Goal: Task Accomplishment & Management: Use online tool/utility

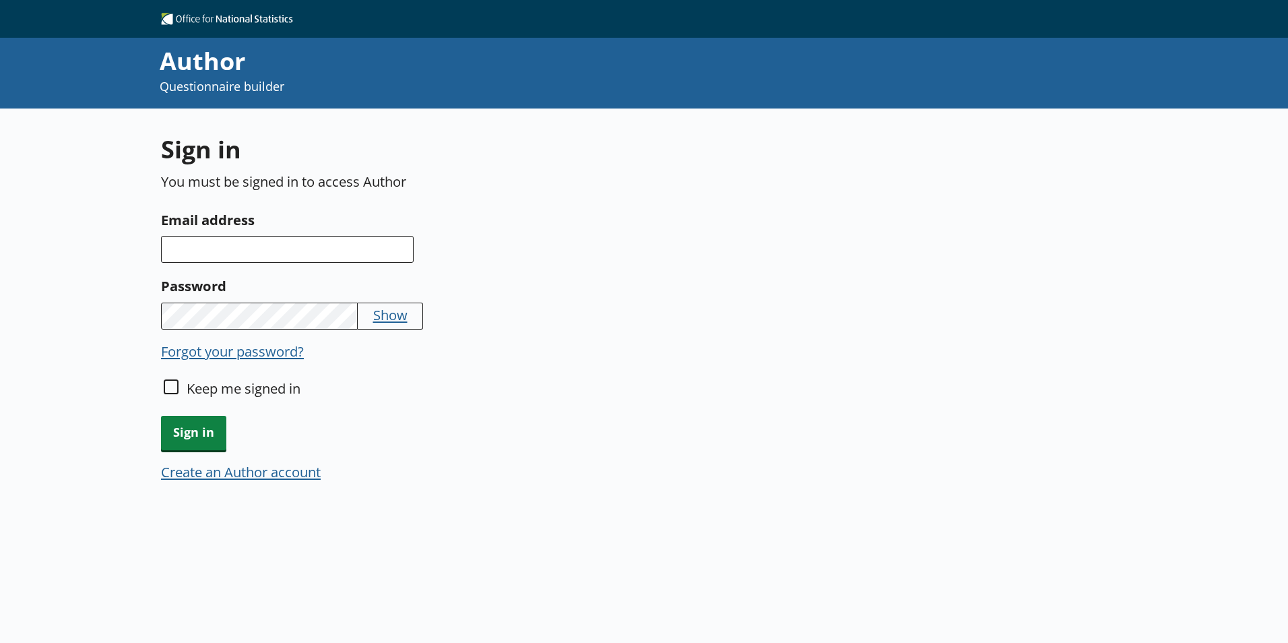
click at [308, 233] on div "Email address" at bounding box center [478, 236] width 634 height 55
click at [307, 244] on input "Email address" at bounding box center [287, 249] width 253 height 27
click at [277, 250] on input "Email address" at bounding box center [287, 249] width 253 height 27
type input "[PERSON_NAME][EMAIL_ADDRESS][PERSON_NAME][DOMAIN_NAME]"
click at [394, 316] on button "Show" at bounding box center [390, 314] width 34 height 19
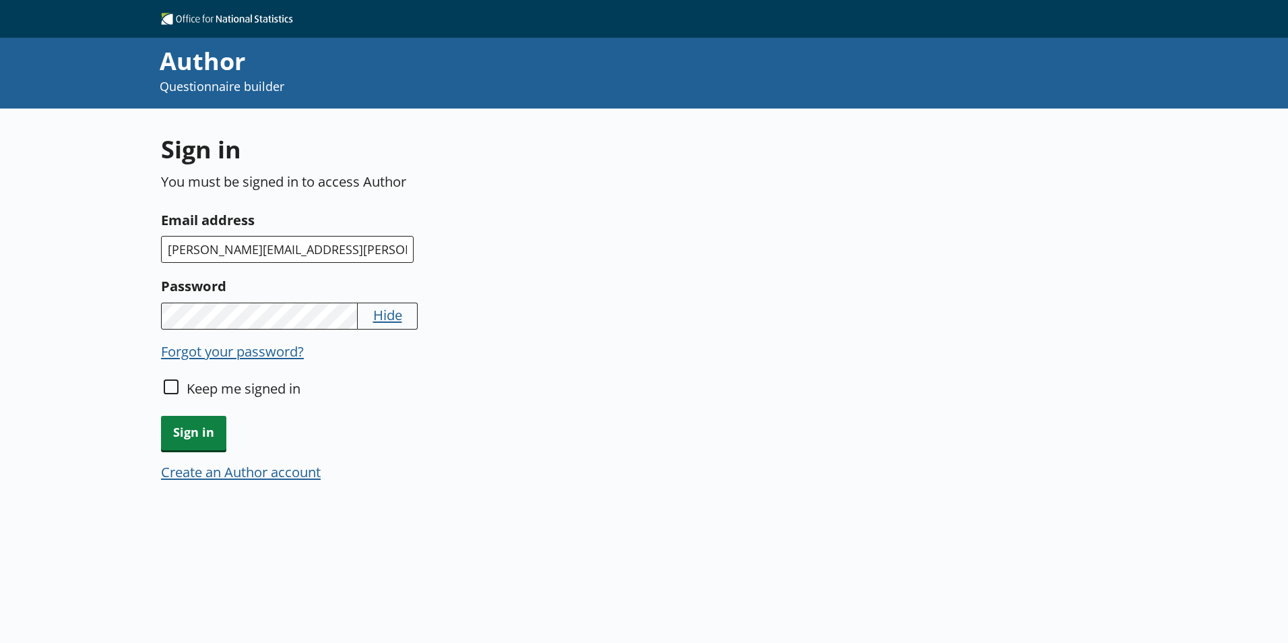
click at [148, 454] on div "Sign in You must be signed in to access Author Email address danny.schofield@on…" at bounding box center [644, 429] width 1288 height 643
click at [188, 444] on span "Sign in" at bounding box center [193, 433] width 65 height 34
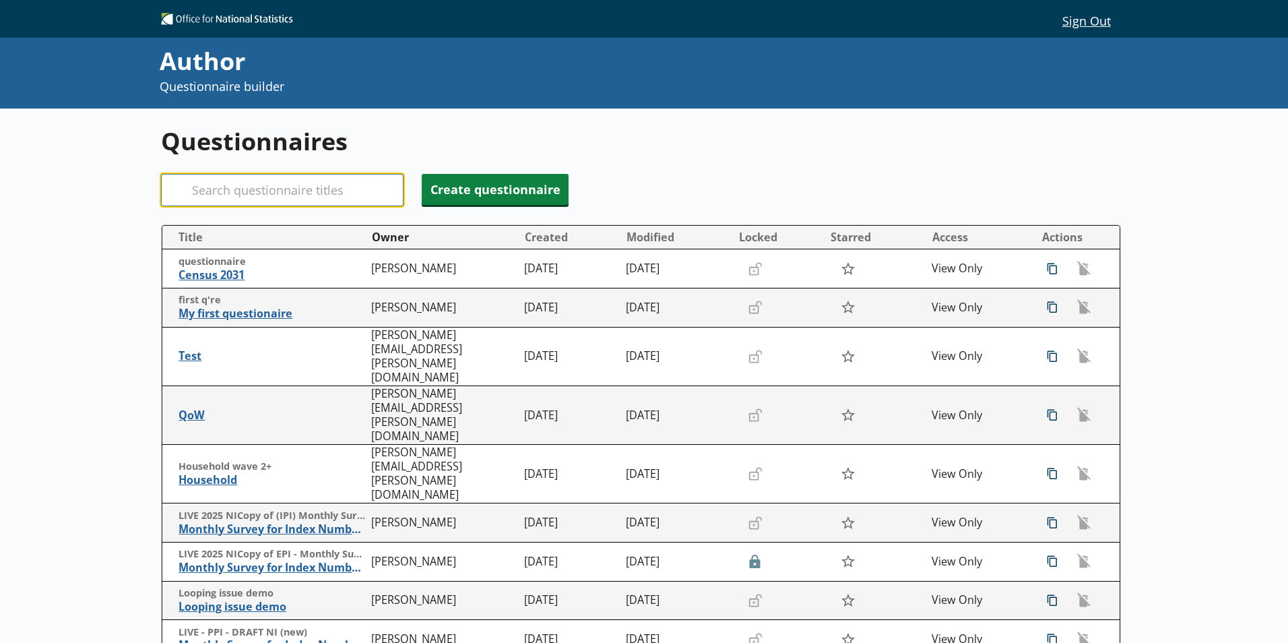
click at [218, 180] on input "Search" at bounding box center [282, 190] width 243 height 32
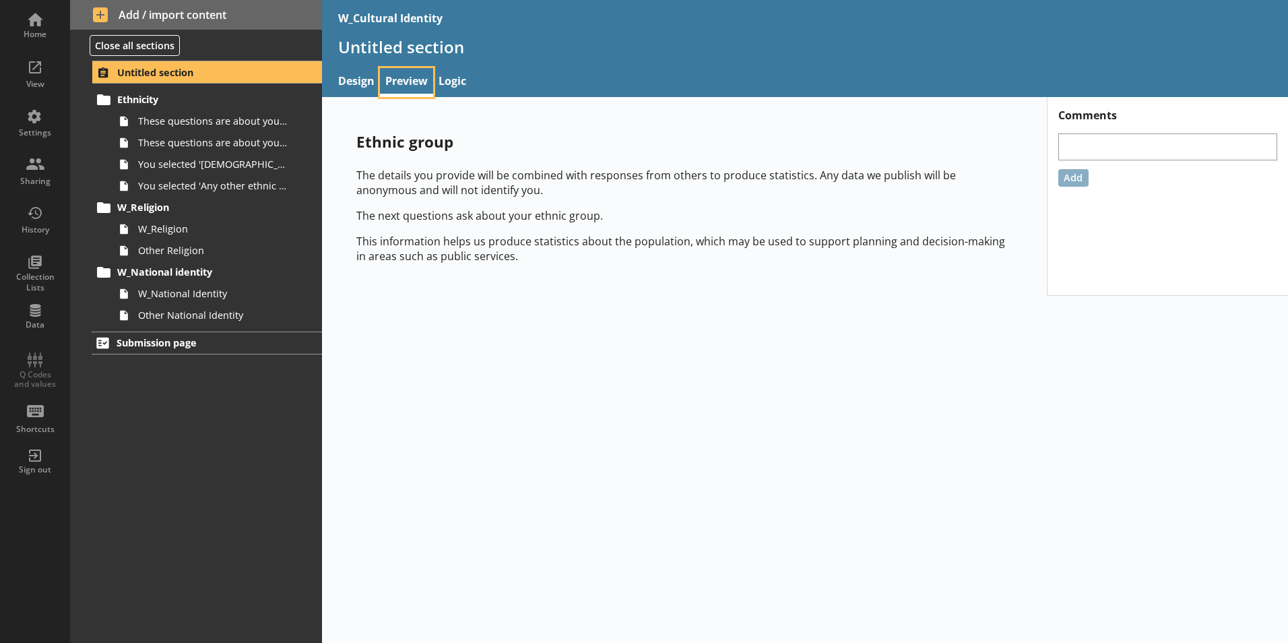
click at [412, 75] on link "Preview" at bounding box center [406, 82] width 53 height 29
click at [192, 130] on link "These questions are about your ethnic group, 1 of 2." at bounding box center [217, 121] width 209 height 22
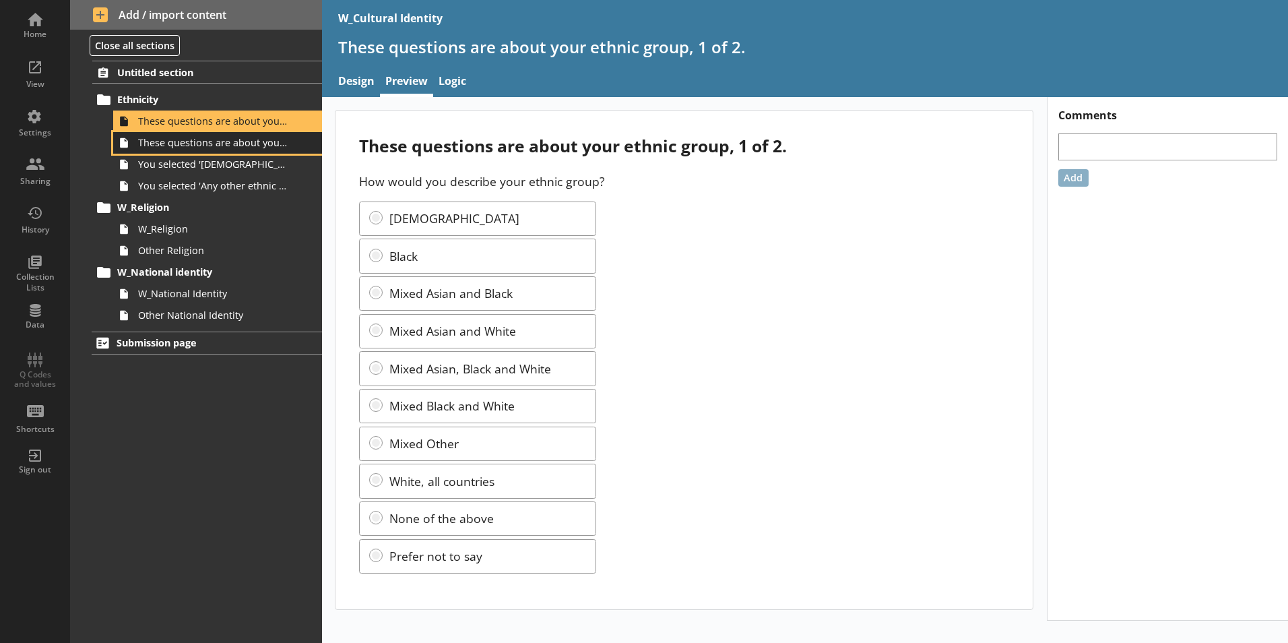
click at [265, 146] on span "These questions are about your ethnic group, 2 of 2." at bounding box center [213, 142] width 150 height 13
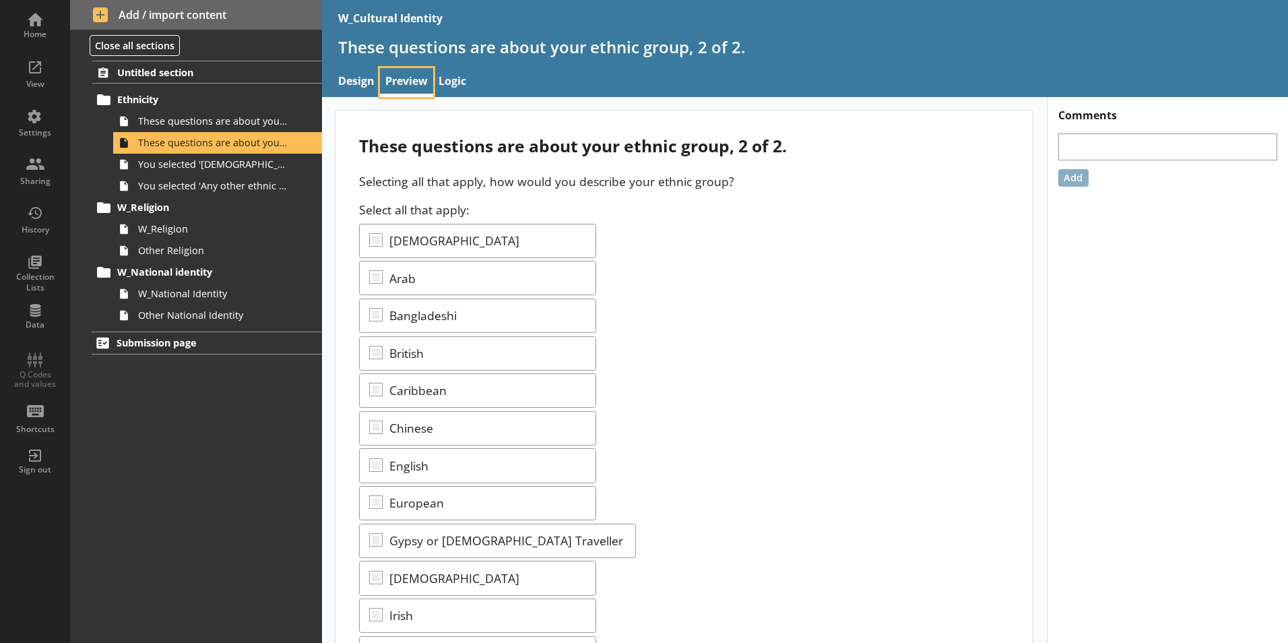
click at [387, 83] on link "Preview" at bounding box center [406, 82] width 53 height 29
click at [181, 66] on span "Untitled section" at bounding box center [199, 72] width 165 height 13
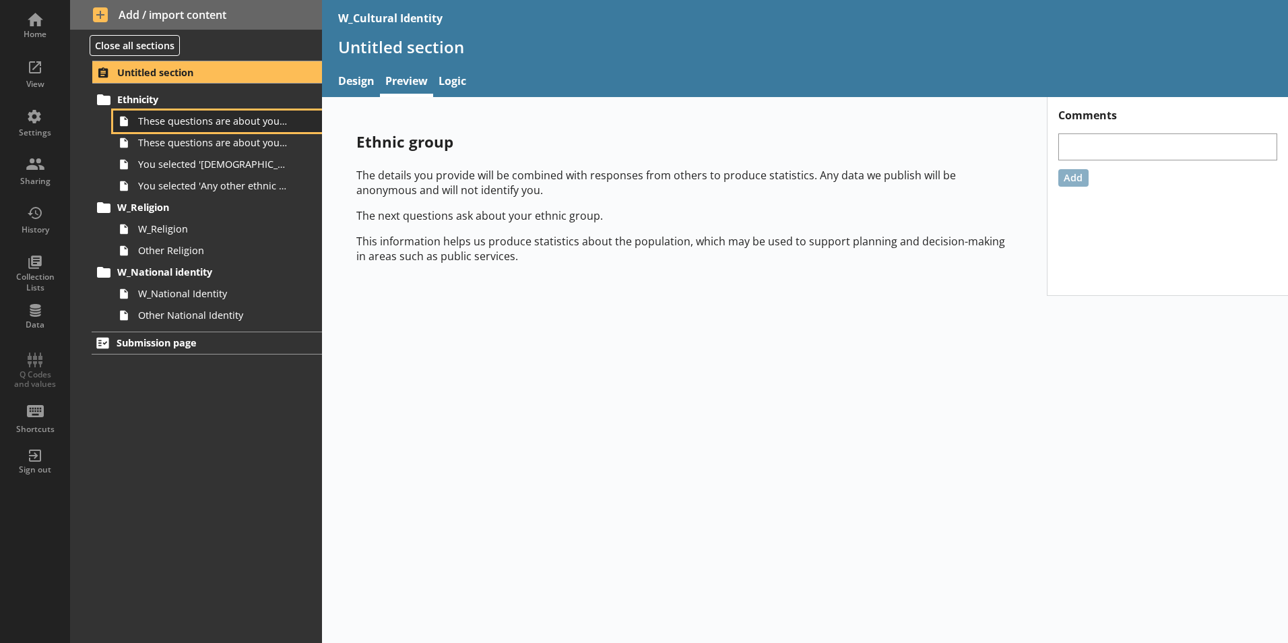
click at [250, 124] on span "These questions are about your ethnic group, 1 of 2." at bounding box center [213, 121] width 150 height 13
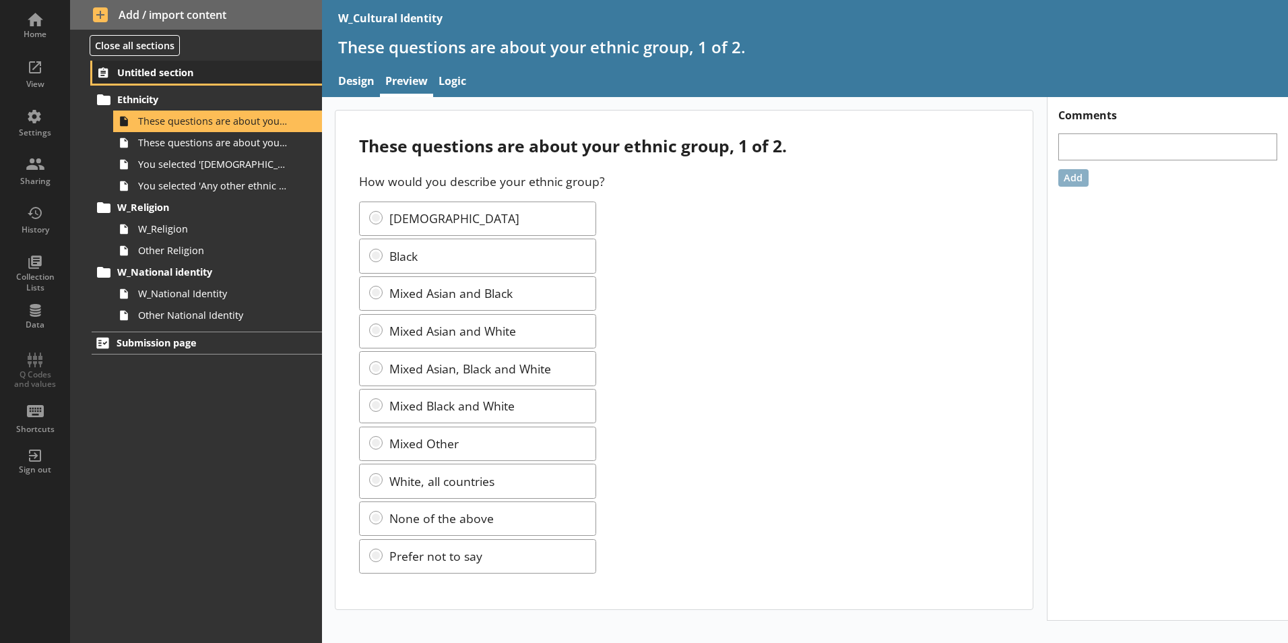
click at [195, 70] on span "Untitled section" at bounding box center [199, 72] width 165 height 13
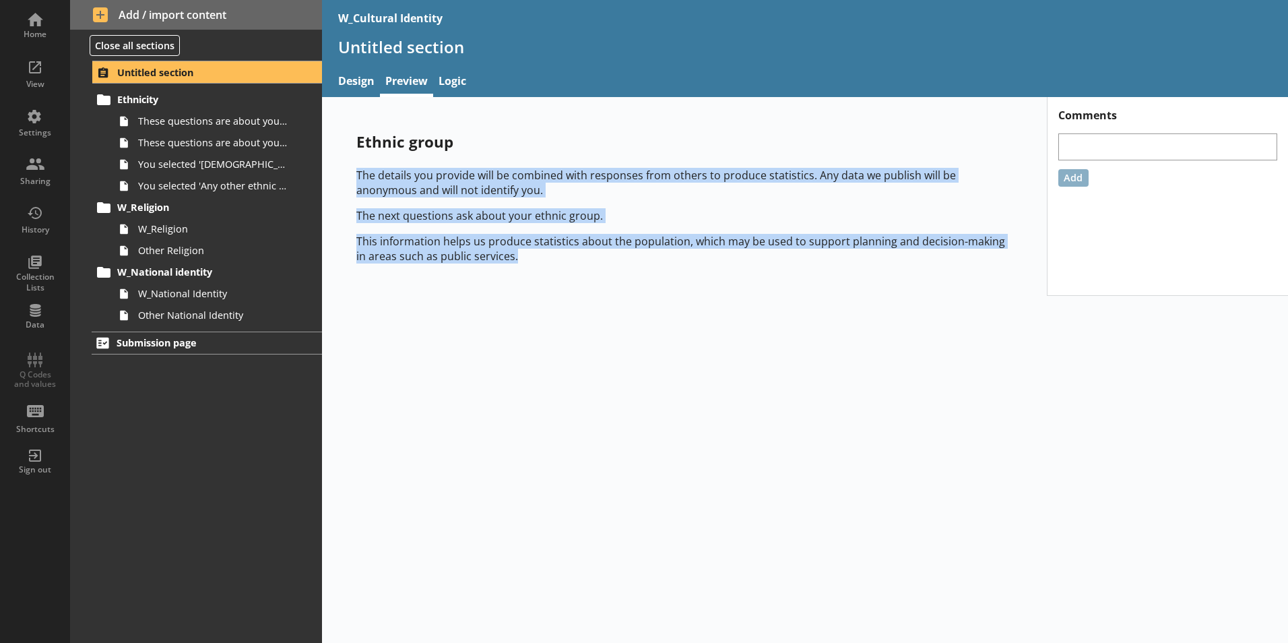
drag, startPoint x: 523, startPoint y: 269, endPoint x: 357, endPoint y: 173, distance: 191.7
click at [357, 173] on div "Ethnic group The details you provide will be combined with responses from other…" at bounding box center [684, 197] width 699 height 174
copy div "The details you provide will be combined with responses from others to produce …"
click at [463, 311] on div "Ethnic group The details you provide will be combined with responses from other…" at bounding box center [805, 370] width 966 height 546
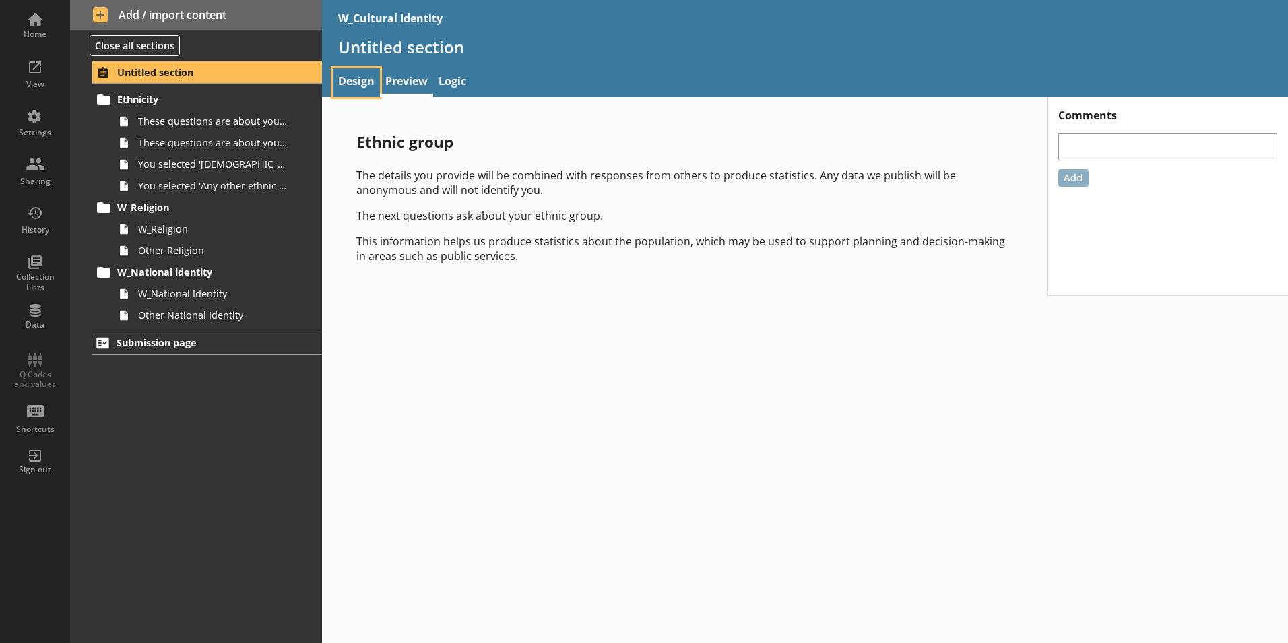
click at [367, 88] on link "Design" at bounding box center [356, 82] width 47 height 29
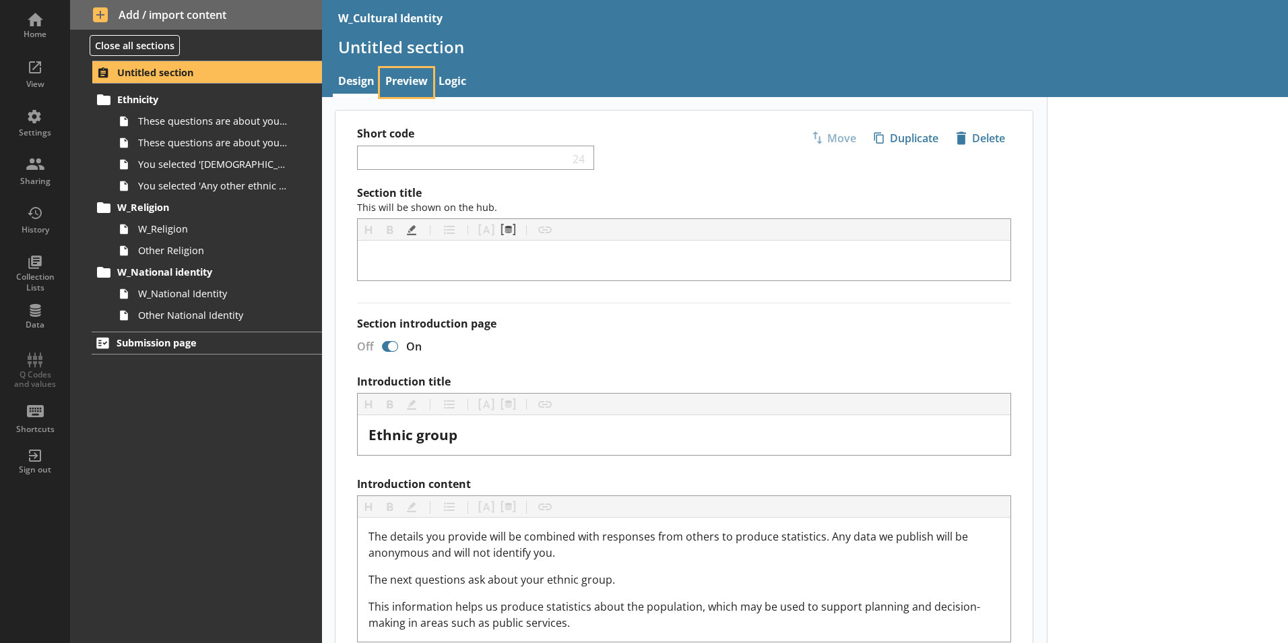
click at [402, 83] on link "Preview" at bounding box center [406, 82] width 53 height 29
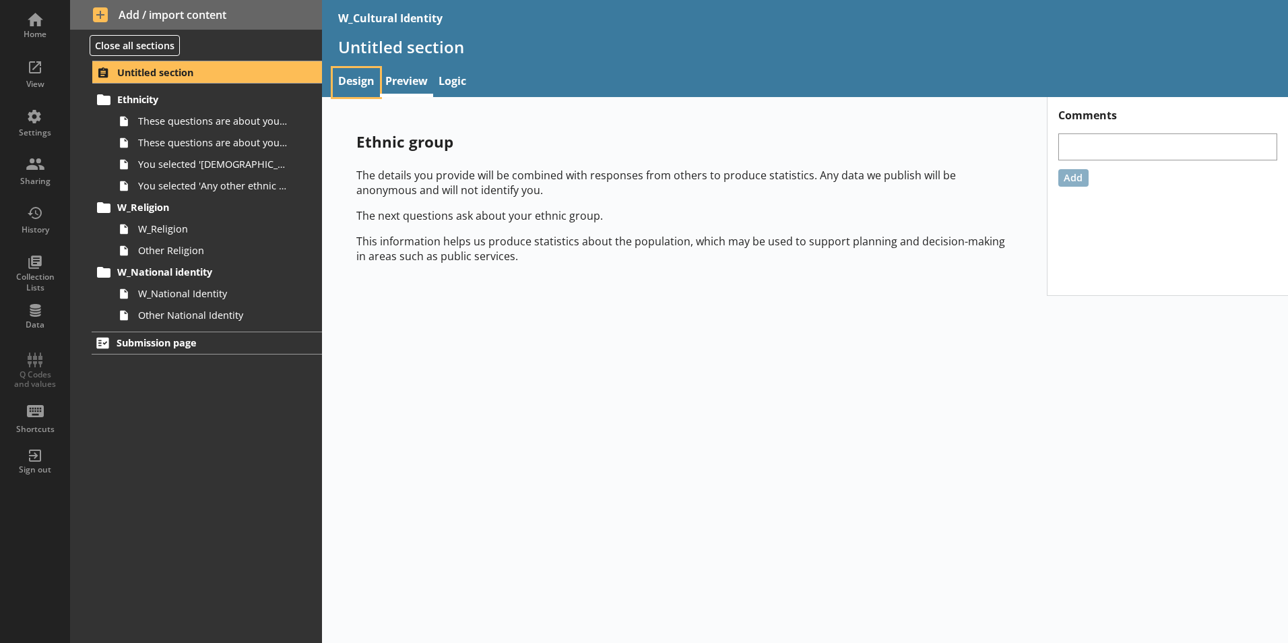
click at [352, 83] on link "Design" at bounding box center [356, 82] width 47 height 29
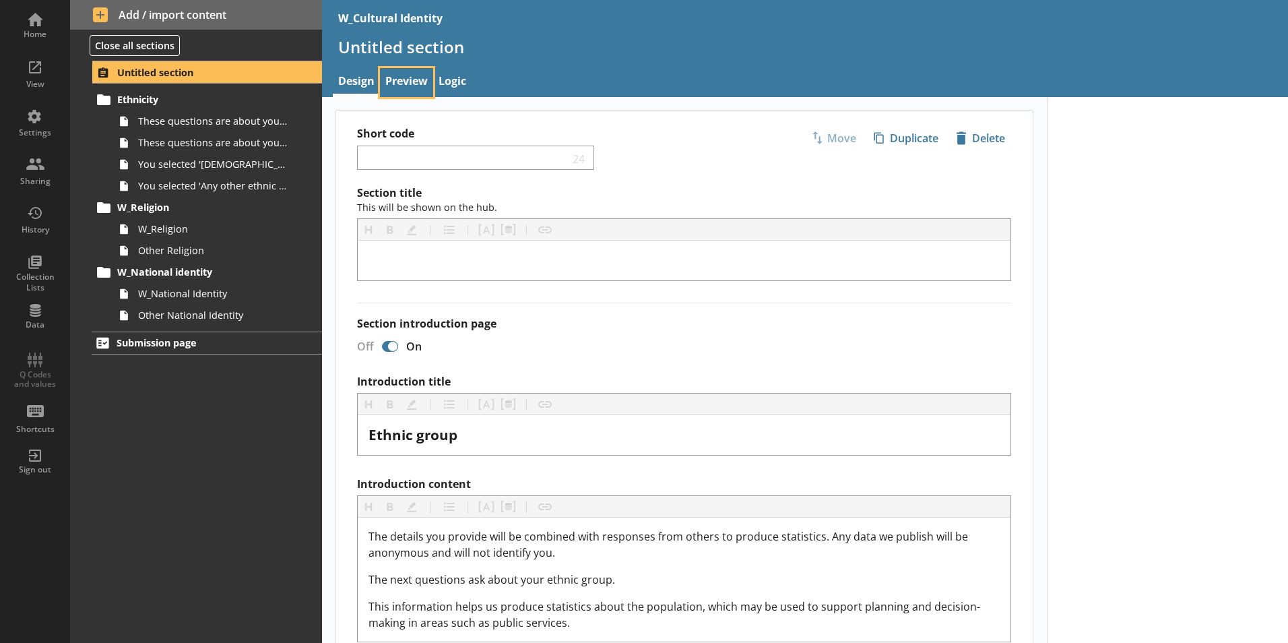
click at [401, 79] on link "Preview" at bounding box center [406, 82] width 53 height 29
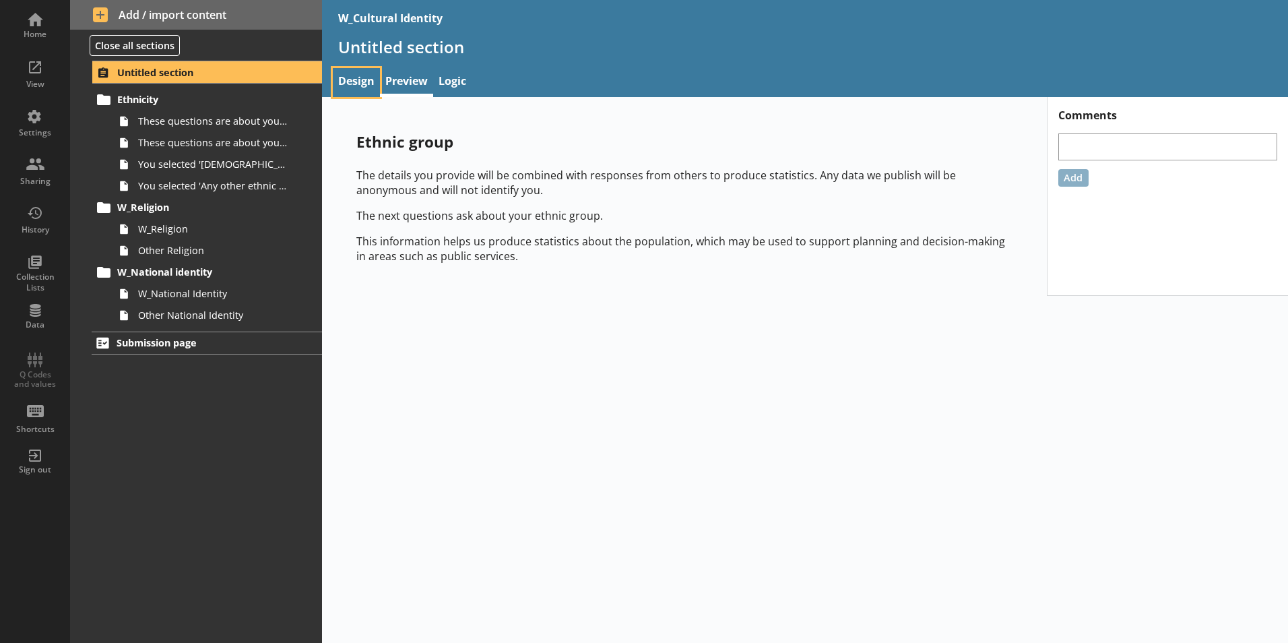
click at [364, 72] on link "Design" at bounding box center [356, 82] width 47 height 29
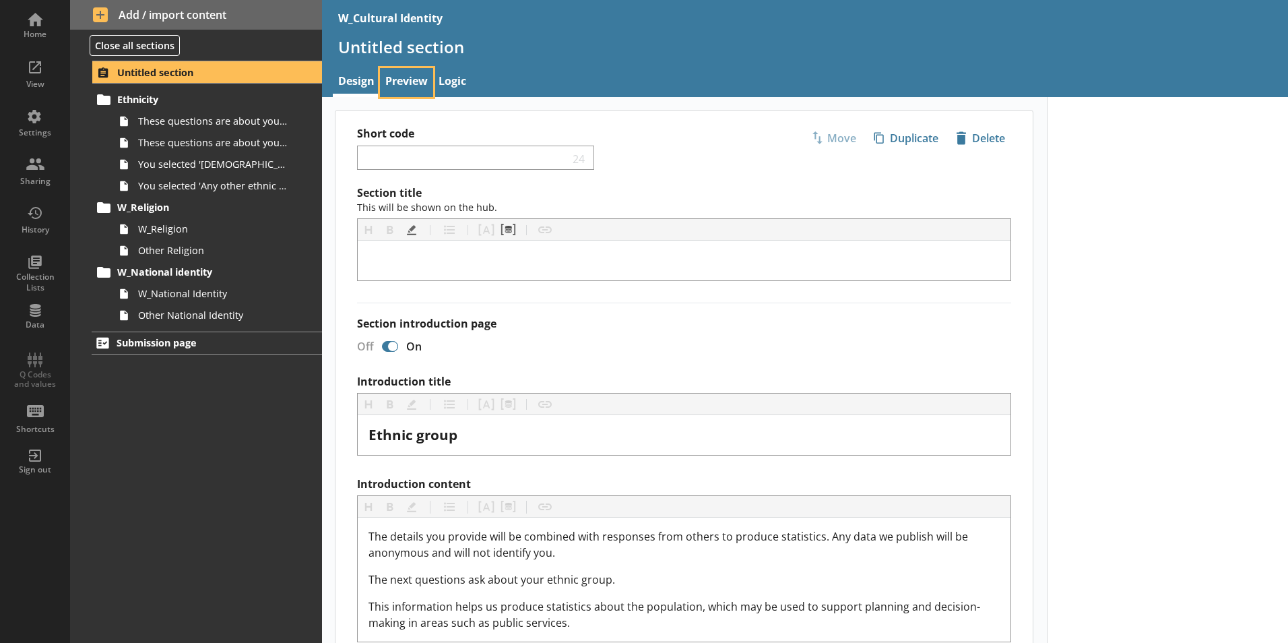
click at [410, 78] on link "Preview" at bounding box center [406, 82] width 53 height 29
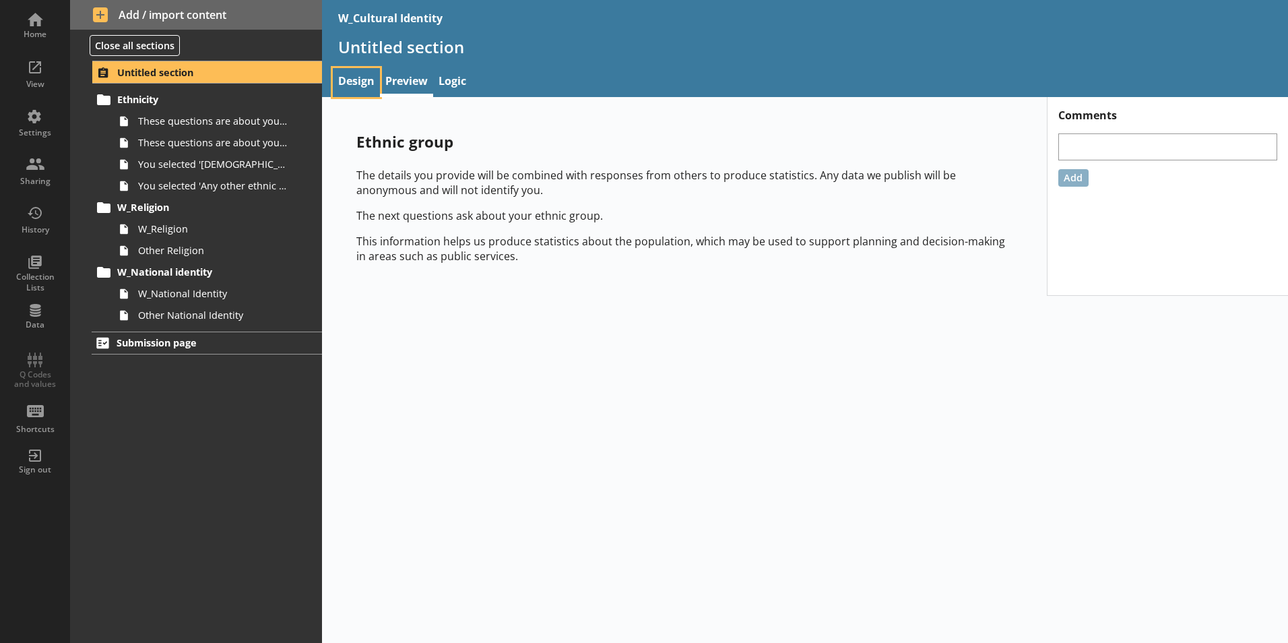
click at [357, 83] on link "Design" at bounding box center [356, 82] width 47 height 29
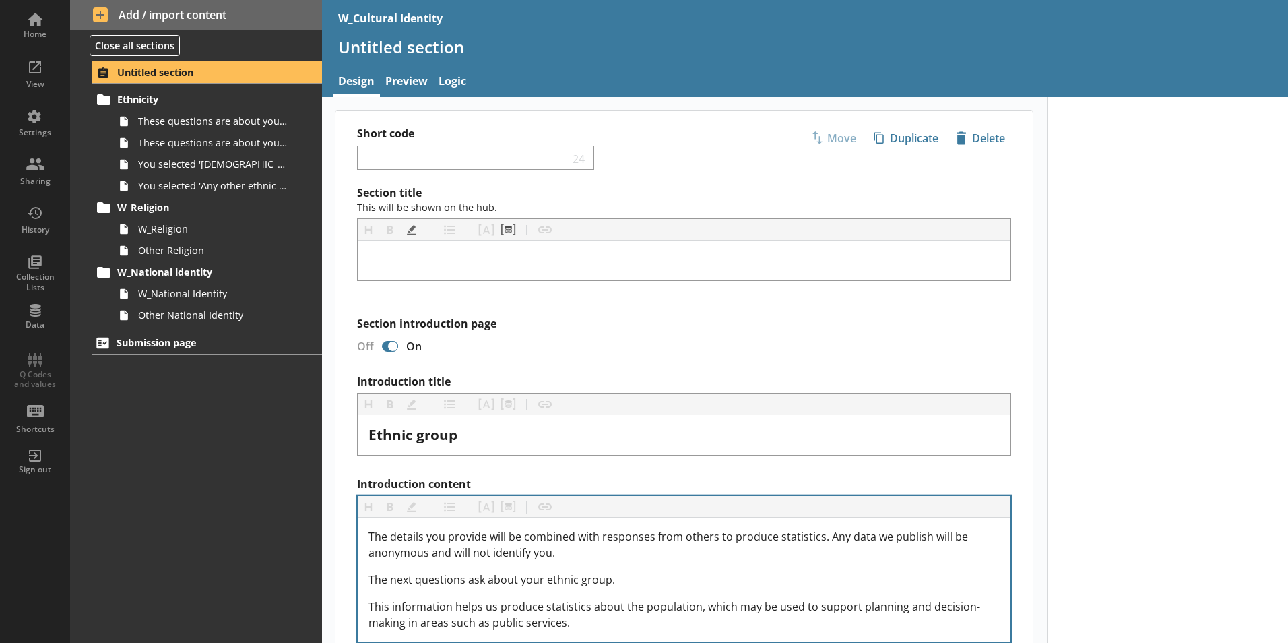
scroll to position [67, 0]
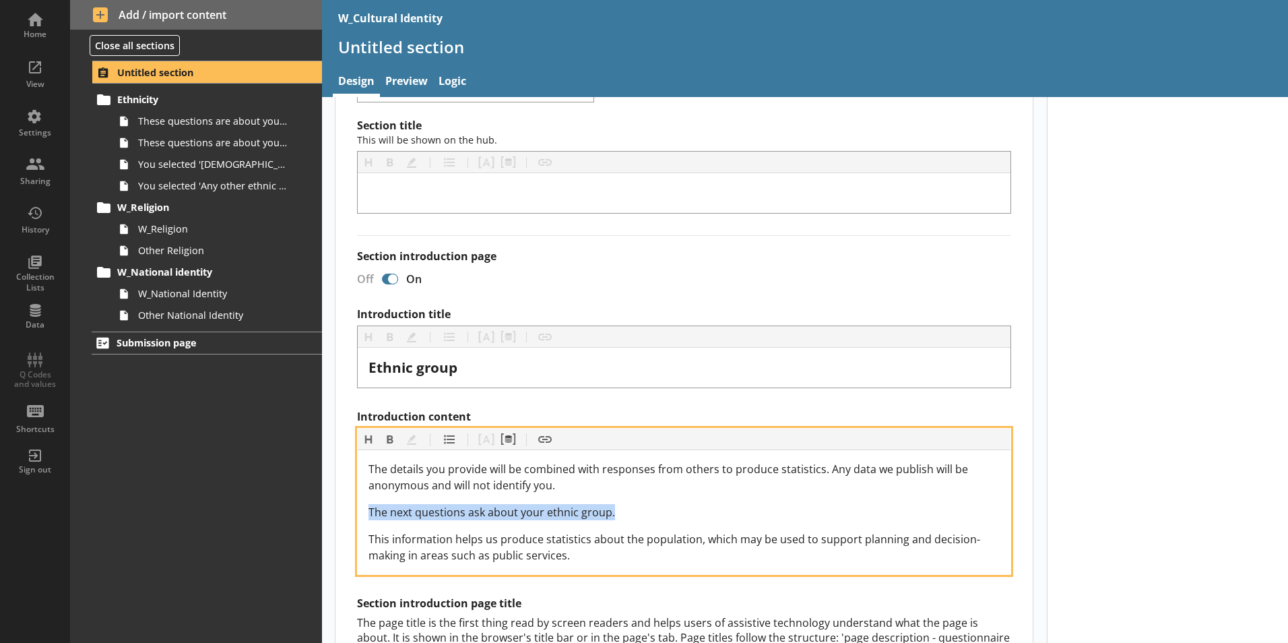
drag, startPoint x: 545, startPoint y: 504, endPoint x: 348, endPoint y: 502, distance: 197.4
click at [348, 502] on div "Section title This will be shown on the hub. Heading Heading Bold Bold Highligh…" at bounding box center [683, 535] width 697 height 832
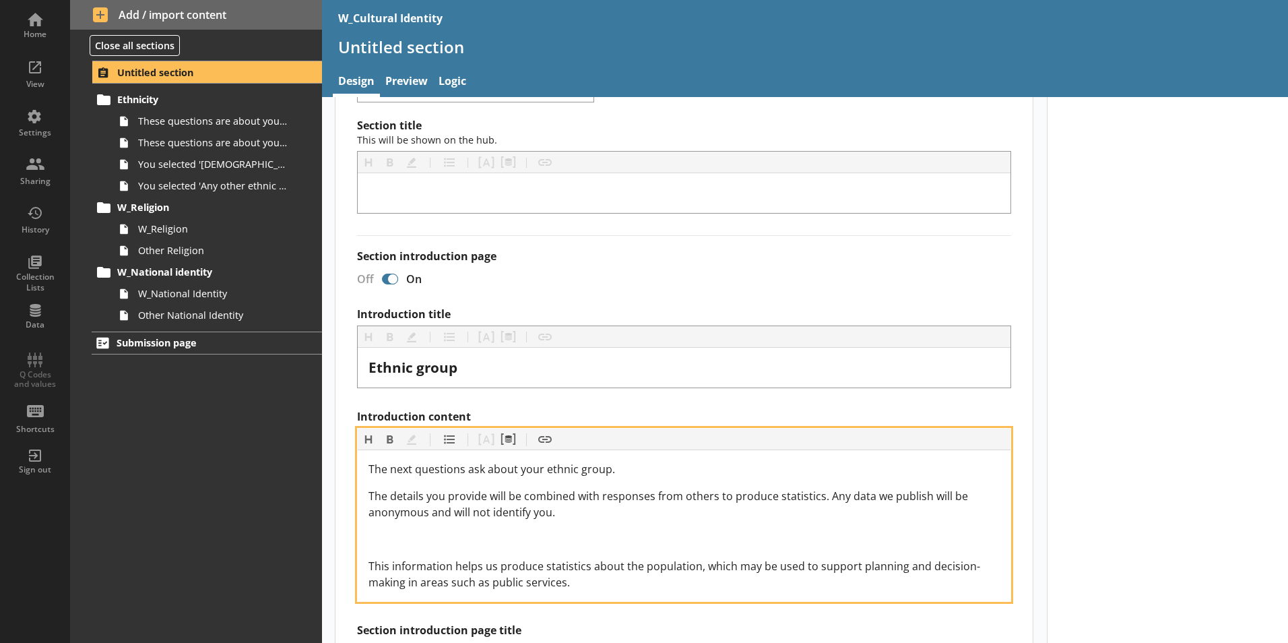
click at [480, 542] on div "Introduction content" at bounding box center [683, 539] width 631 height 16
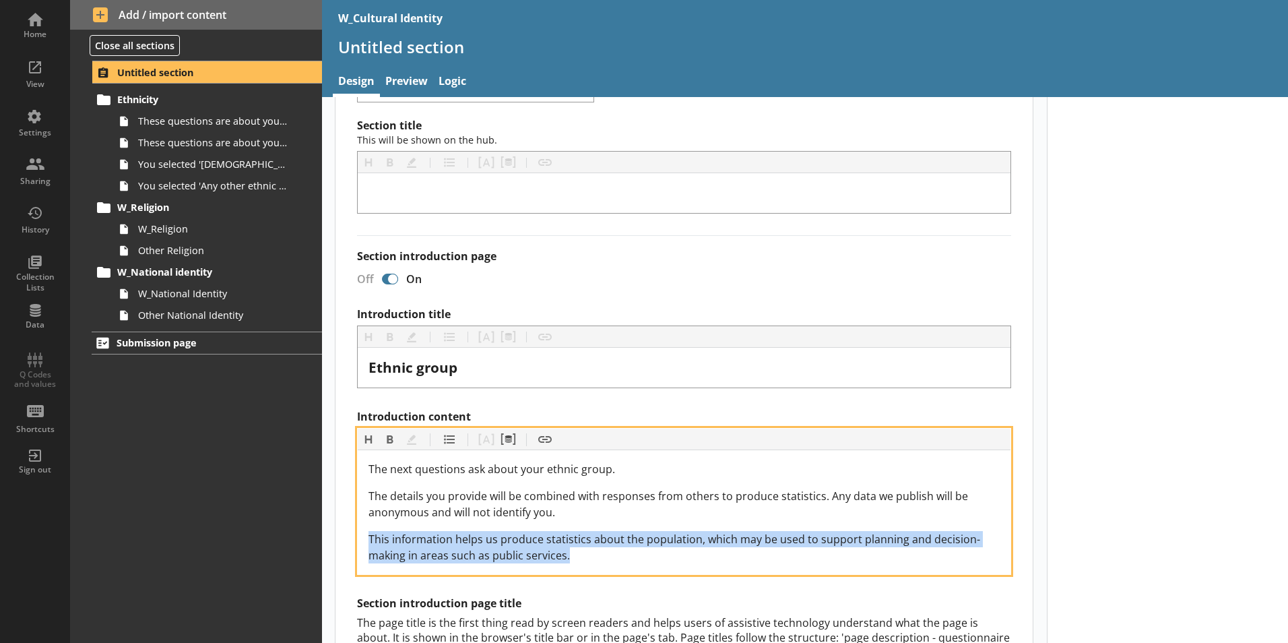
drag, startPoint x: 542, startPoint y: 543, endPoint x: 356, endPoint y: 533, distance: 186.9
click at [356, 533] on div "Section title This will be shown on the hub. Heading Heading Bold Bold Highligh…" at bounding box center [683, 535] width 697 height 832
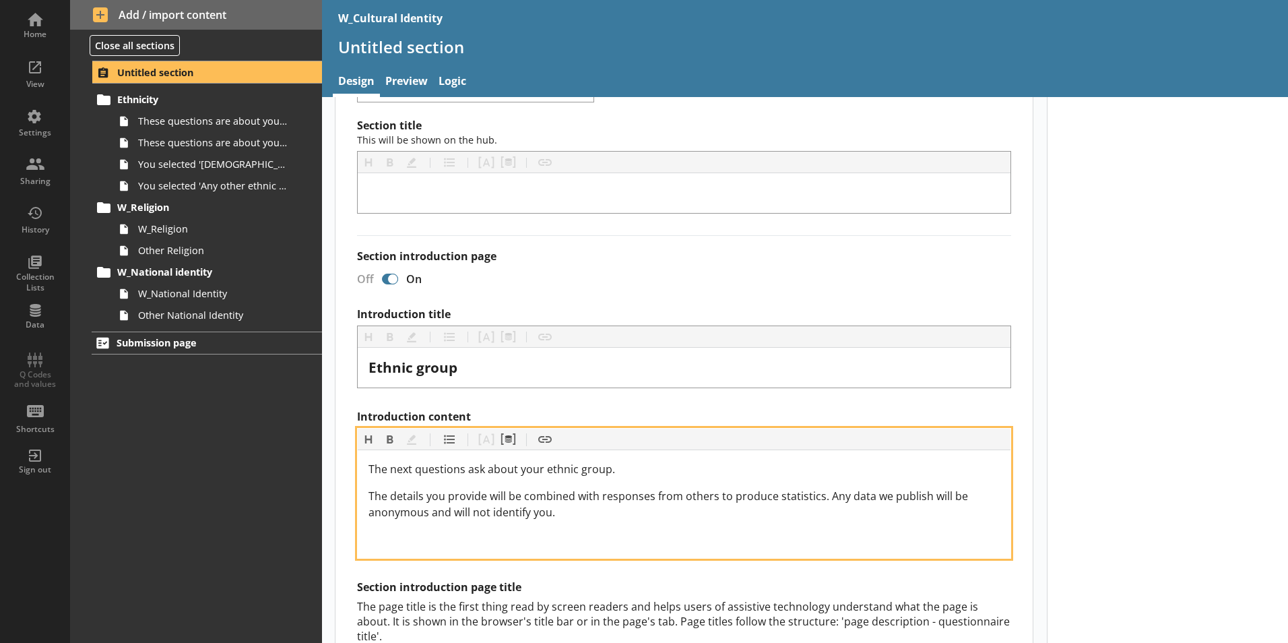
click at [522, 489] on span "The details you provide will be combined with responses from others to produce …" at bounding box center [669, 503] width 602 height 31
click at [614, 471] on div "The next questions ask about your ethnic group." at bounding box center [683, 469] width 631 height 16
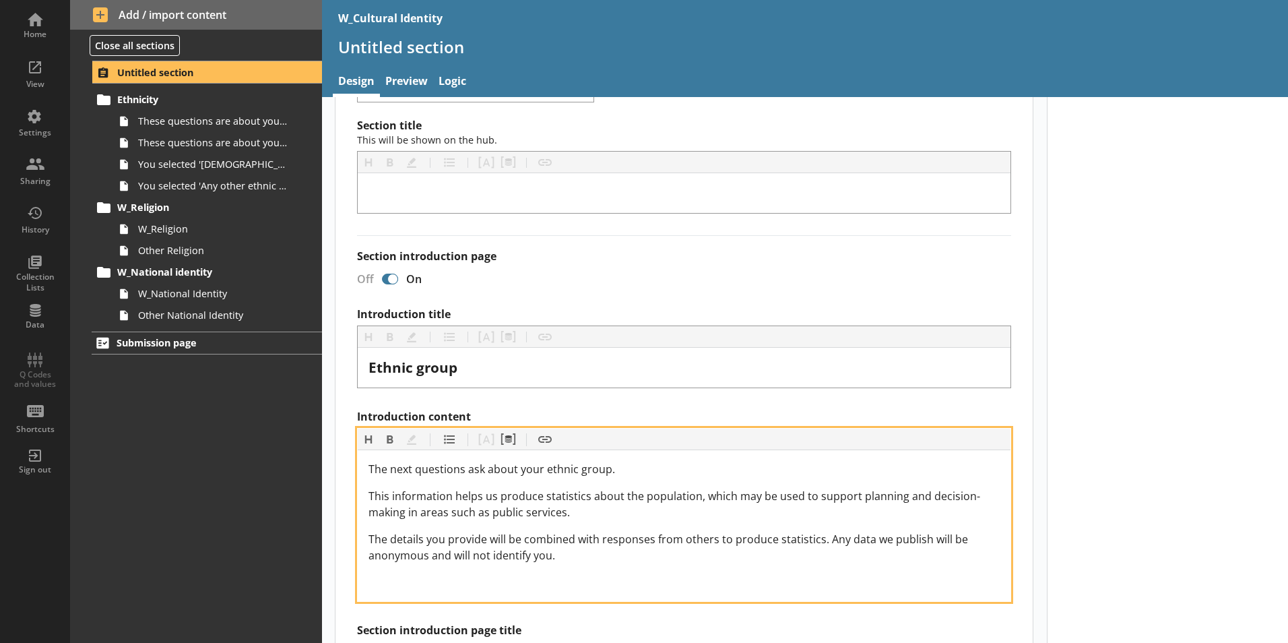
click at [484, 585] on div "Introduction content" at bounding box center [683, 582] width 631 height 16
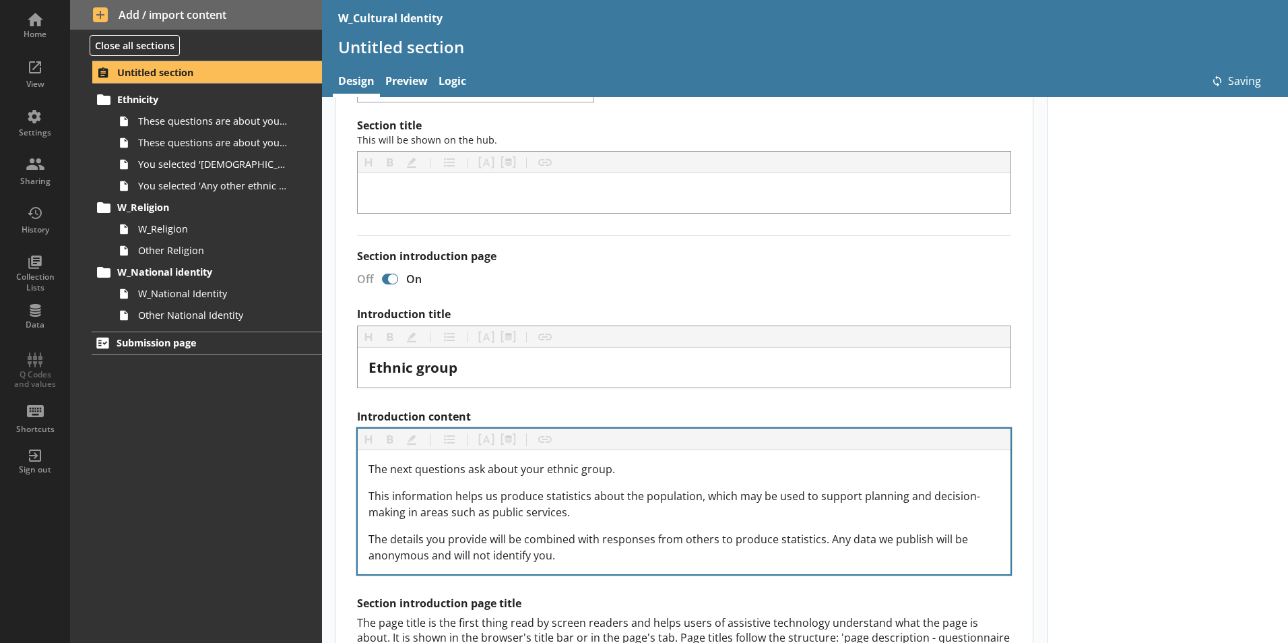
click at [1094, 490] on div at bounding box center [1168, 529] width 242 height 999
click at [1081, 441] on div at bounding box center [1168, 529] width 242 height 999
click at [414, 78] on link "Preview" at bounding box center [406, 82] width 53 height 29
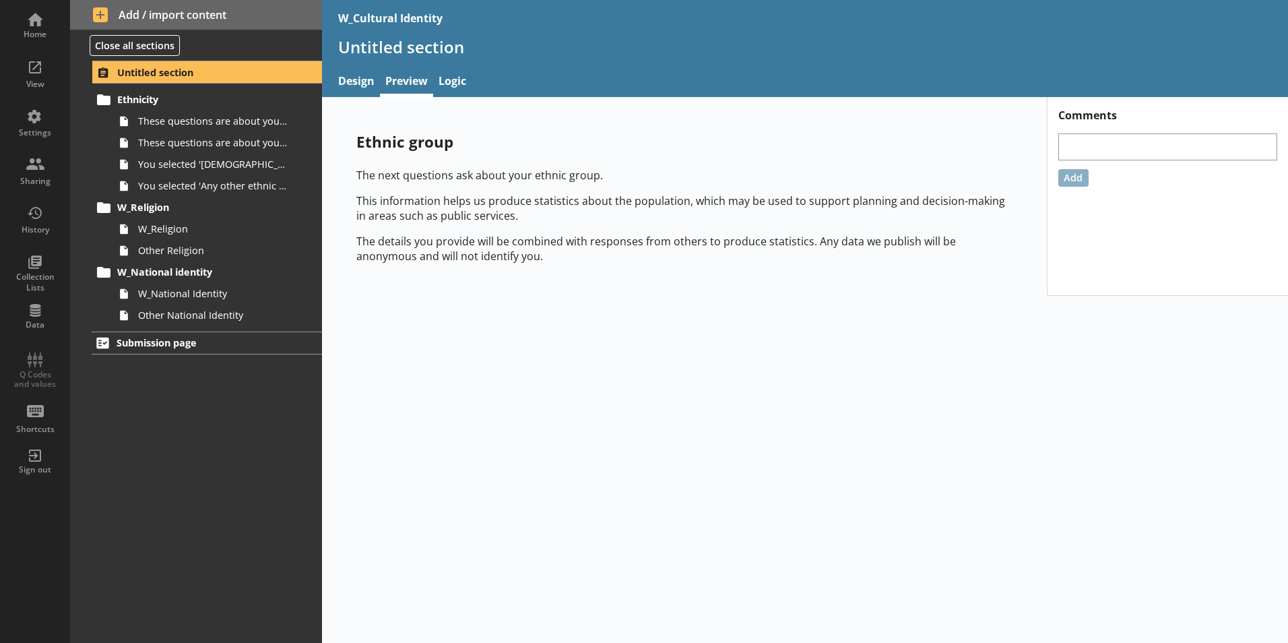
click at [517, 302] on div "Ethnic group The next questions ask about your ethnic group. This information h…" at bounding box center [805, 370] width 966 height 546
click at [46, 73] on div "View" at bounding box center [34, 72] width 47 height 47
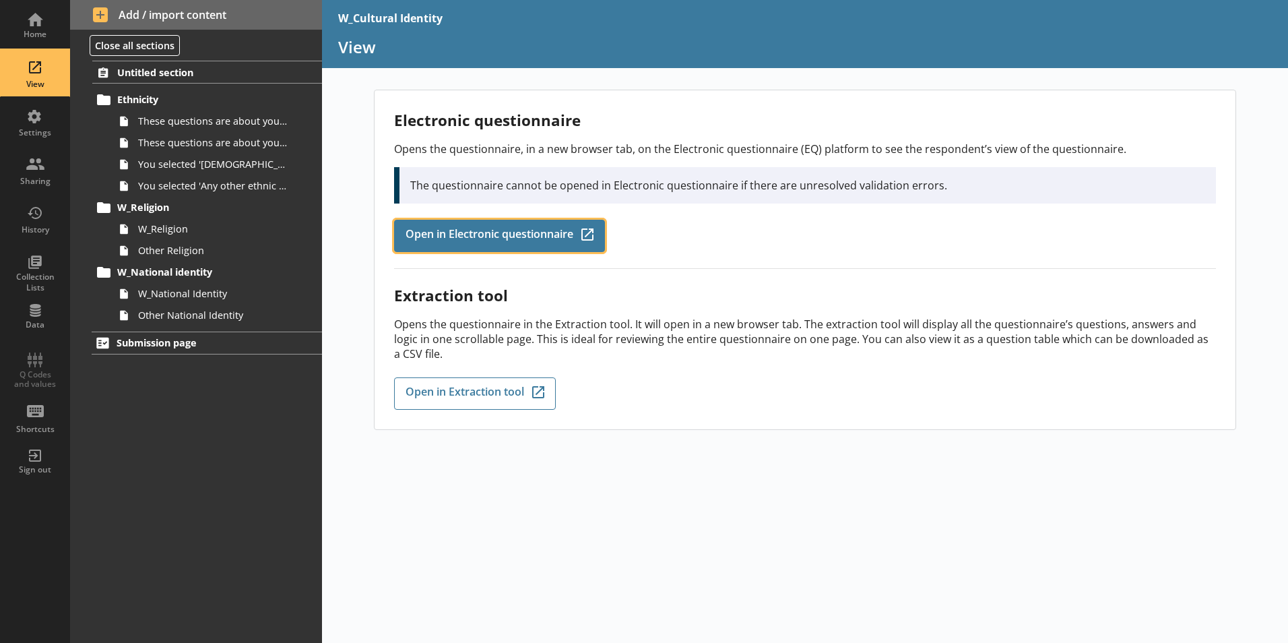
click at [515, 228] on span "Open in Electronic questionnaire" at bounding box center [490, 235] width 168 height 15
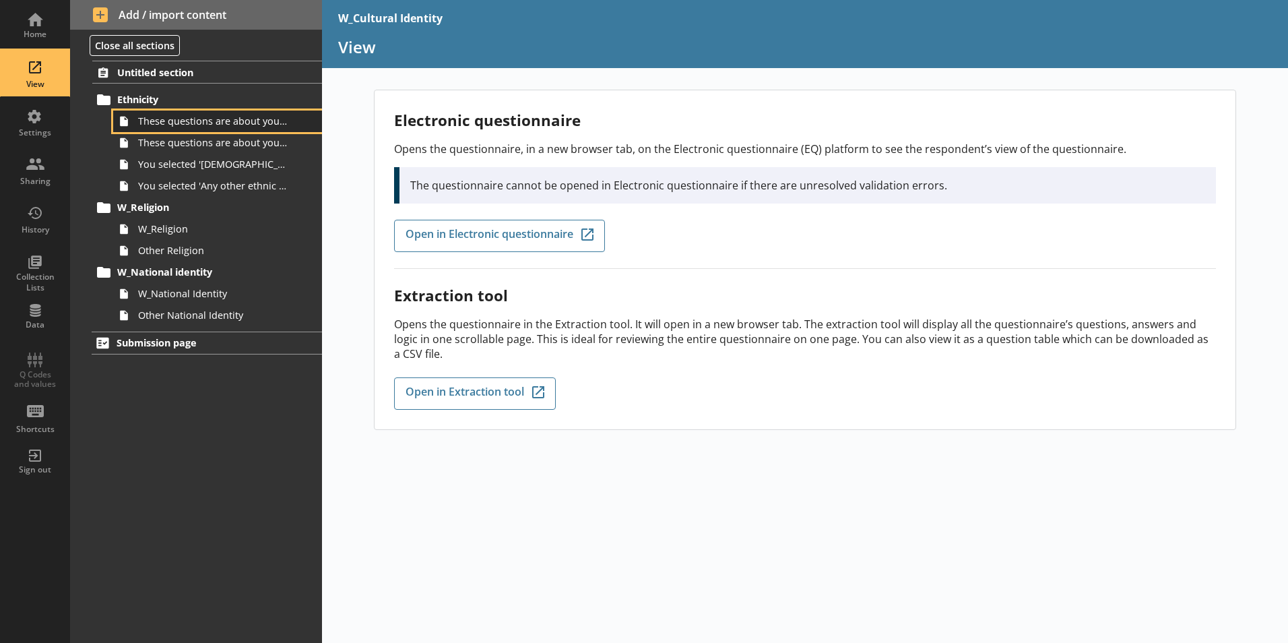
click at [184, 120] on span "These questions are about your ethnic group, 1 of 2." at bounding box center [213, 121] width 150 height 13
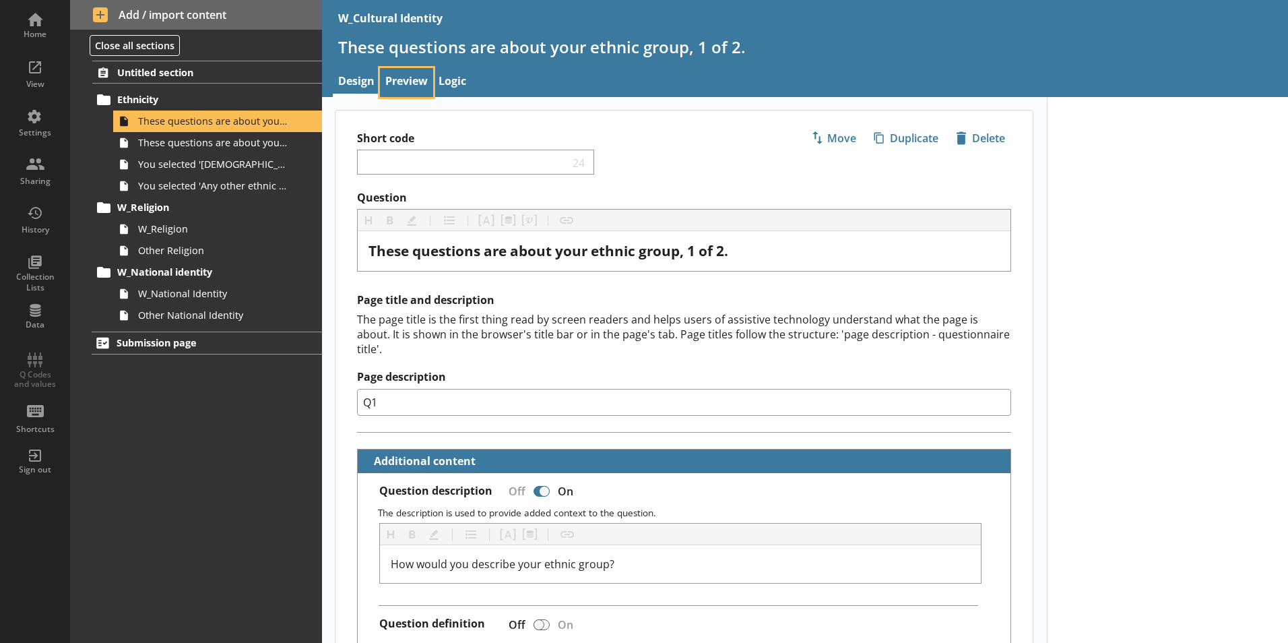
click at [403, 77] on link "Preview" at bounding box center [406, 82] width 53 height 29
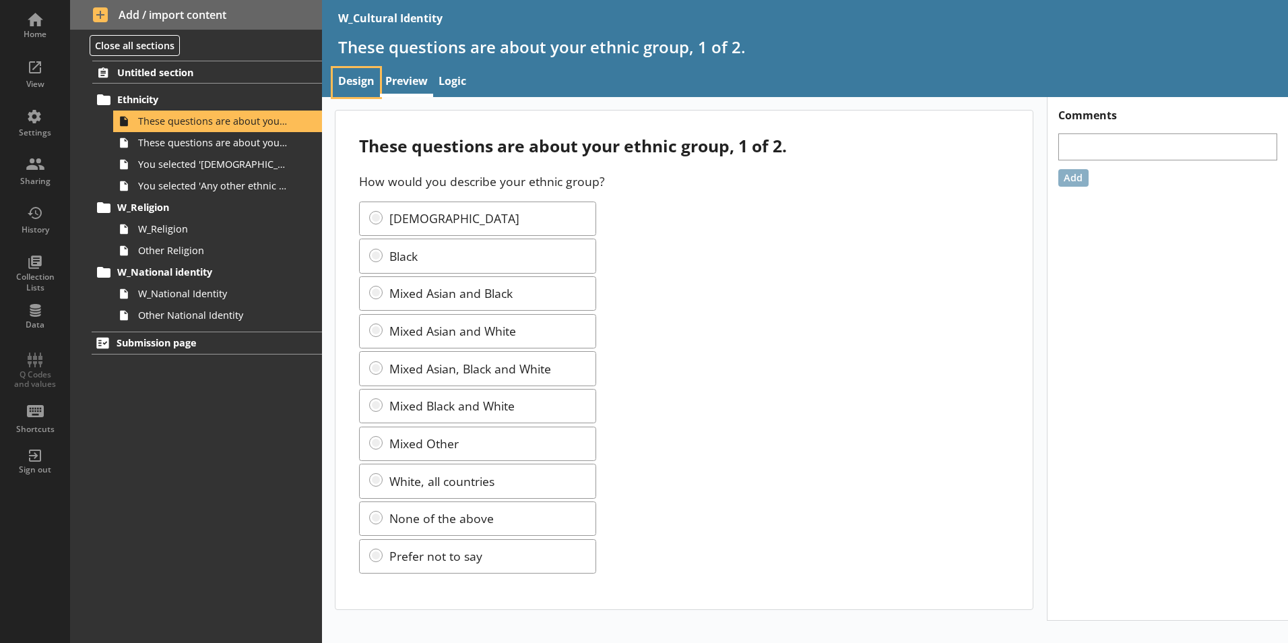
click at [358, 79] on link "Design" at bounding box center [356, 82] width 47 height 29
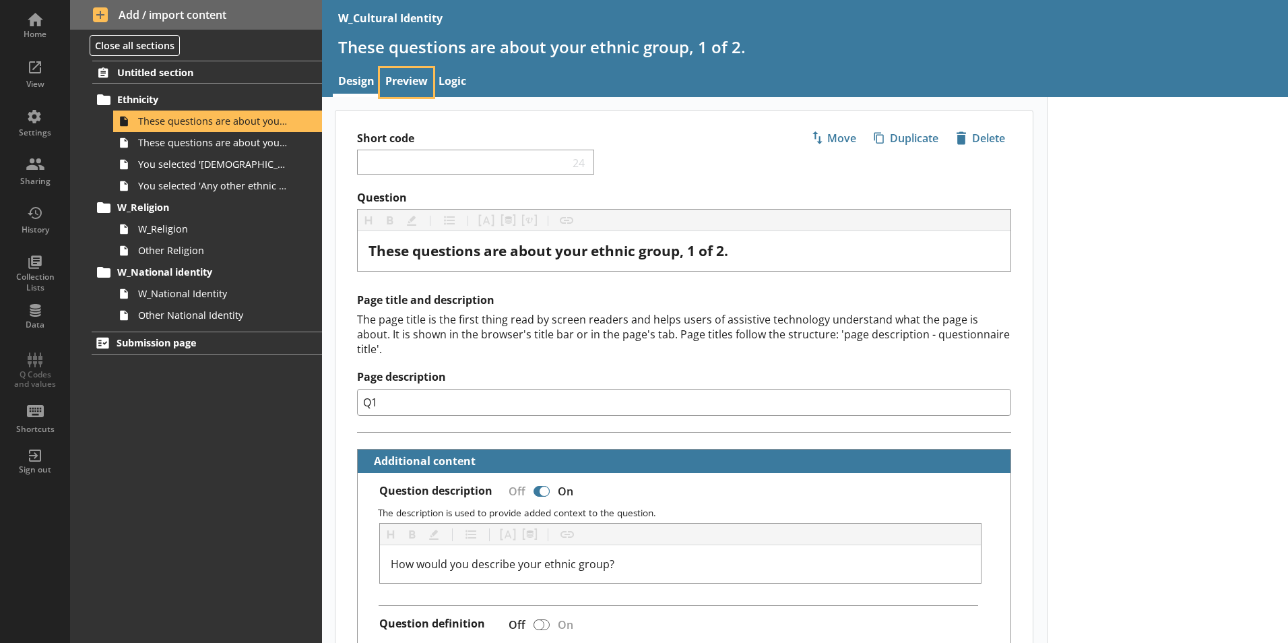
click at [416, 88] on link "Preview" at bounding box center [406, 82] width 53 height 29
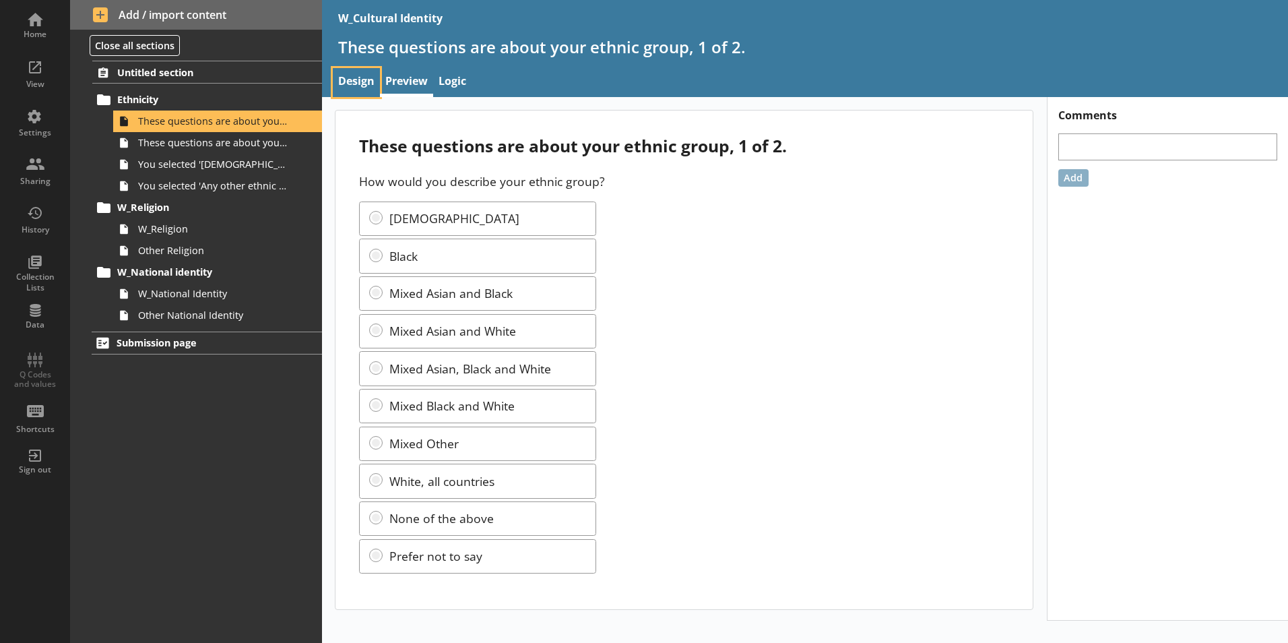
click at [365, 79] on link "Design" at bounding box center [356, 82] width 47 height 29
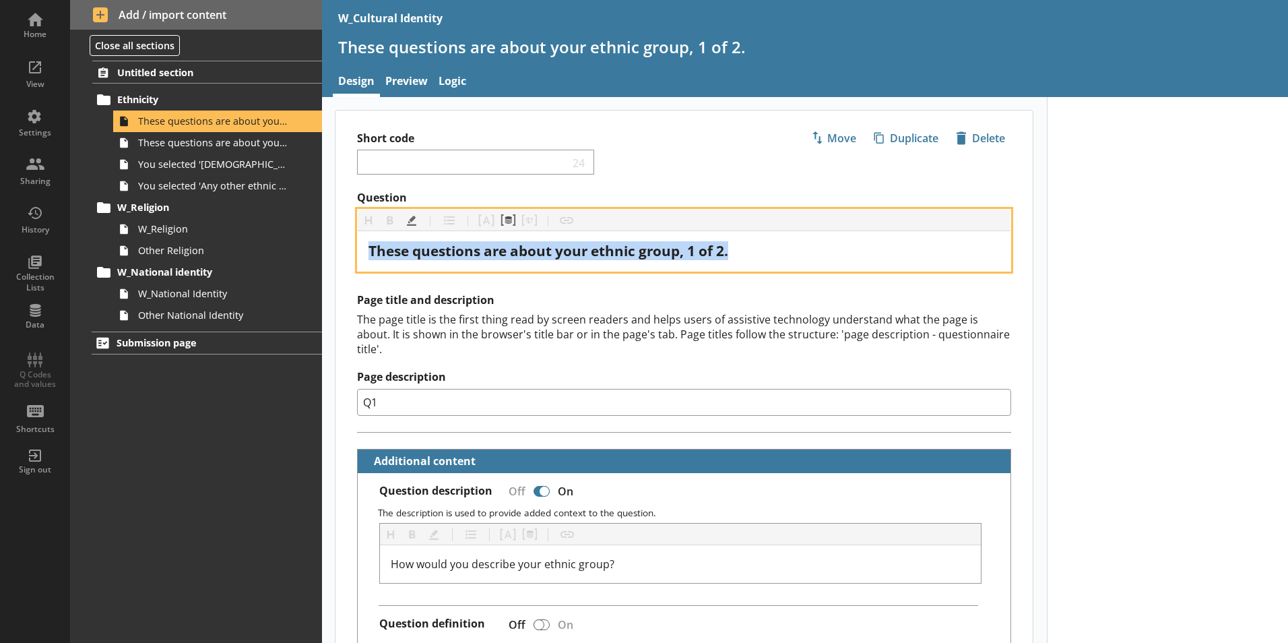
drag, startPoint x: 779, startPoint y: 244, endPoint x: 347, endPoint y: 234, distance: 431.9
click at [347, 234] on div "Question Heading Heading Bold Bold Highlight Highlight List List Pipe answer Pi…" at bounding box center [683, 231] width 697 height 81
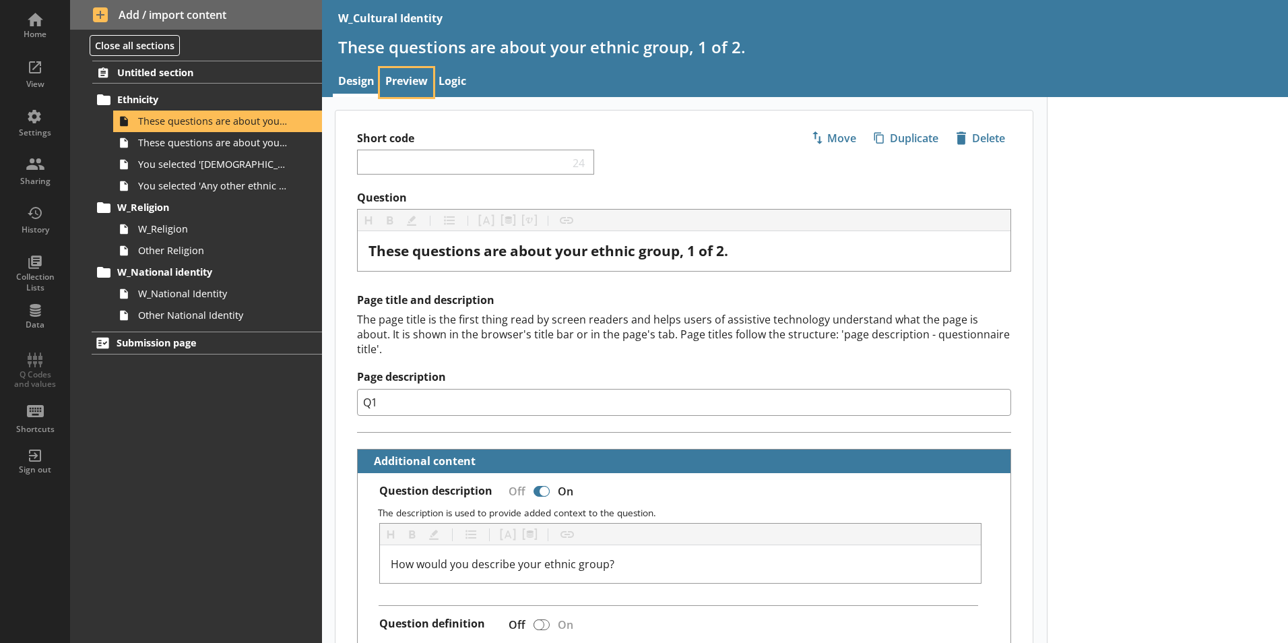
click at [394, 80] on link "Preview" at bounding box center [406, 82] width 53 height 29
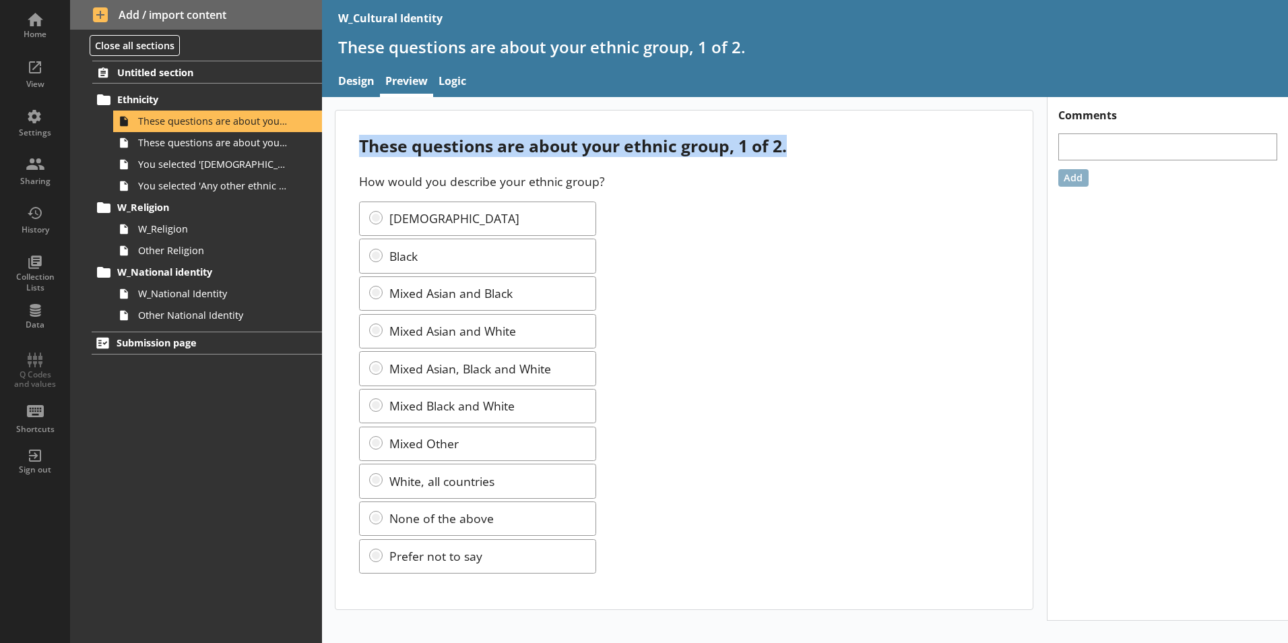
drag, startPoint x: 362, startPoint y: 148, endPoint x: 798, endPoint y: 139, distance: 435.3
click at [798, 139] on div "These questions are about your ethnic group, 1 of 2." at bounding box center [684, 146] width 650 height 22
click at [358, 79] on link "Design" at bounding box center [356, 82] width 47 height 29
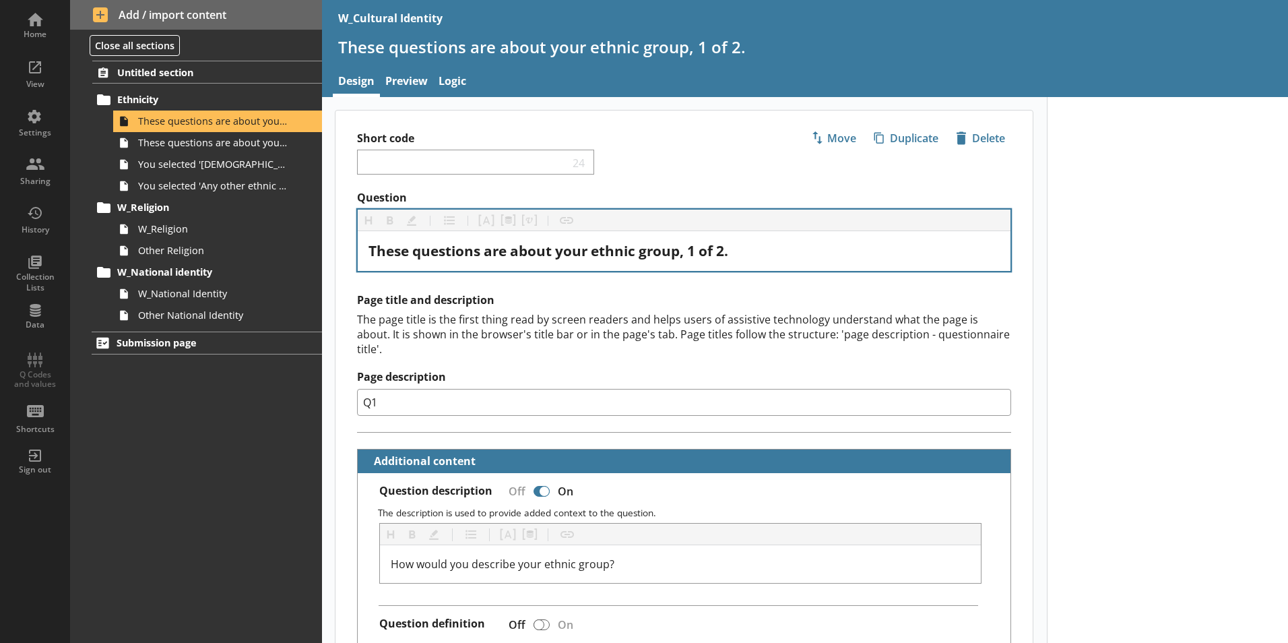
type textarea "x"
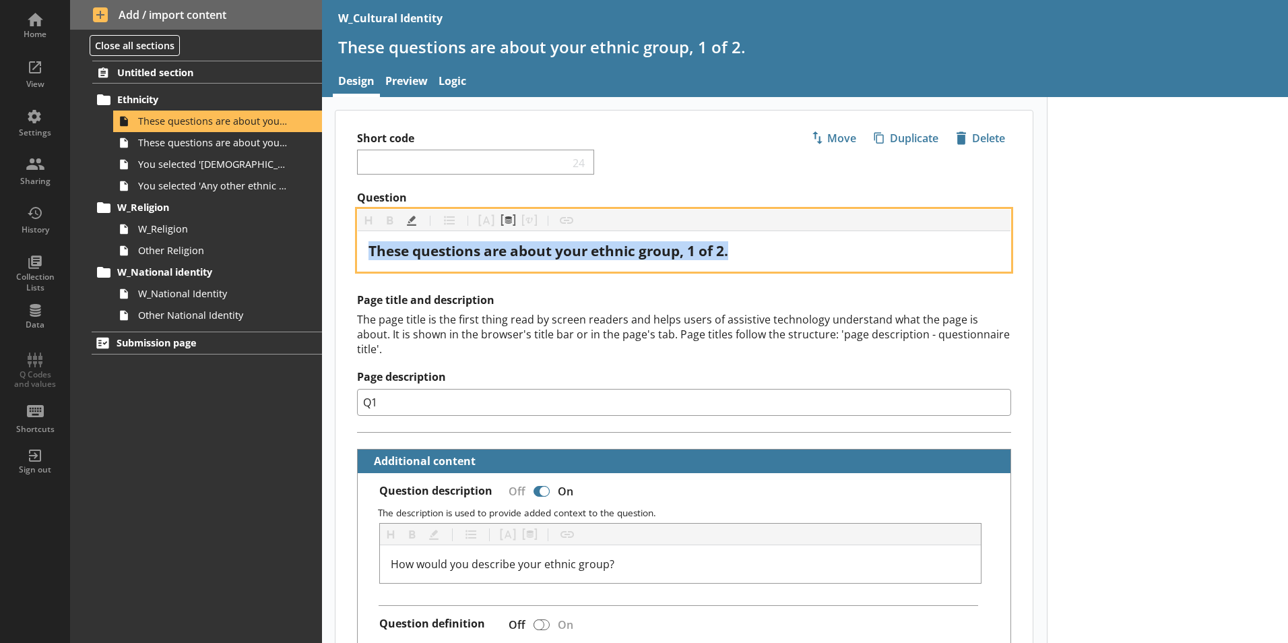
drag, startPoint x: 761, startPoint y: 247, endPoint x: 348, endPoint y: 234, distance: 413.8
click at [348, 234] on div "Question Heading Heading Bold Bold Highlight Highlight List List Pipe answer Pi…" at bounding box center [683, 231] width 697 height 81
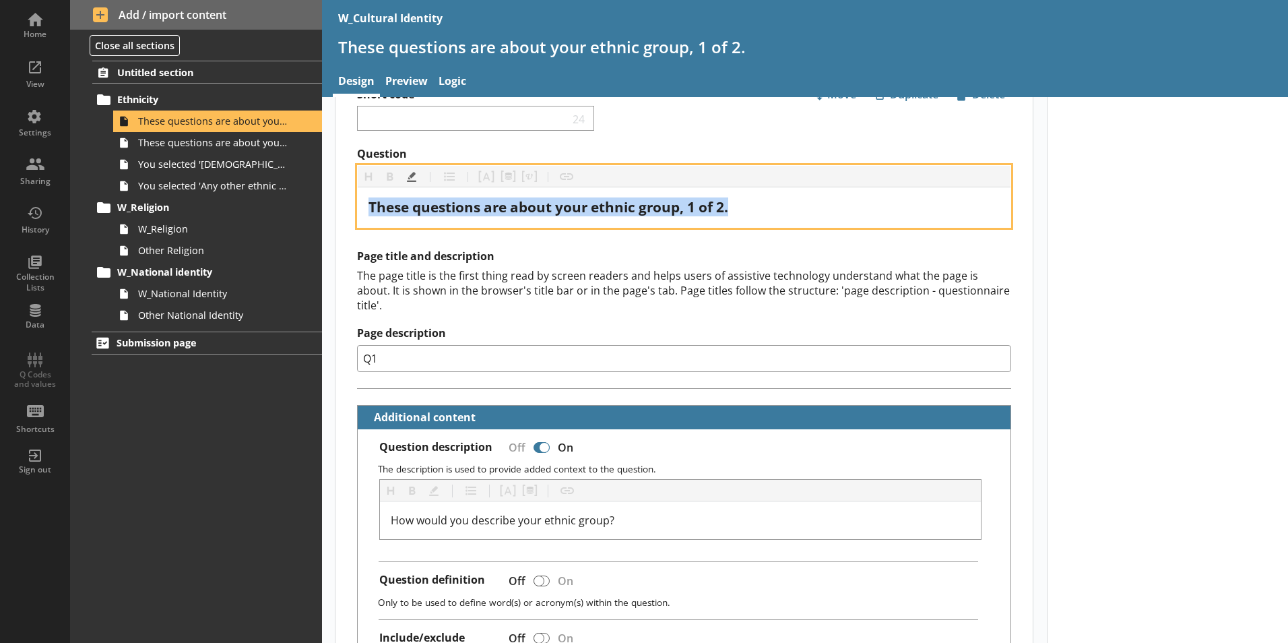
scroll to position [67, 0]
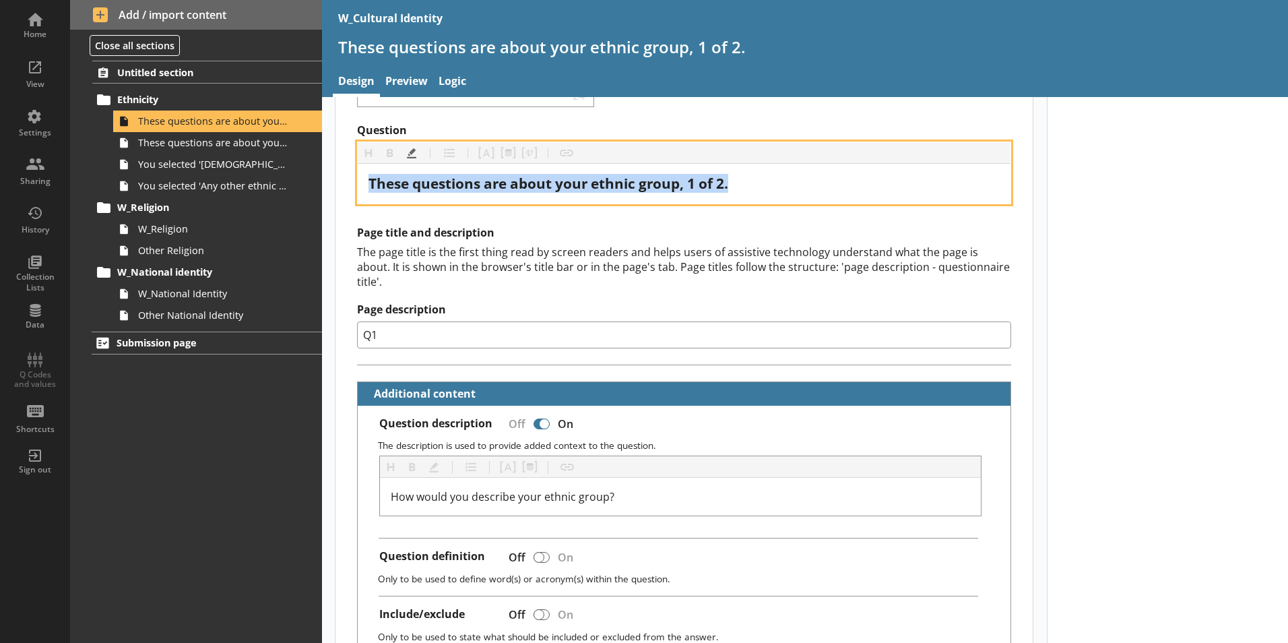
click at [742, 187] on div "These questions are about your ethnic group, 1 of 2." at bounding box center [683, 183] width 631 height 18
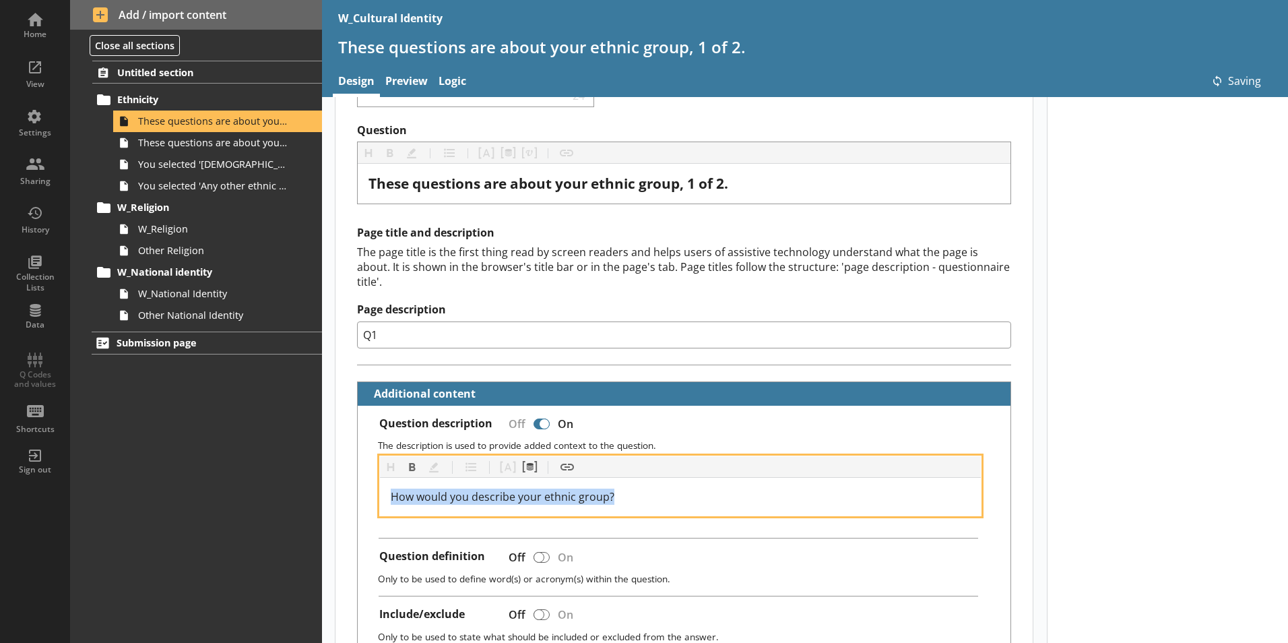
drag, startPoint x: 662, startPoint y: 490, endPoint x: 315, endPoint y: 482, distance: 346.3
click at [315, 482] on div "Home View Settings Sharing History Collection Lists Data Q Codes and values Sho…" at bounding box center [644, 321] width 1288 height 643
copy span "How would you describe your ethnic group?"
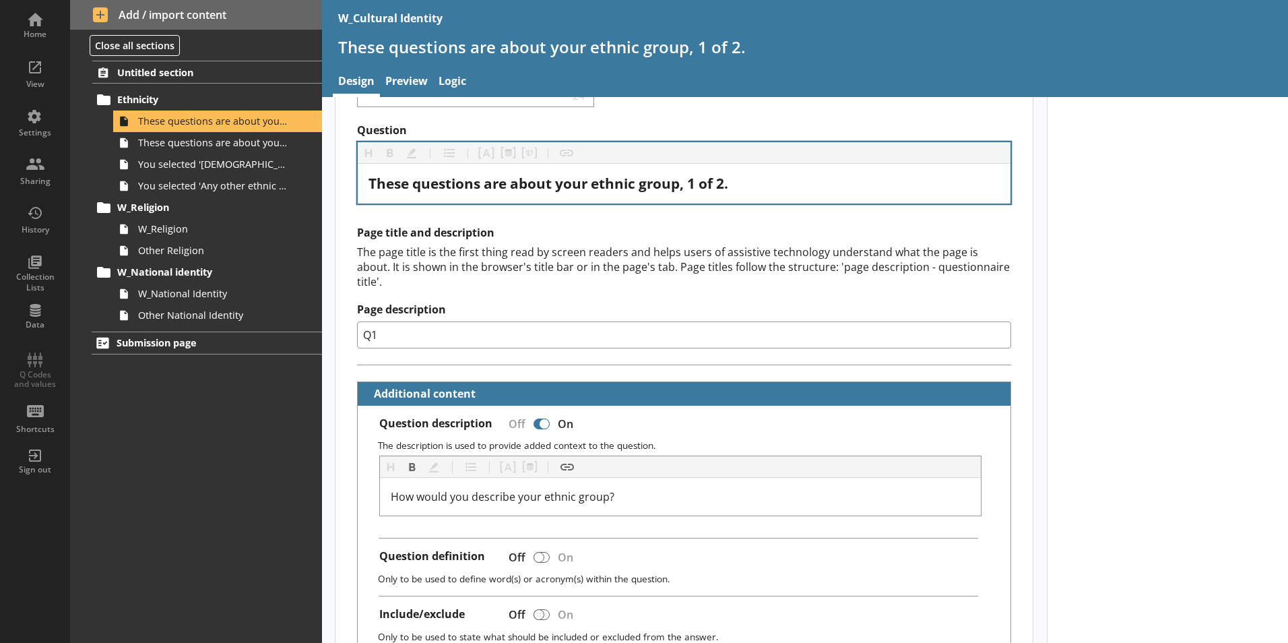
click at [798, 194] on div "These questions are about your ethnic group, 1 of 2." at bounding box center [684, 184] width 653 height 40
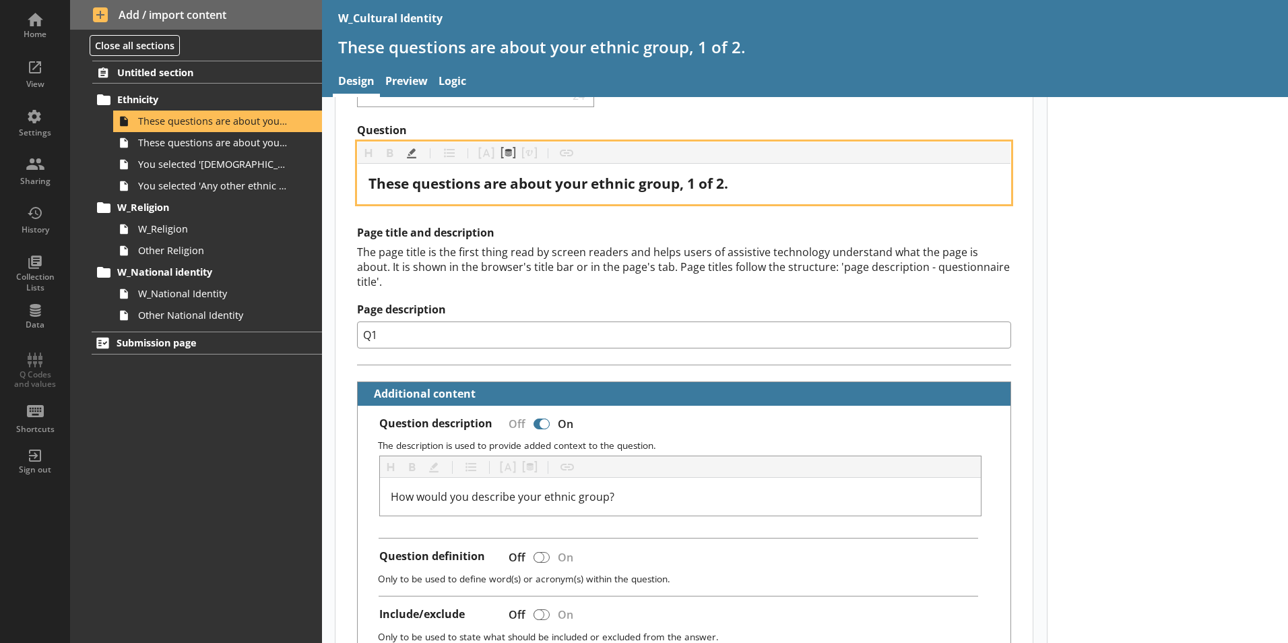
click at [775, 184] on div "These questions are about your ethnic group, 1 of 2." at bounding box center [683, 183] width 631 height 18
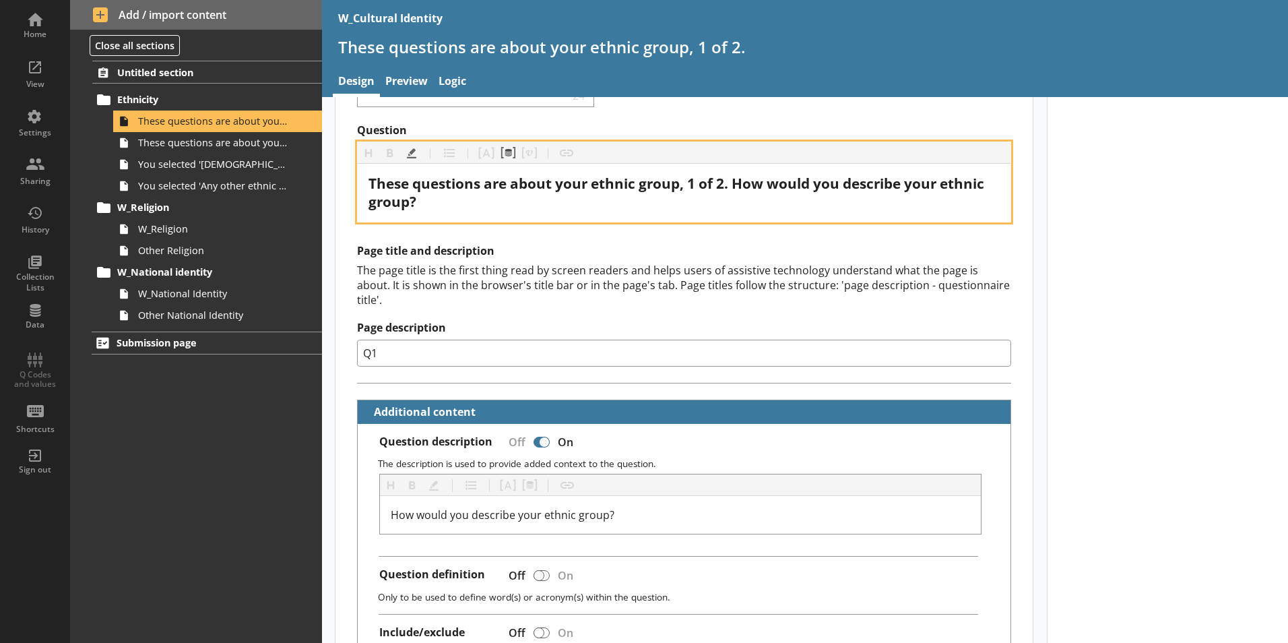
click at [734, 185] on span "These questions are about your ethnic group, 1 of 2. How would you describe you…" at bounding box center [677, 192] width 619 height 37
click at [729, 205] on div "These questions are about your ethnic group, 1 of 2. How would you describe you…" at bounding box center [683, 192] width 631 height 36
click at [736, 183] on span "These questions are about your ethnic group, 1 of 2. How would you describe you…" at bounding box center [677, 192] width 619 height 37
drag, startPoint x: 736, startPoint y: 178, endPoint x: 734, endPoint y: 214, distance: 36.4
click at [734, 214] on div "These questions are about your ethnic group, 1 of 2. How would you describe you…" at bounding box center [684, 193] width 653 height 58
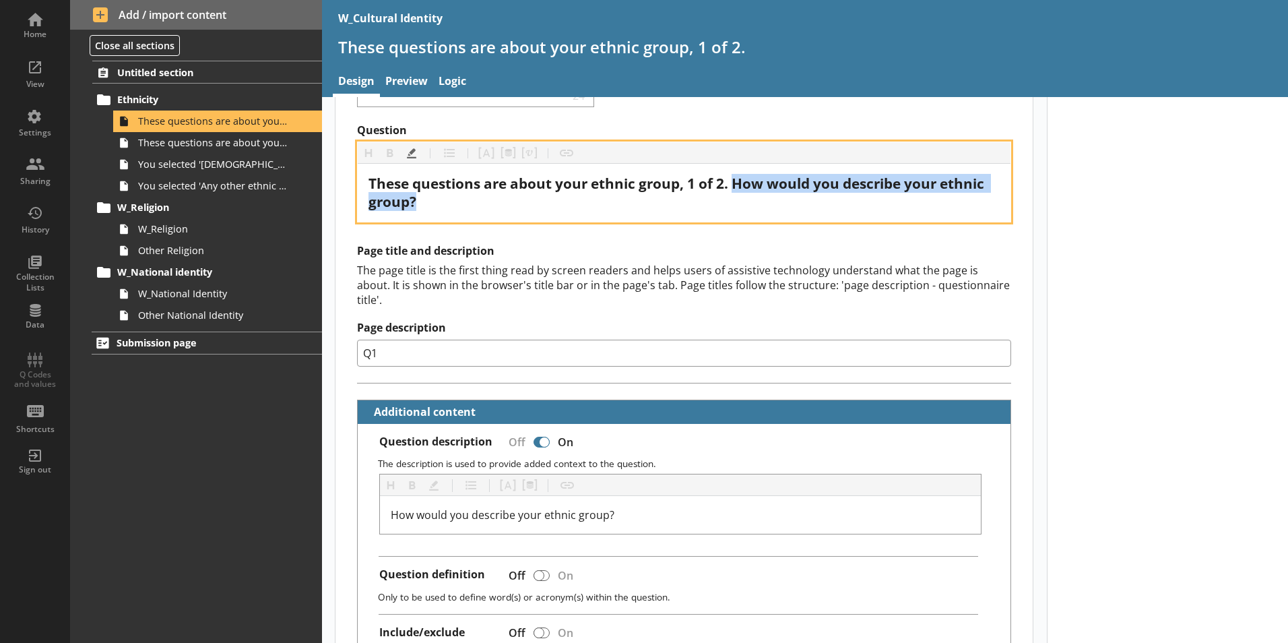
click at [735, 186] on span "These questions are about your ethnic group, 1 of 2. How would you describe you…" at bounding box center [677, 192] width 619 height 37
drag, startPoint x: 737, startPoint y: 179, endPoint x: 793, endPoint y: 201, distance: 60.2
click at [793, 201] on div "These questions are about your ethnic group, 1 of 2. How would you describe you…" at bounding box center [683, 192] width 631 height 36
click at [742, 186] on span "These questions are about your ethnic group, 1 of 2. How would you describe you…" at bounding box center [677, 192] width 619 height 37
click at [737, 183] on span "These questions are about your ethnic group, 1 of 2. How would you describe you…" at bounding box center [677, 192] width 619 height 37
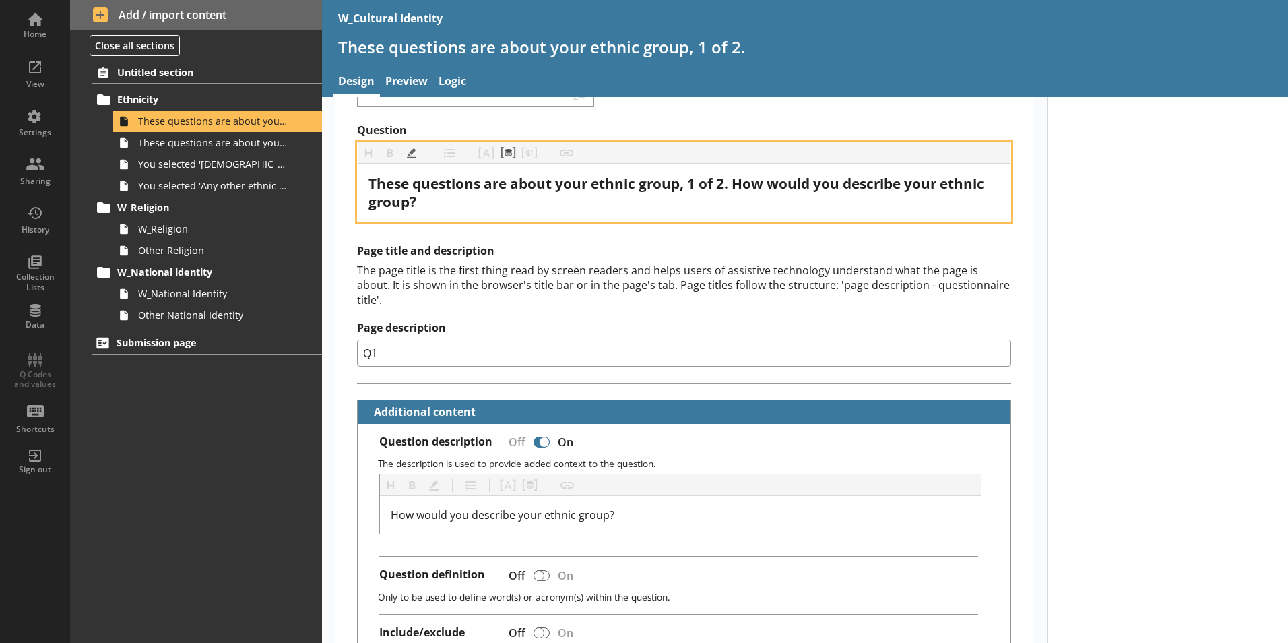
drag, startPoint x: 736, startPoint y: 181, endPoint x: 738, endPoint y: 189, distance: 8.2
click at [738, 189] on span "These questions are about your ethnic group, 1 of 2. How would you describe you…" at bounding box center [677, 192] width 619 height 37
drag, startPoint x: 737, startPoint y: 182, endPoint x: 1000, endPoint y: 209, distance: 264.1
click at [1000, 209] on div "These questions are about your ethnic group, 1 of 2. How would you describe you…" at bounding box center [684, 193] width 653 height 58
click at [730, 184] on span "These questions are about your ethnic group, 1 of 2. How would you describe you…" at bounding box center [677, 192] width 619 height 37
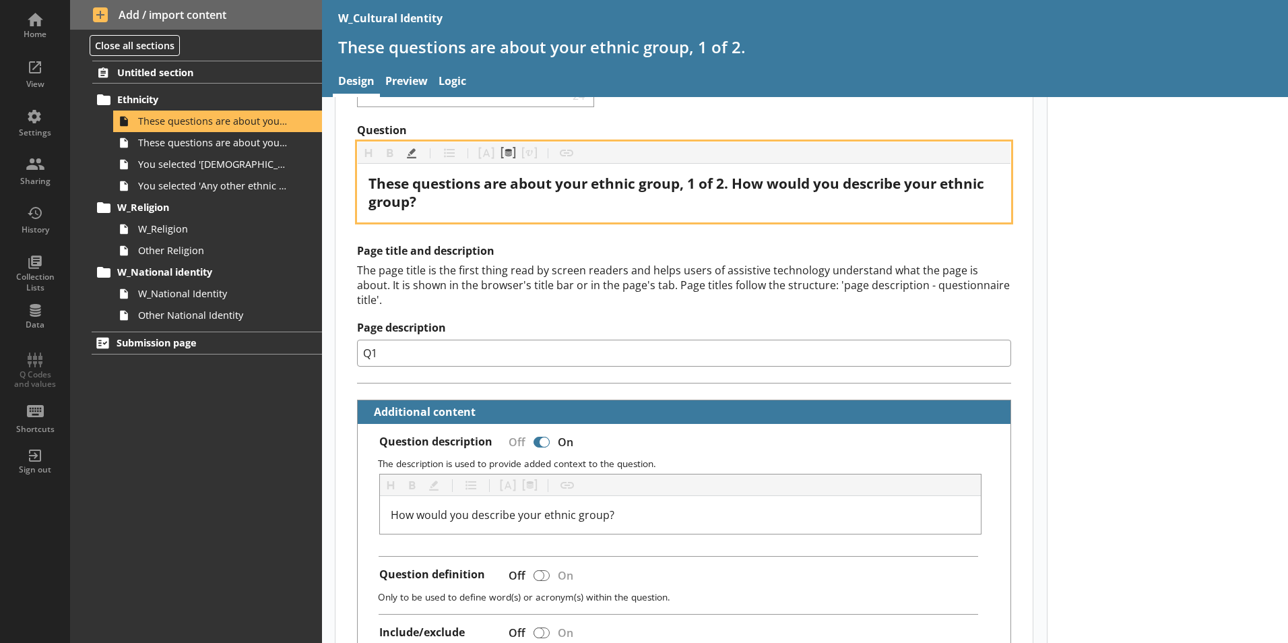
click at [734, 184] on span "These questions are about your ethnic group, 1 of 2. How would you describe you…" at bounding box center [677, 192] width 619 height 37
click at [622, 209] on div "These questions are about your ethnic group, 1 of 2. How would you describe you…" at bounding box center [683, 192] width 631 height 36
click at [741, 180] on span "These questions are about your ethnic group, 1 of 2. How would you describe you…" at bounding box center [677, 192] width 619 height 37
click at [738, 180] on span "These questions are about your ethnic group, 1 of 2. How would you describe you…" at bounding box center [677, 192] width 619 height 37
click at [738, 184] on span "These questions are about your ethnic group, 1 of 2. How would you describe you…" at bounding box center [677, 192] width 619 height 37
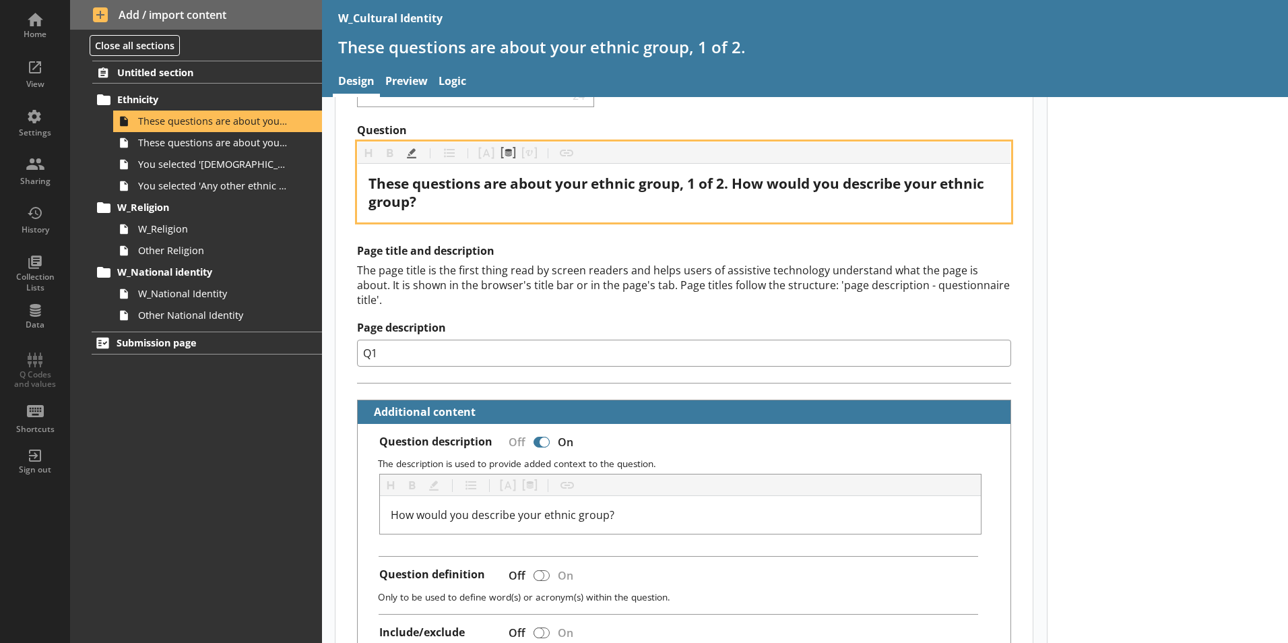
click at [736, 185] on span "These questions are about your ethnic group, 1 of 2. How would you describe you…" at bounding box center [677, 192] width 619 height 37
click at [732, 207] on div "These questions are about your ethnic group, 1 of 2. How would you describe you…" at bounding box center [683, 192] width 631 height 36
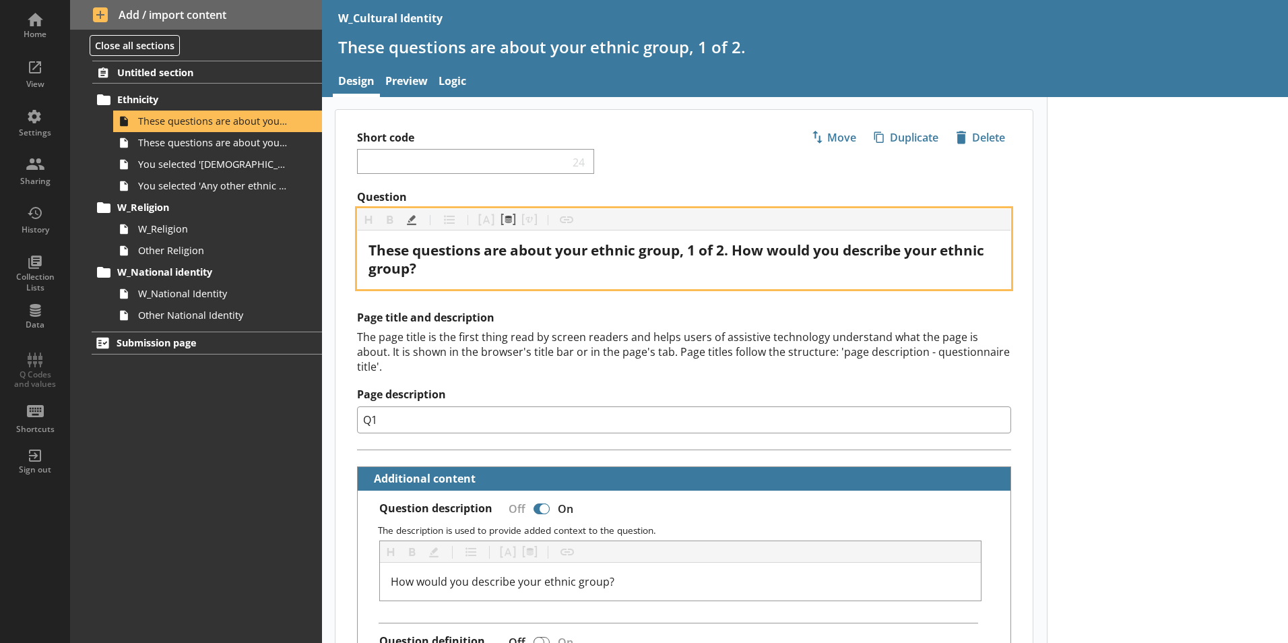
scroll to position [0, 0]
click at [734, 251] on span "These questions are about your ethnic group, 1 of 2. How would you describe you…" at bounding box center [677, 259] width 619 height 37
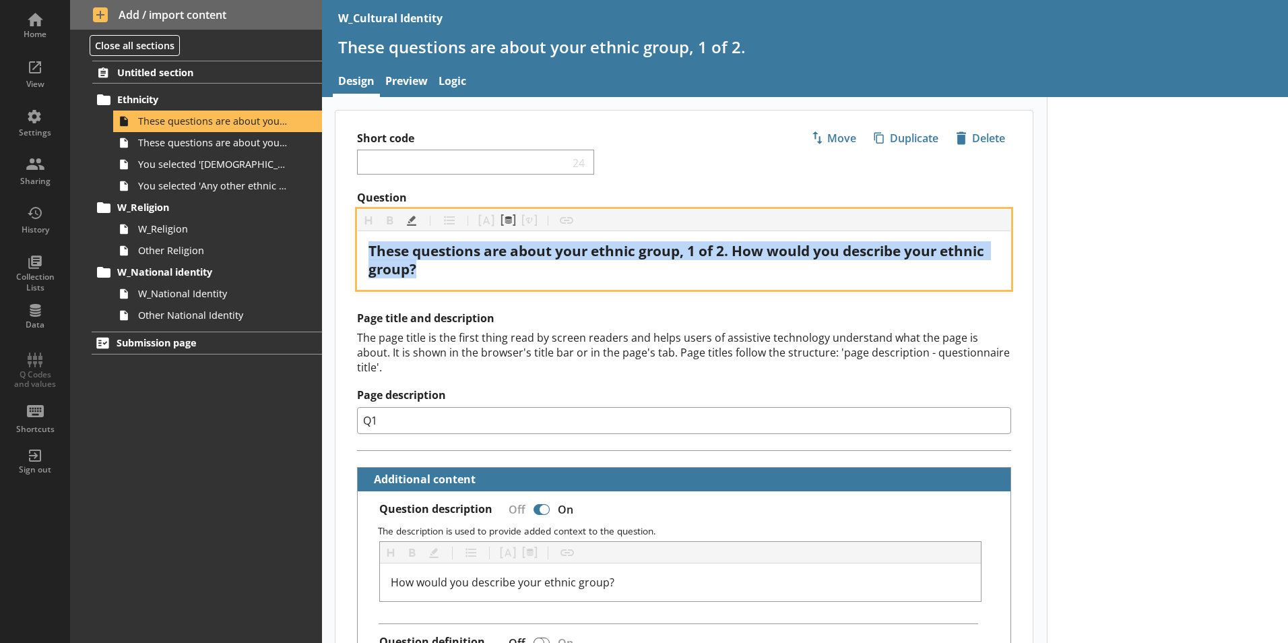
drag, startPoint x: 370, startPoint y: 249, endPoint x: 790, endPoint y: 263, distance: 419.9
click at [810, 263] on div "These questions are about your ethnic group, 1 of 2. How would you describe you…" at bounding box center [683, 260] width 631 height 36
click at [726, 275] on div "These questions are about your ethnic group, 1 of 2. How would you describe you…" at bounding box center [683, 260] width 631 height 36
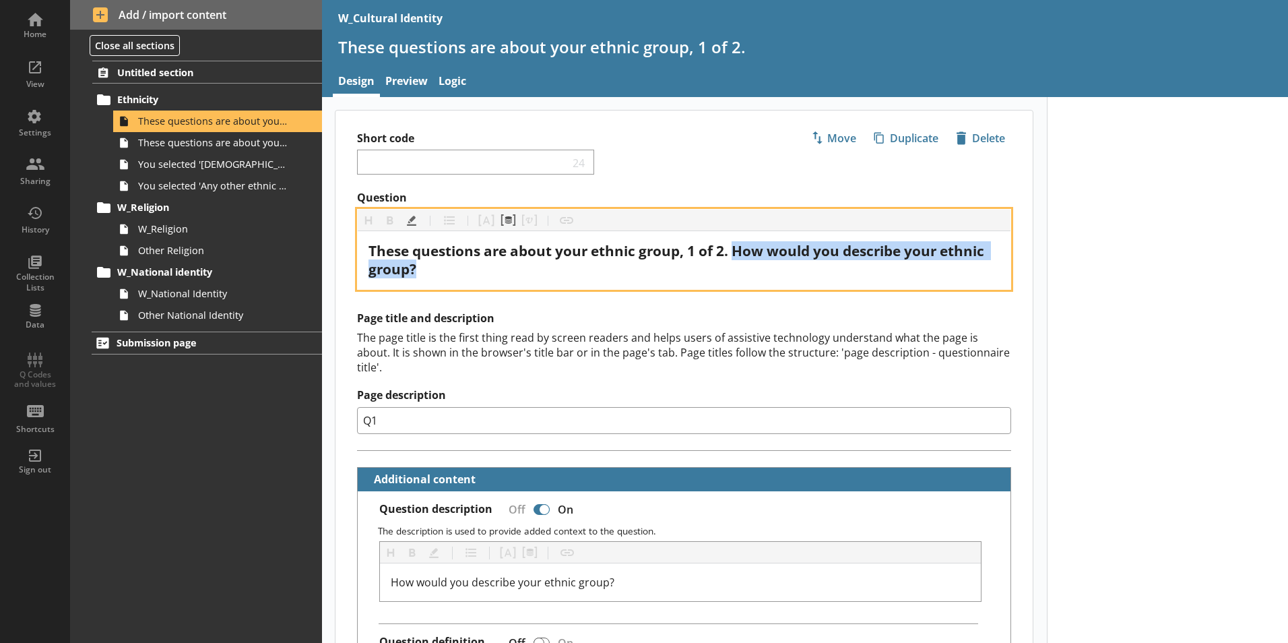
drag, startPoint x: 735, startPoint y: 251, endPoint x: 734, endPoint y: 270, distance: 19.5
click at [734, 270] on div "These questions are about your ethnic group, 1 of 2. How would you describe you…" at bounding box center [683, 260] width 631 height 36
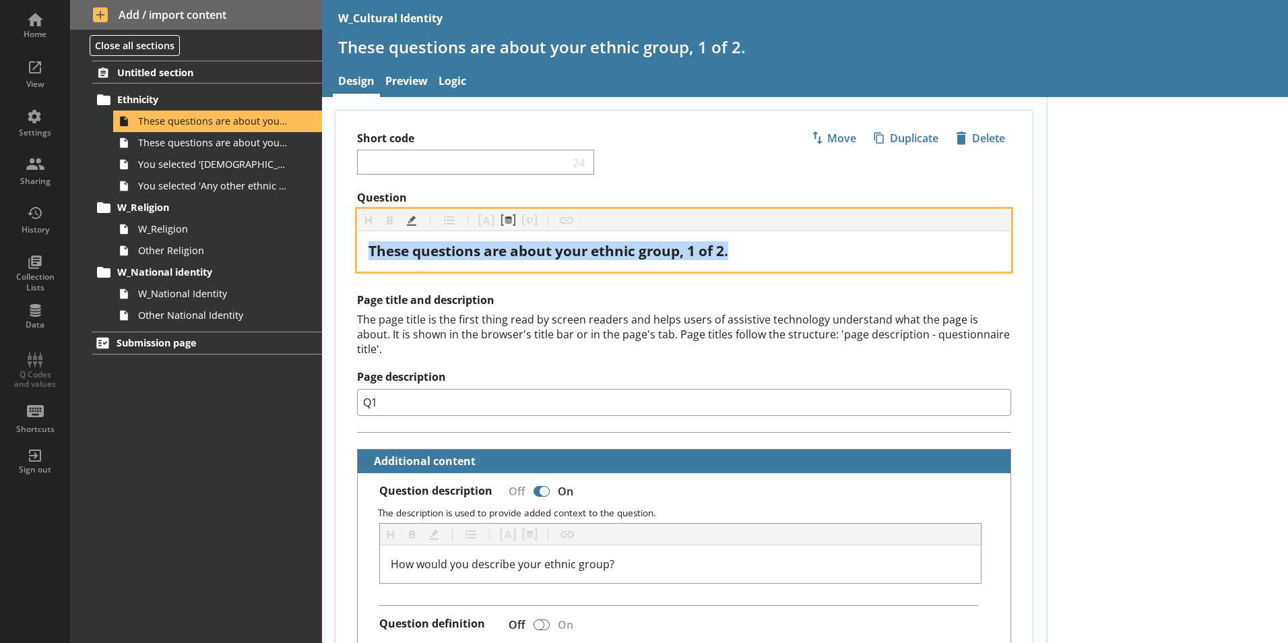
drag, startPoint x: 791, startPoint y: 245, endPoint x: 327, endPoint y: 249, distance: 463.5
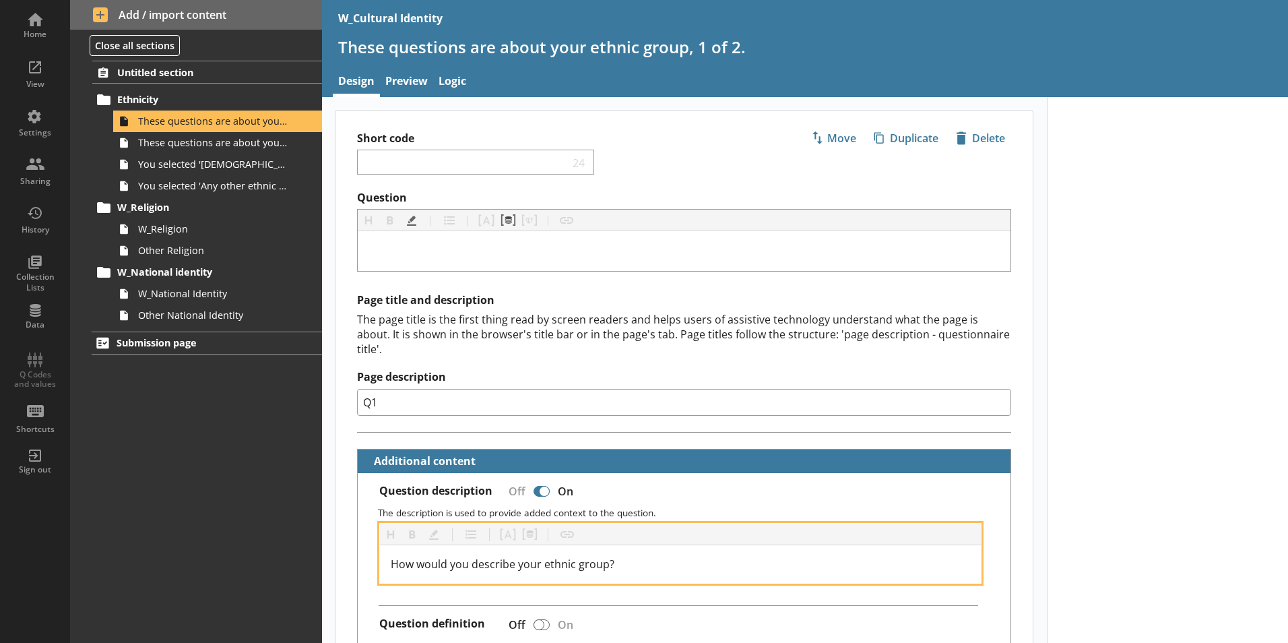
click at [647, 556] on div "How would you describe your ethnic group?" at bounding box center [681, 564] width 580 height 16
type textarea "x"
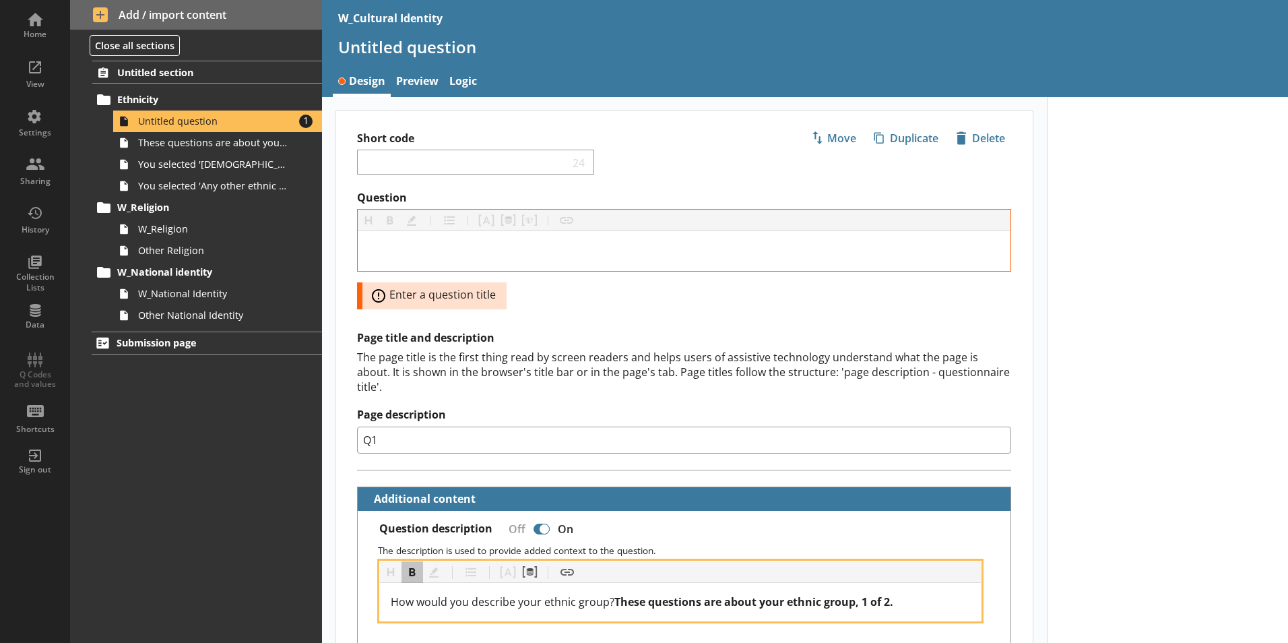
drag, startPoint x: 613, startPoint y: 585, endPoint x: 342, endPoint y: 595, distance: 271.0
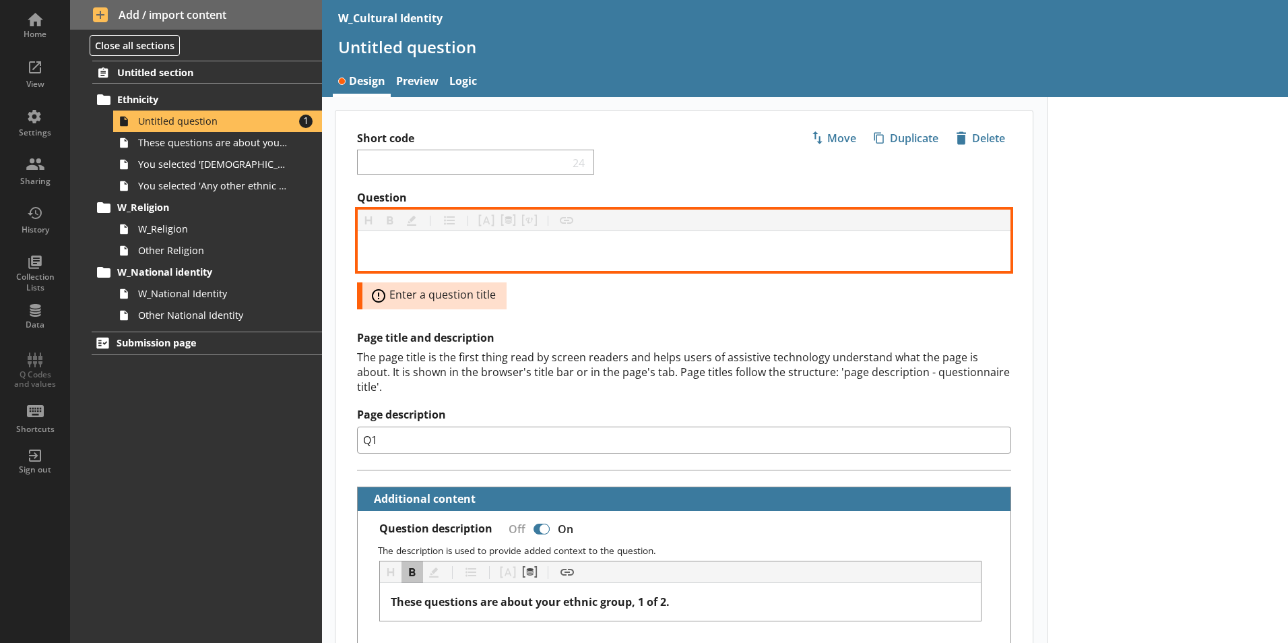
click at [538, 243] on div "Question" at bounding box center [683, 251] width 631 height 18
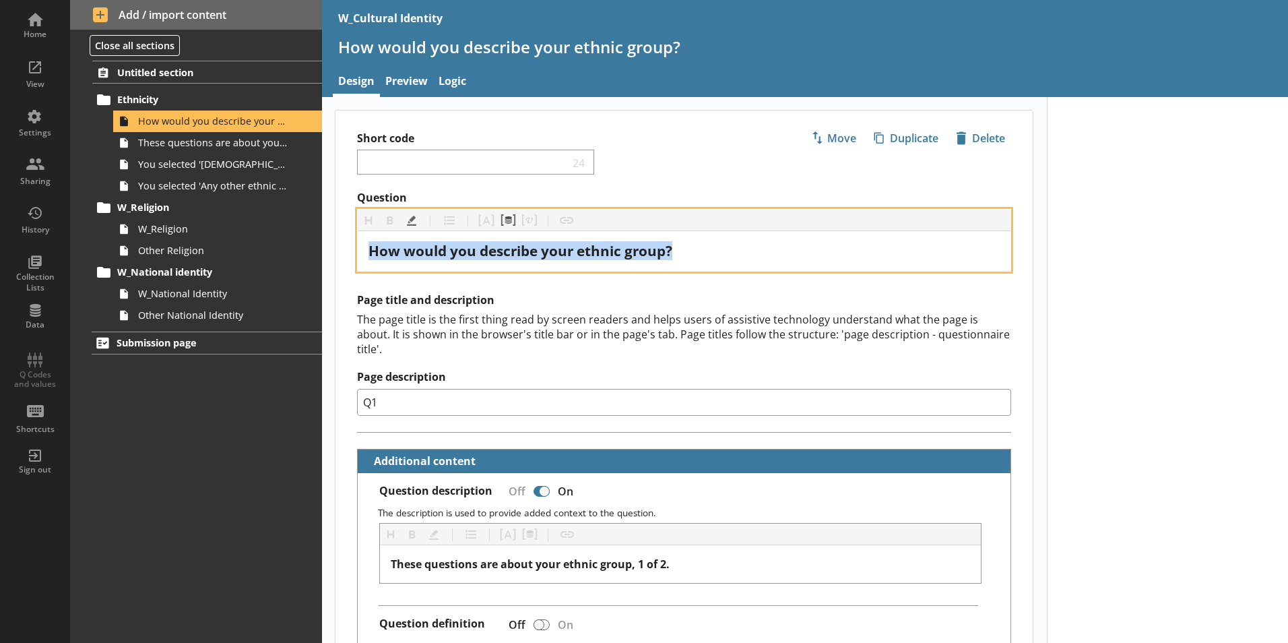
drag, startPoint x: 664, startPoint y: 239, endPoint x: 329, endPoint y: 247, distance: 334.9
click at [700, 250] on div "How would you describe your ethnic group?" at bounding box center [683, 251] width 631 height 18
click at [715, 254] on div "How would you describe your ethnic group?" at bounding box center [683, 251] width 631 height 18
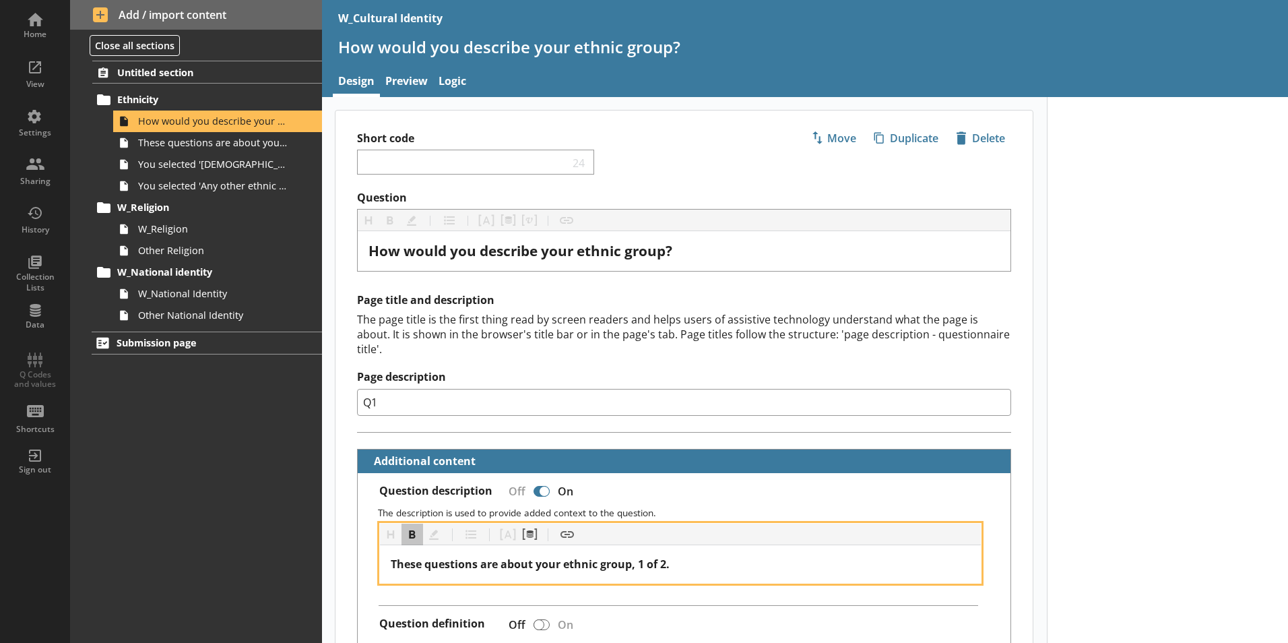
click at [696, 556] on div "These questions are about your ethnic group, 1 of 2." at bounding box center [681, 564] width 580 height 16
drag, startPoint x: 696, startPoint y: 542, endPoint x: 375, endPoint y: 540, distance: 320.7
click at [375, 540] on div "Heading Heading Bold Bold Highlight Highlight List List Pipe answer Pipe answer…" at bounding box center [683, 553] width 631 height 61
click at [405, 523] on button "Bold" at bounding box center [412, 534] width 22 height 22
click at [415, 523] on button "Bold" at bounding box center [412, 534] width 22 height 22
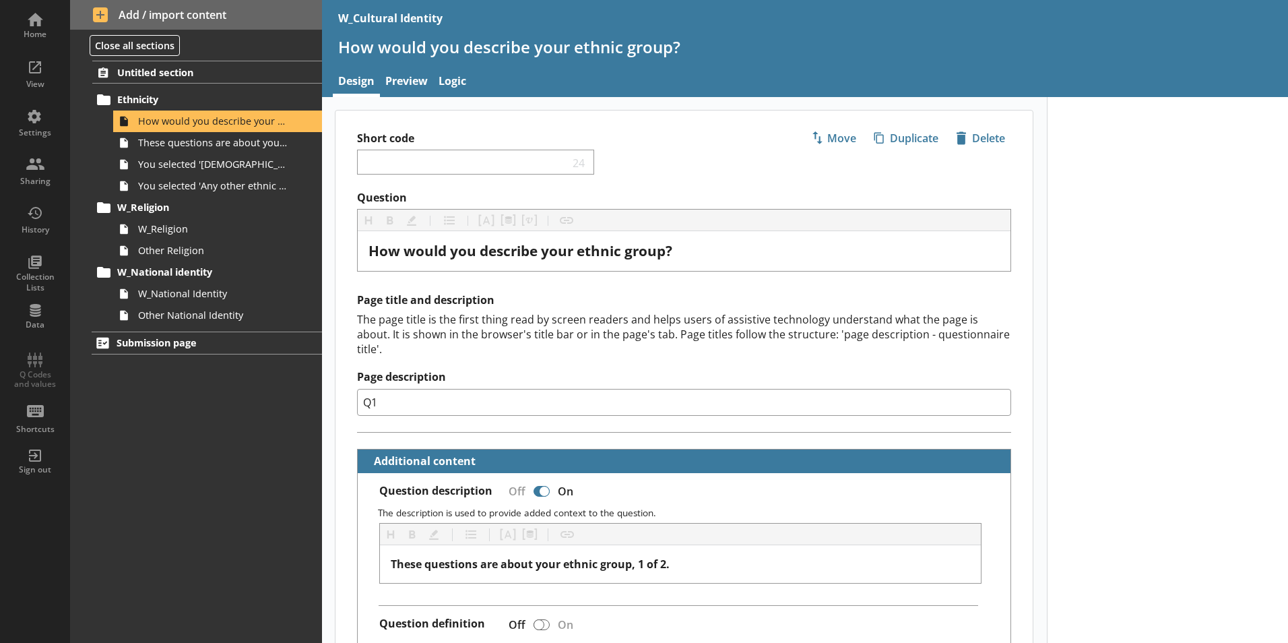
click at [354, 406] on div "Page title and description The page title is the first thing read by screen rea…" at bounding box center [683, 362] width 697 height 139
click at [404, 83] on link "Preview" at bounding box center [406, 82] width 53 height 29
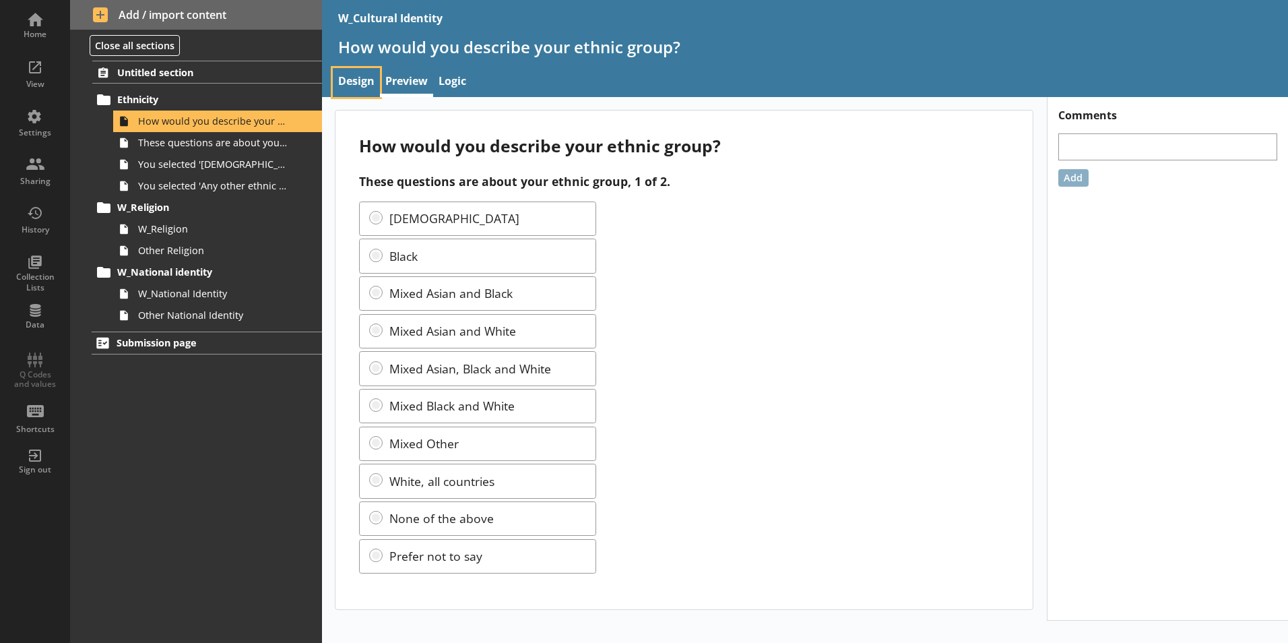
click at [364, 77] on link "Design" at bounding box center [356, 82] width 47 height 29
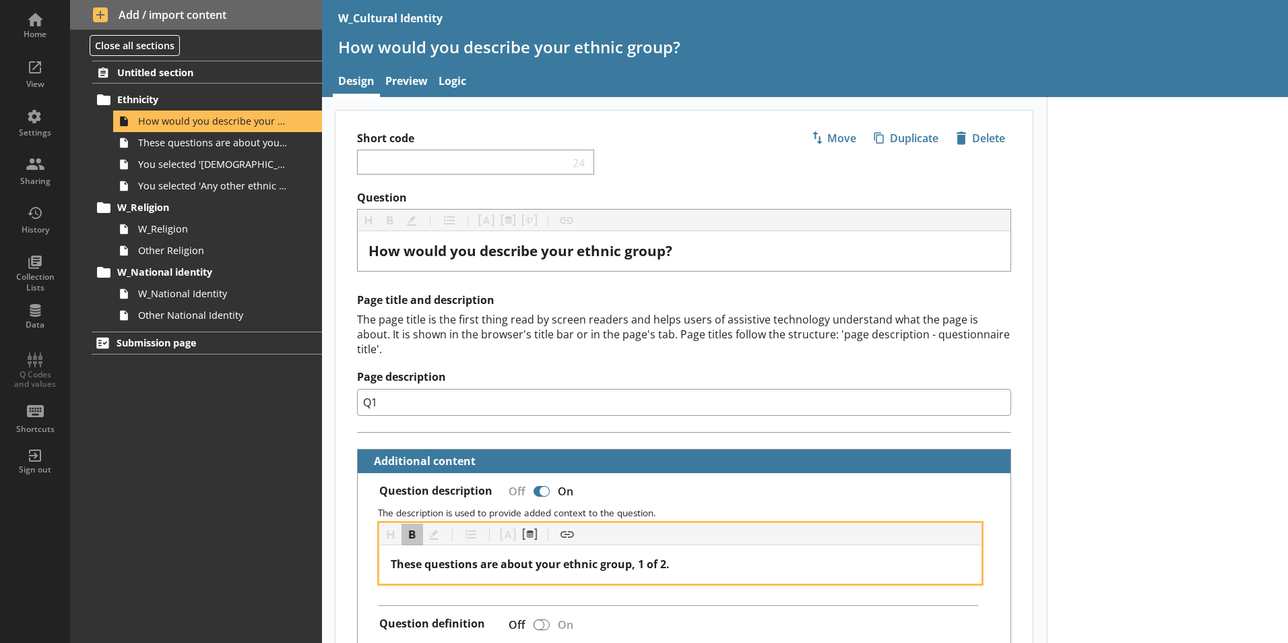
click at [681, 556] on div "These questions are about your ethnic group, 1 of 2." at bounding box center [681, 564] width 580 height 16
drag, startPoint x: 645, startPoint y: 550, endPoint x: 510, endPoint y: 546, distance: 135.4
click at [520, 556] on div "These questions are about your ethnic group, 1 of 2." at bounding box center [681, 564] width 580 height 16
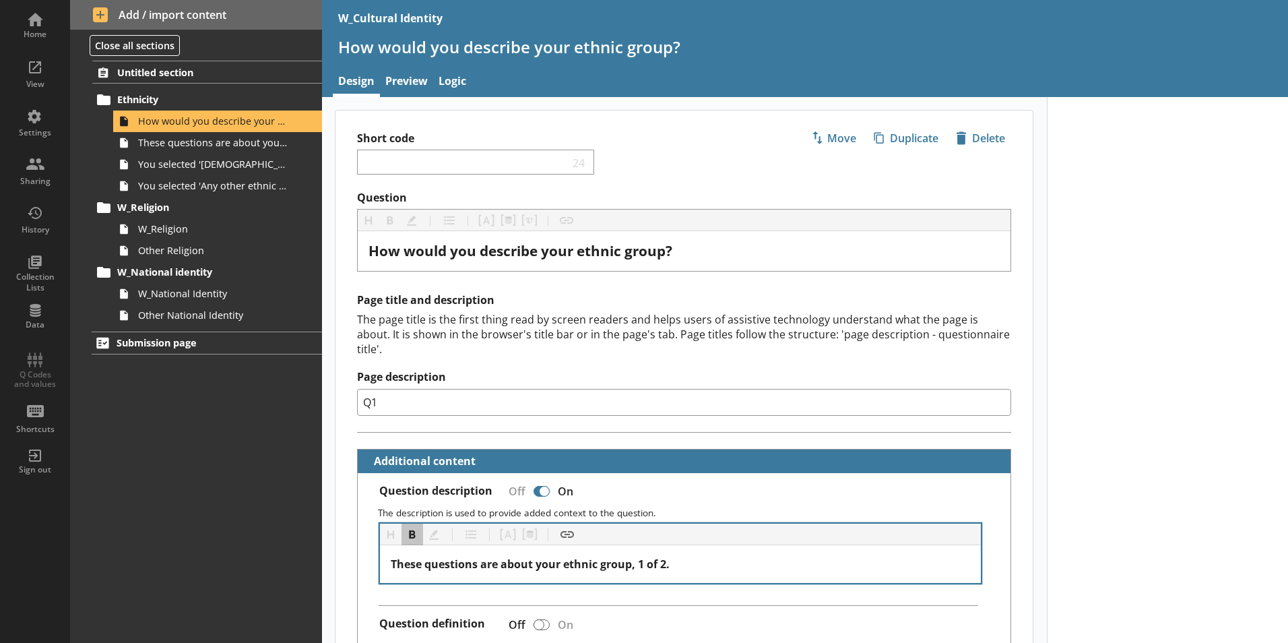
click at [728, 565] on div "These questions are about your ethnic group, 1 of 2." at bounding box center [681, 564] width 602 height 38
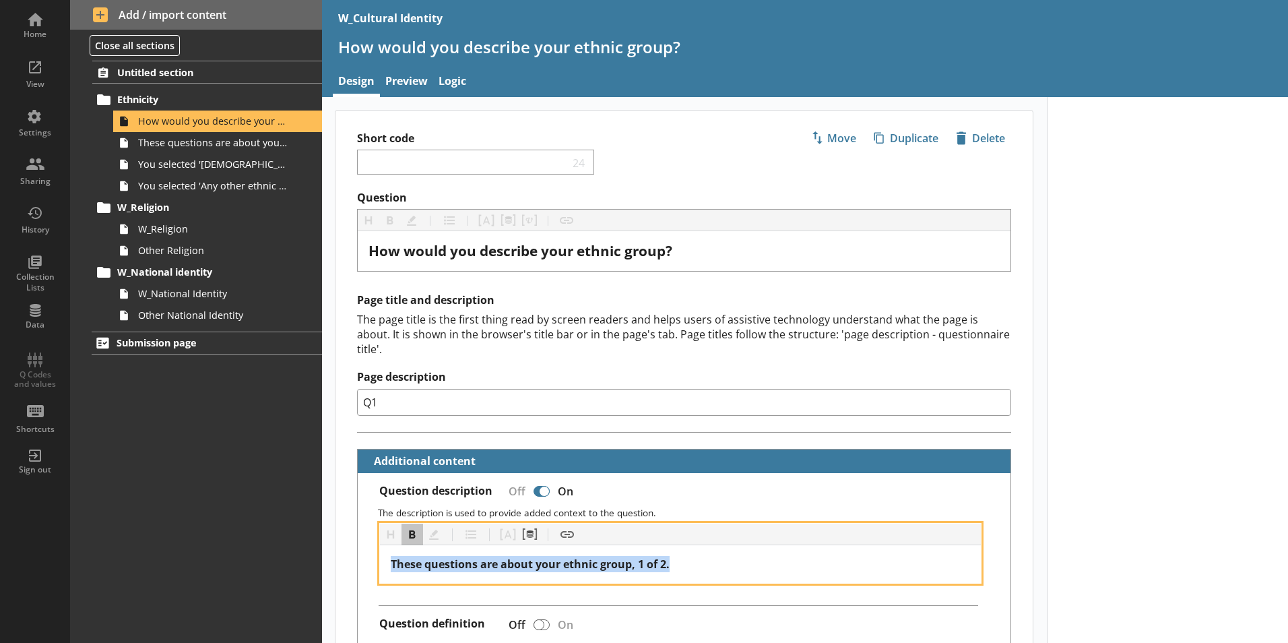
drag, startPoint x: 674, startPoint y: 542, endPoint x: 371, endPoint y: 539, distance: 303.2
click at [370, 540] on div "Heading Heading Bold Bold Highlight Highlight List List Pipe answer Pipe answer…" at bounding box center [683, 553] width 631 height 61
click at [408, 523] on button "Bold" at bounding box center [412, 534] width 22 height 22
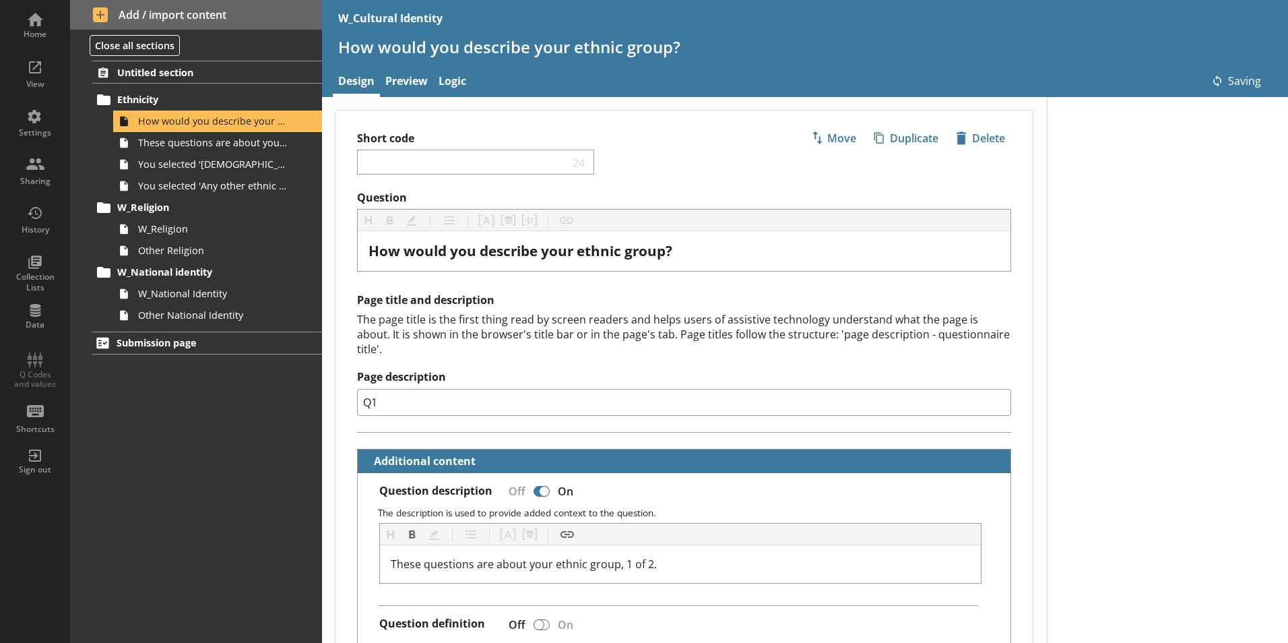
click at [475, 396] on input "Q1" at bounding box center [684, 402] width 654 height 27
click at [403, 75] on link "Preview" at bounding box center [406, 82] width 53 height 29
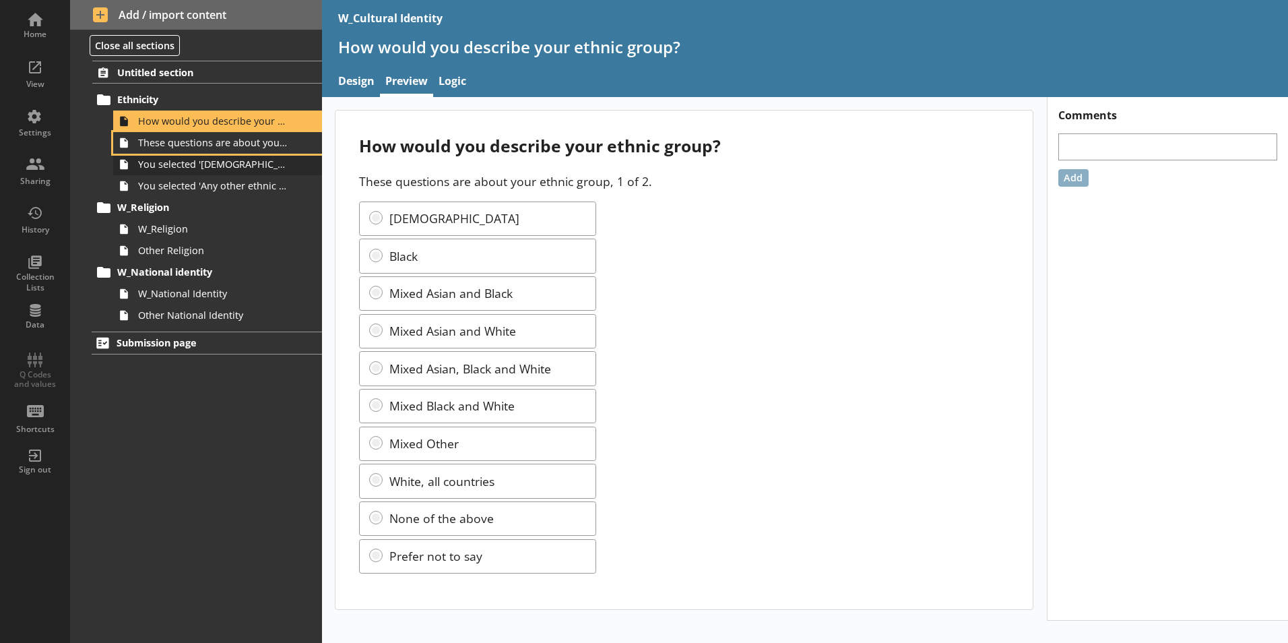
drag, startPoint x: 209, startPoint y: 149, endPoint x: 236, endPoint y: 168, distance: 32.9
click at [212, 149] on span "These questions are about your ethnic group, 2 of 2." at bounding box center [213, 142] width 150 height 13
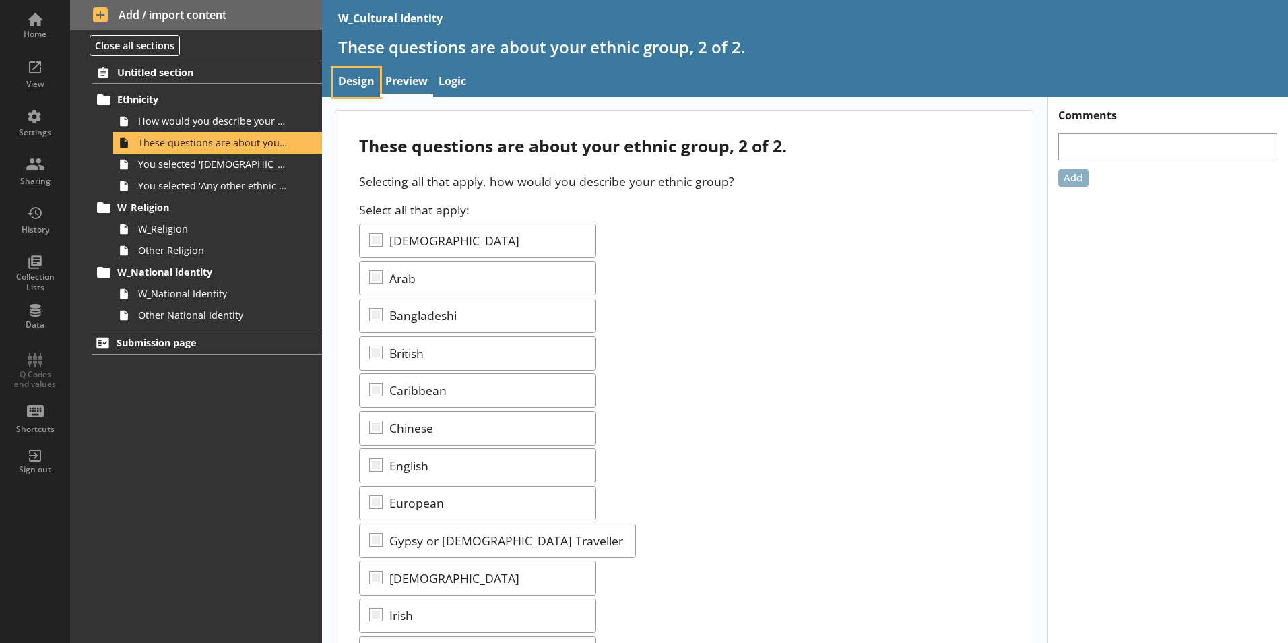
click at [368, 85] on link "Design" at bounding box center [356, 82] width 47 height 29
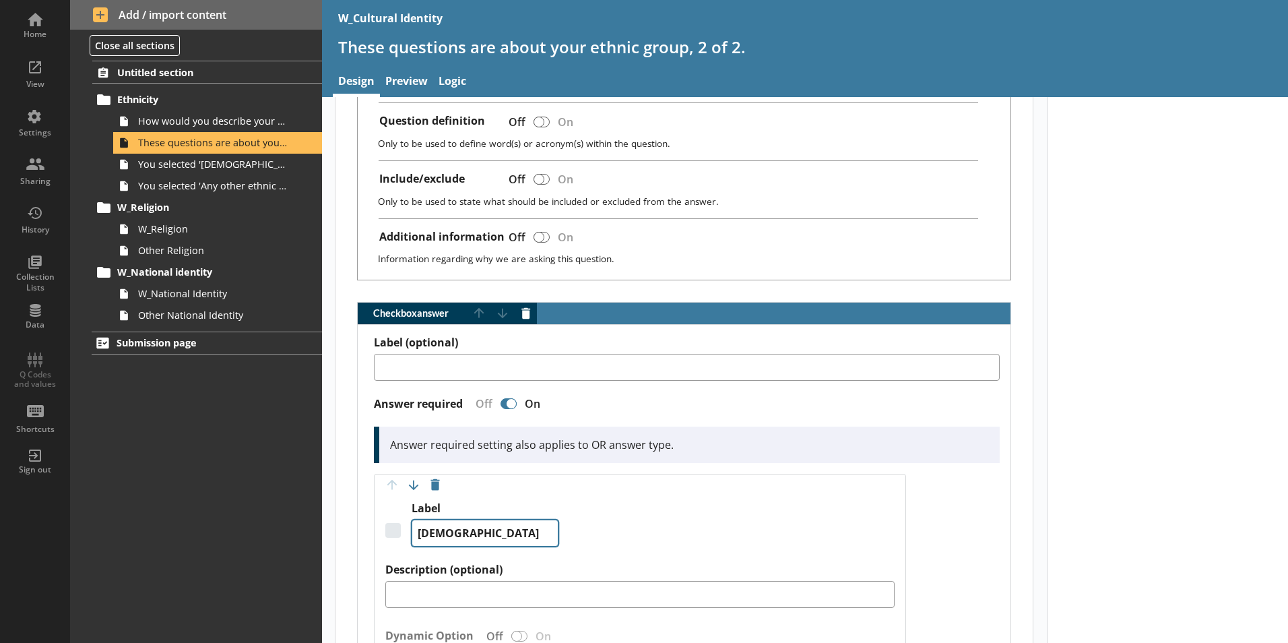
scroll to position [674, 0]
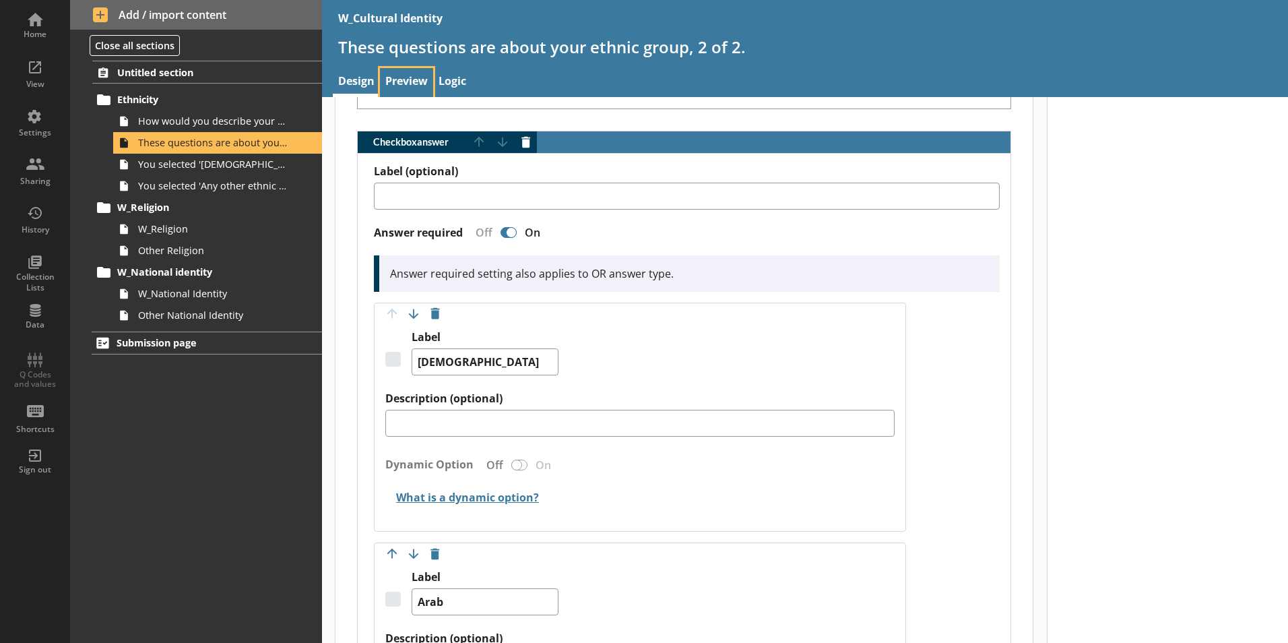
click at [401, 86] on link "Preview" at bounding box center [406, 82] width 53 height 29
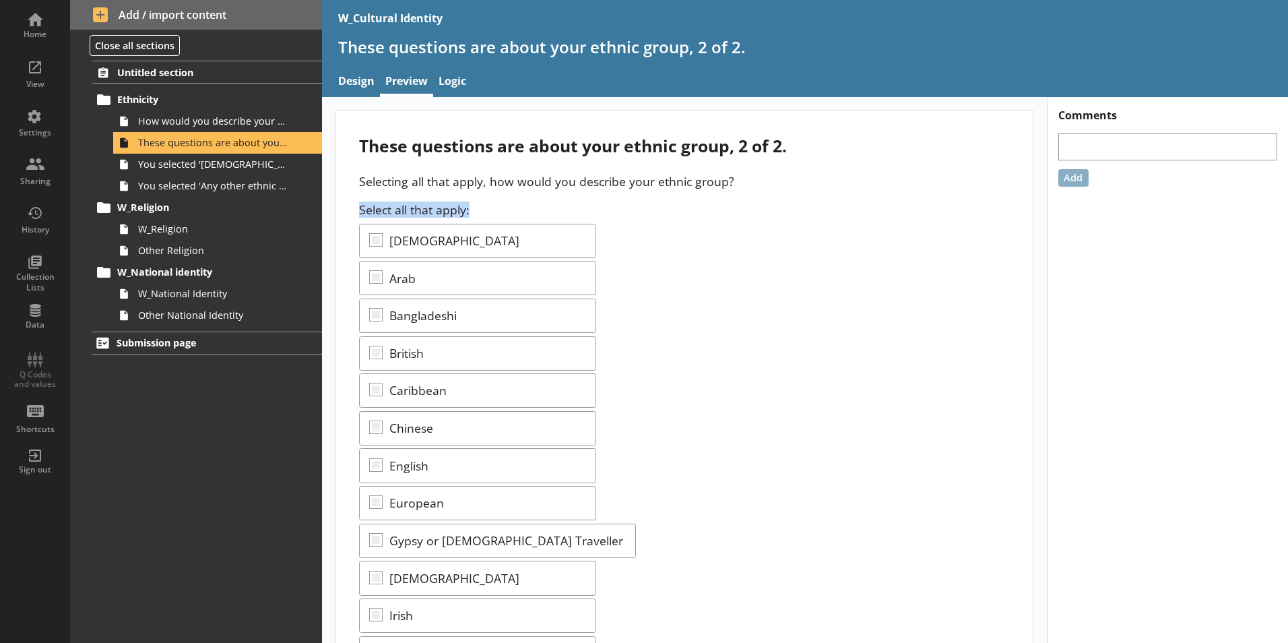
drag, startPoint x: 470, startPoint y: 209, endPoint x: 354, endPoint y: 206, distance: 115.9
click at [354, 206] on div "These questions are about your ethnic group, 2 of 2. Selecting all that apply, …" at bounding box center [683, 610] width 697 height 1001
drag, startPoint x: 354, startPoint y: 206, endPoint x: 492, endPoint y: 205, distance: 138.1
click at [491, 205] on div "Select all that apply: African Arab Bangladeshi British Caribbean Chinese Engli…" at bounding box center [684, 604] width 650 height 806
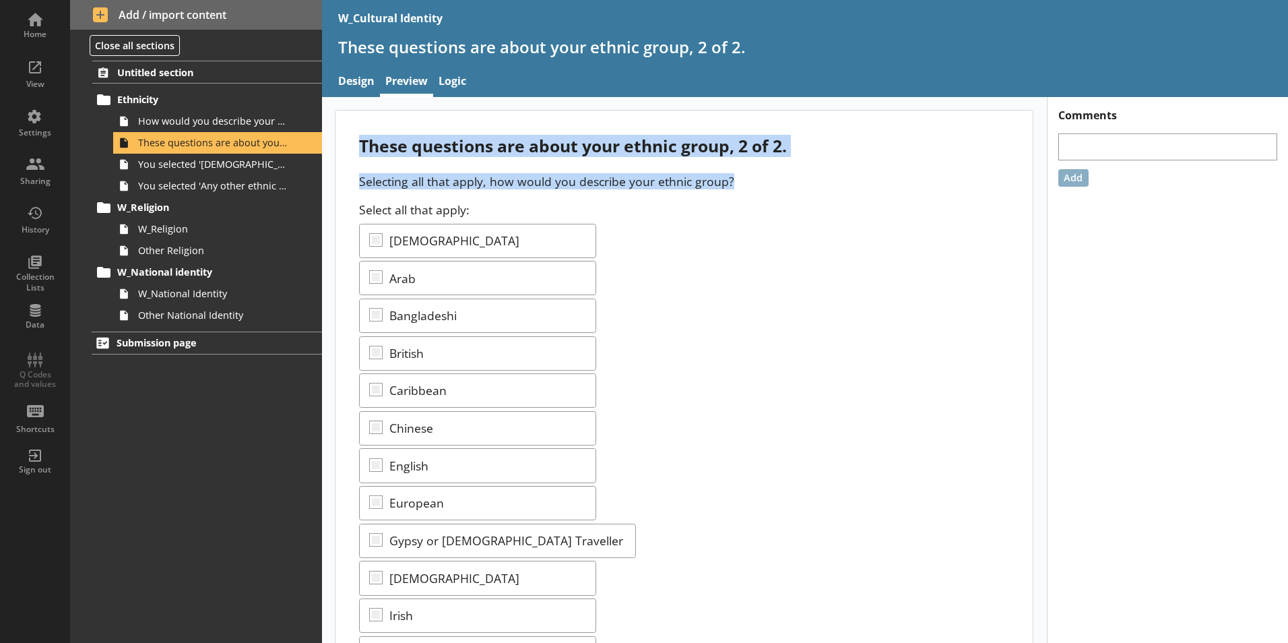
drag, startPoint x: 749, startPoint y: 189, endPoint x: 361, endPoint y: 139, distance: 391.3
click at [356, 137] on div "These questions are about your ethnic group, 2 of 2. Selecting all that apply, …" at bounding box center [683, 610] width 697 height 1001
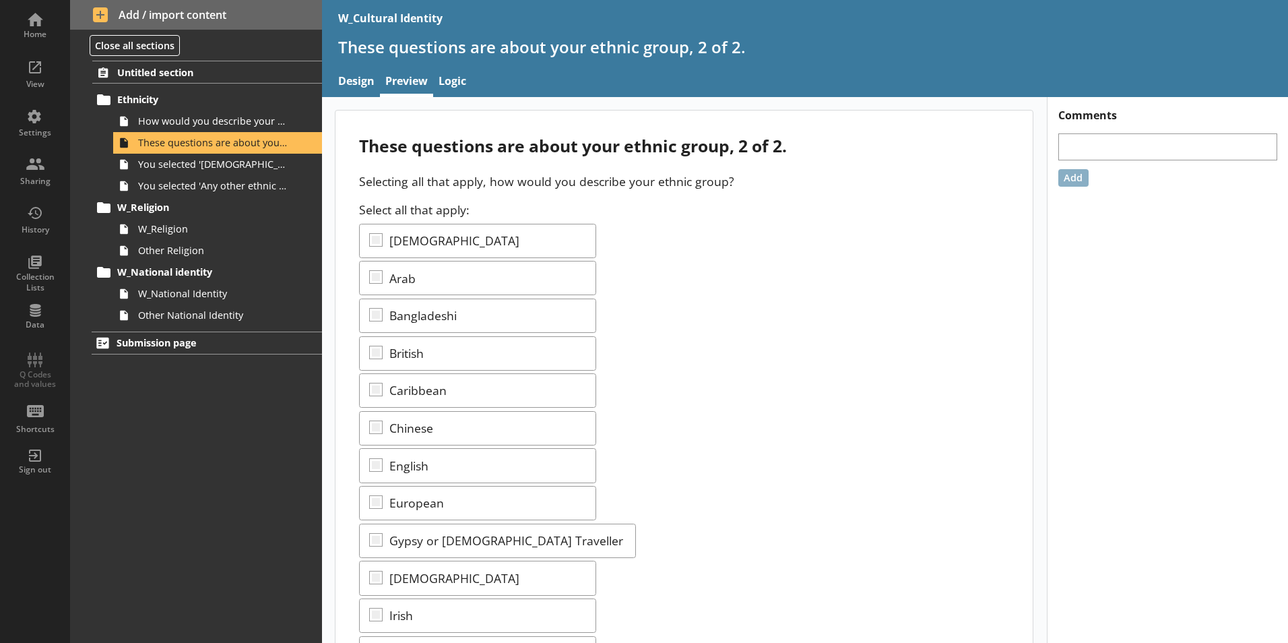
click at [675, 216] on div "Select all that apply: African Arab Bangladeshi British Caribbean Chinese Engli…" at bounding box center [684, 604] width 650 height 806
click at [255, 127] on span "How would you describe your ethnic group?" at bounding box center [213, 121] width 150 height 13
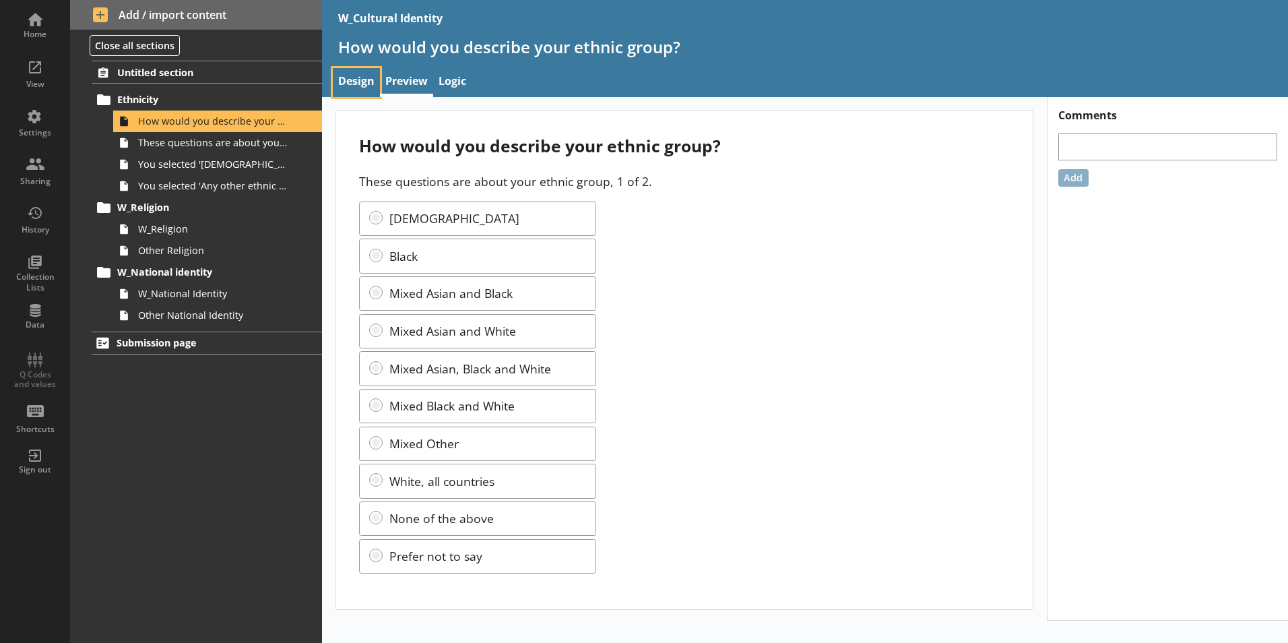
click at [365, 77] on link "Design" at bounding box center [356, 82] width 47 height 29
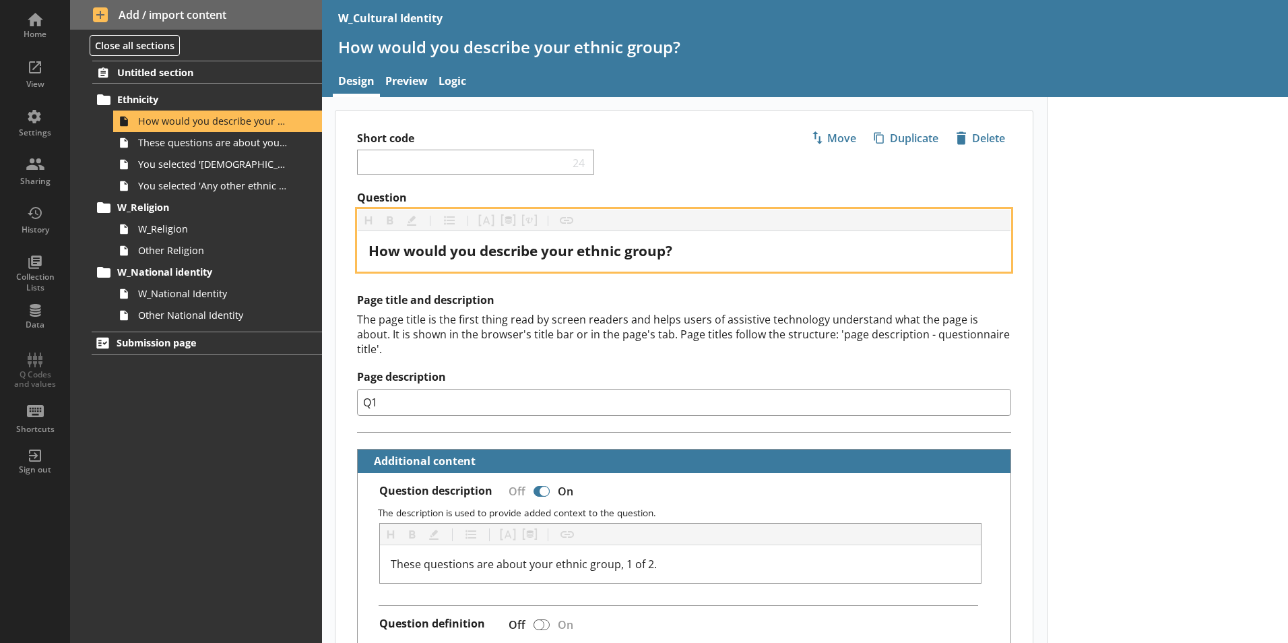
click at [543, 246] on span "How would you describe your ethnic group?" at bounding box center [520, 250] width 304 height 19
drag, startPoint x: 740, startPoint y: 256, endPoint x: 366, endPoint y: 238, distance: 374.3
click at [366, 238] on div "How would you describe your ethnic group?" at bounding box center [684, 251] width 653 height 40
click at [695, 250] on div "How would you describe your ethnic group?" at bounding box center [683, 251] width 631 height 18
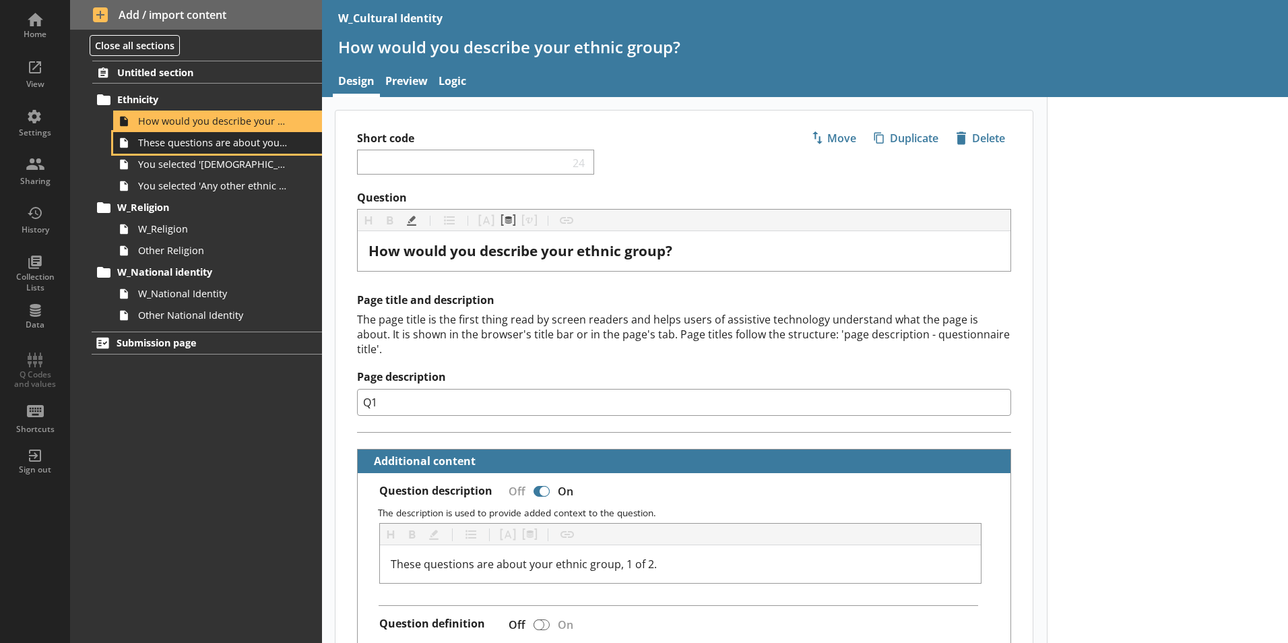
click at [239, 148] on span "These questions are about your ethnic group, 2 of 2." at bounding box center [213, 142] width 150 height 13
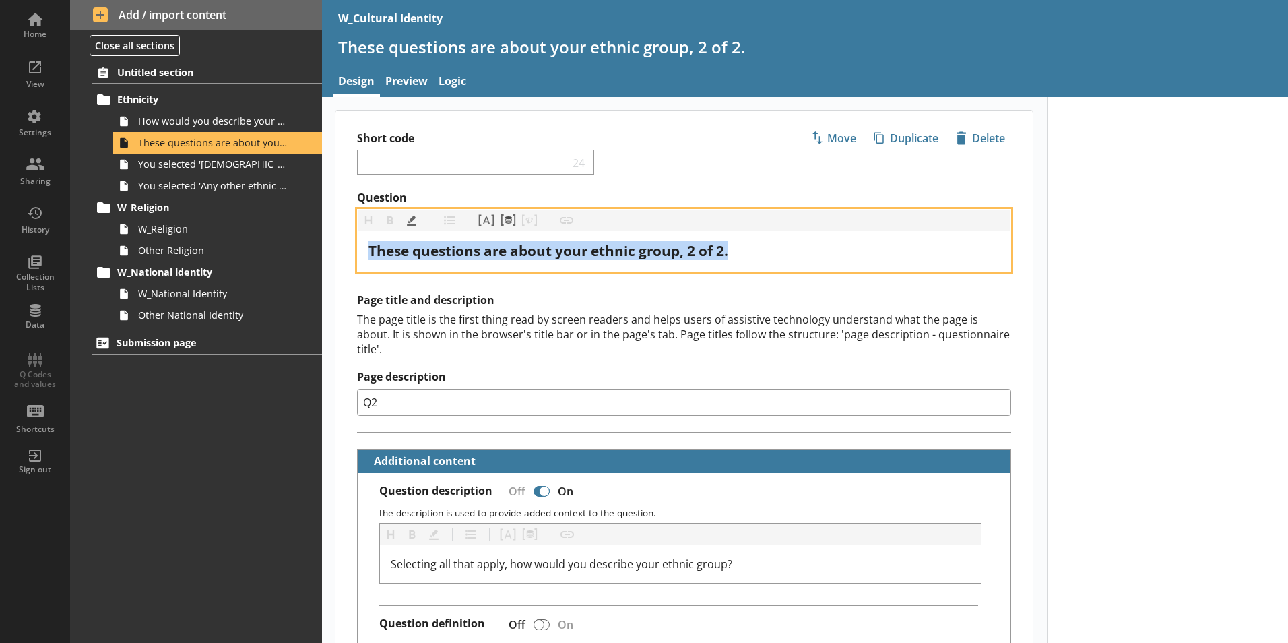
drag, startPoint x: 712, startPoint y: 249, endPoint x: 359, endPoint y: 248, distance: 353.0
click at [359, 248] on div "These questions are about your ethnic group, 2 of 2." at bounding box center [684, 251] width 653 height 40
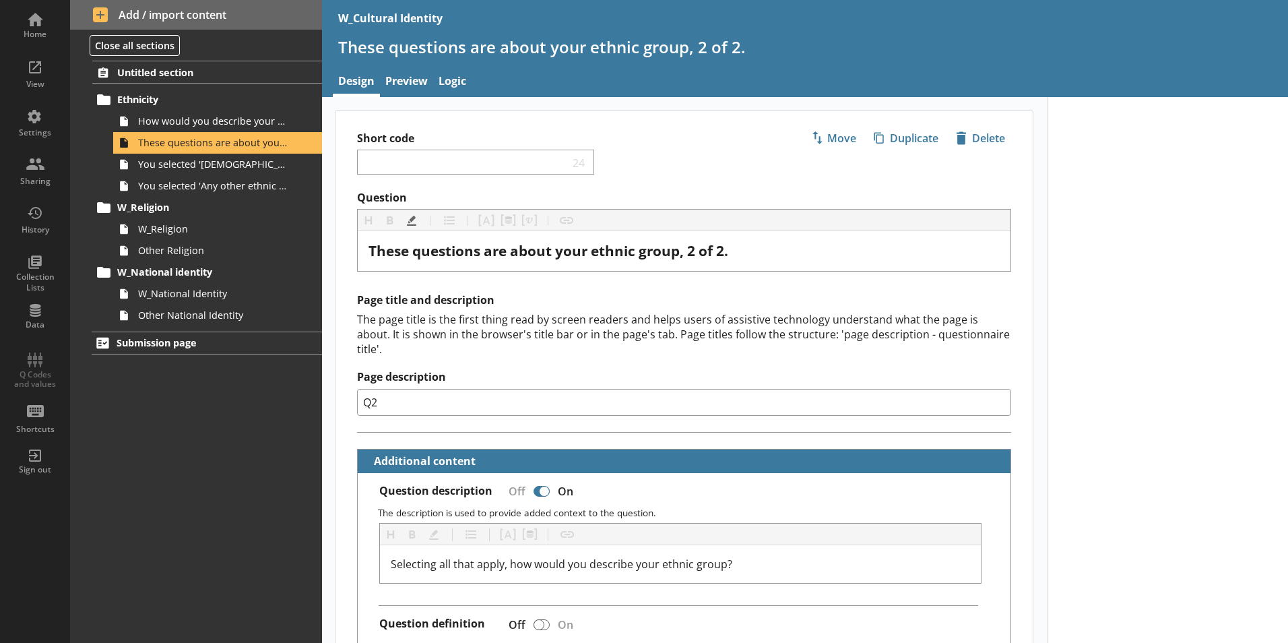
click at [350, 218] on div "Question Heading Heading Bold Bold Highlight Highlight List List Pipe answer Pi…" at bounding box center [683, 231] width 697 height 81
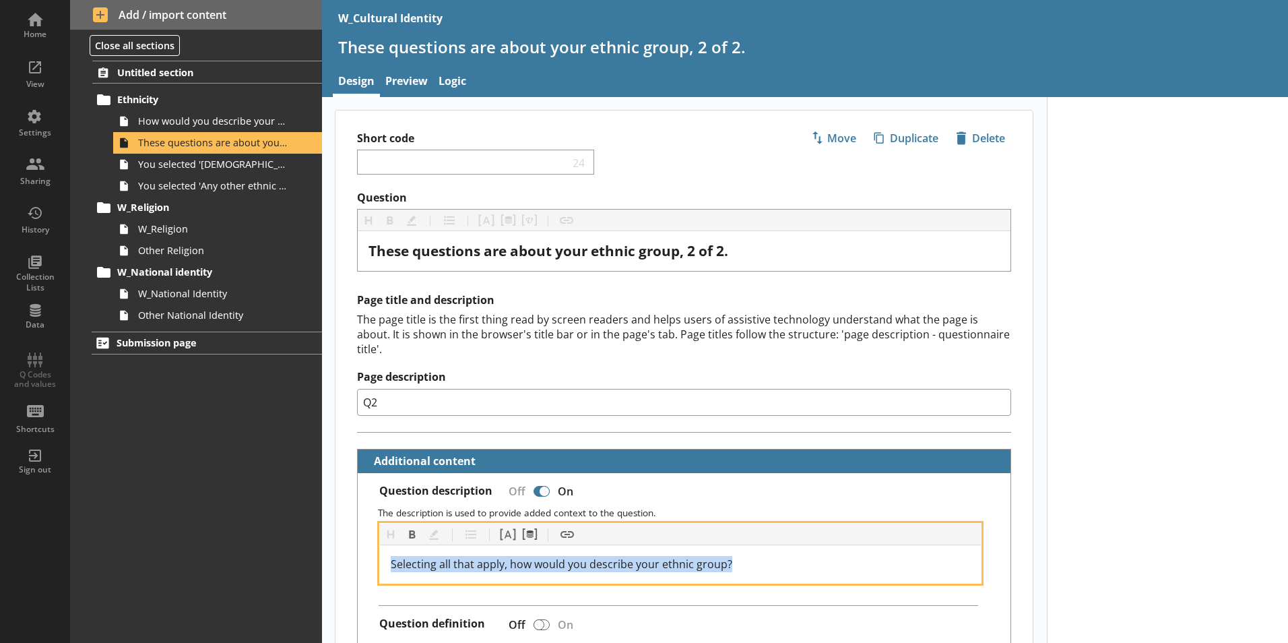
drag, startPoint x: 748, startPoint y: 548, endPoint x: 352, endPoint y: 548, distance: 396.1
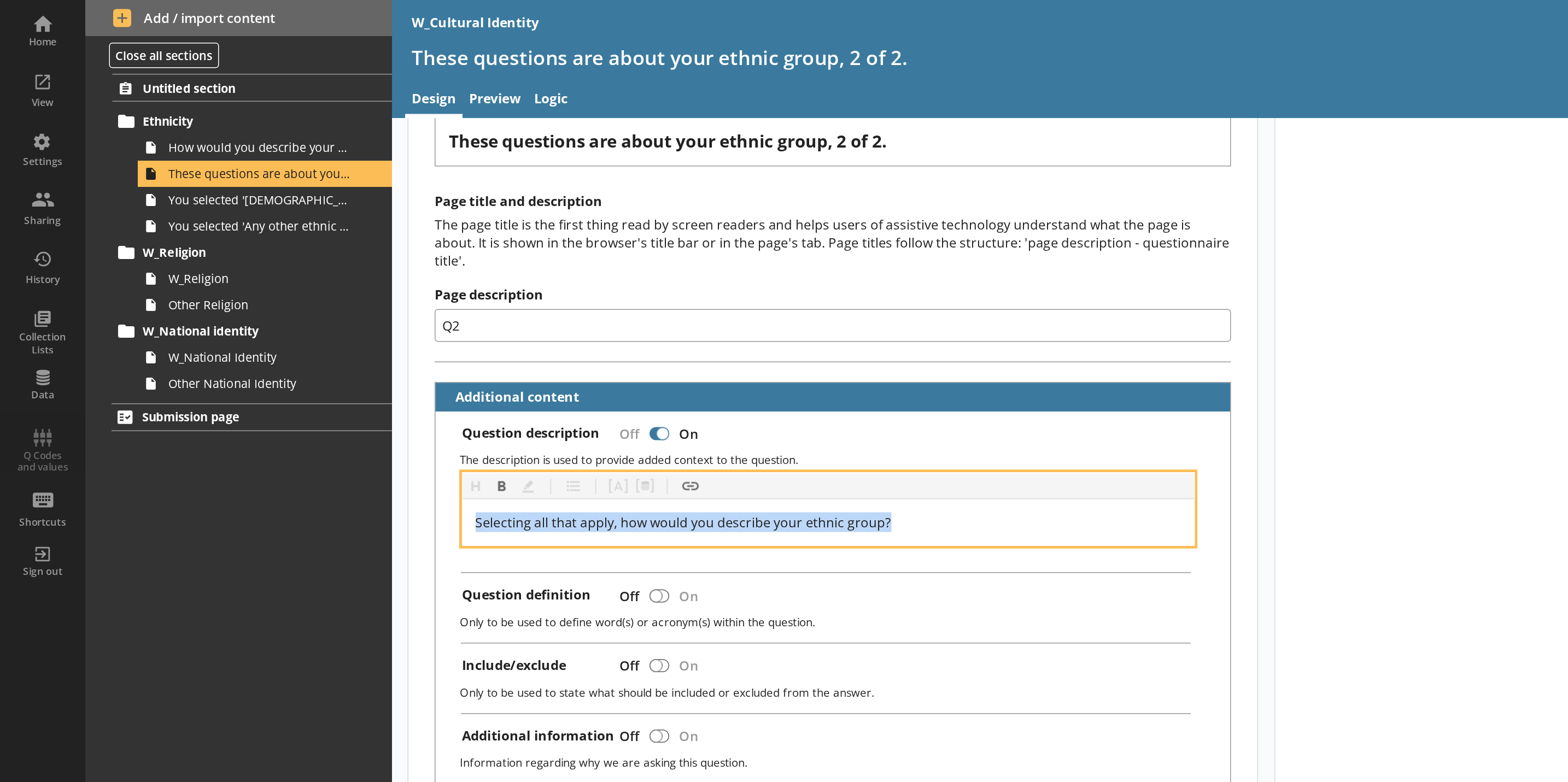
scroll to position [54, 0]
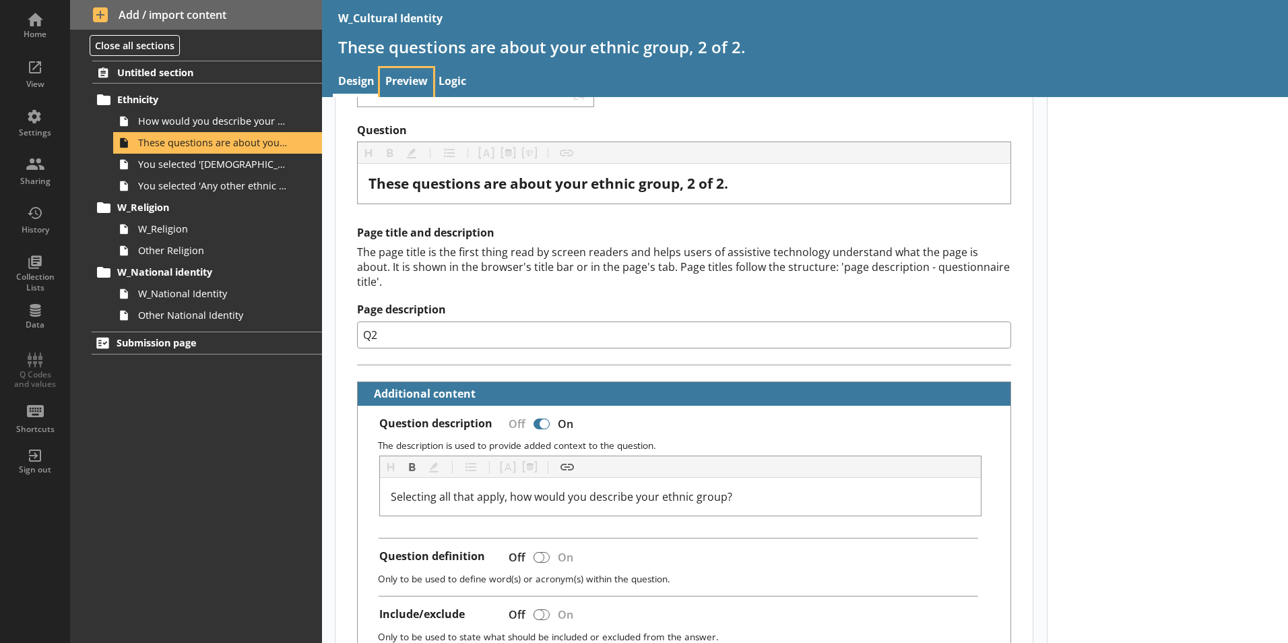
click at [405, 77] on link "Preview" at bounding box center [406, 82] width 53 height 29
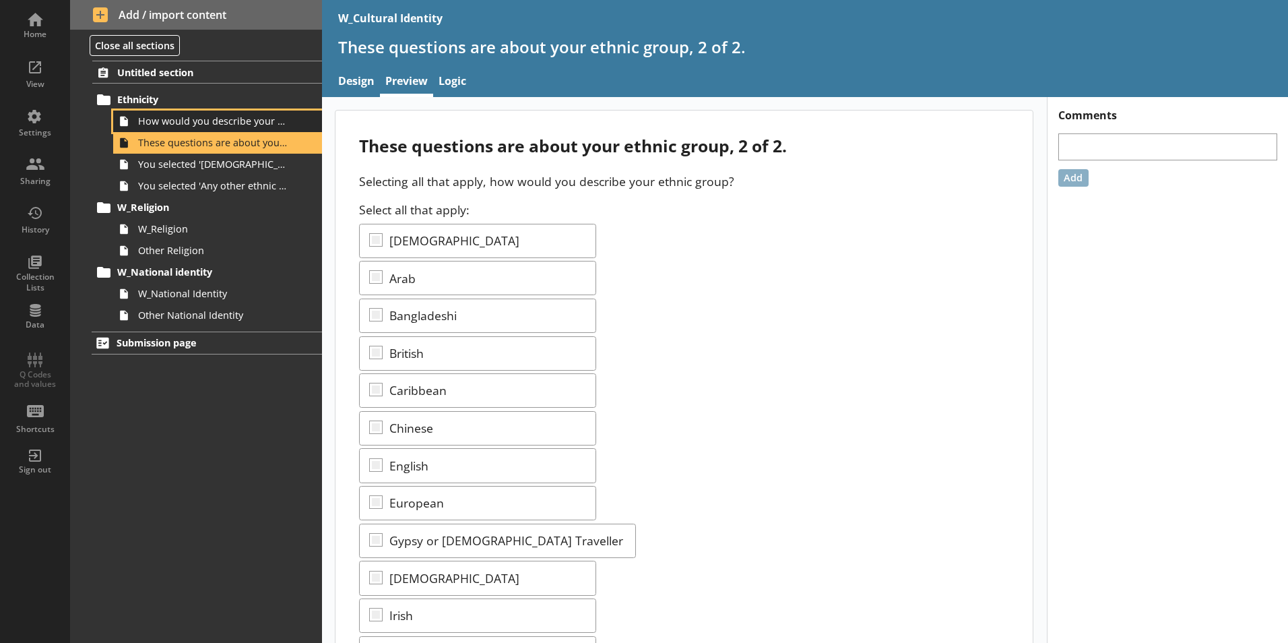
click at [259, 119] on span "How would you describe your ethnic group?" at bounding box center [213, 121] width 150 height 13
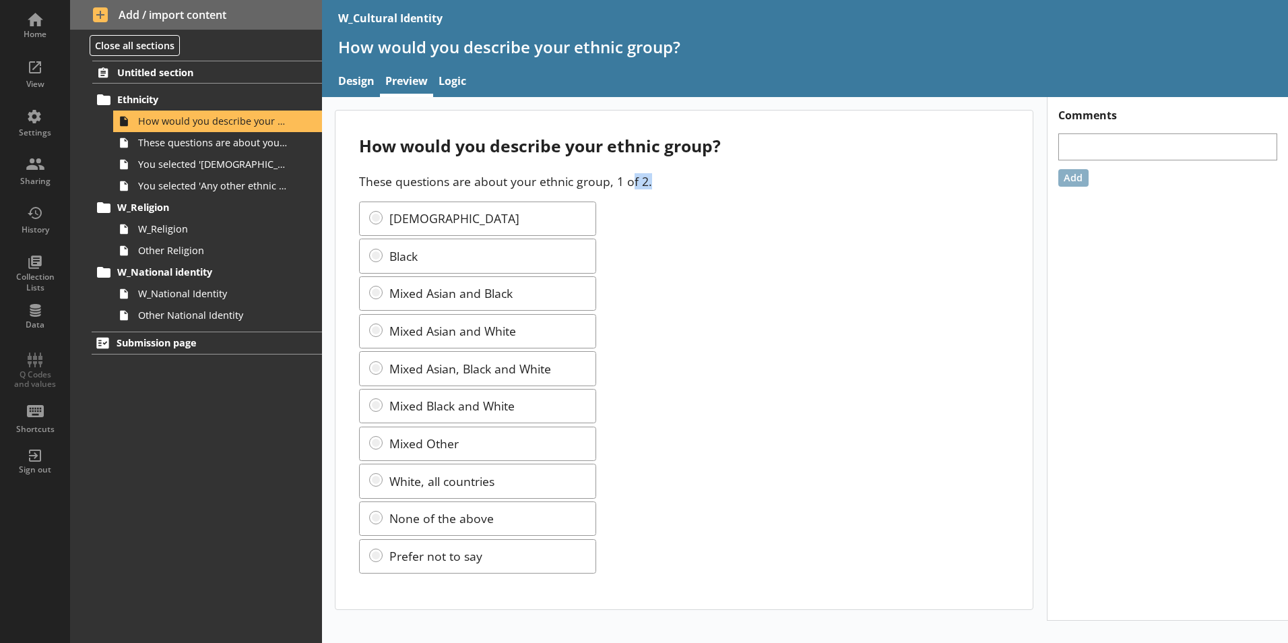
drag, startPoint x: 648, startPoint y: 183, endPoint x: 632, endPoint y: 188, distance: 16.8
click at [632, 188] on p "These questions are about your ethnic group, 1 of 2." at bounding box center [684, 181] width 650 height 16
drag, startPoint x: 632, startPoint y: 188, endPoint x: 658, endPoint y: 186, distance: 26.3
click at [658, 186] on p "These questions are about your ethnic group, 1 of 2." at bounding box center [684, 181] width 650 height 16
click at [240, 132] on link "These questions are about your ethnic group, 2 of 2." at bounding box center [217, 143] width 209 height 22
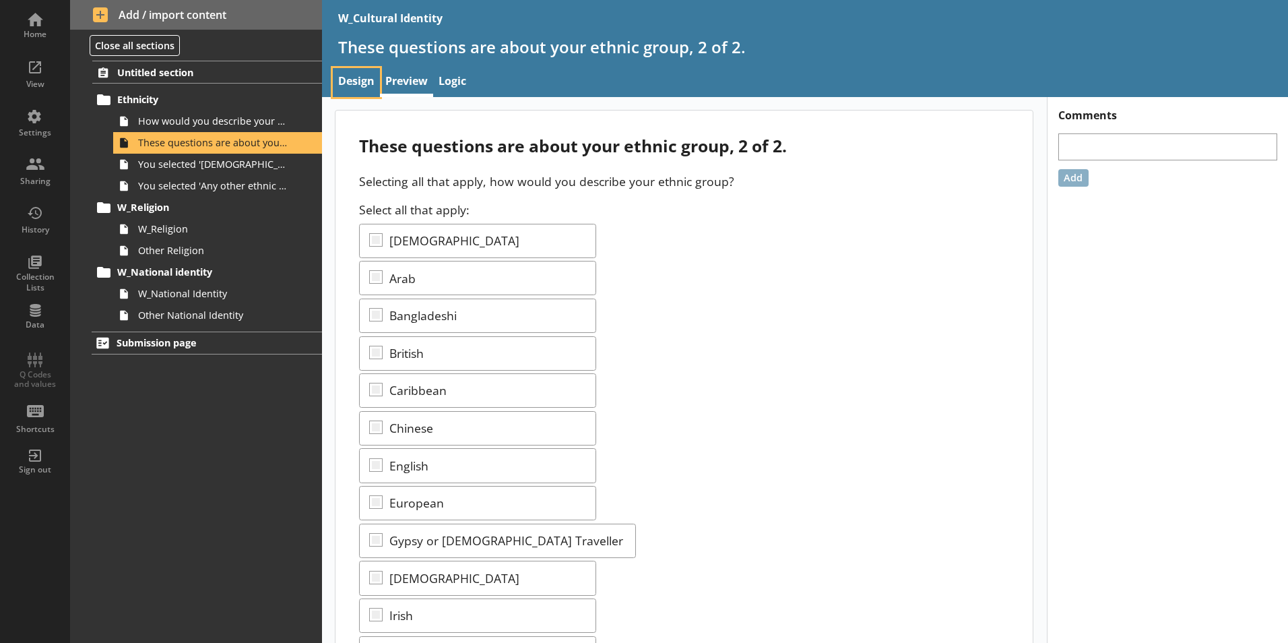
click at [354, 90] on link "Design" at bounding box center [356, 82] width 47 height 29
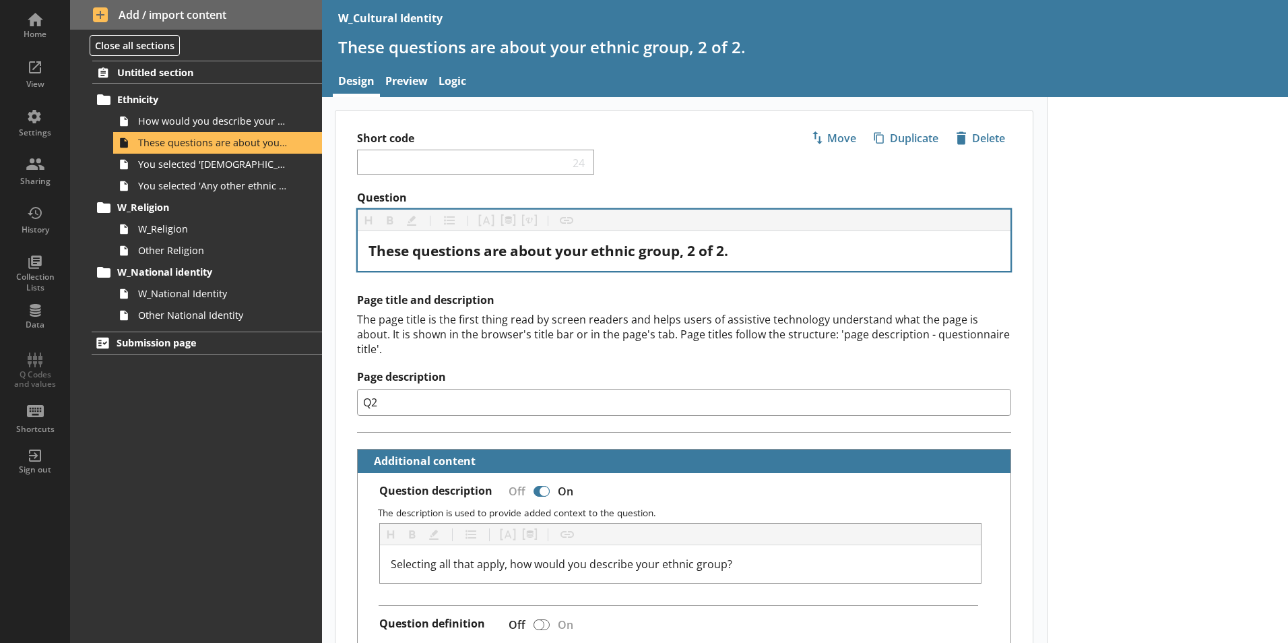
type textarea "x"
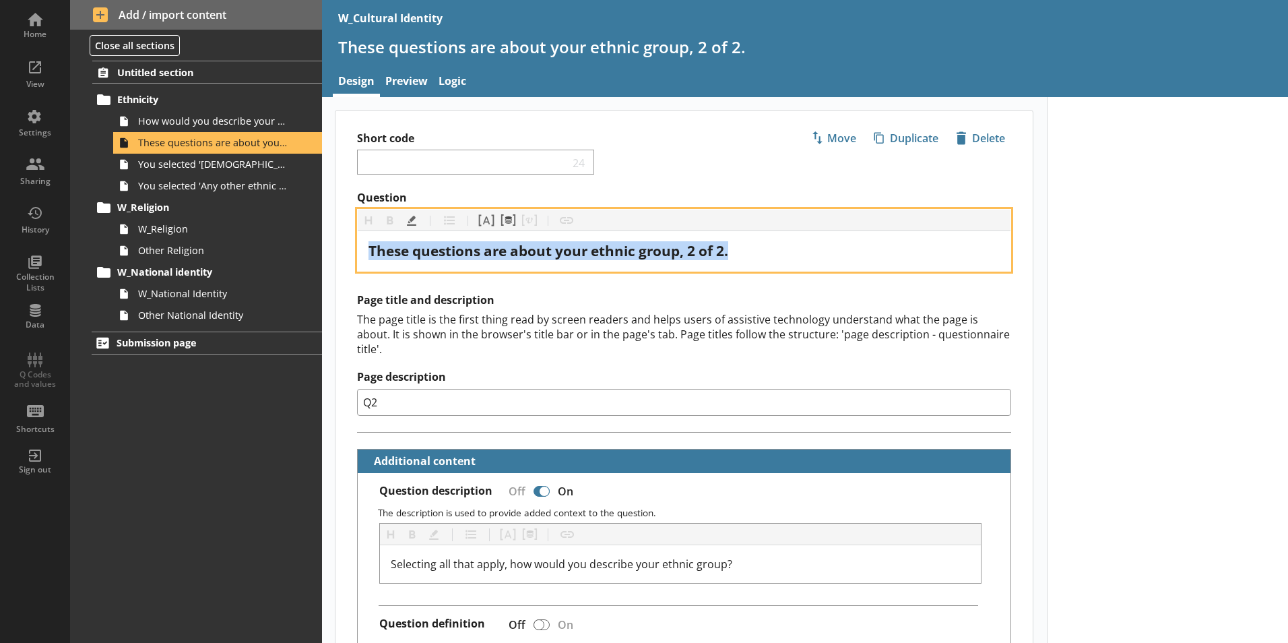
drag, startPoint x: 745, startPoint y: 254, endPoint x: 339, endPoint y: 251, distance: 406.2
click at [335, 251] on div "Question Heading Heading Bold Bold Highlight Highlight List List Pipe answer Pi…" at bounding box center [683, 231] width 697 height 81
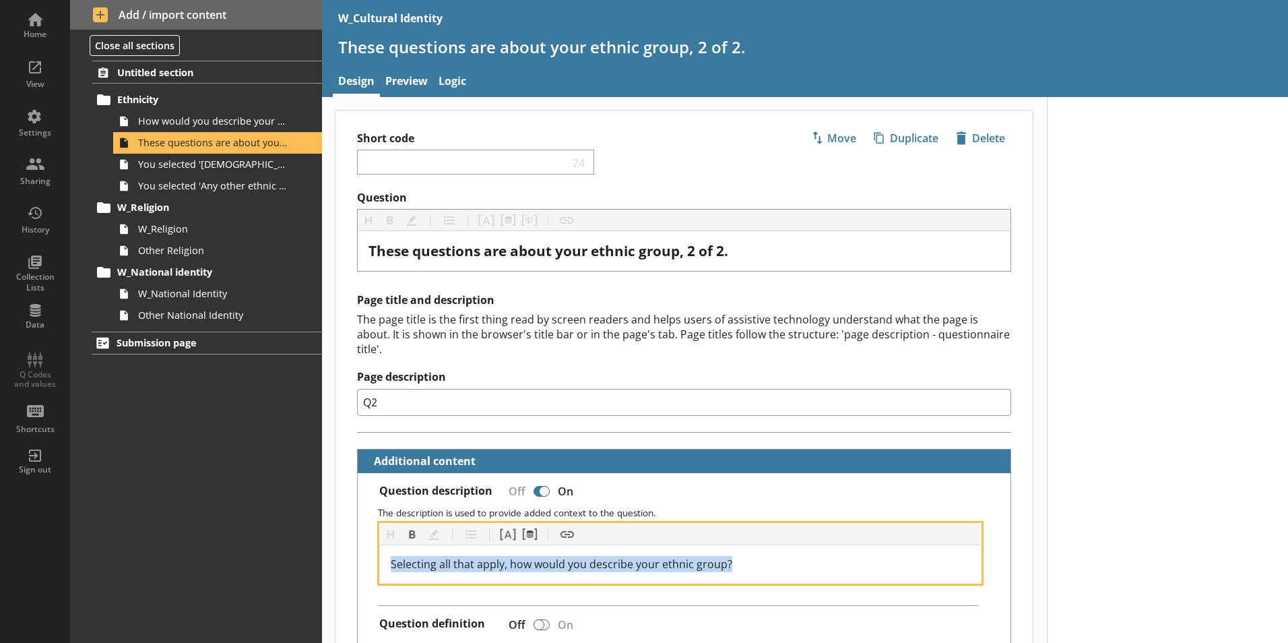
drag, startPoint x: 759, startPoint y: 546, endPoint x: 321, endPoint y: 546, distance: 437.9
click at [321, 546] on div "Home View Settings Sharing History Collection Lists Data Q Codes and values Sho…" at bounding box center [644, 321] width 1288 height 643
copy span "Selecting all that apply, how would you describe your ethnic group?"
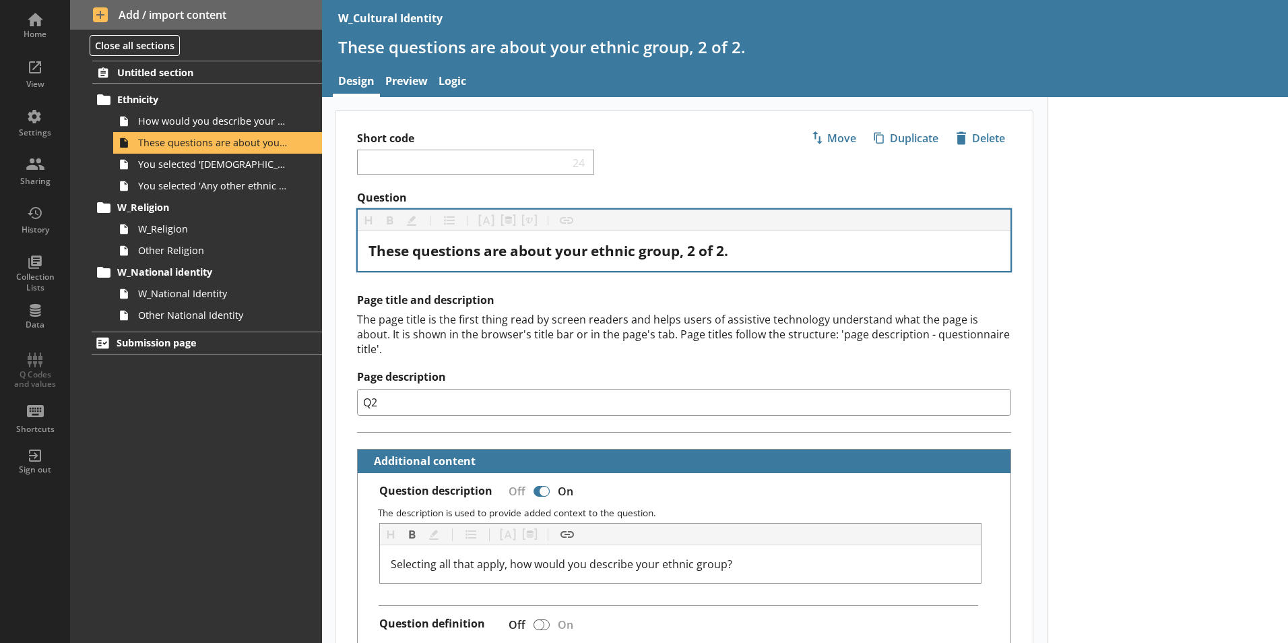
click at [823, 261] on div "These questions are about your ethnic group, 2 of 2." at bounding box center [684, 251] width 653 height 40
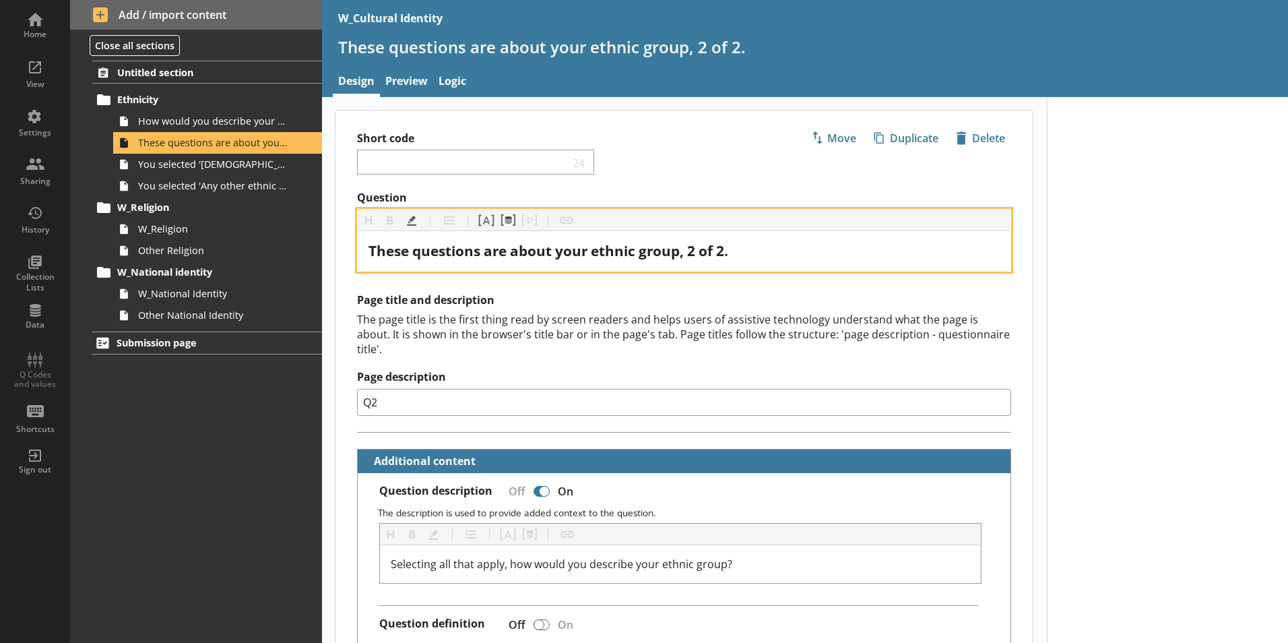
click at [763, 248] on div "These questions are about your ethnic group, 2 of 2." at bounding box center [683, 251] width 631 height 18
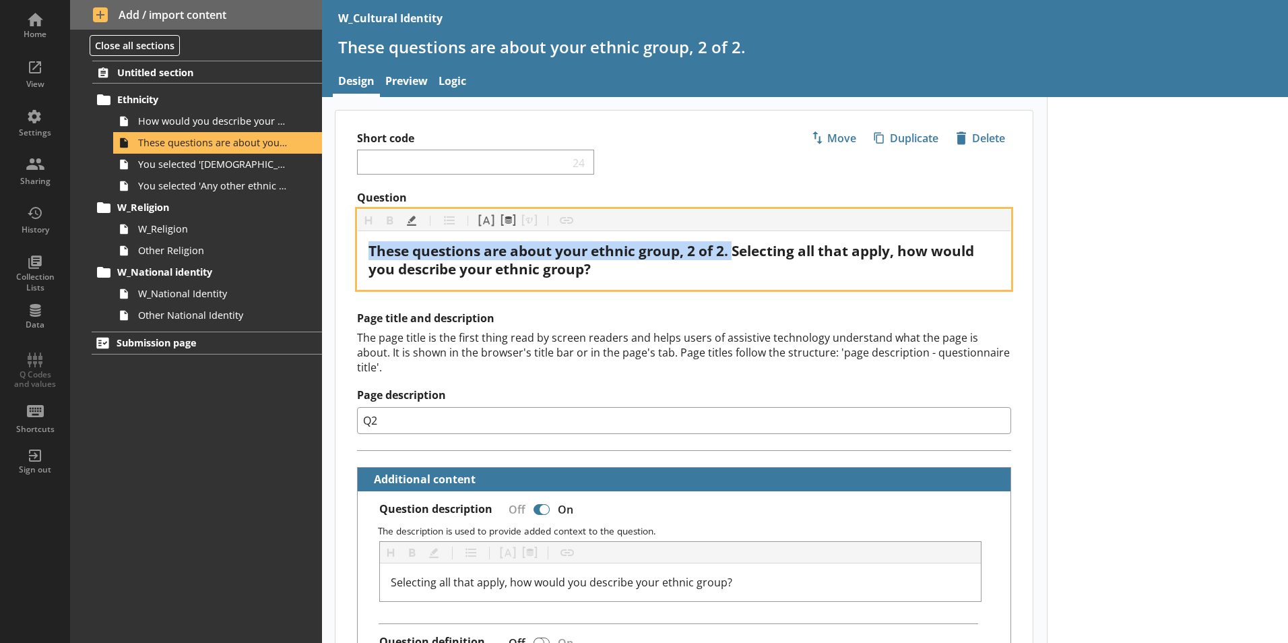
drag, startPoint x: 734, startPoint y: 254, endPoint x: 329, endPoint y: 252, distance: 404.2
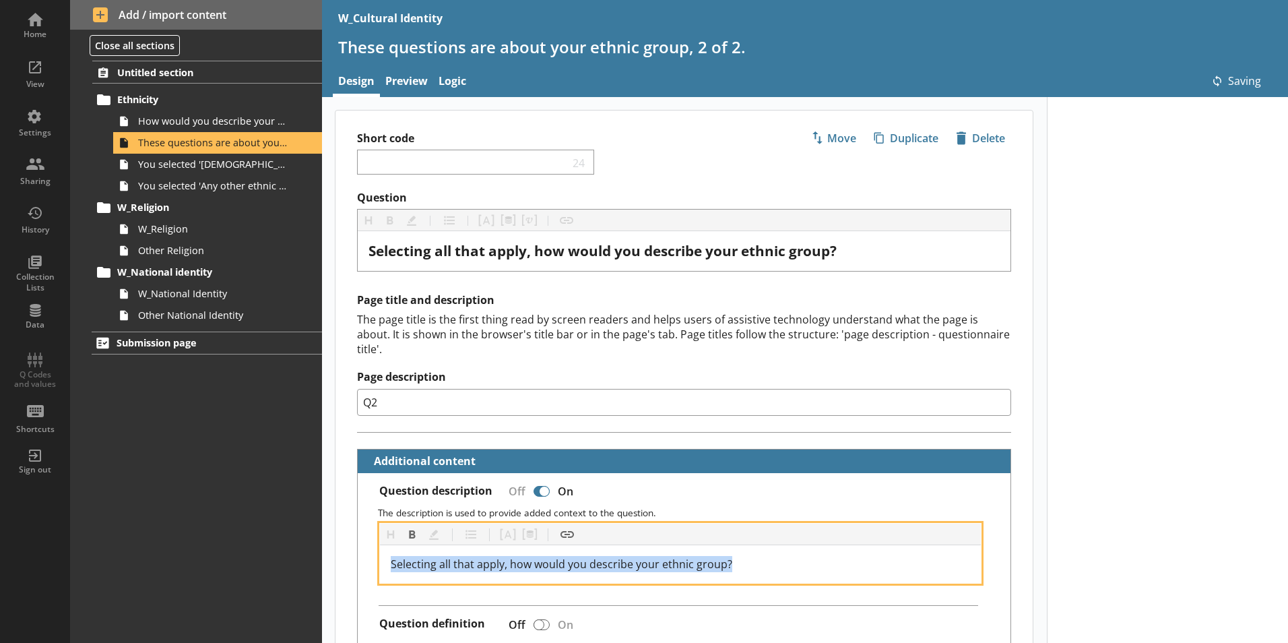
drag, startPoint x: 740, startPoint y: 554, endPoint x: 394, endPoint y: 526, distance: 346.7
click at [317, 551] on div "Home View Settings Sharing History Collection Lists Data Q Codes and values Sho…" at bounding box center [644, 321] width 1288 height 643
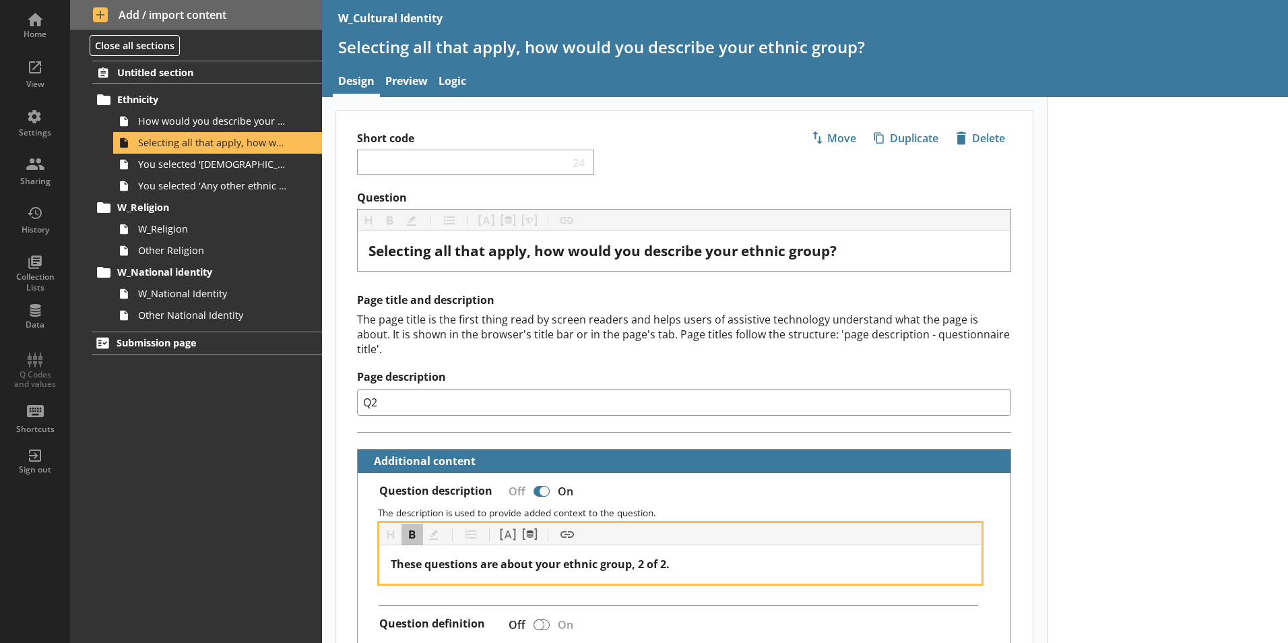
click at [699, 556] on div "These questions are about your ethnic group, 2 of 2." at bounding box center [681, 564] width 580 height 16
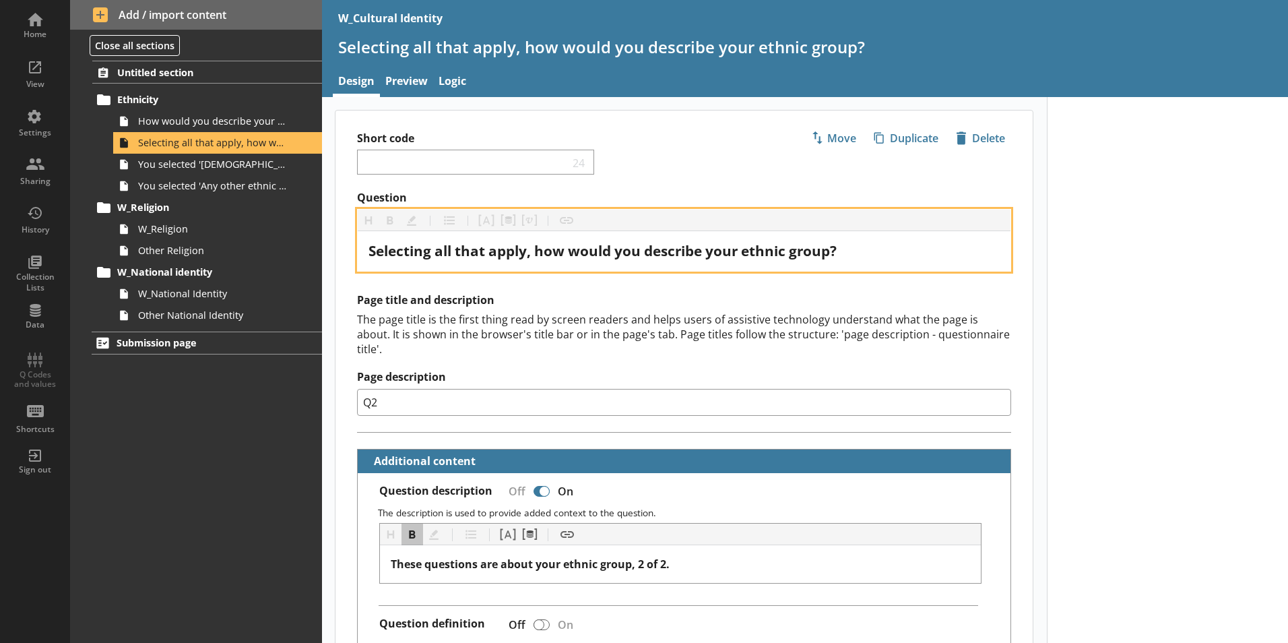
click at [878, 250] on div "Selecting all that apply, how would you describe your ethnic group?" at bounding box center [683, 251] width 631 height 18
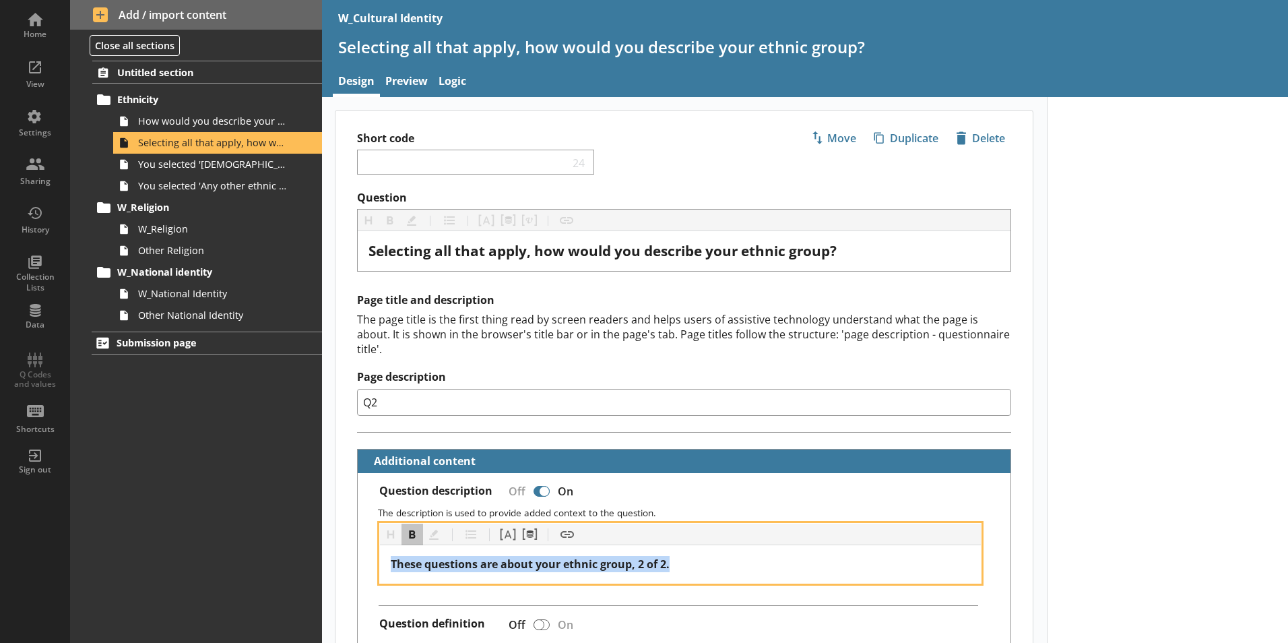
drag, startPoint x: 678, startPoint y: 544, endPoint x: 347, endPoint y: 531, distance: 331.0
click at [413, 523] on button "Bold" at bounding box center [412, 534] width 22 height 22
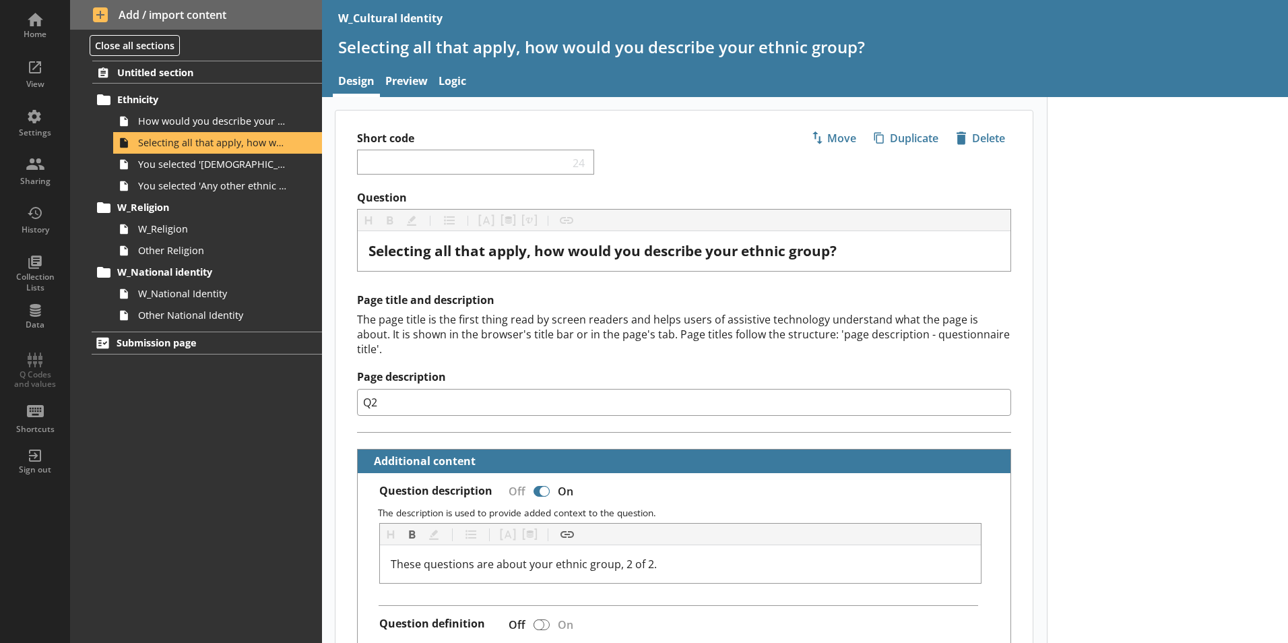
click at [635, 486] on div "Question description Off On" at bounding box center [689, 493] width 620 height 18
click at [395, 68] on link "Preview" at bounding box center [406, 82] width 53 height 29
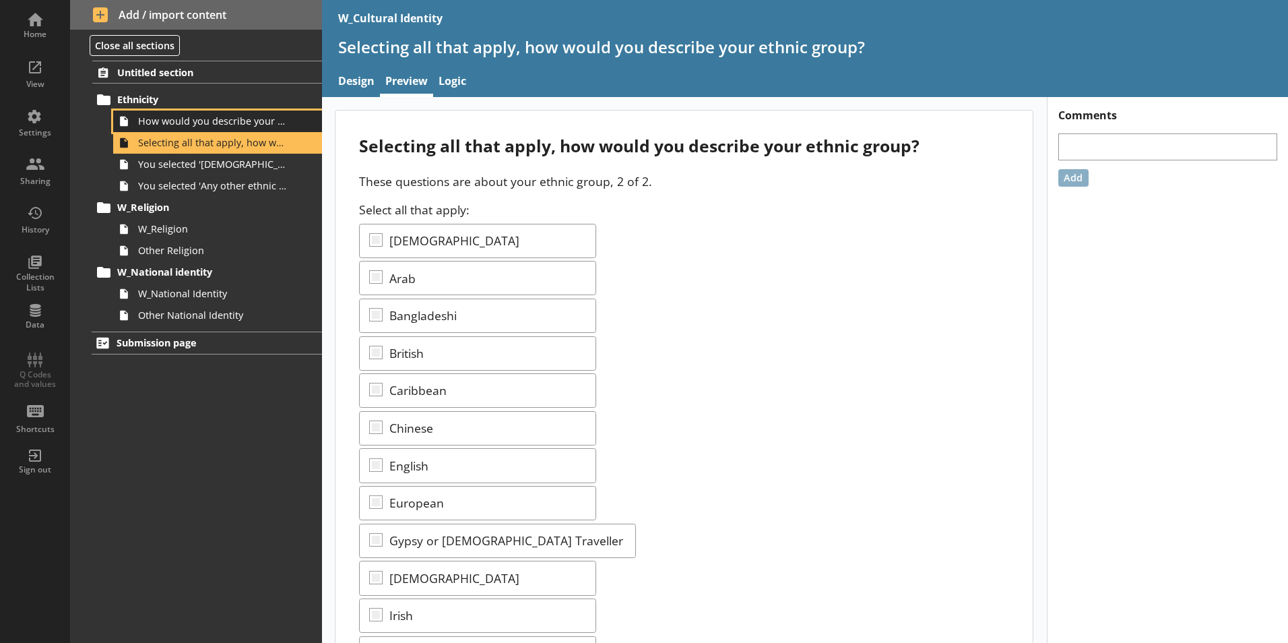
click at [270, 119] on span "How would you describe your ethnic group?" at bounding box center [213, 121] width 150 height 13
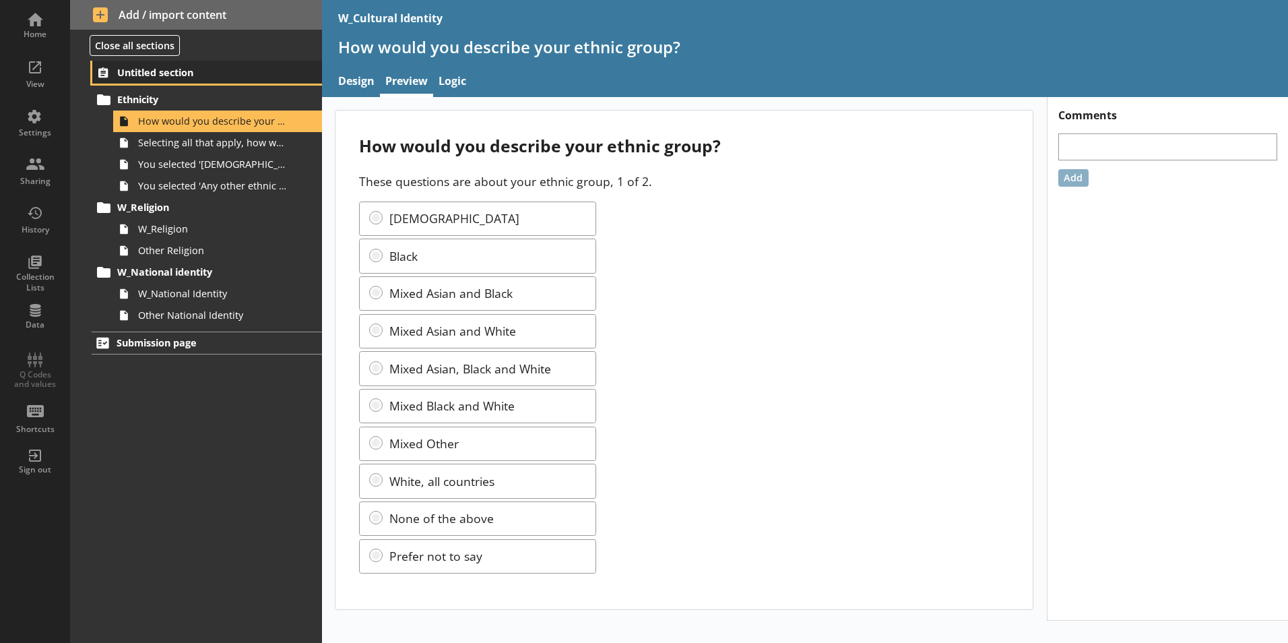
click at [259, 70] on span "Untitled section" at bounding box center [199, 72] width 165 height 13
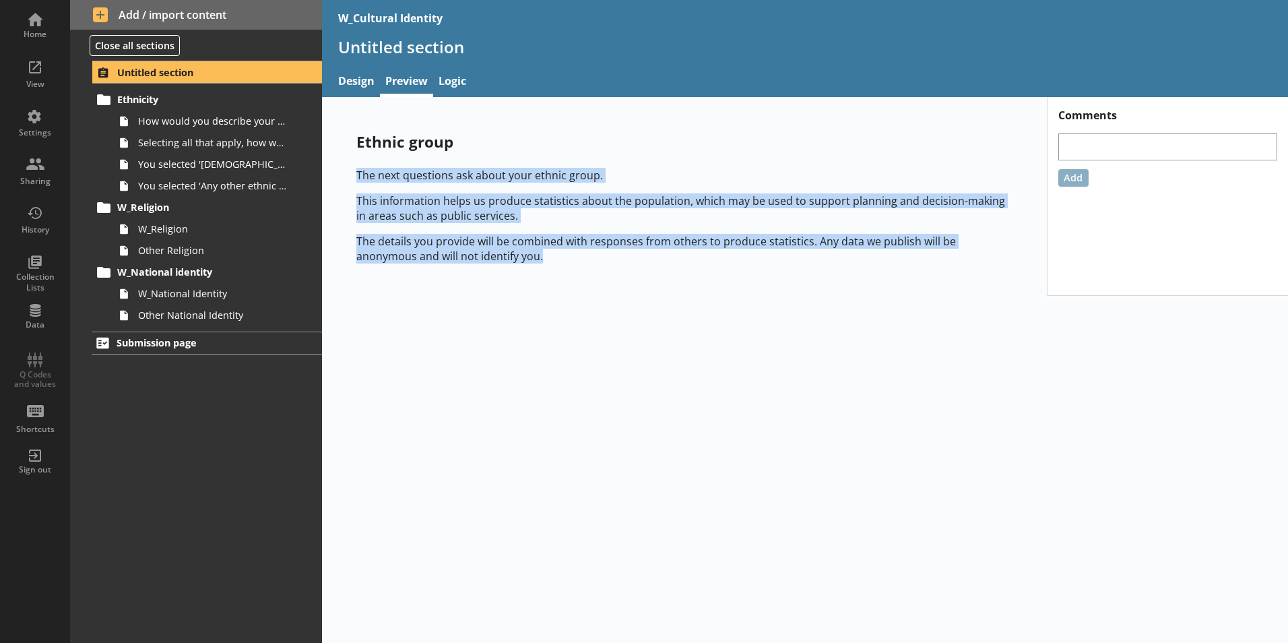
drag, startPoint x: 502, startPoint y: 263, endPoint x: 326, endPoint y: 176, distance: 196.4
click at [326, 176] on main "Ethnic group The next questions ask about your ethnic group. This information h…" at bounding box center [684, 197] width 725 height 174
copy div "The next questions ask about your ethnic group. This information helps us produ…"
click at [405, 86] on link "Preview" at bounding box center [406, 82] width 53 height 29
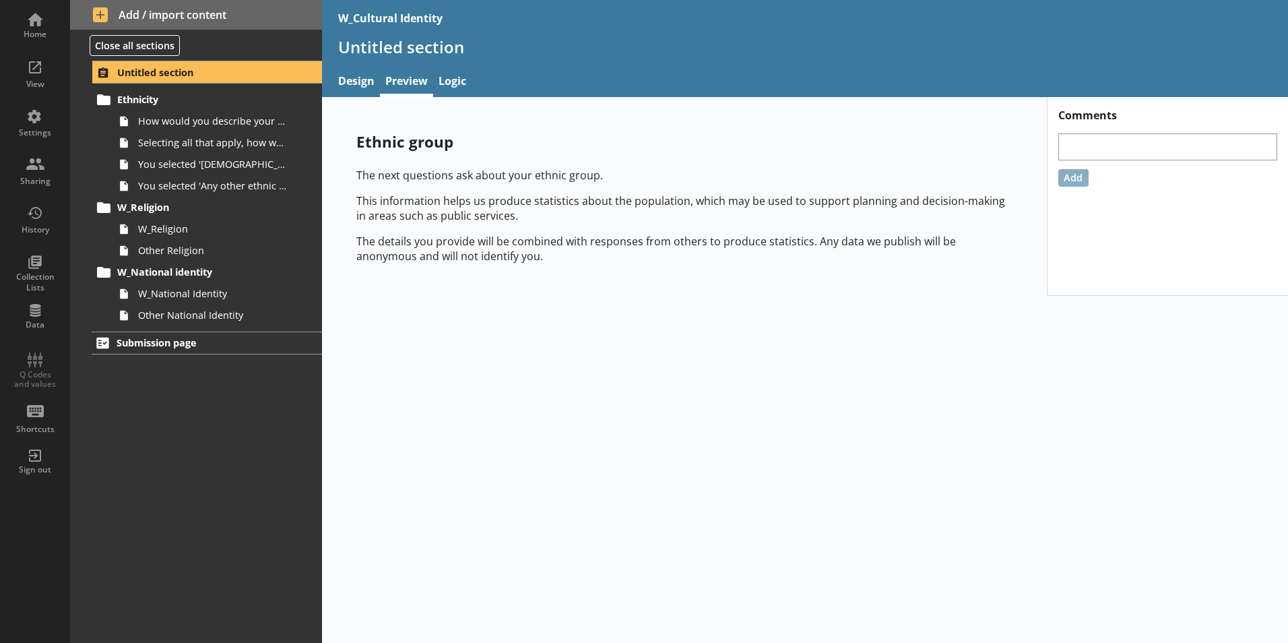
drag, startPoint x: 412, startPoint y: 121, endPoint x: 327, endPoint y: 127, distance: 85.0
click at [412, 121] on div "Ethnic group The next questions ask about your ethnic group. This information h…" at bounding box center [684, 197] width 699 height 174
click at [203, 124] on span "How would you describe your ethnic group?" at bounding box center [213, 121] width 150 height 13
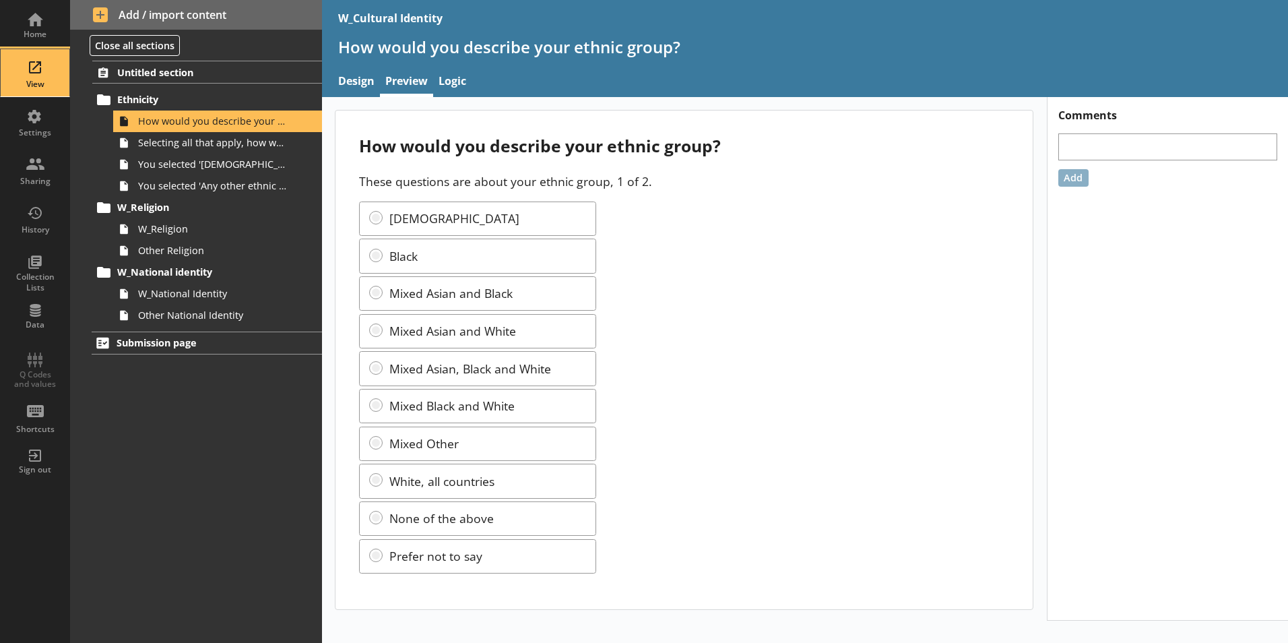
click at [45, 66] on div "View" at bounding box center [34, 72] width 47 height 47
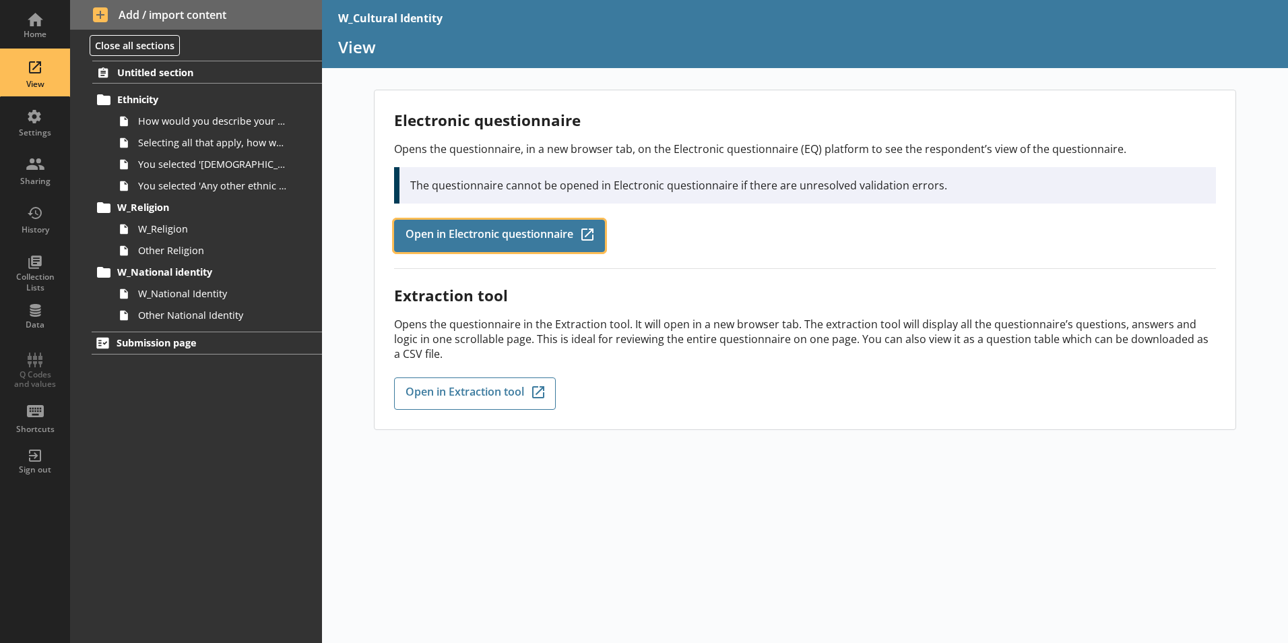
click at [422, 237] on span "Open in Electronic questionnaire" at bounding box center [490, 235] width 168 height 15
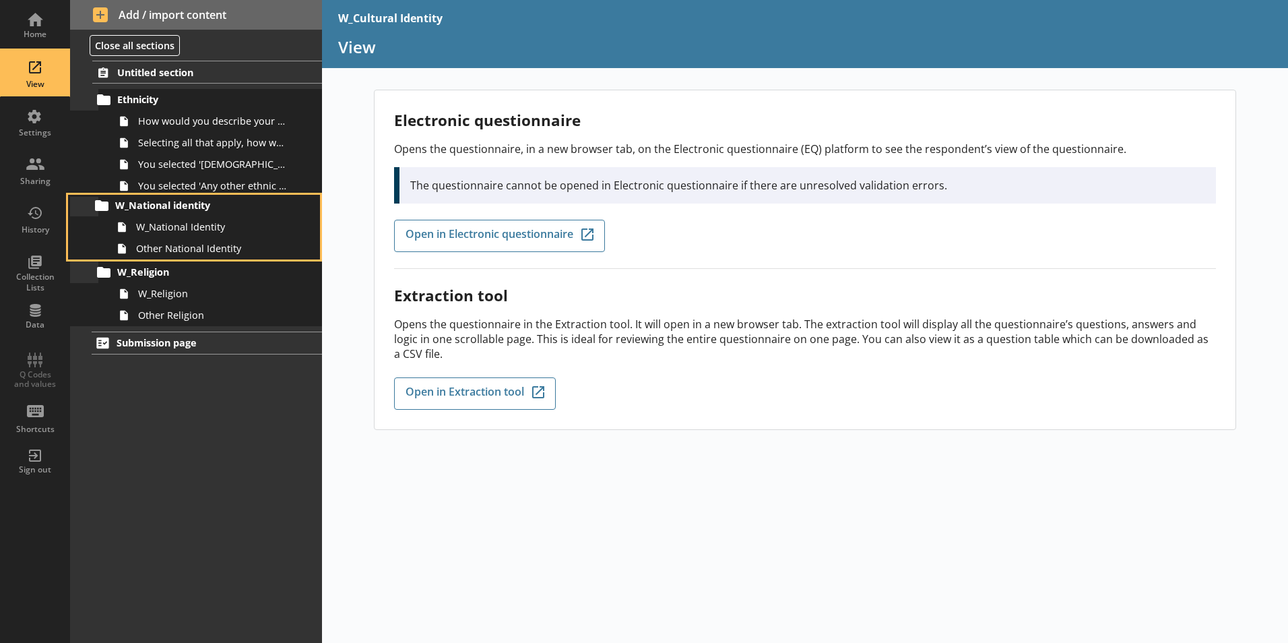
drag, startPoint x: 196, startPoint y: 272, endPoint x: 191, endPoint y: 198, distance: 74.3
click at [191, 198] on ol "Untitled section Ethnicity How would you describe your ethnic group? Selecting …" at bounding box center [196, 193] width 252 height 265
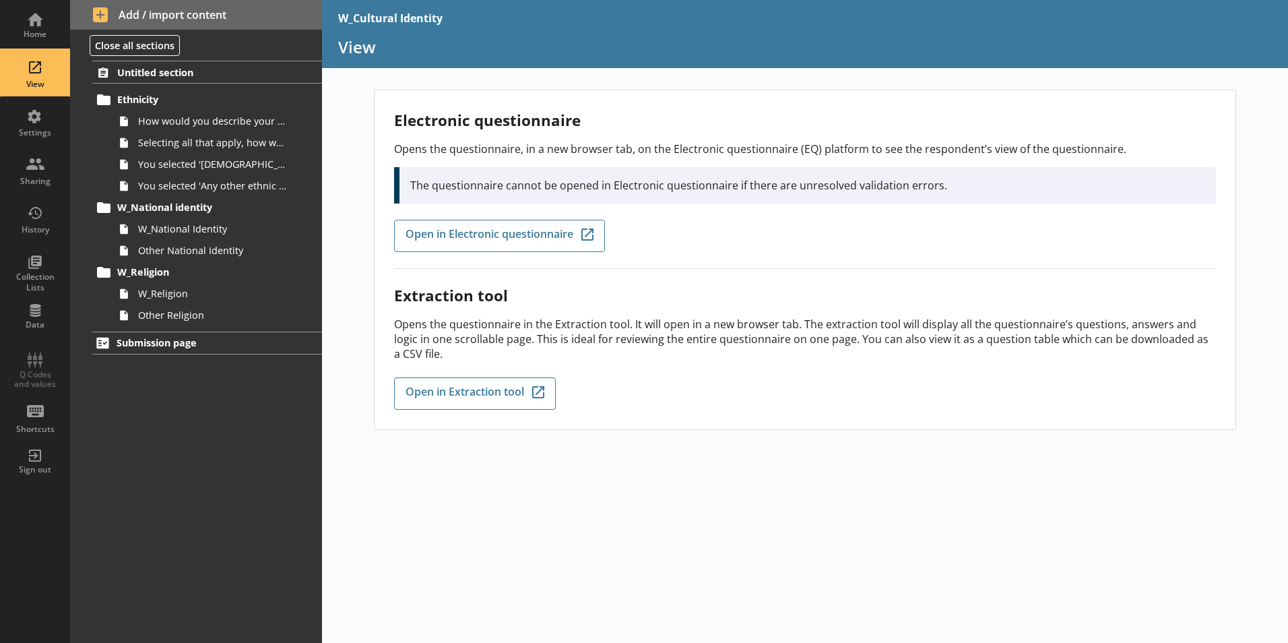
click at [243, 426] on div "Untitled section Ethnicity How would you describe your ethnic group? Selecting …" at bounding box center [196, 352] width 252 height 582
click at [476, 230] on span "Open in Electronic questionnaire" at bounding box center [490, 235] width 168 height 15
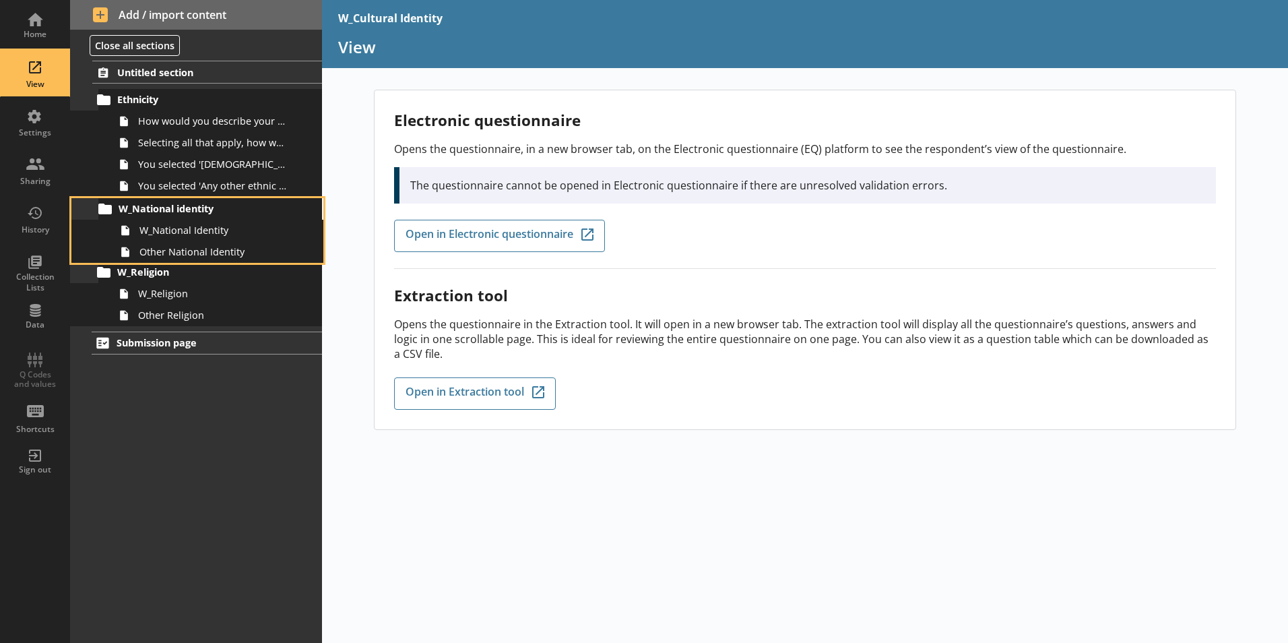
drag, startPoint x: 151, startPoint y: 205, endPoint x: 152, endPoint y: 212, distance: 6.9
click at [152, 212] on ol "Untitled section Ethnicity How would you describe your ethnic group? Selecting …" at bounding box center [196, 193] width 252 height 265
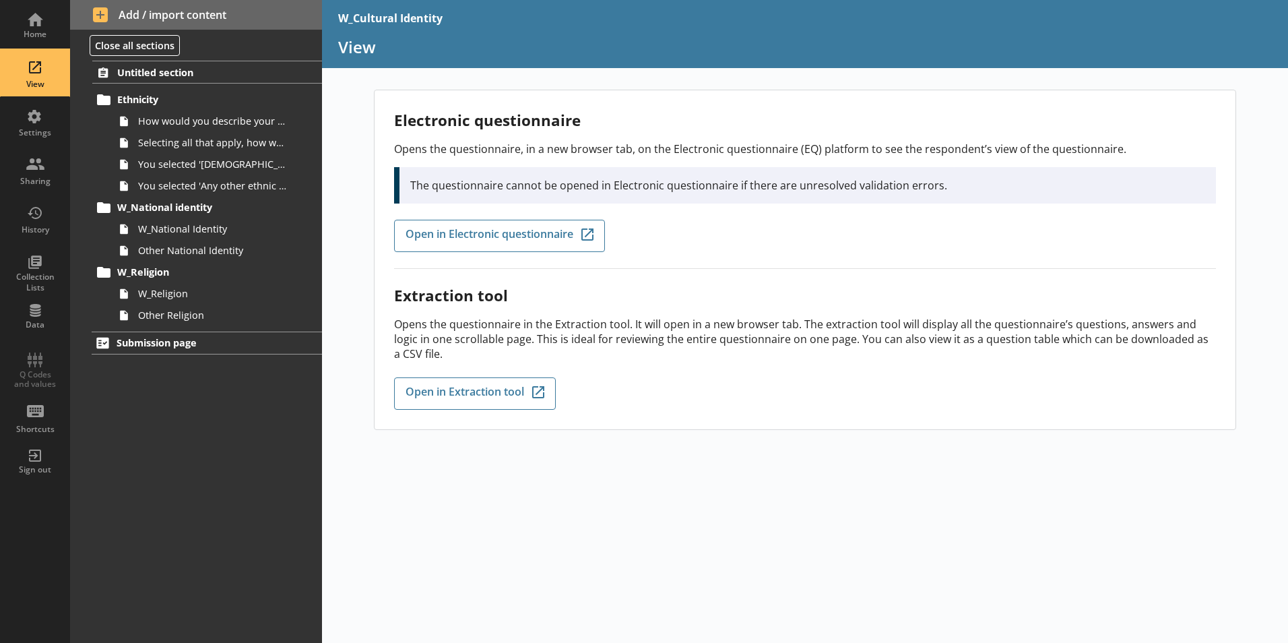
click at [362, 200] on div "Electronic questionnaire Opens the questionnaire, in a new browser tab, on the …" at bounding box center [805, 366] width 966 height 553
click at [239, 119] on span "How would you describe your ethnic group?" at bounding box center [213, 121] width 150 height 13
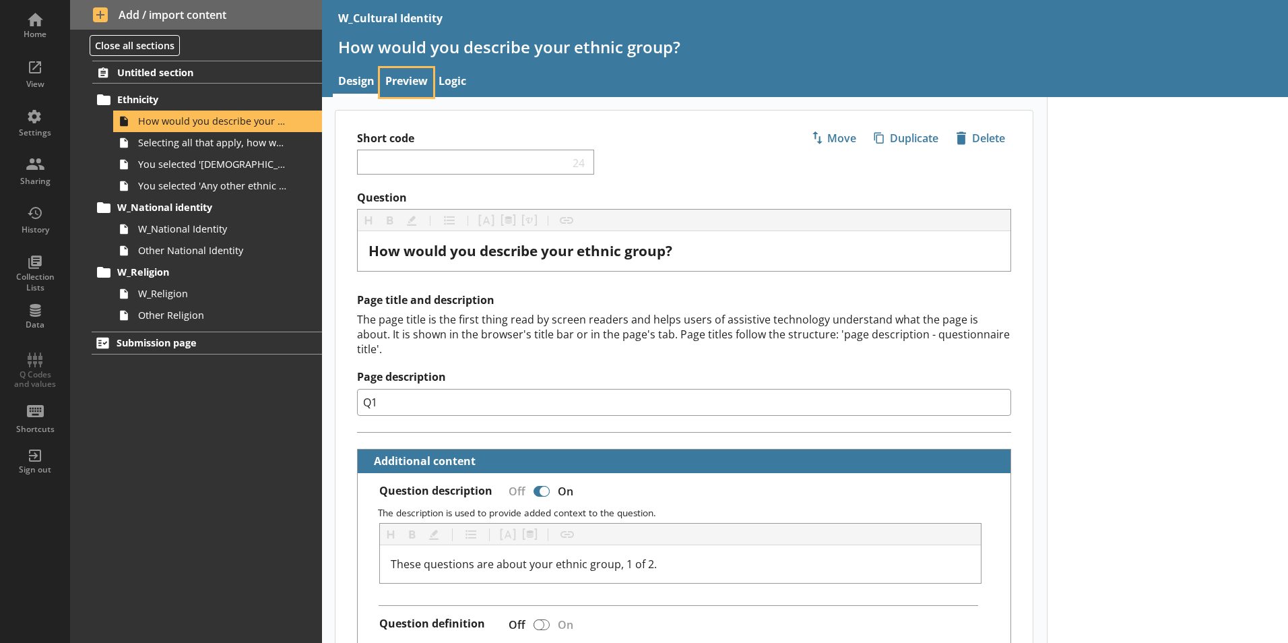
click at [381, 80] on link "Preview" at bounding box center [406, 82] width 53 height 29
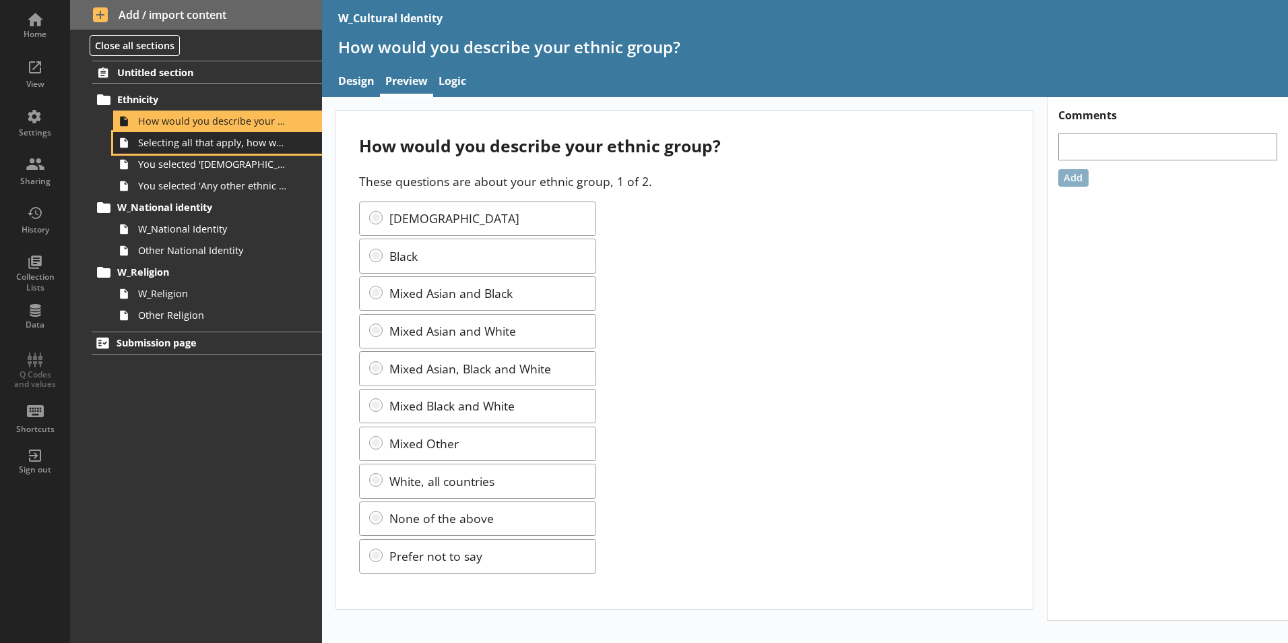
click at [263, 148] on span "Selecting all that apply, how would you describe your ethnic group?" at bounding box center [213, 142] width 150 height 13
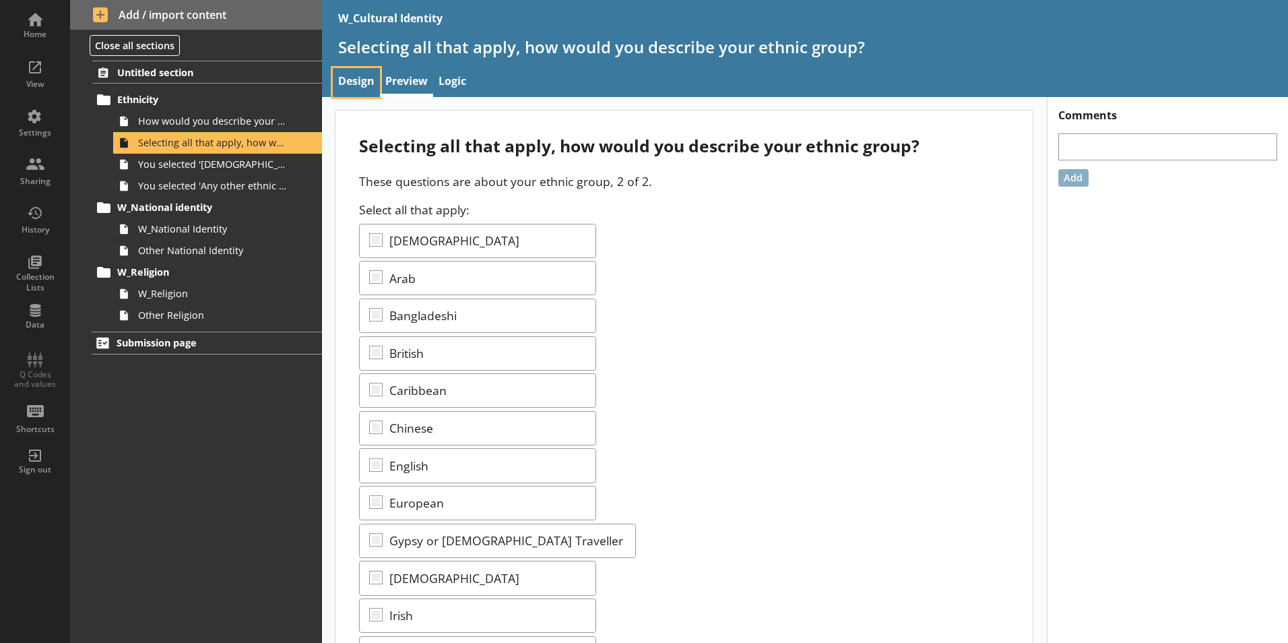
click at [362, 86] on link "Design" at bounding box center [356, 82] width 47 height 29
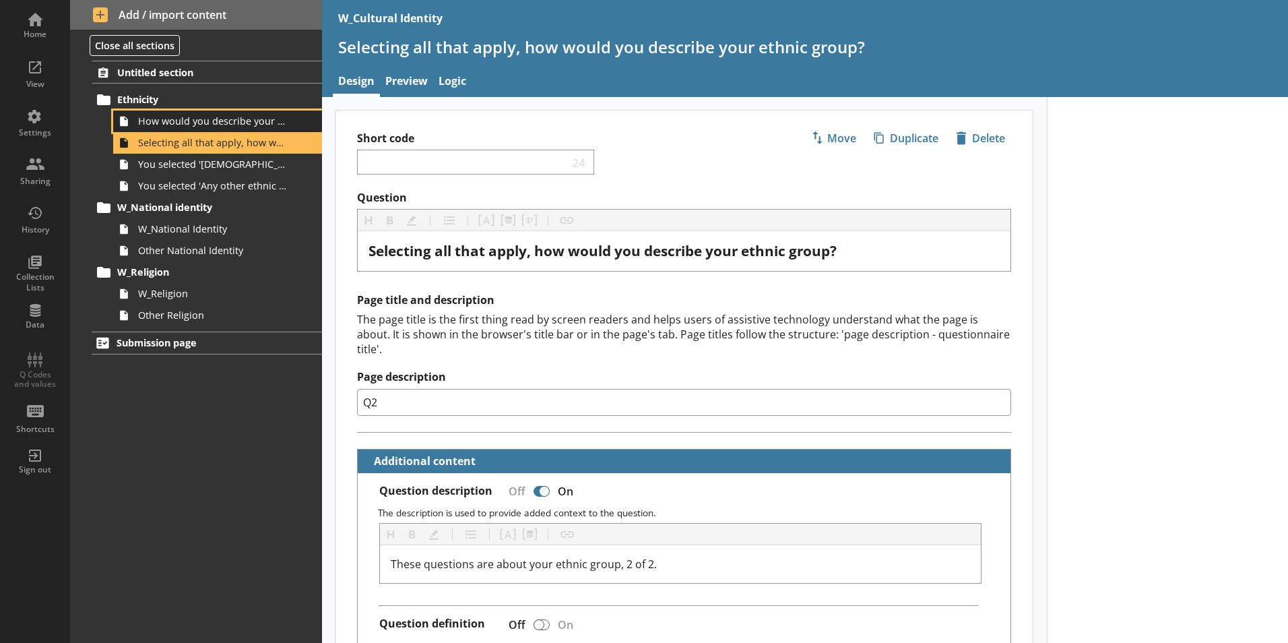
click at [233, 117] on span "How would you describe your ethnic group?" at bounding box center [213, 121] width 150 height 13
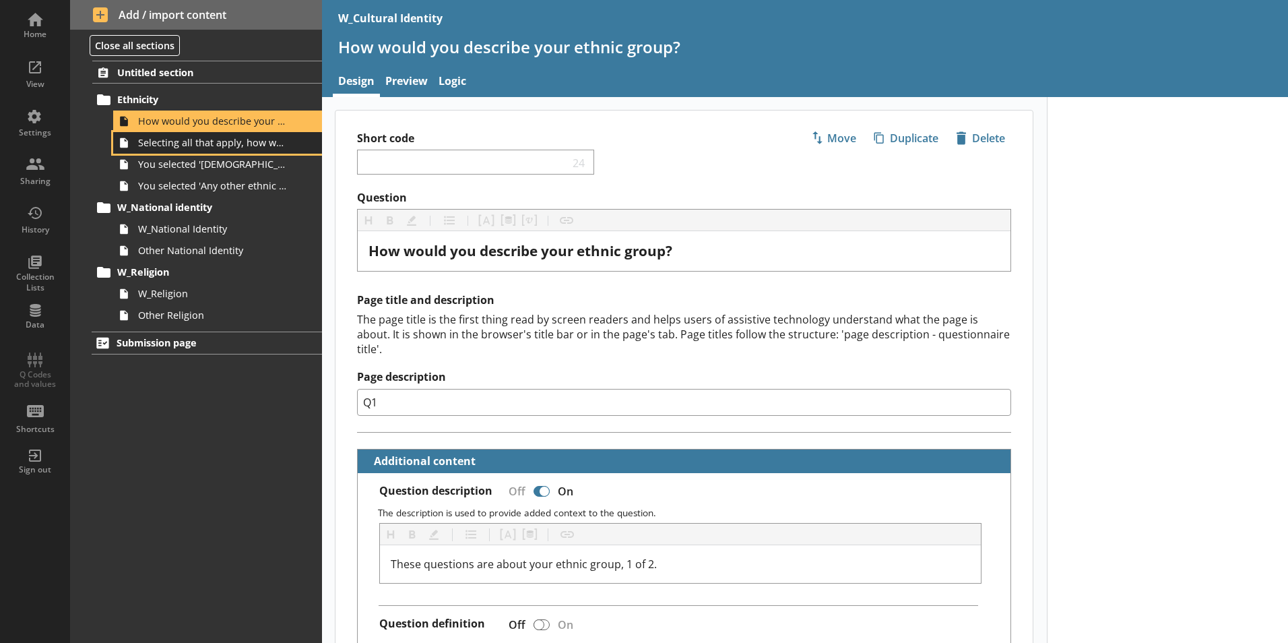
click at [247, 150] on link "Selecting all that apply, how would you describe your ethnic group?" at bounding box center [217, 143] width 209 height 22
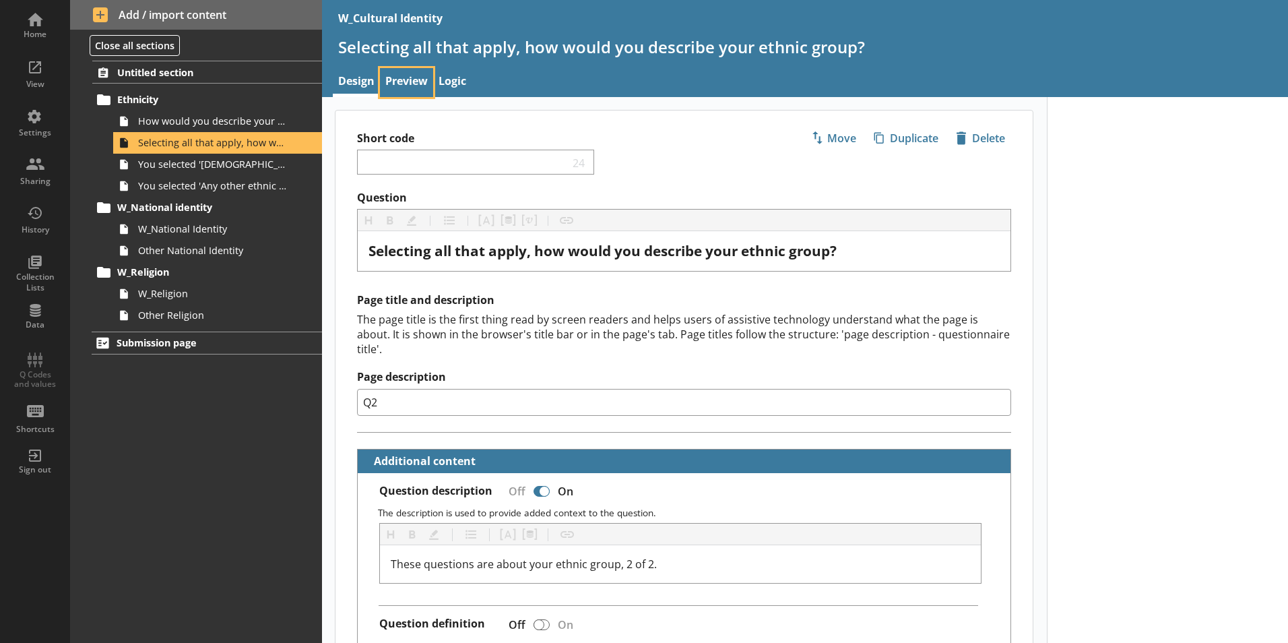
click at [398, 77] on link "Preview" at bounding box center [406, 82] width 53 height 29
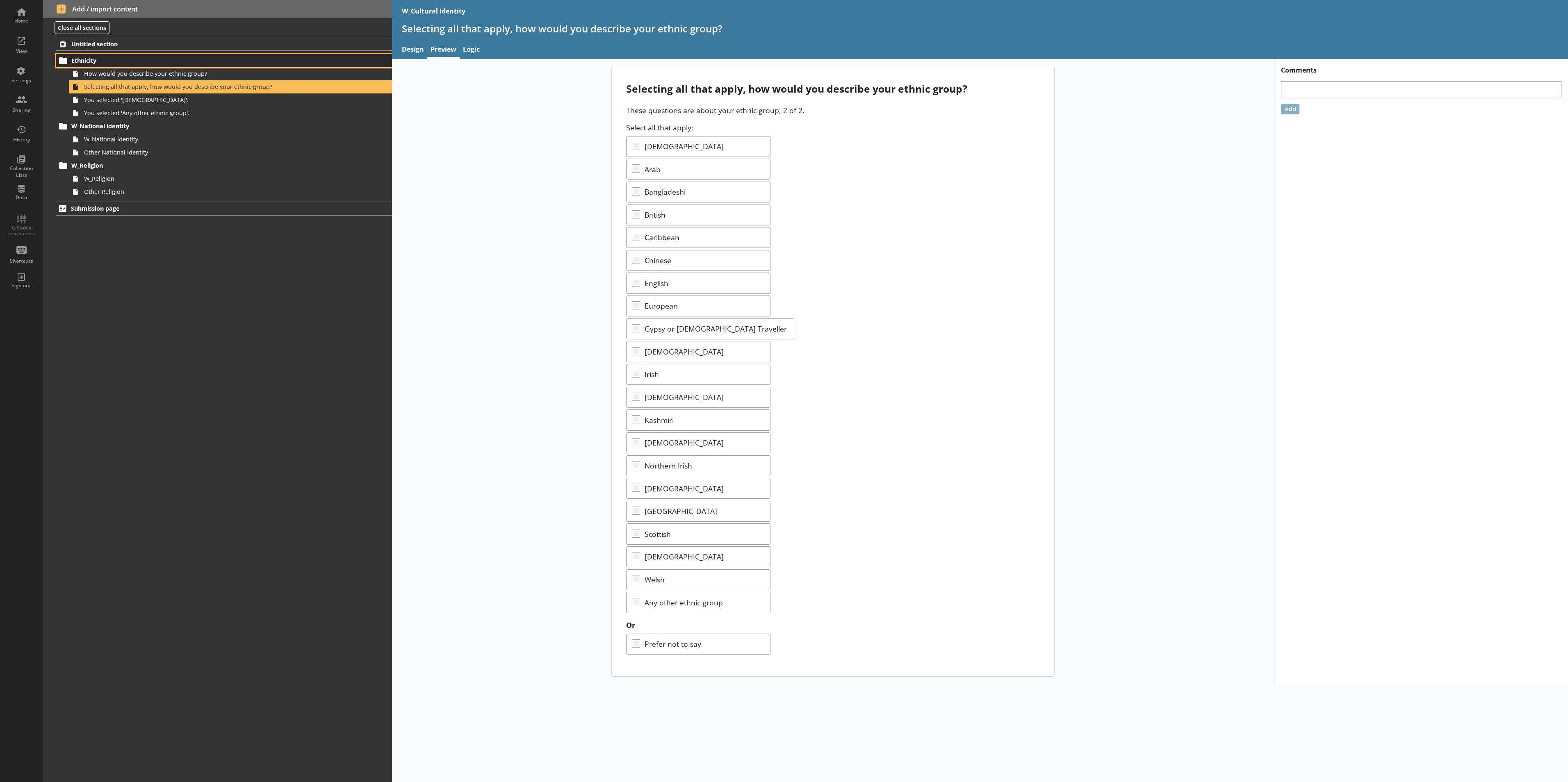
click at [103, 67] on link "Ethnicity" at bounding box center [224, 61] width 336 height 13
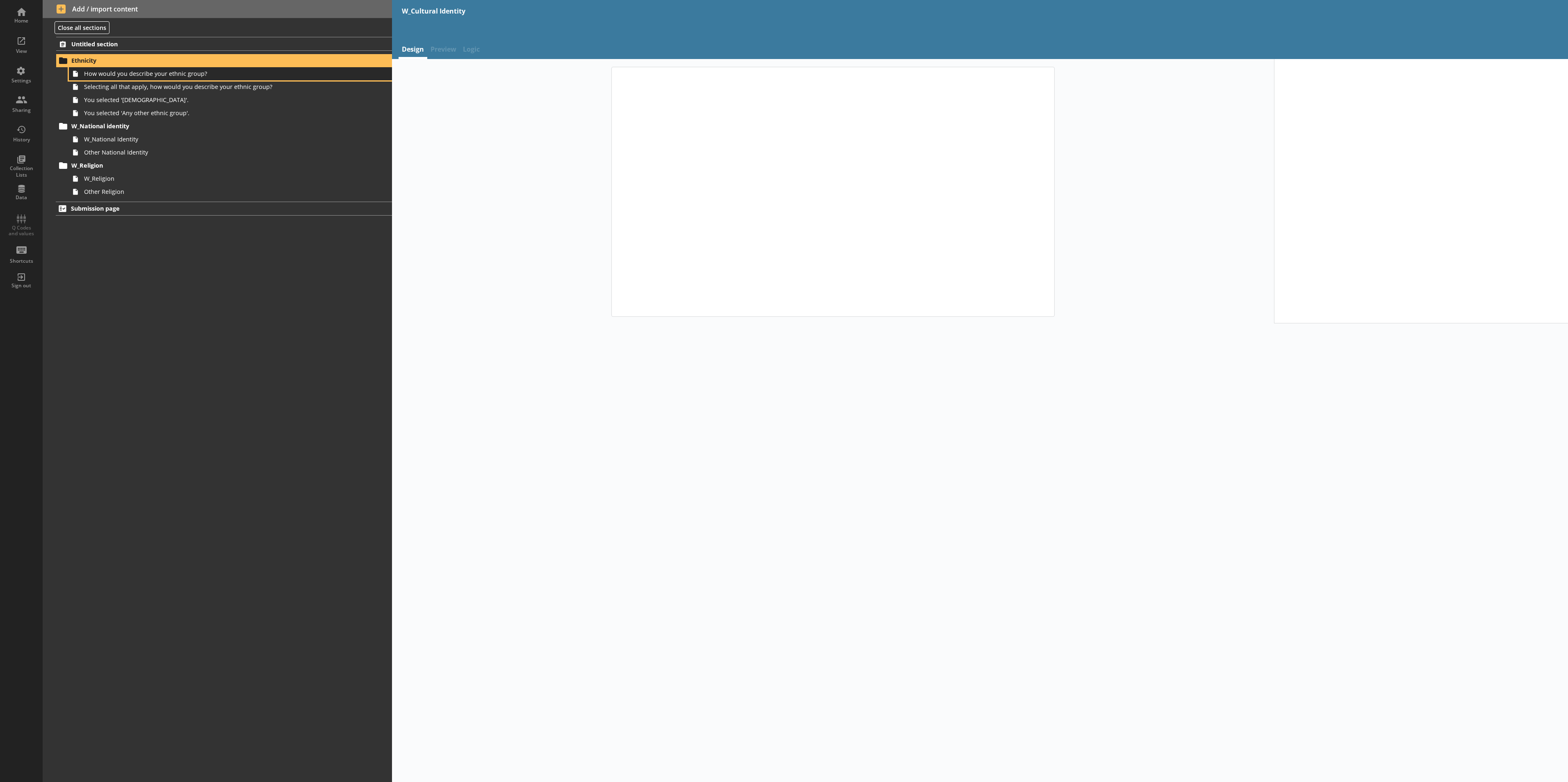
click at [111, 77] on span "How would you describe your ethnic group?" at bounding box center [203, 74] width 238 height 8
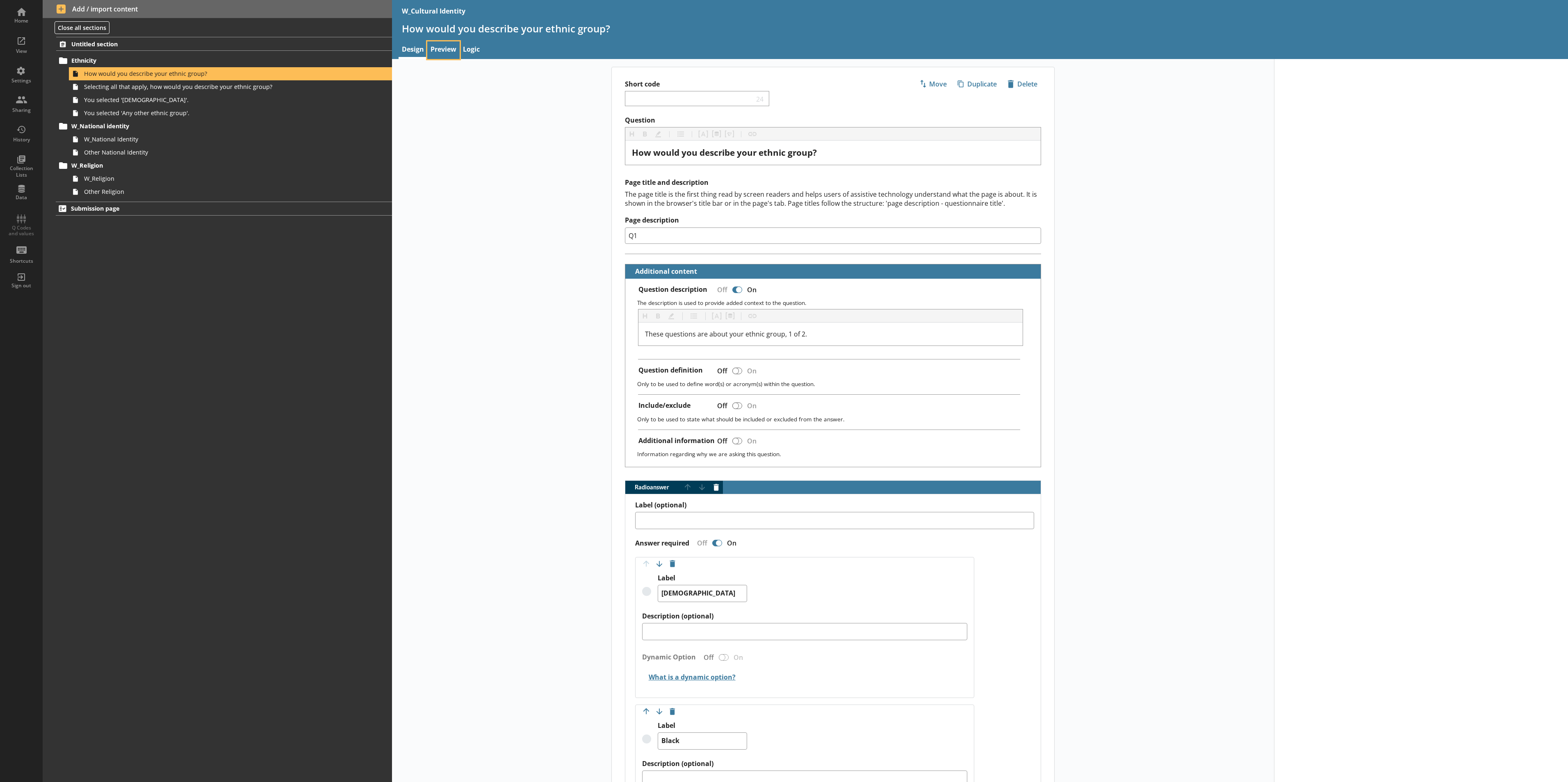
click at [449, 41] on link "Preview" at bounding box center [443, 50] width 32 height 18
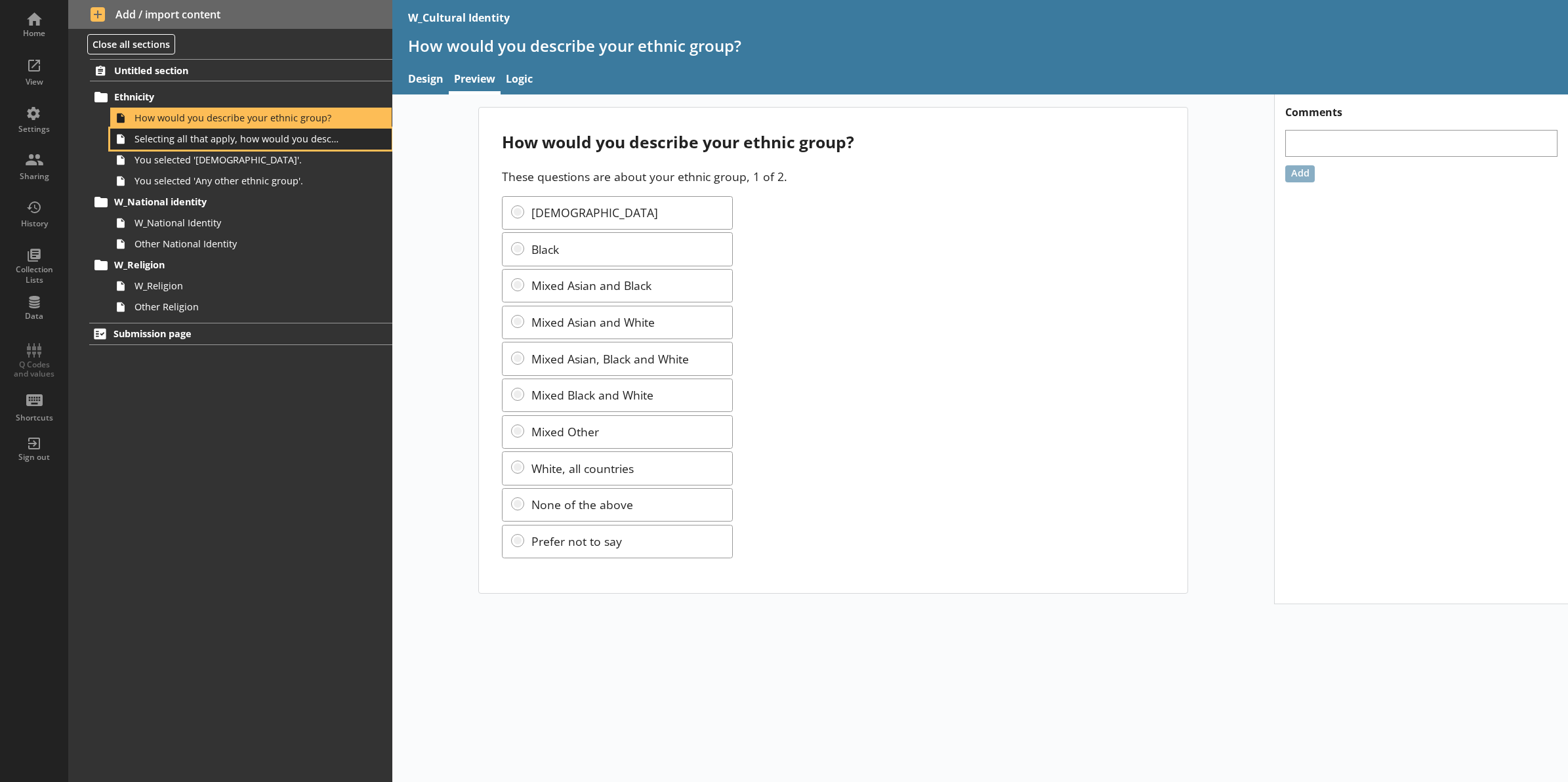
click at [207, 135] on span "Selecting all that apply, how would you describe your ethnic group?" at bounding box center [237, 138] width 205 height 13
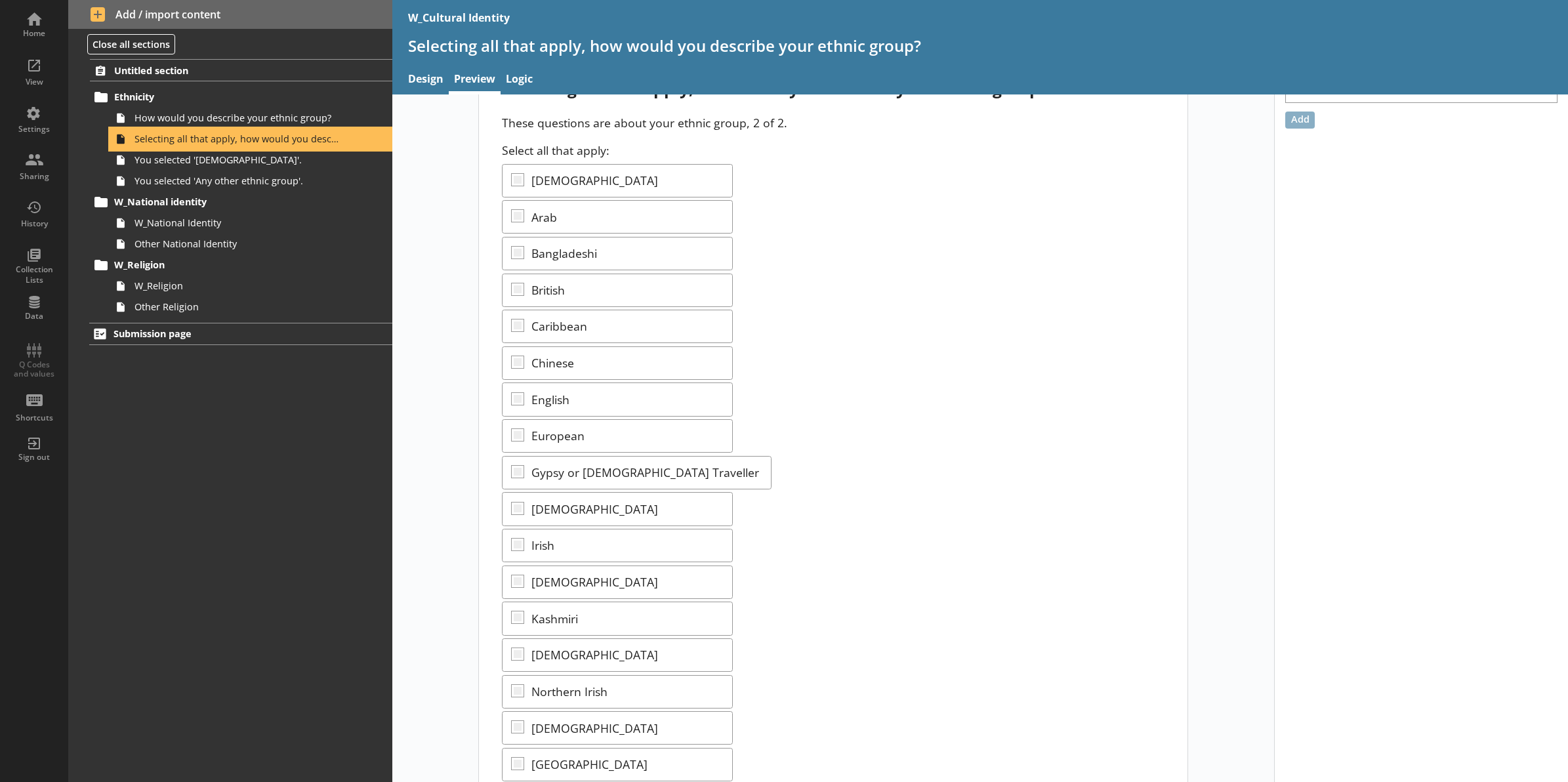
scroll to position [82, 0]
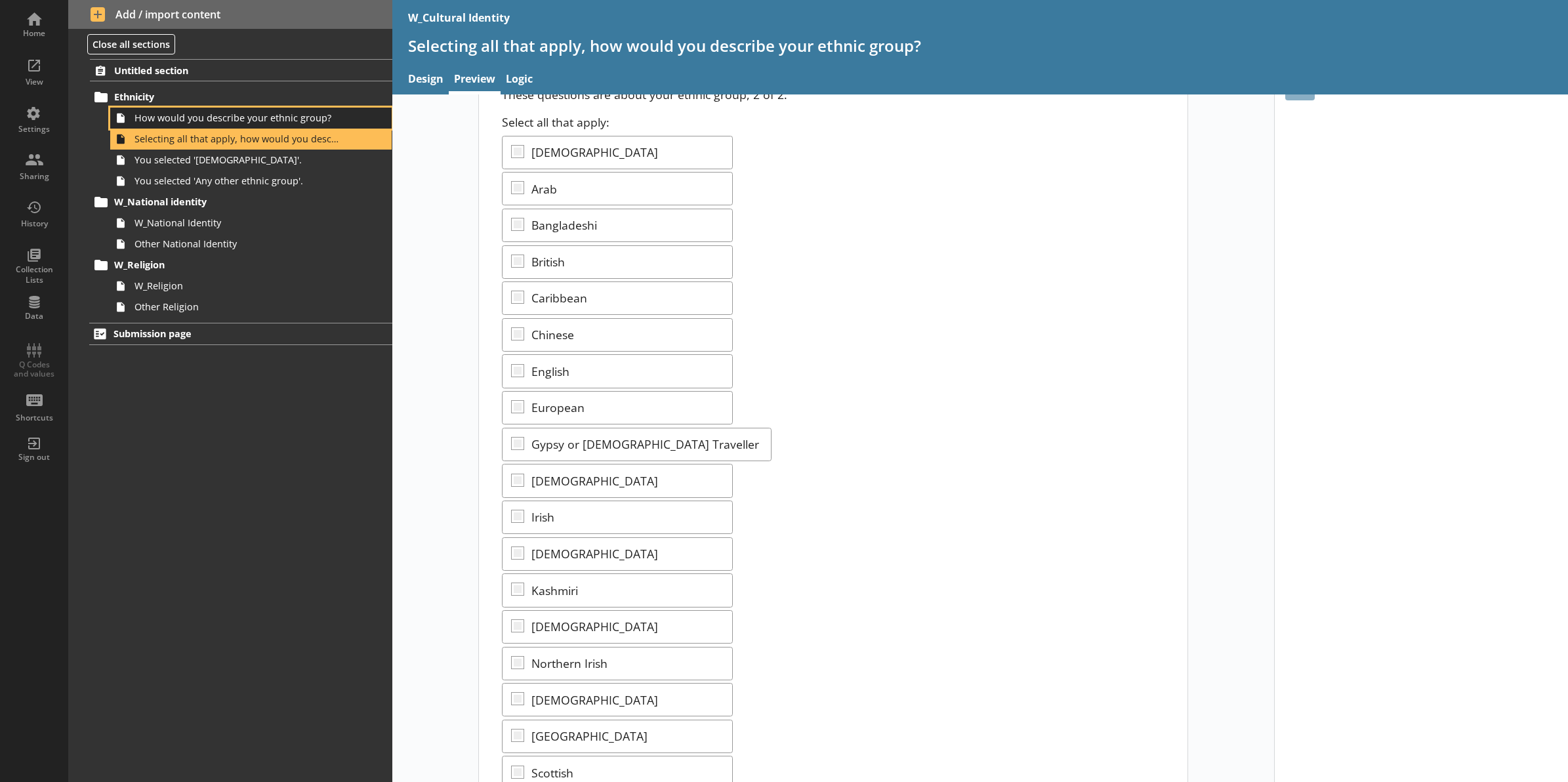
click at [274, 126] on link "How would you describe your ethnic group?" at bounding box center [250, 118] width 281 height 21
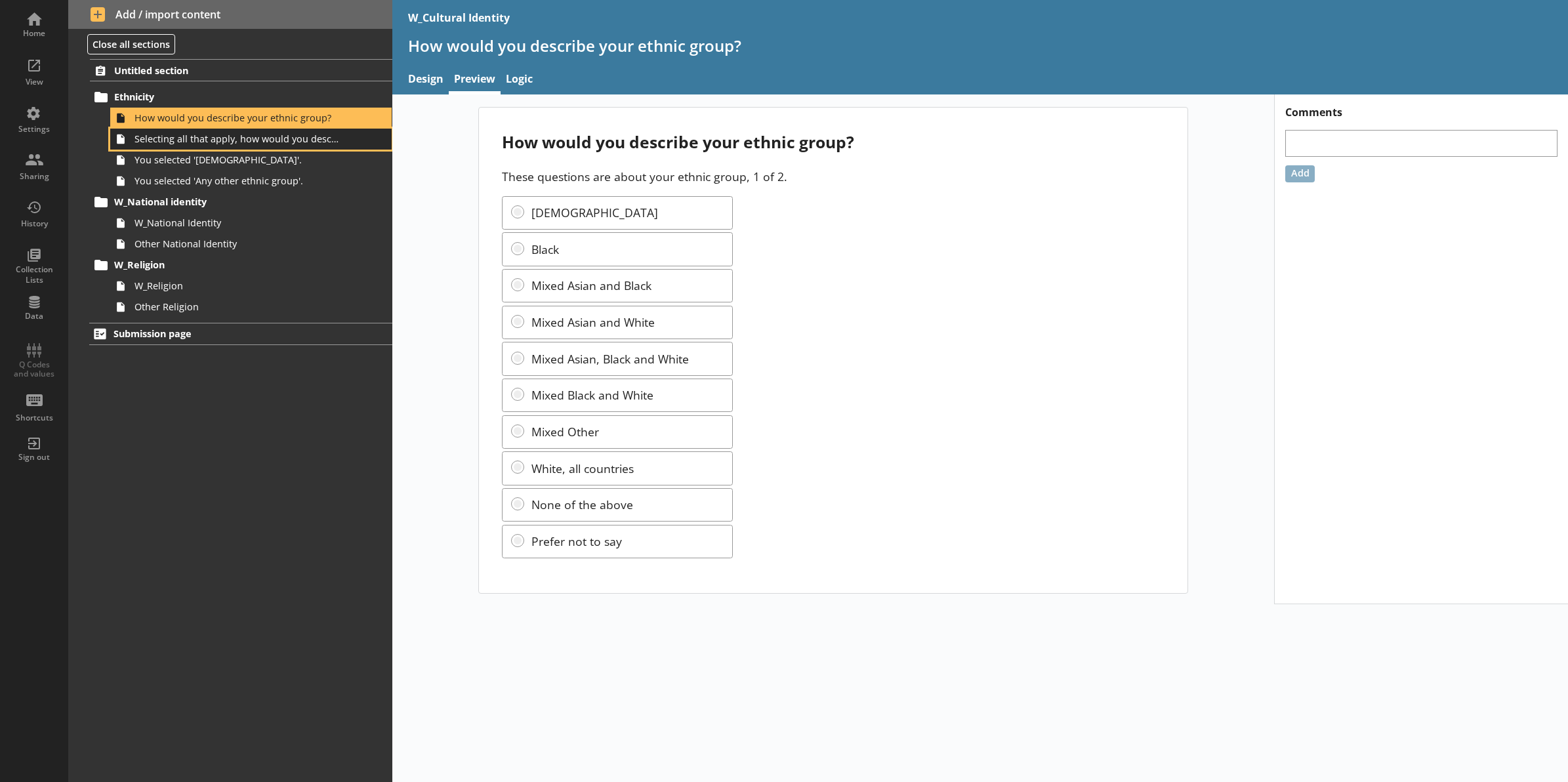
click at [309, 136] on span "Selecting all that apply, how would you describe your ethnic group?" at bounding box center [237, 138] width 205 height 13
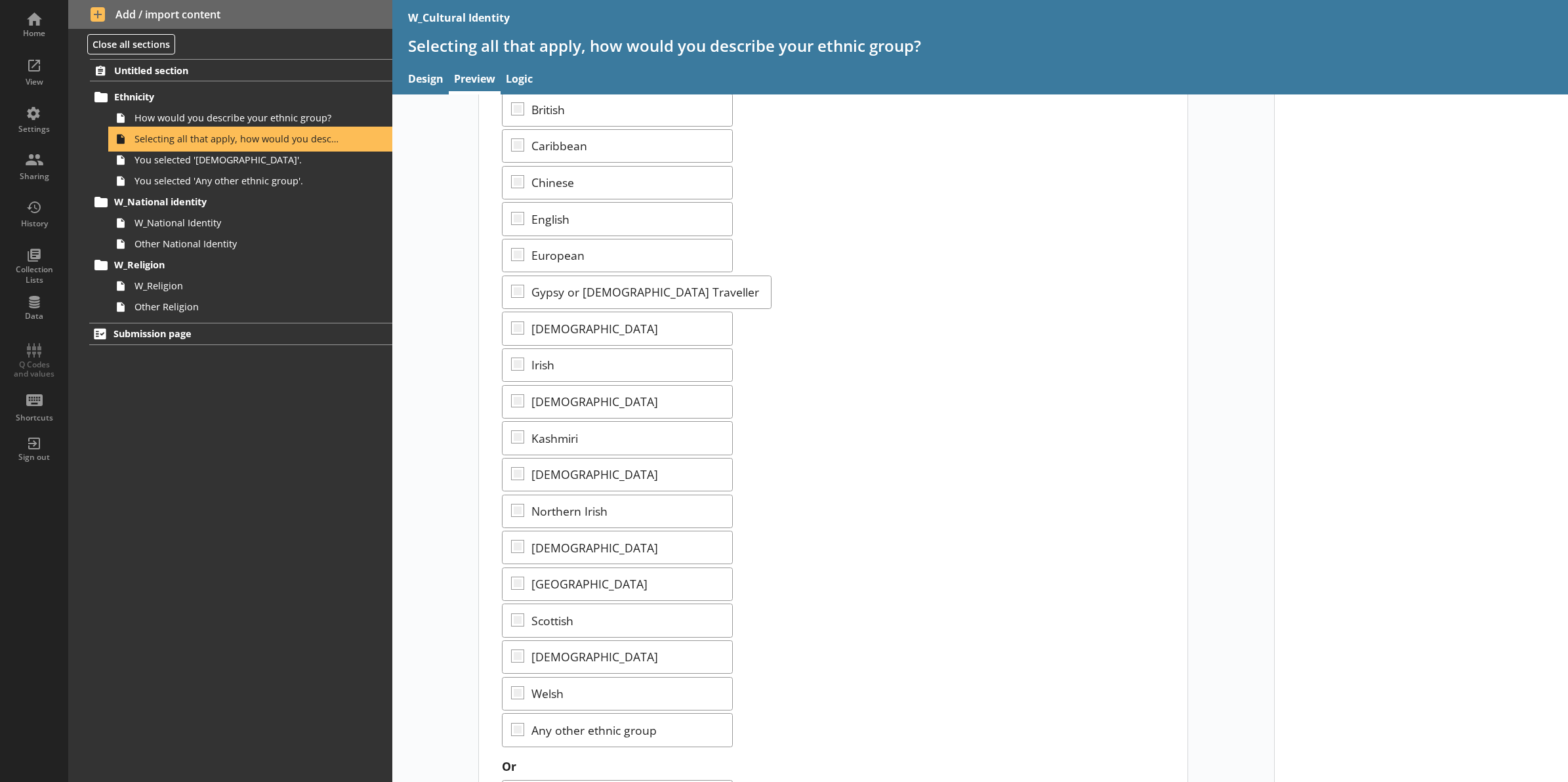
scroll to position [318, 0]
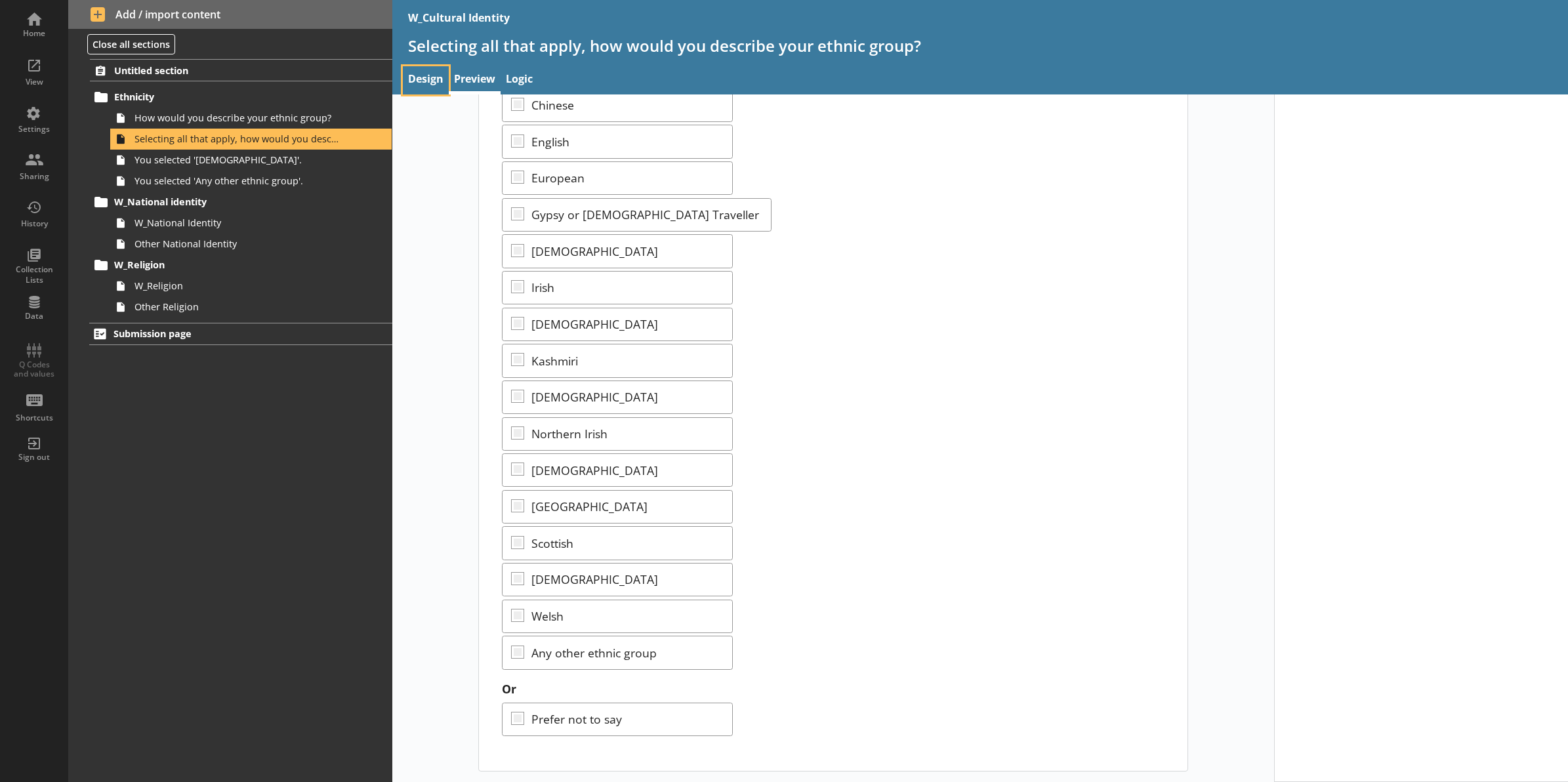
click at [433, 75] on link "Design" at bounding box center [426, 80] width 46 height 28
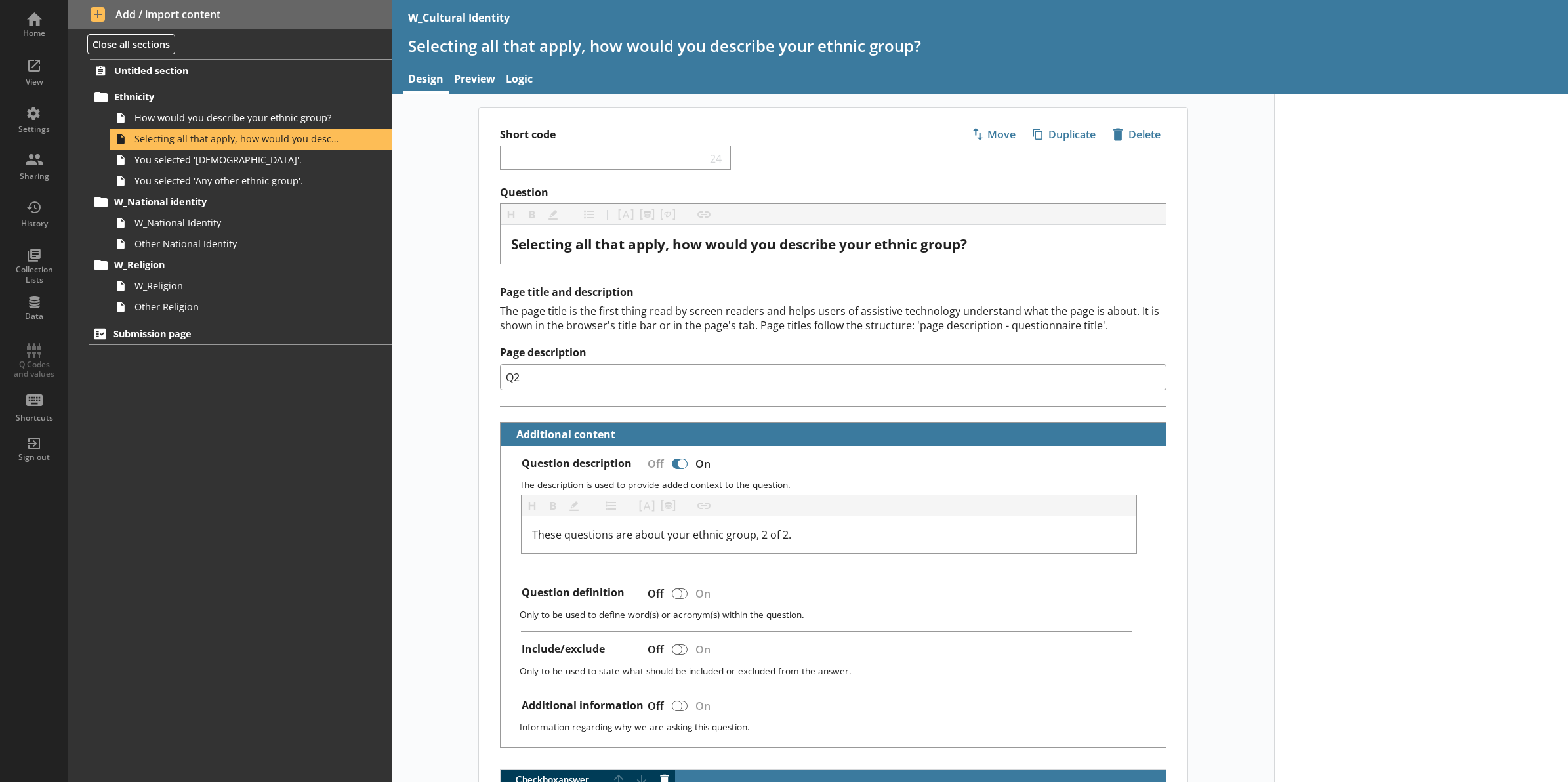
type textarea "x"
click at [467, 73] on link "Preview" at bounding box center [474, 80] width 52 height 28
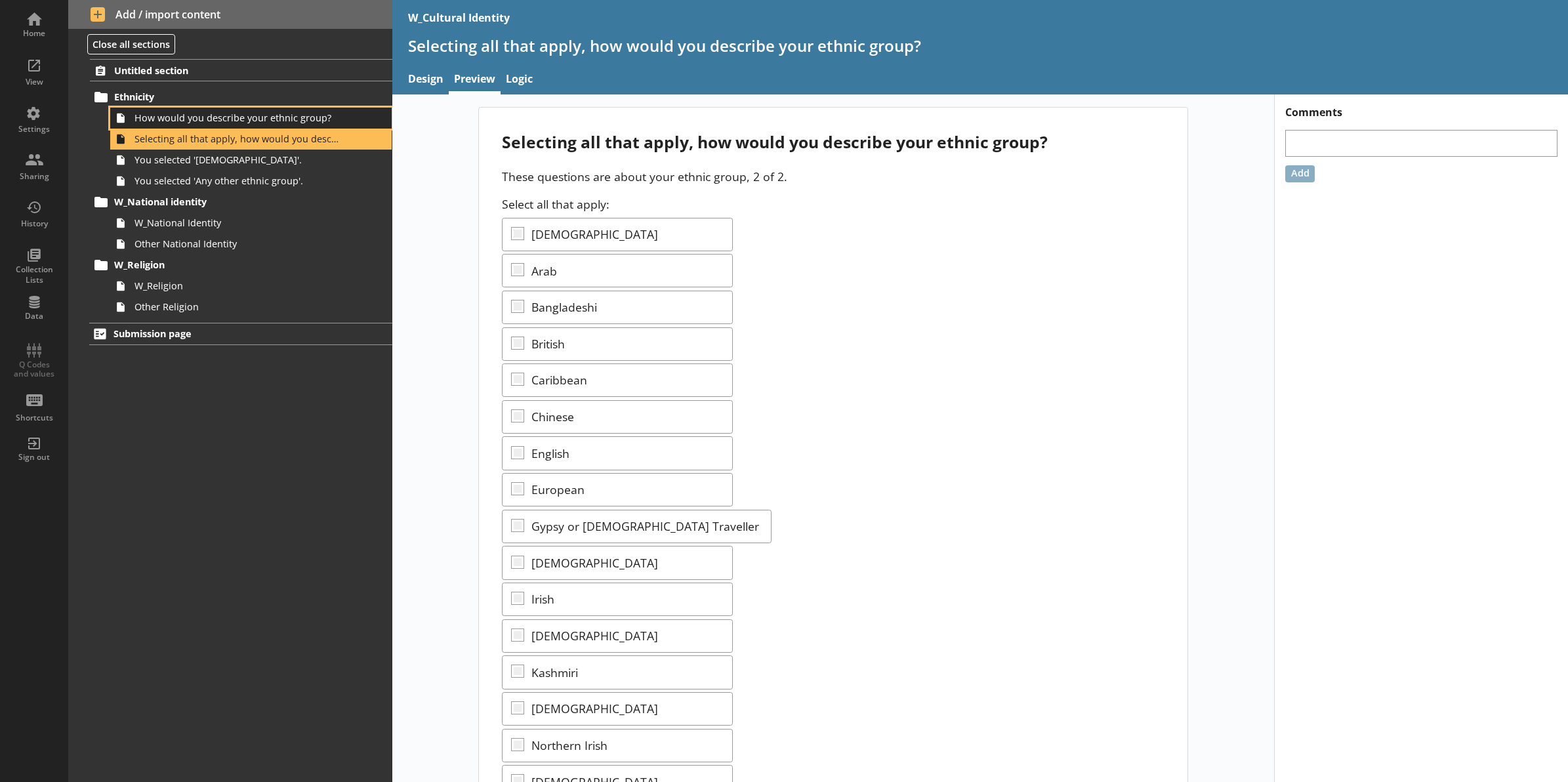
click at [270, 112] on span "How would you describe your ethnic group?" at bounding box center [237, 118] width 205 height 13
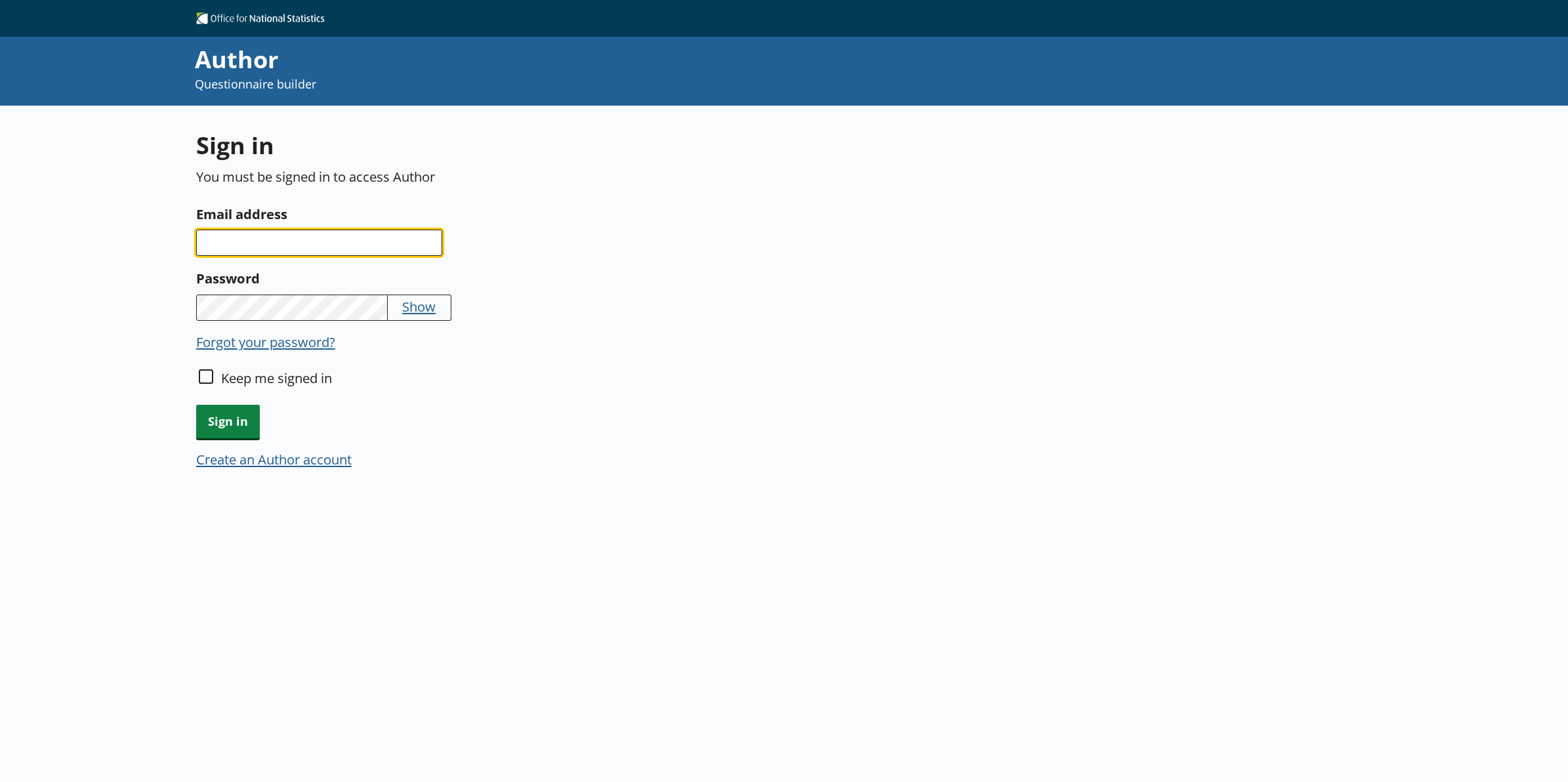
click at [331, 248] on input "Email address" at bounding box center [318, 242] width 246 height 26
type input "danny.schofield@ons.gov.uk"
click at [231, 433] on span "Sign in" at bounding box center [227, 422] width 63 height 33
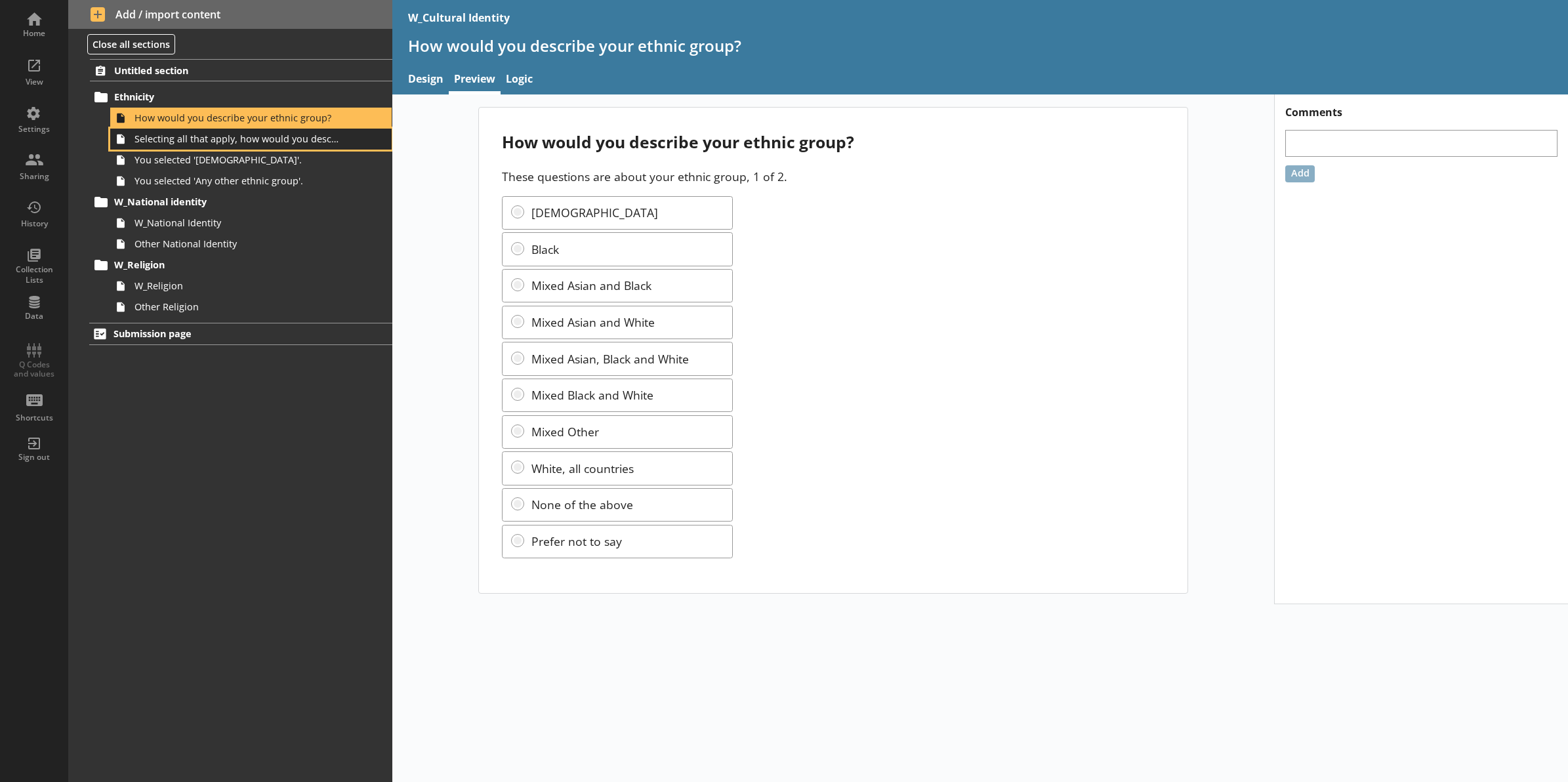
click at [228, 142] on span "Selecting all that apply, how would you describe your ethnic group?" at bounding box center [237, 138] width 205 height 13
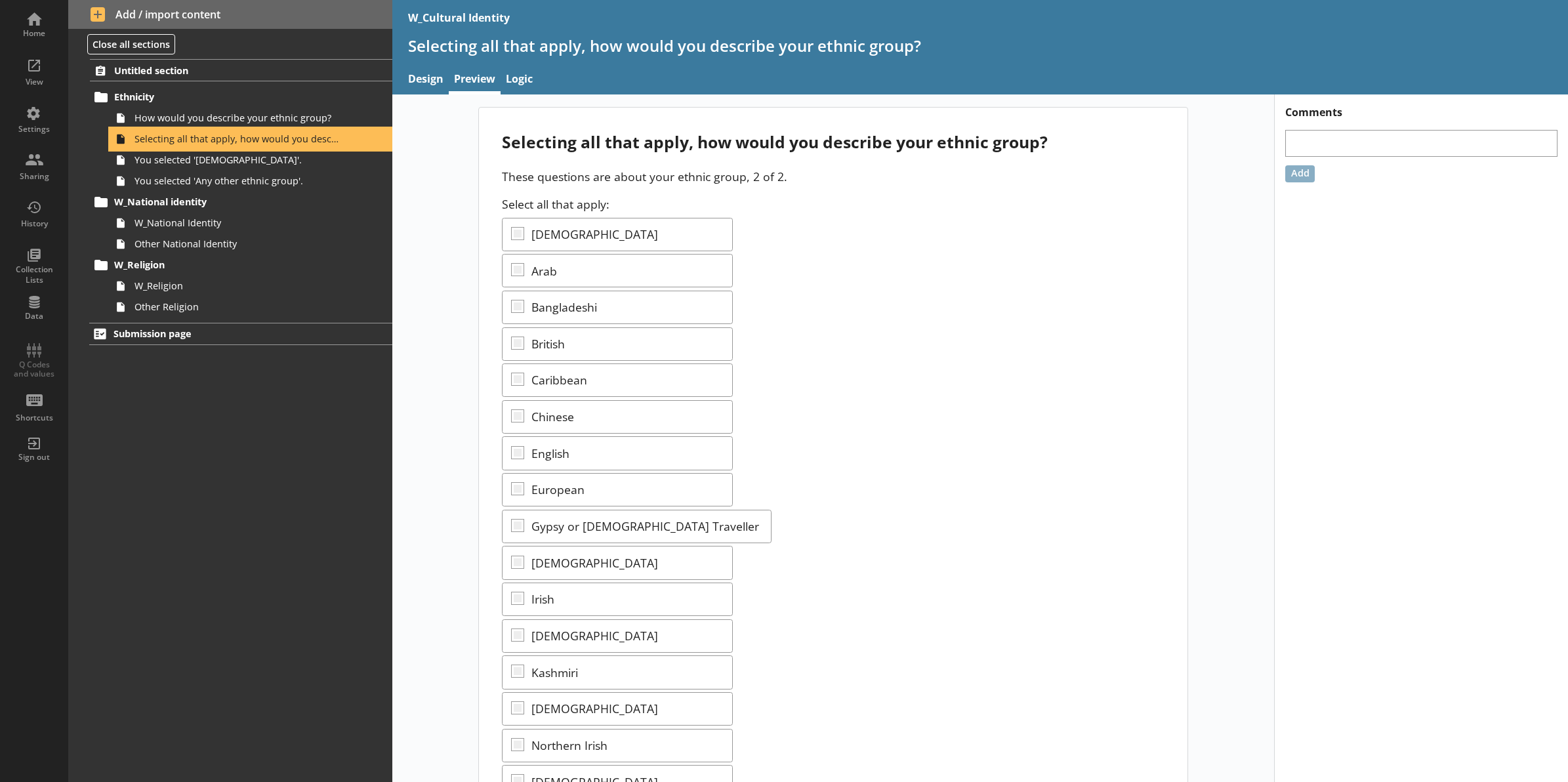
drag, startPoint x: 228, startPoint y: 142, endPoint x: 330, endPoint y: 138, distance: 102.1
click at [326, 138] on span "Selecting all that apply, how would you describe your ethnic group?" at bounding box center [237, 138] width 205 height 13
click at [429, 86] on link "Design" at bounding box center [426, 80] width 46 height 28
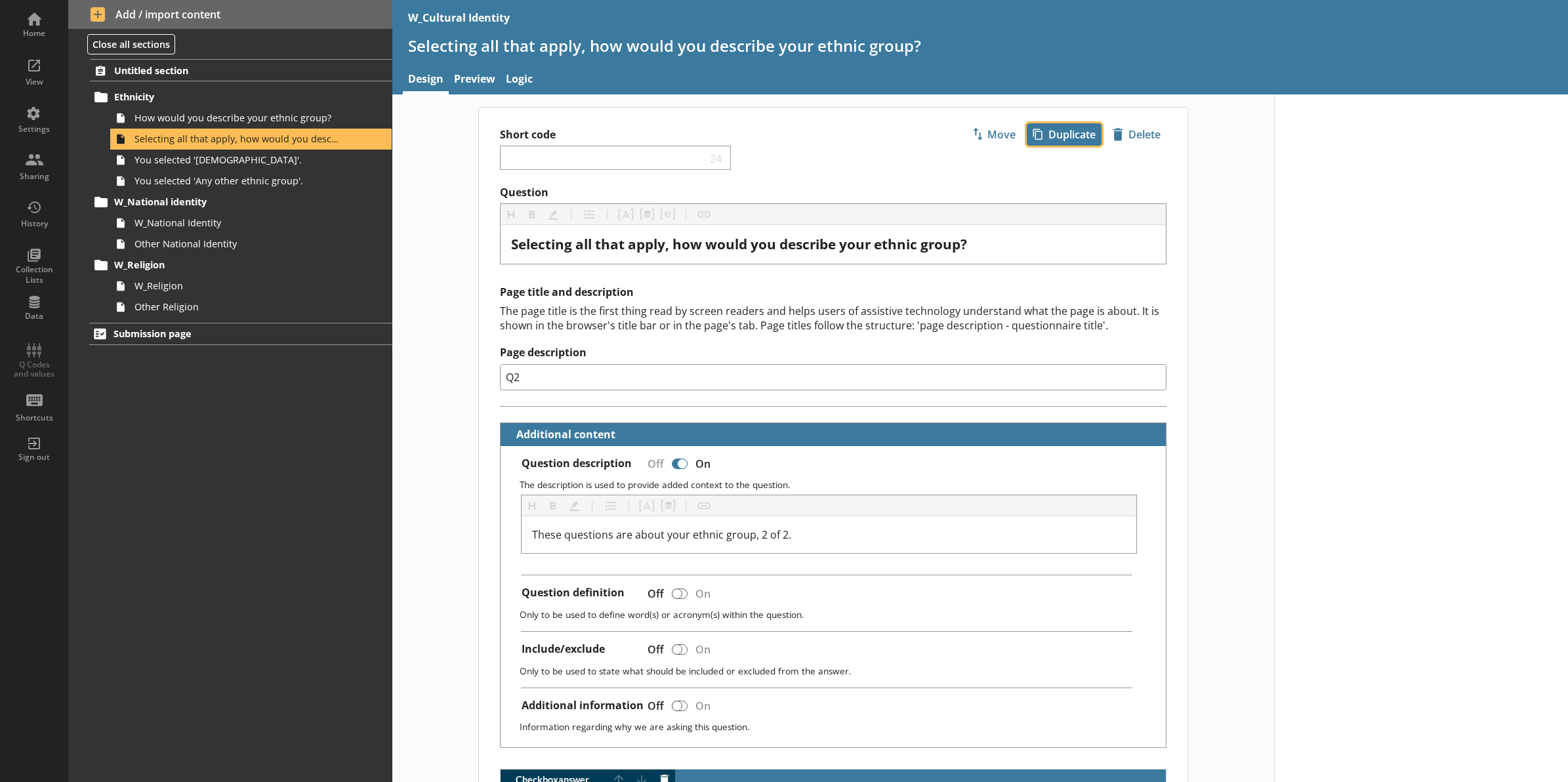
click at [1072, 145] on span "icon-copy Duplicate" at bounding box center [1064, 134] width 73 height 21
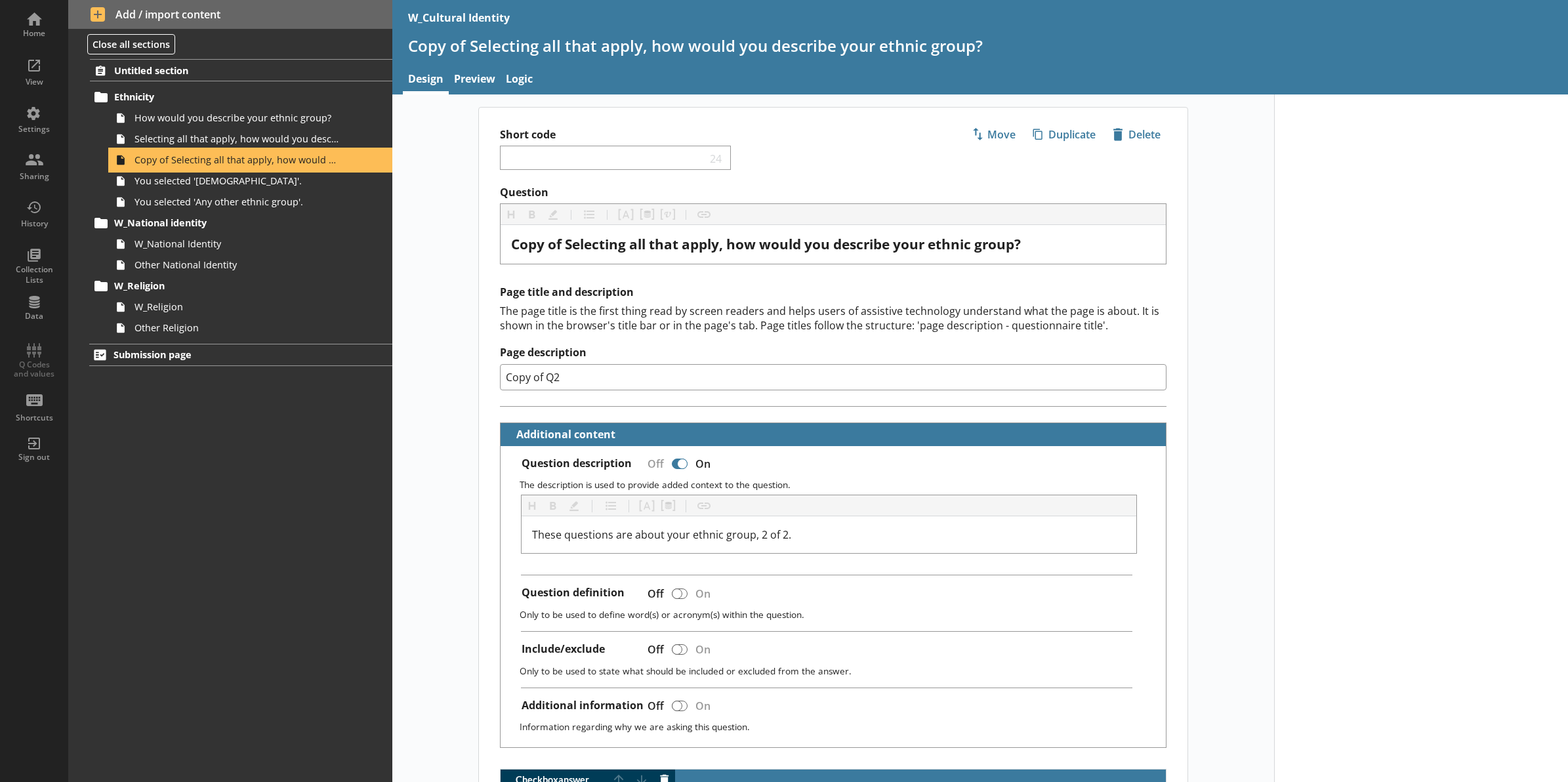
click at [260, 163] on span "Copy of Selecting all that apply, how would you describe your ethnic group?" at bounding box center [237, 160] width 205 height 13
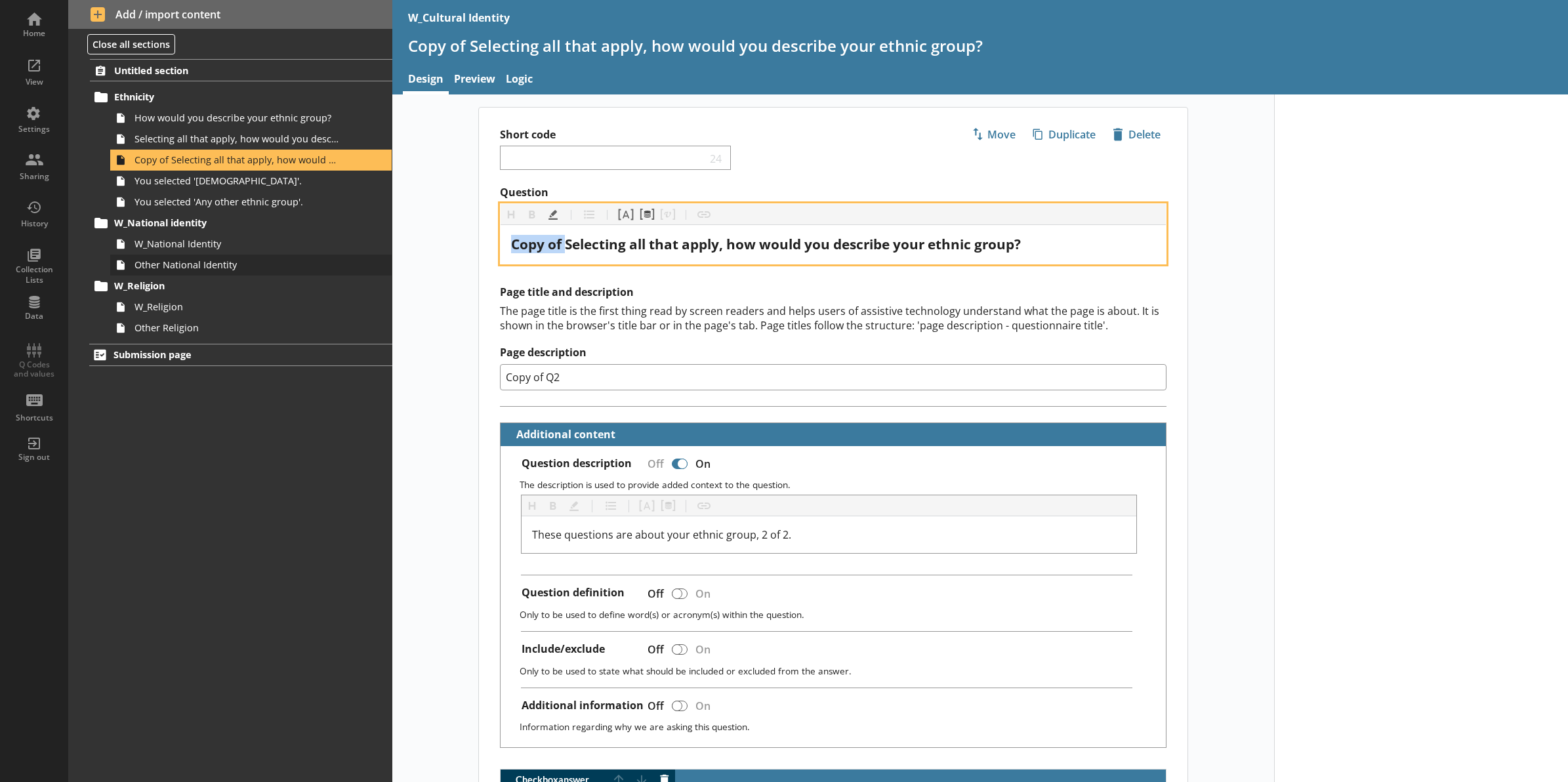
drag, startPoint x: 562, startPoint y: 246, endPoint x: 343, endPoint y: 261, distance: 219.5
click at [343, 261] on div "Home View Settings Sharing History Collection Lists Data Q Codes and values Sho…" at bounding box center [784, 391] width 1568 height 782
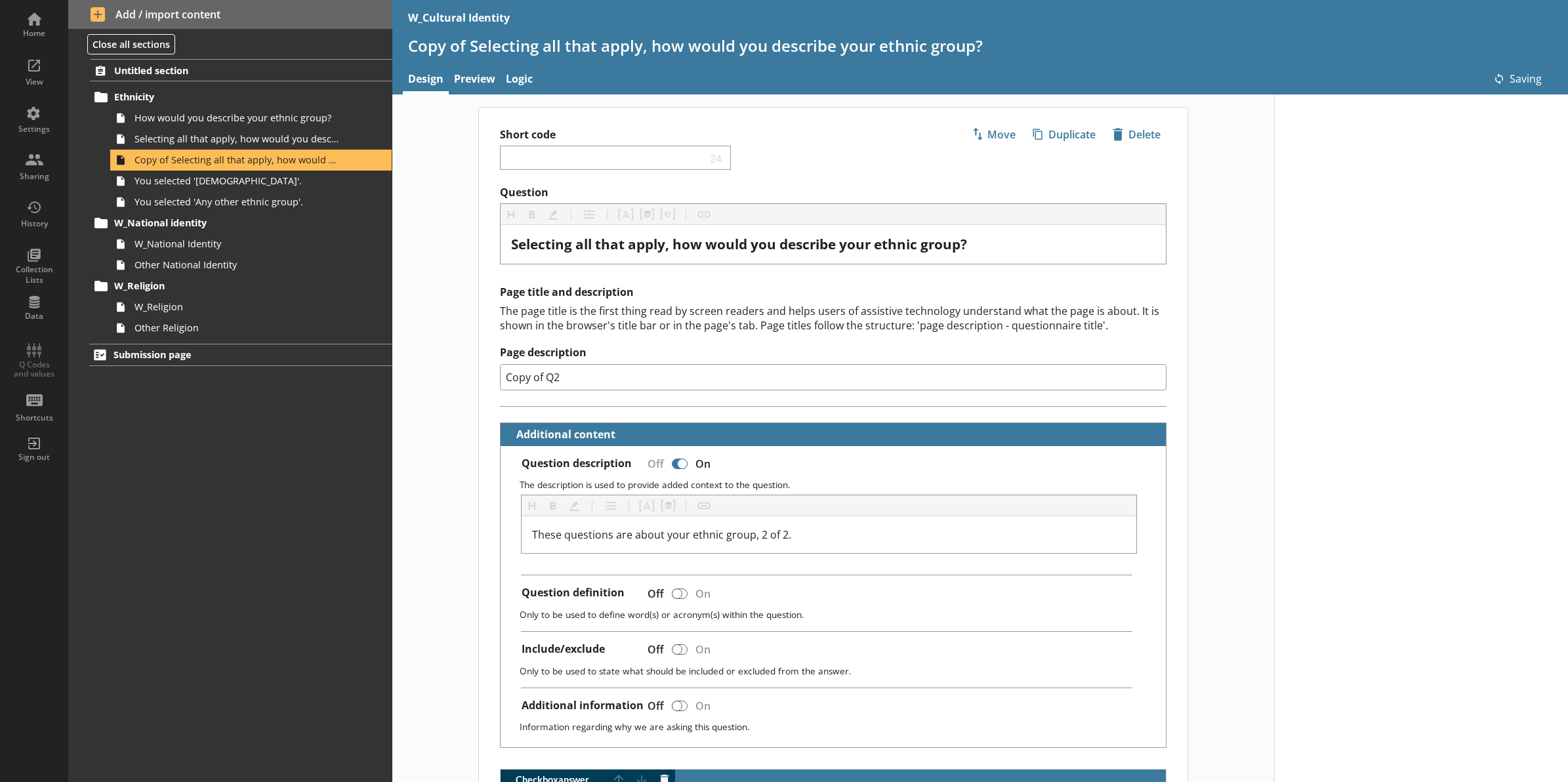
drag, startPoint x: 475, startPoint y: 307, endPoint x: 475, endPoint y: 156, distance: 151.0
click at [479, 303] on div "Page title and description The page title is the first thing read by screen rea…" at bounding box center [834, 346] width 709 height 121
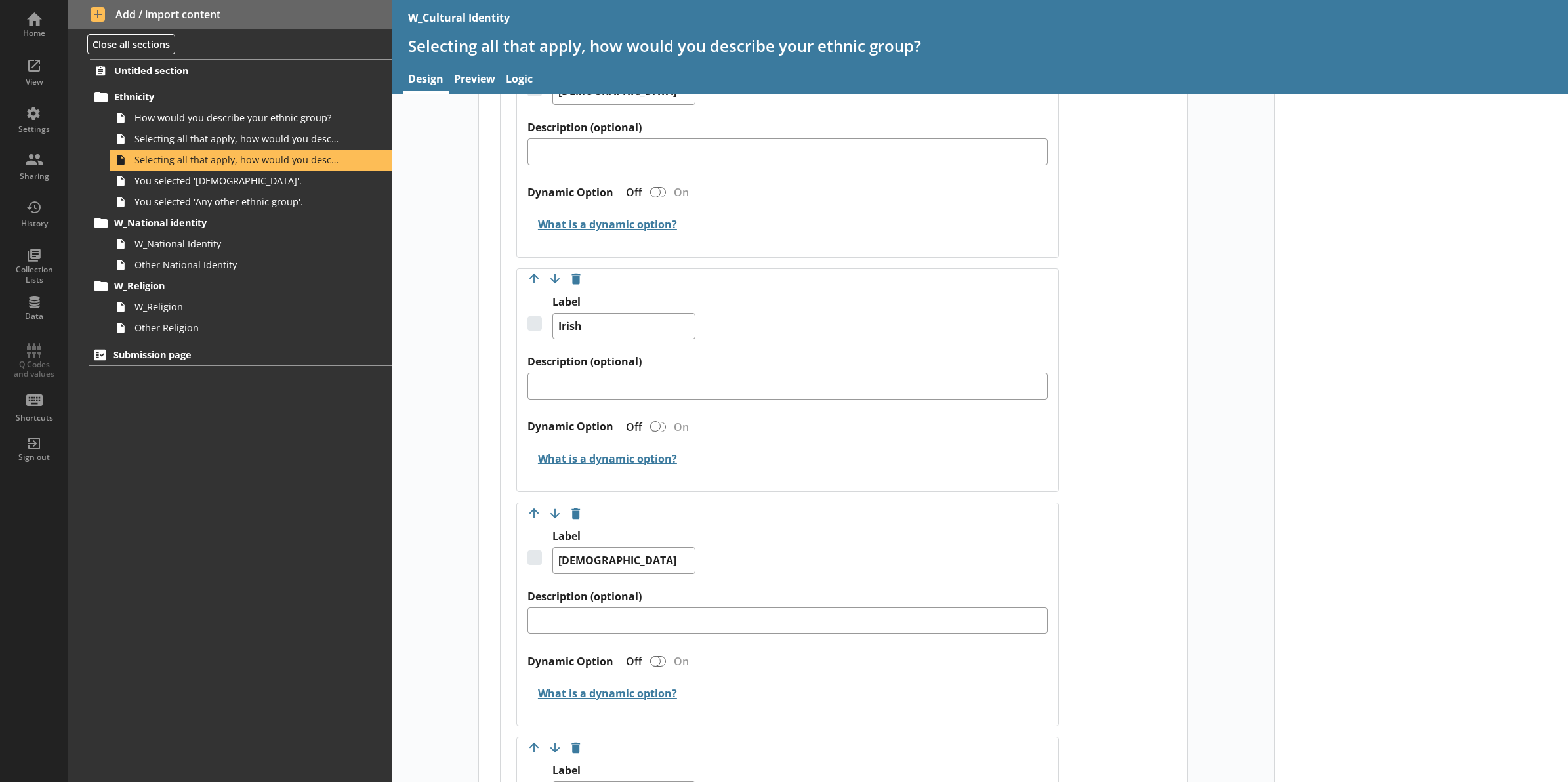
scroll to position [3116, 0]
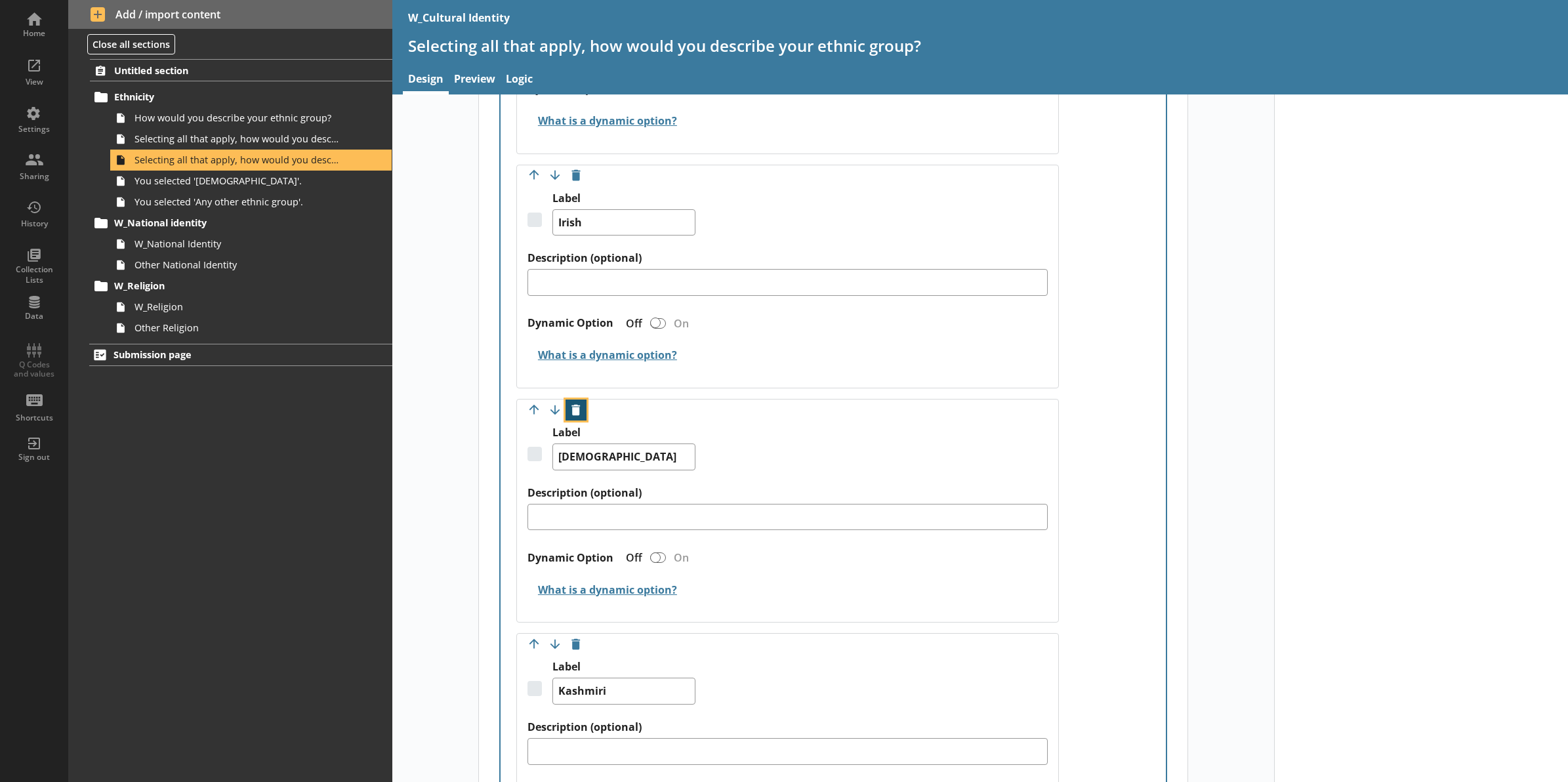
click at [570, 417] on button "Delete option" at bounding box center [577, 410] width 21 height 21
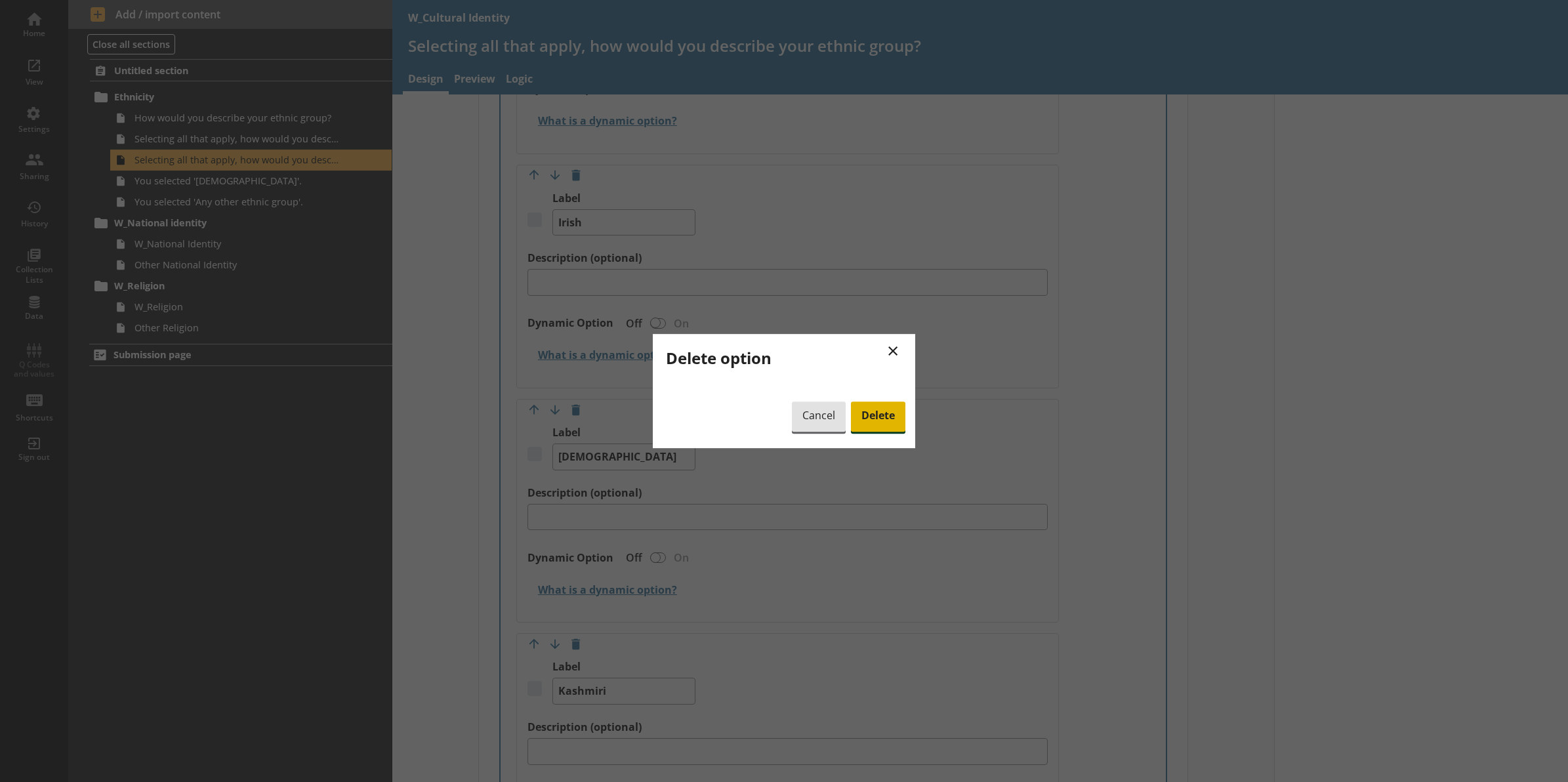
click at [864, 424] on span "Delete" at bounding box center [878, 416] width 55 height 30
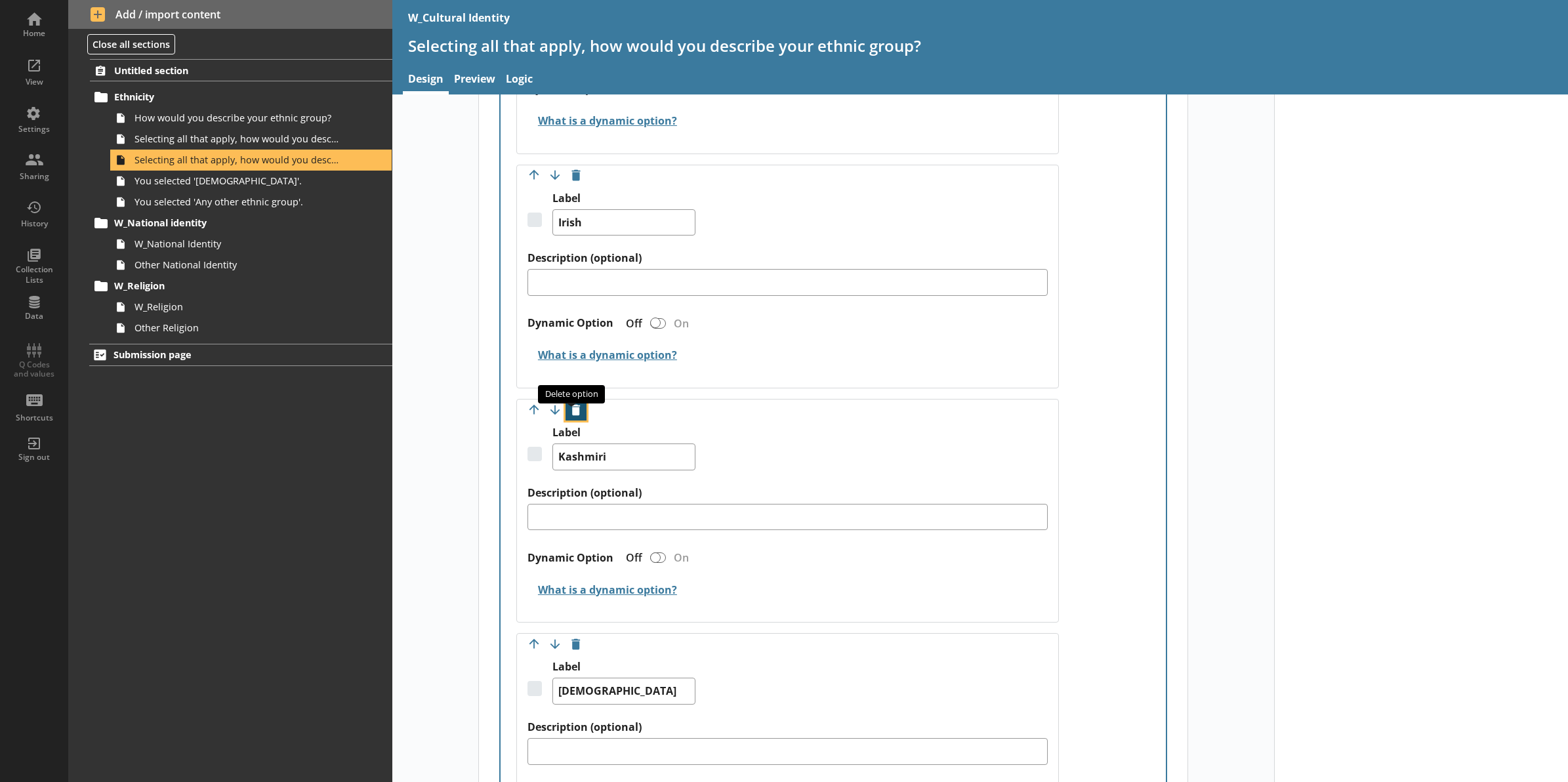
click at [576, 417] on button "Delete option" at bounding box center [577, 410] width 21 height 21
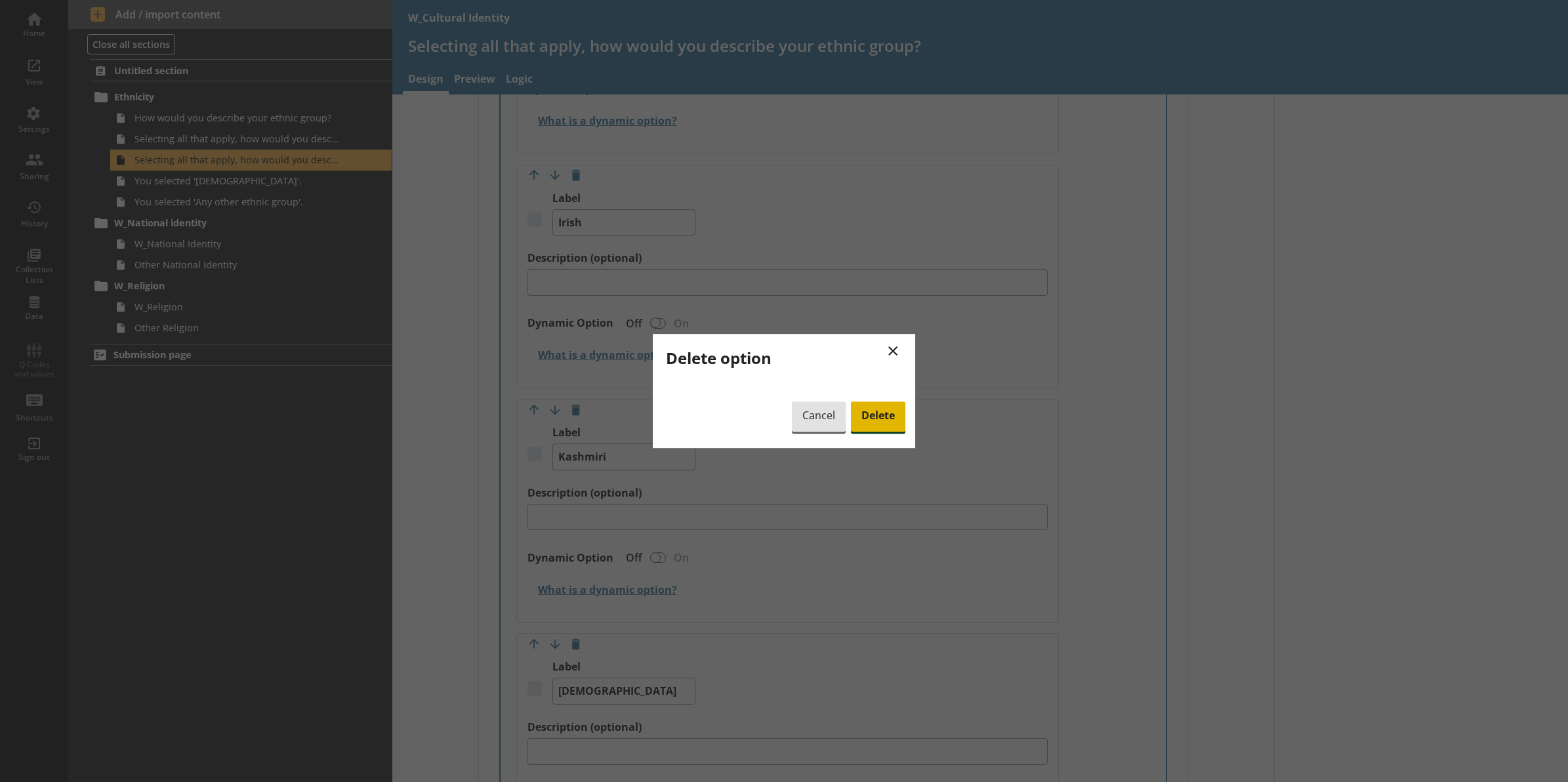
click at [865, 431] on span "Delete" at bounding box center [878, 416] width 55 height 30
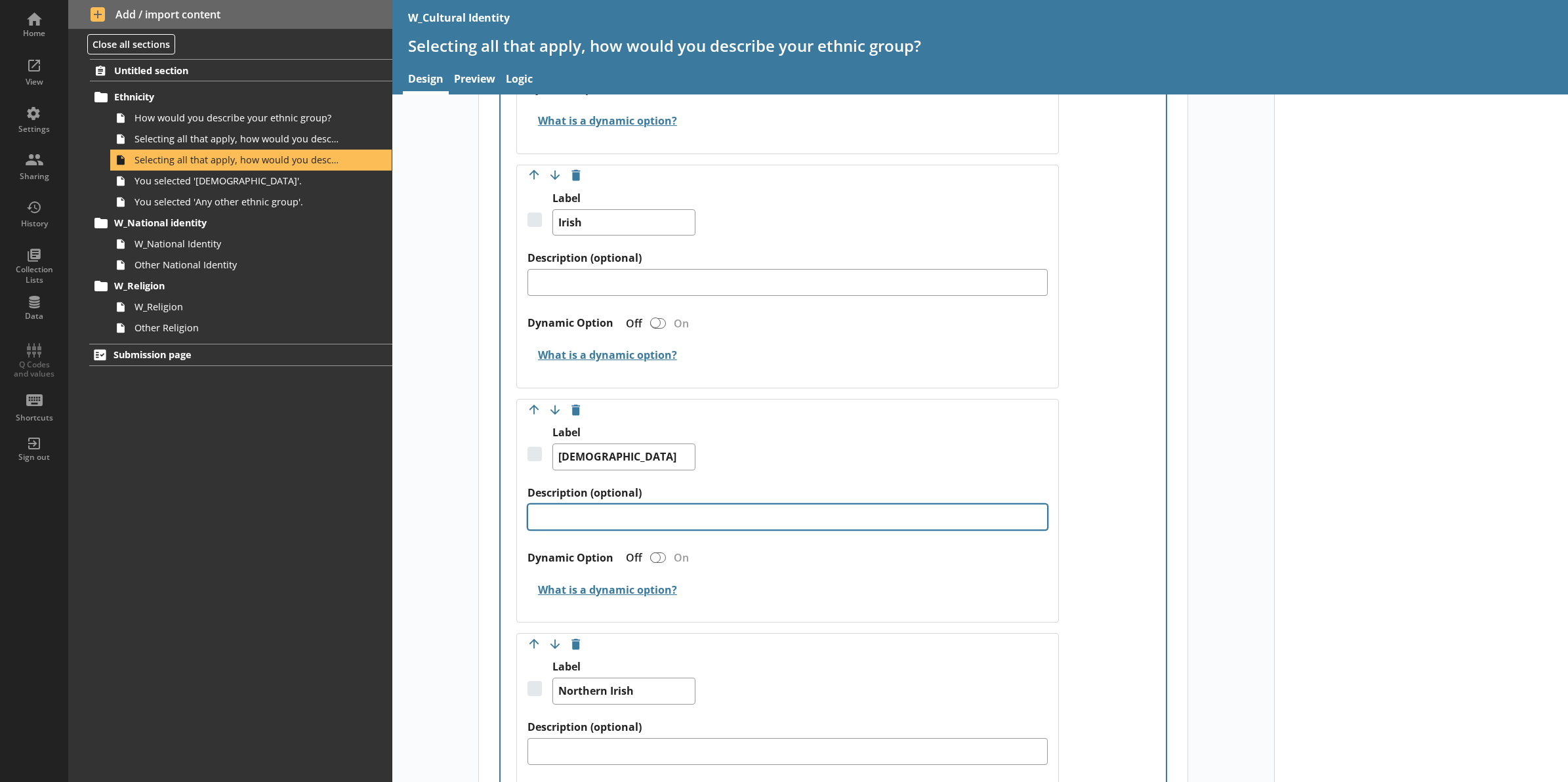
scroll to position [3280, 0]
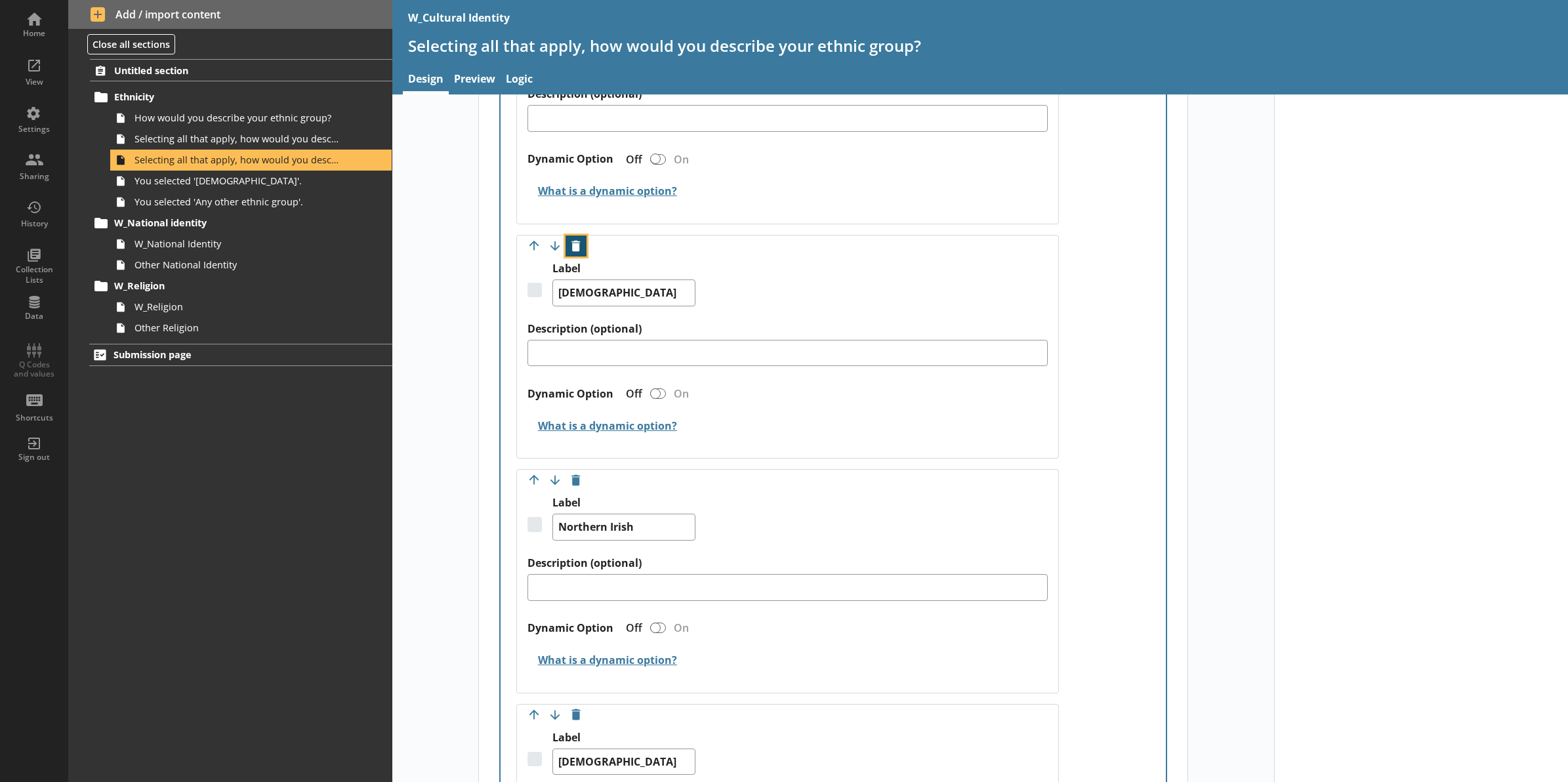
click at [576, 251] on button "Delete option" at bounding box center [577, 246] width 21 height 21
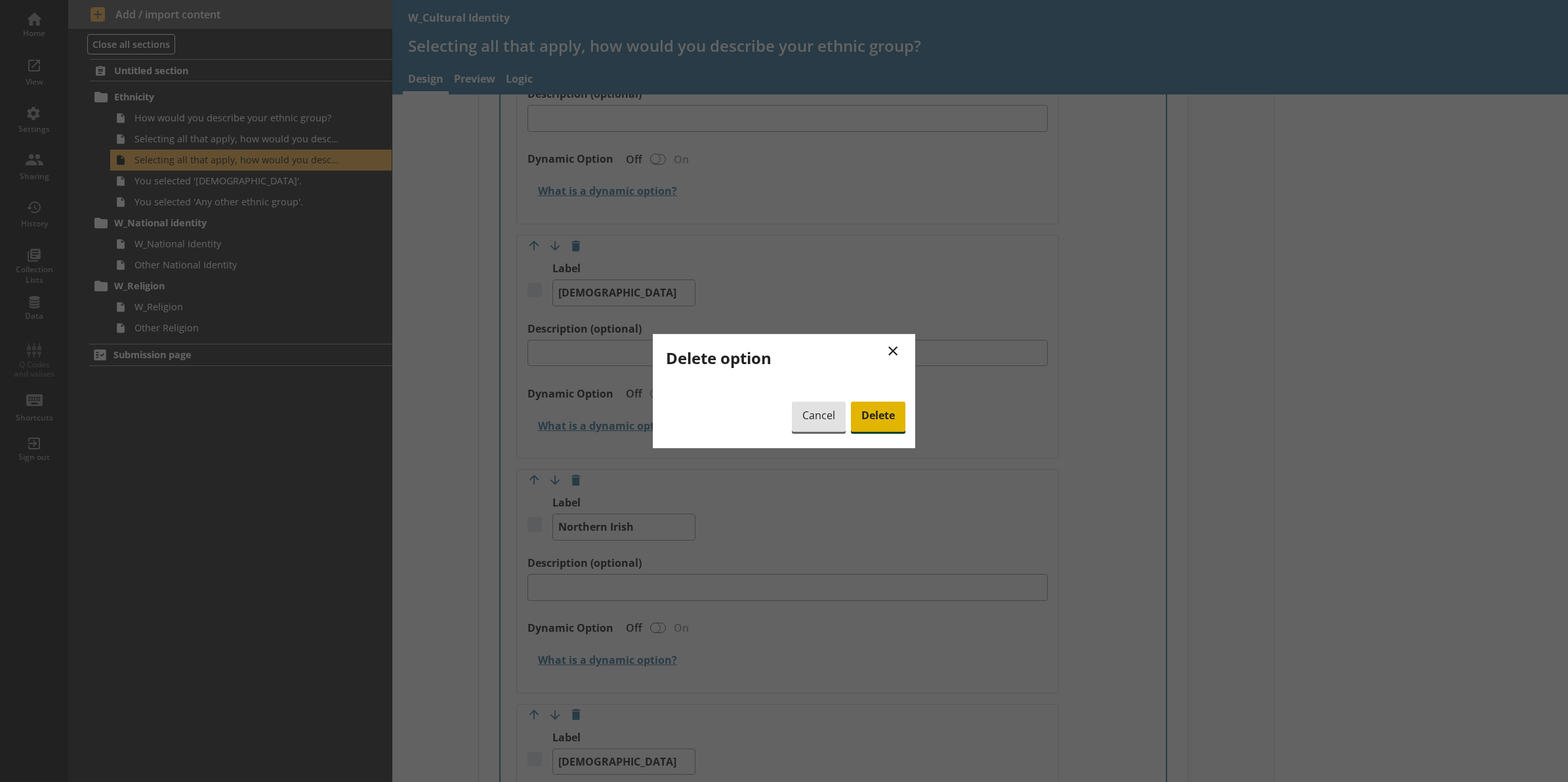
click at [875, 418] on span "Delete" at bounding box center [878, 416] width 55 height 30
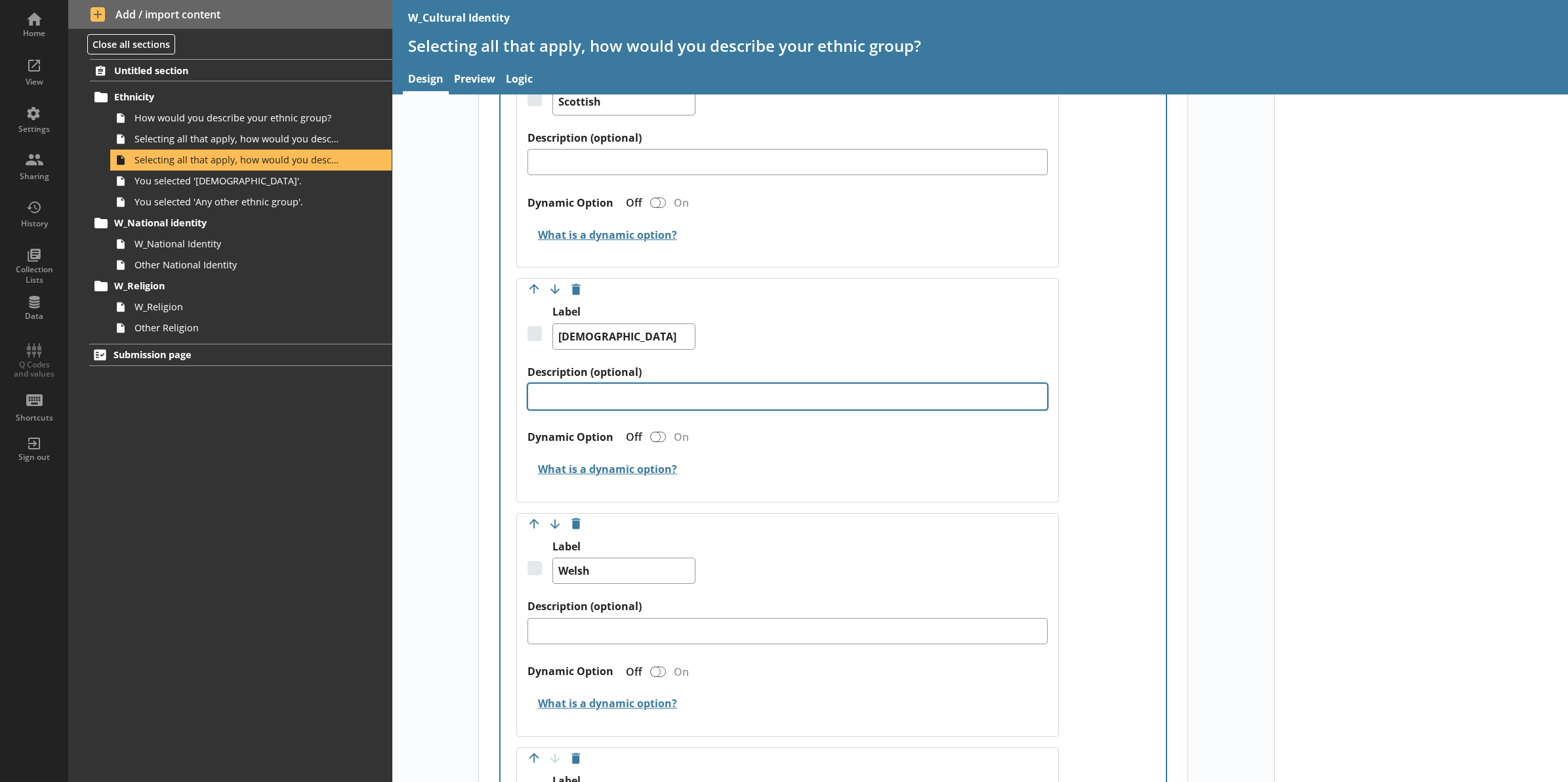
scroll to position [4182, 0]
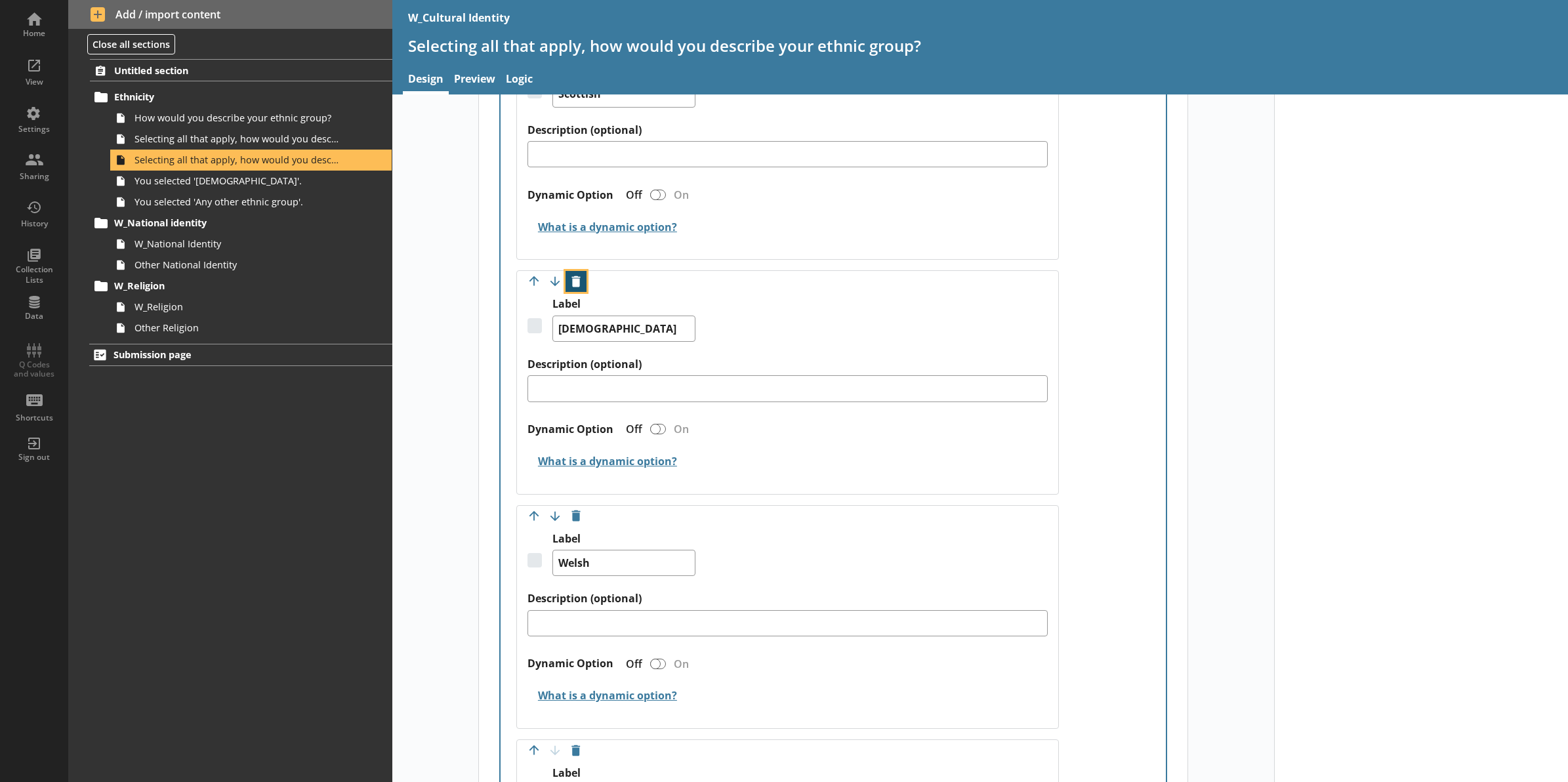
click at [578, 289] on button "Delete option" at bounding box center [577, 281] width 21 height 21
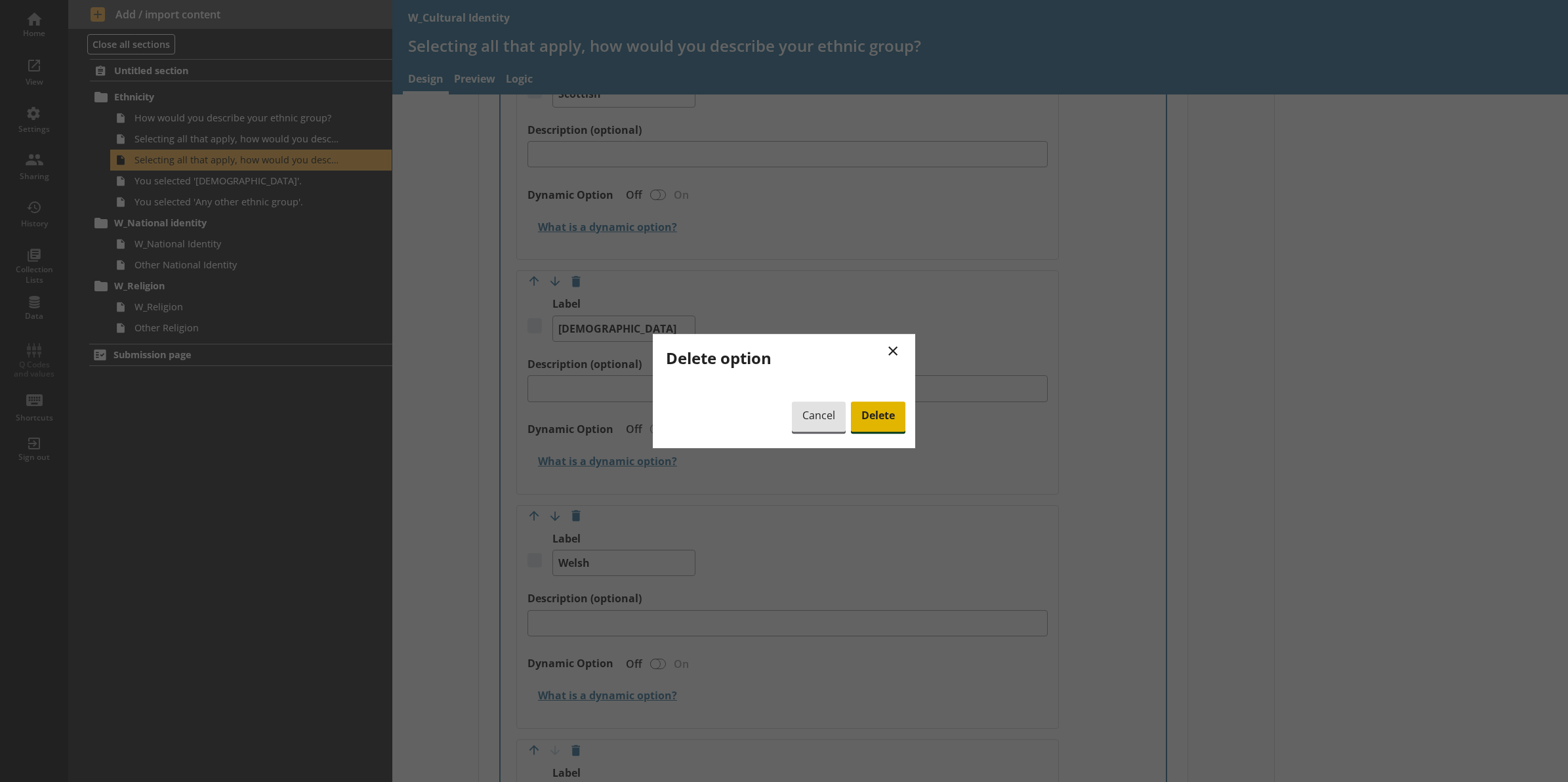
click at [868, 424] on span "Delete" at bounding box center [878, 416] width 55 height 30
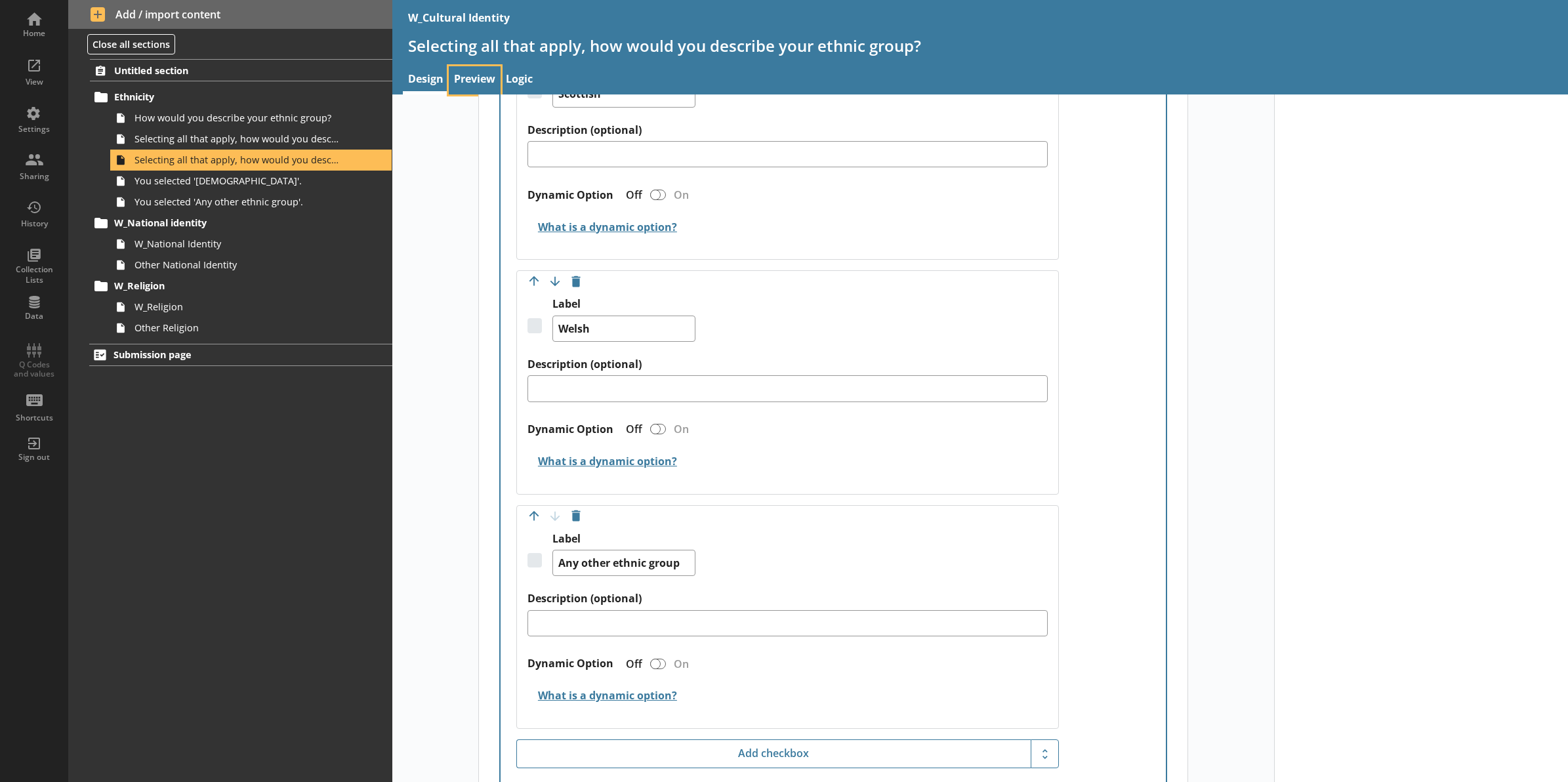
type textarea "x"
click at [487, 73] on link "Preview" at bounding box center [474, 80] width 52 height 28
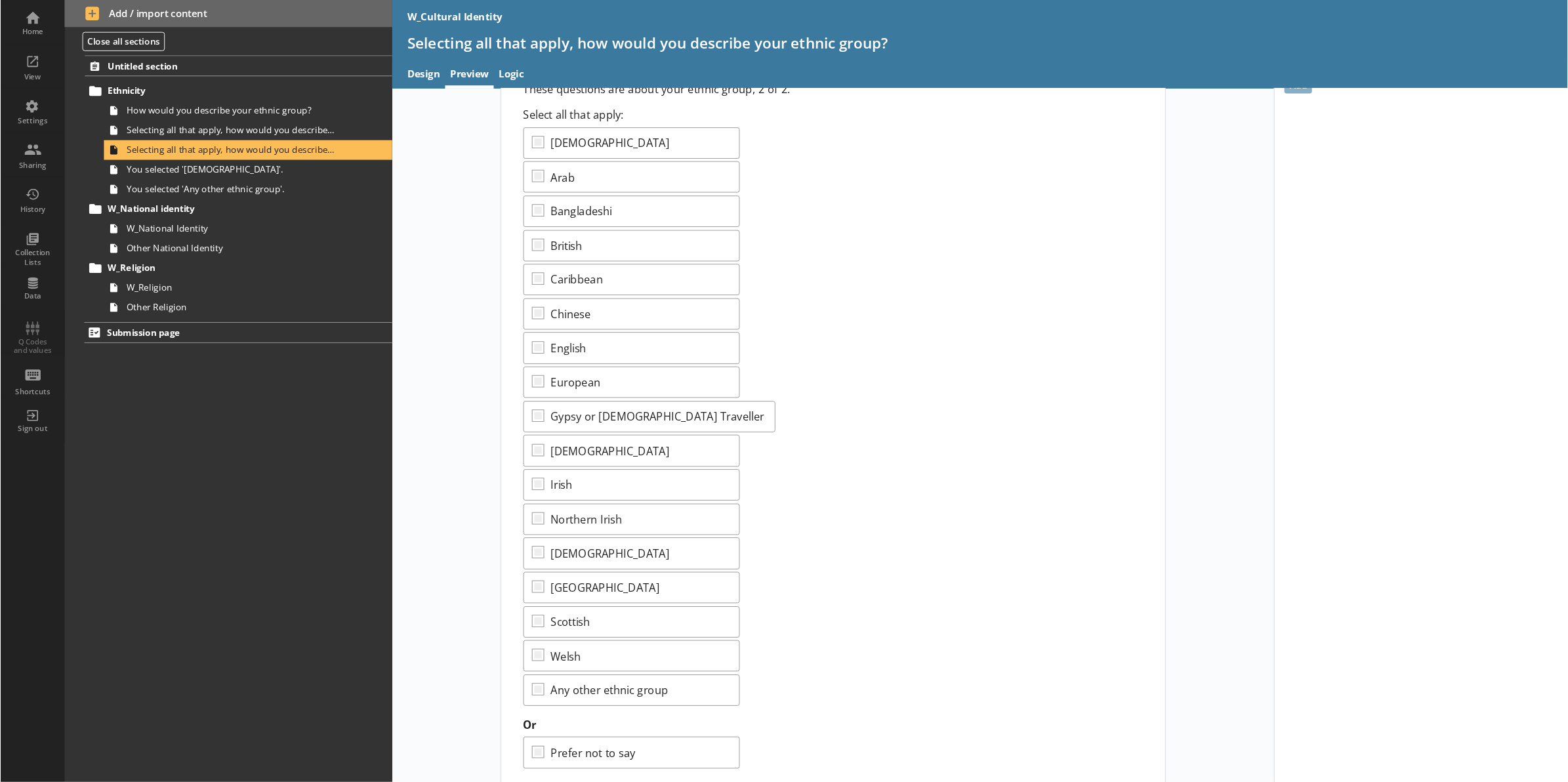
scroll to position [19, 0]
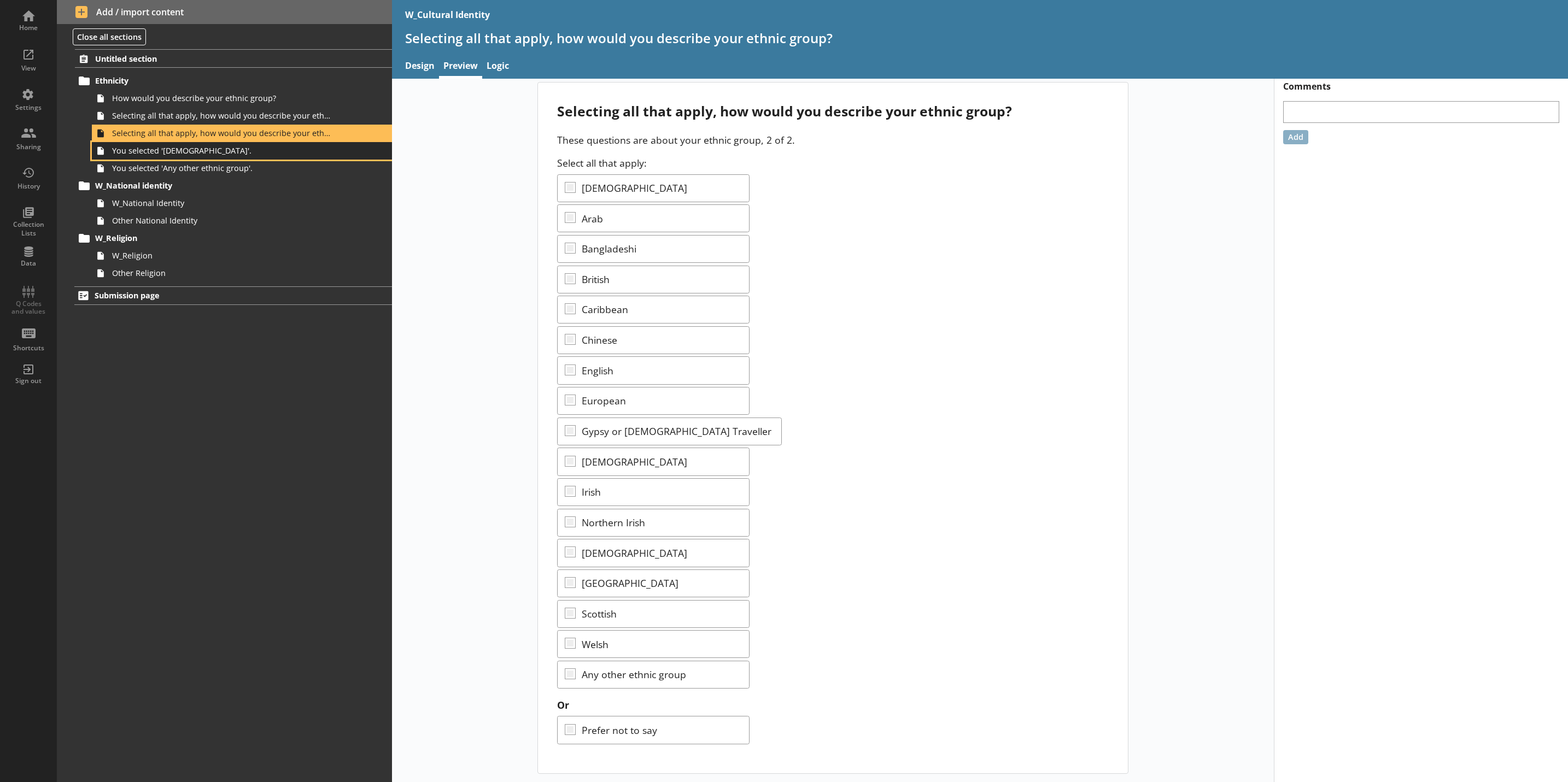
click at [263, 157] on link "You selected '[DEMOGRAPHIC_DATA]'." at bounding box center [242, 151] width 300 height 18
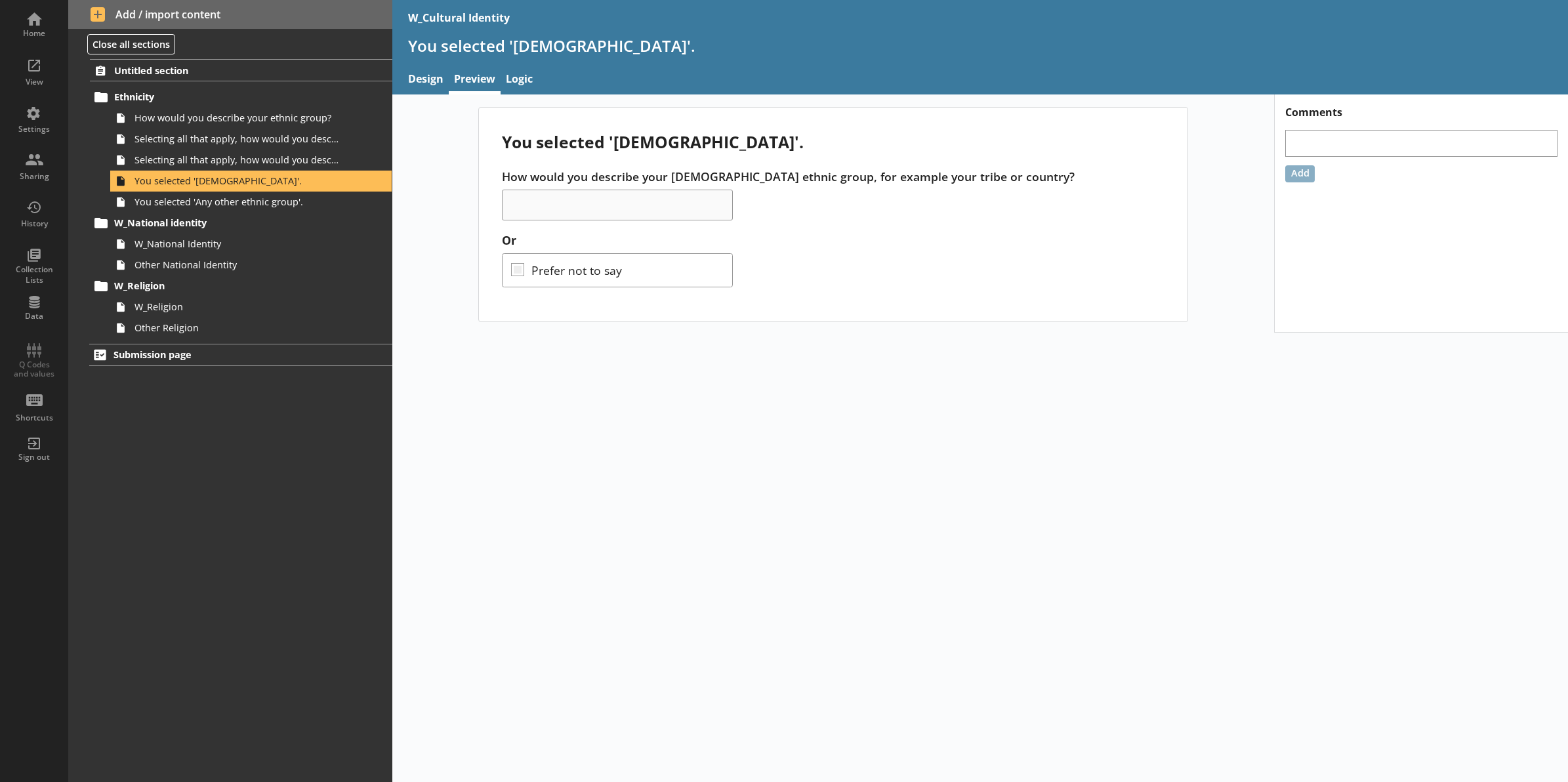
click at [525, 349] on div "You selected 'African'. How would you describe your African ethnic group, for e…" at bounding box center [981, 438] width 1176 height 688
click at [252, 201] on span "You selected 'Any other ethnic group'." at bounding box center [237, 202] width 205 height 13
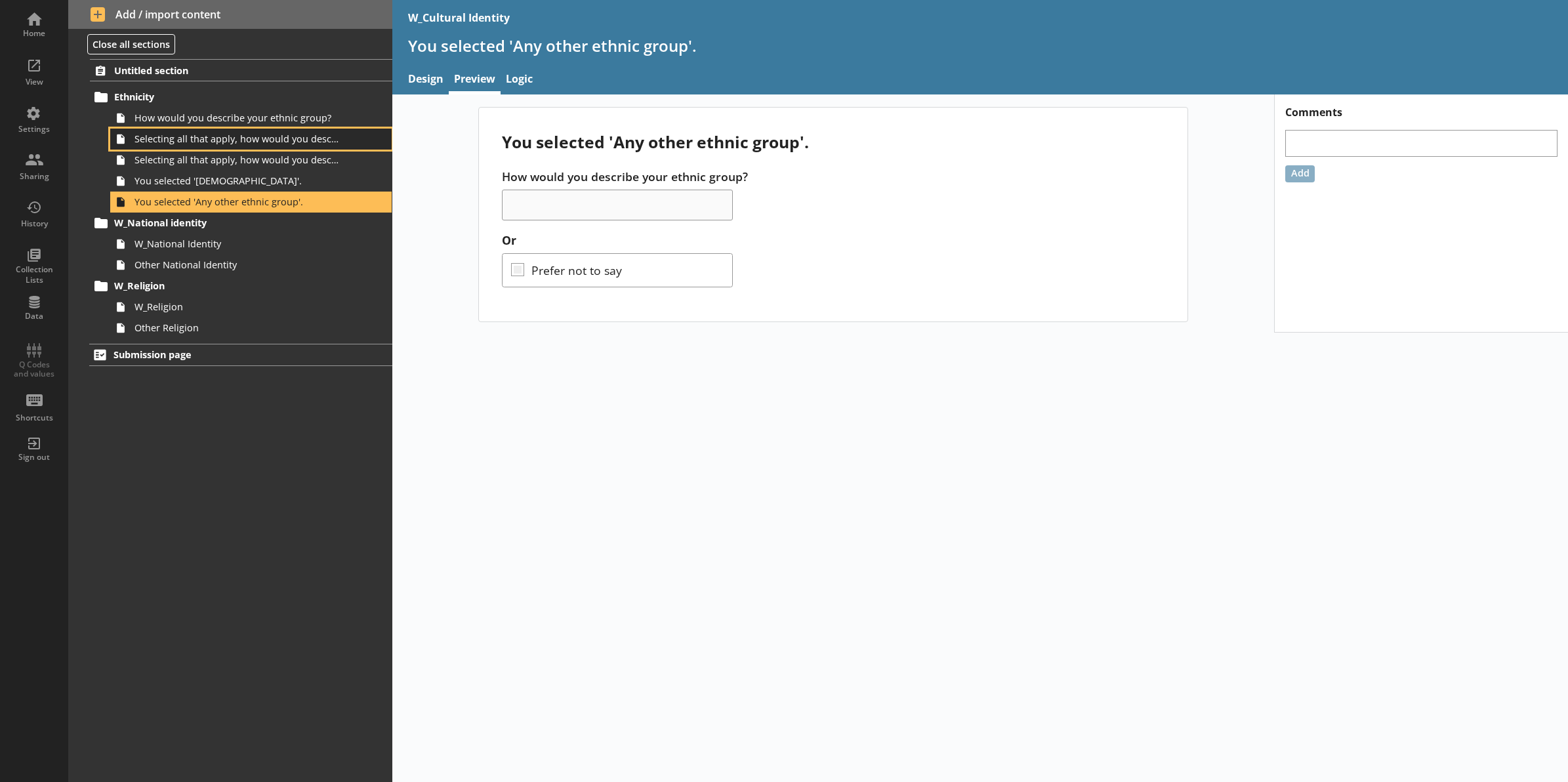
click at [256, 142] on span "Selecting all that apply, how would you describe your ethnic group?" at bounding box center [237, 138] width 205 height 13
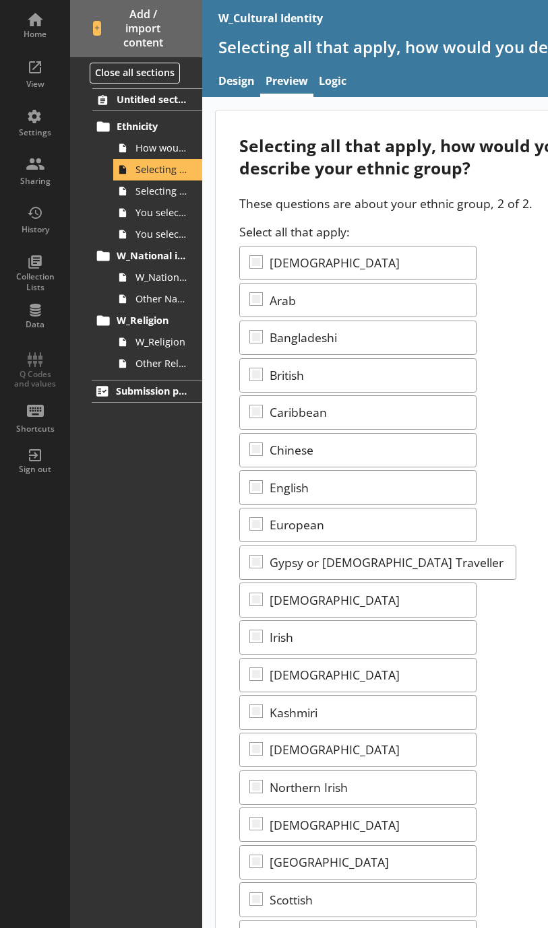
click at [449, 340] on div "Select all that apply: African Arab Bangladeshi British Caribbean Chinese Engli…" at bounding box center [429, 627] width 380 height 806
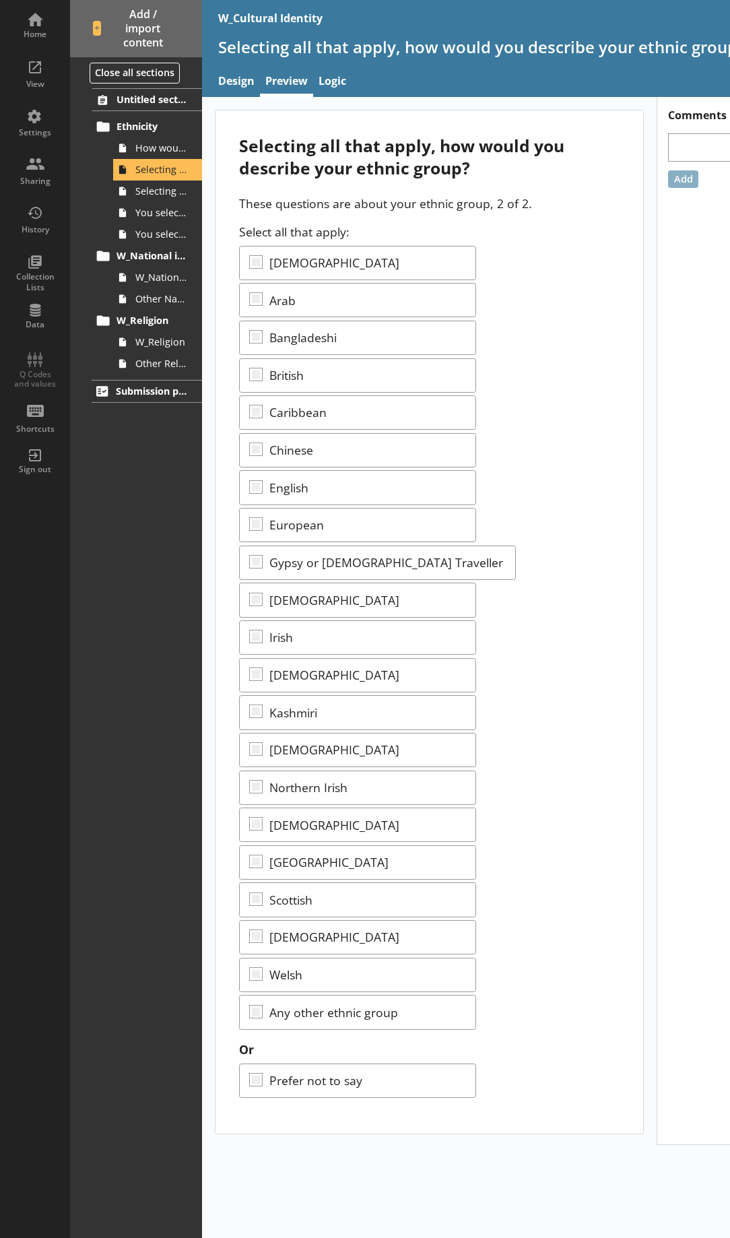
click at [565, 642] on div "Select all that apply: African Arab Bangladeshi British Caribbean Chinese Engli…" at bounding box center [429, 627] width 380 height 806
click at [624, 501] on div "Selecting all that apply, how would you describe your ethnic group? These quest…" at bounding box center [430, 621] width 428 height 1023
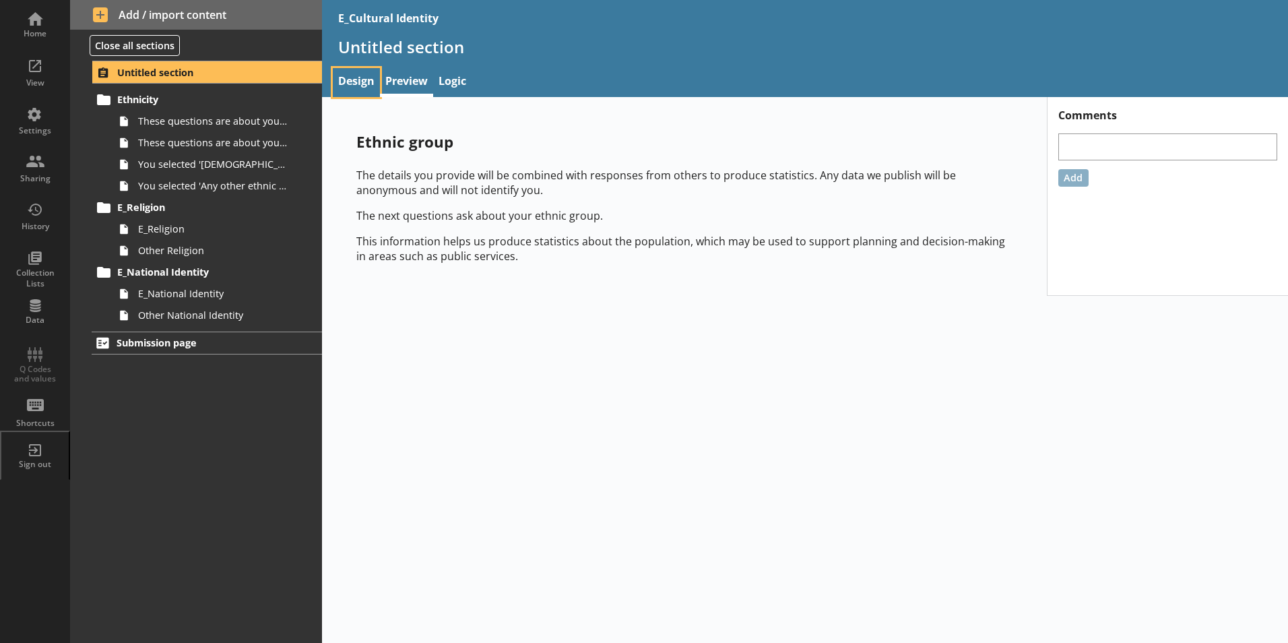
click at [342, 85] on link "Design" at bounding box center [356, 82] width 47 height 29
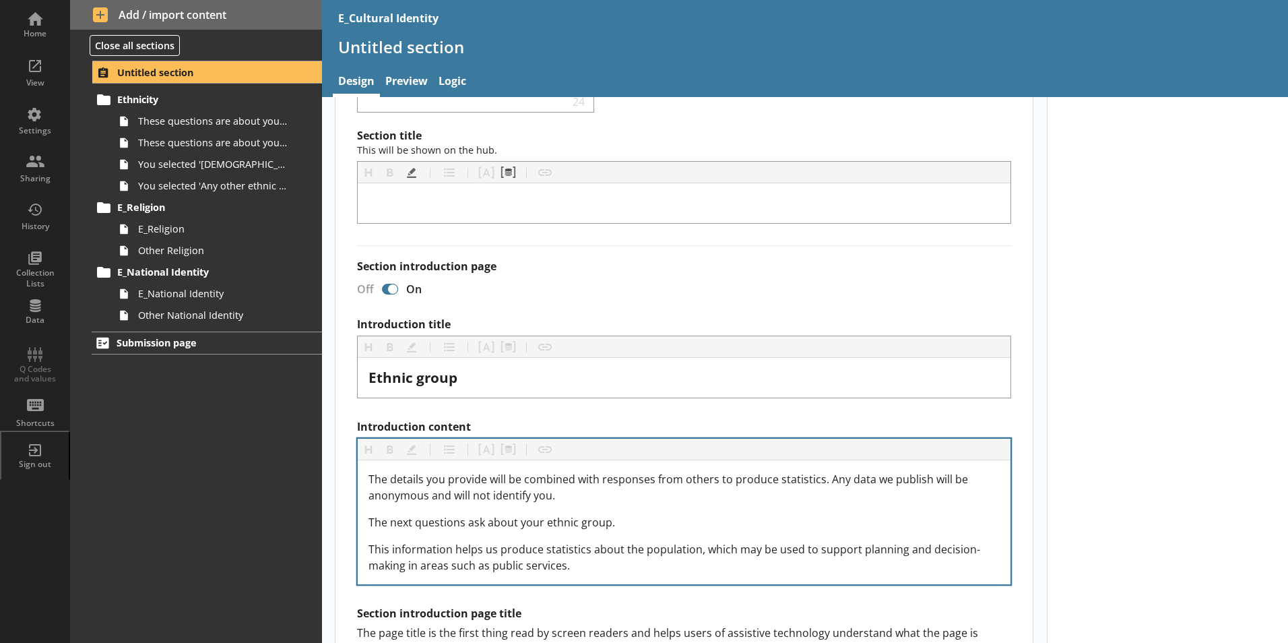
scroll to position [135, 0]
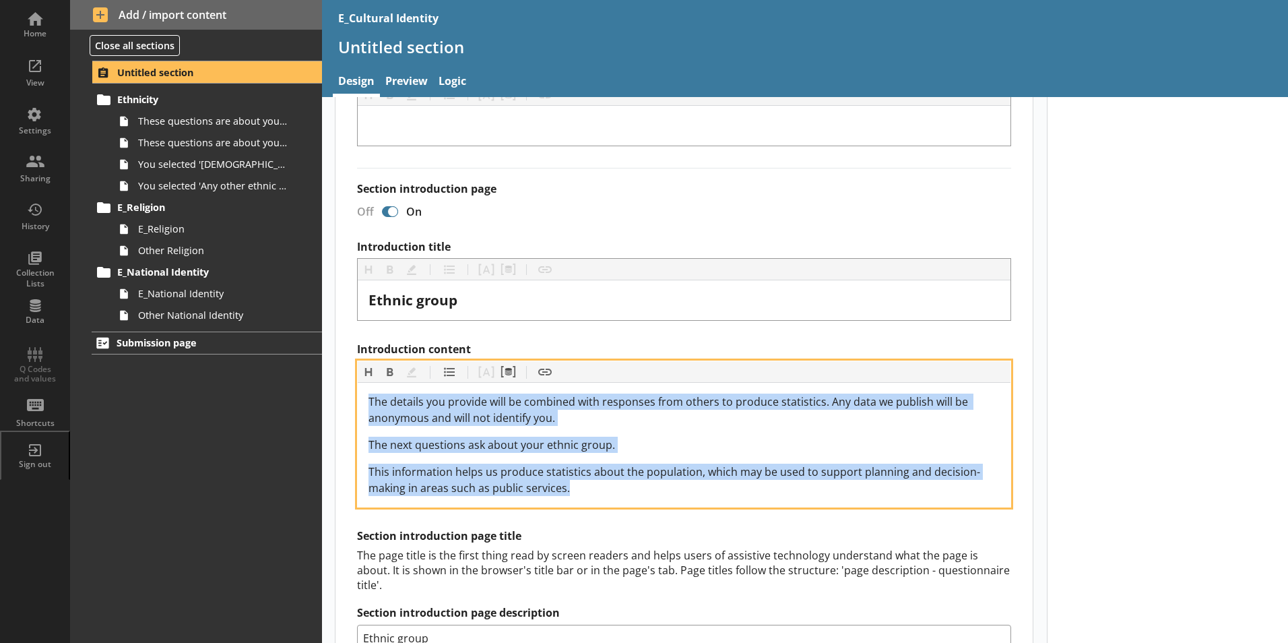
drag, startPoint x: 587, startPoint y: 491, endPoint x: 351, endPoint y: 385, distance: 259.3
click at [351, 385] on div "Section title This will be shown on the hub. Heading Heading Bold Bold Highligh…" at bounding box center [683, 467] width 697 height 832
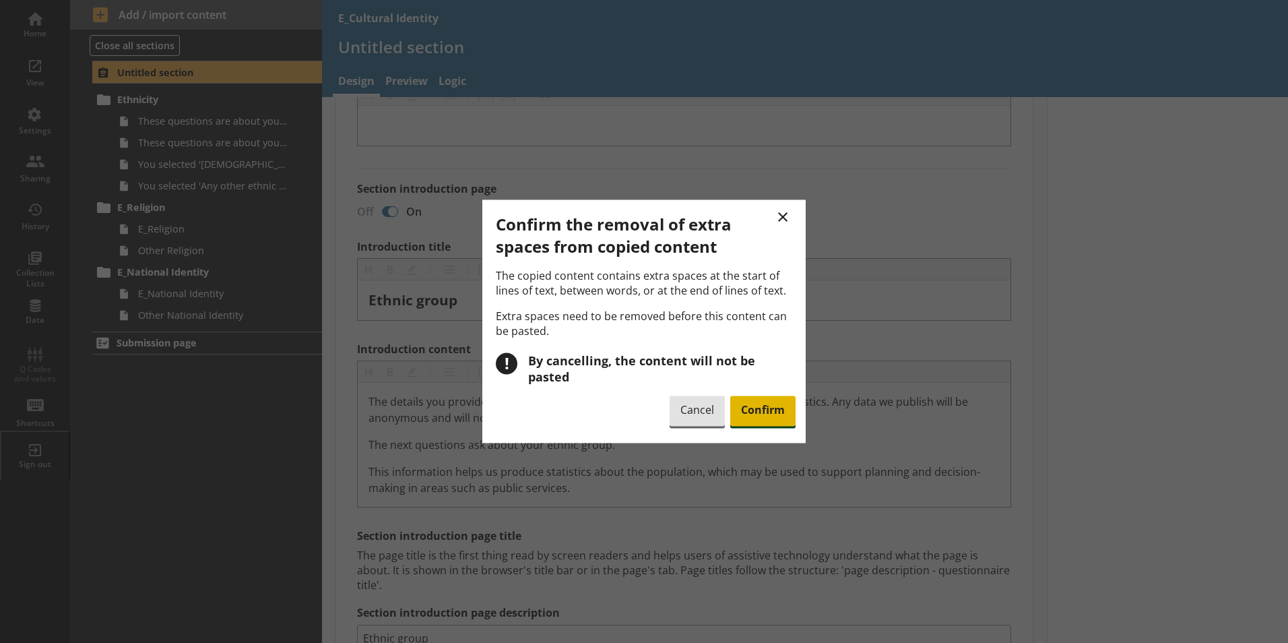
click at [765, 412] on span "Confirm" at bounding box center [762, 410] width 65 height 31
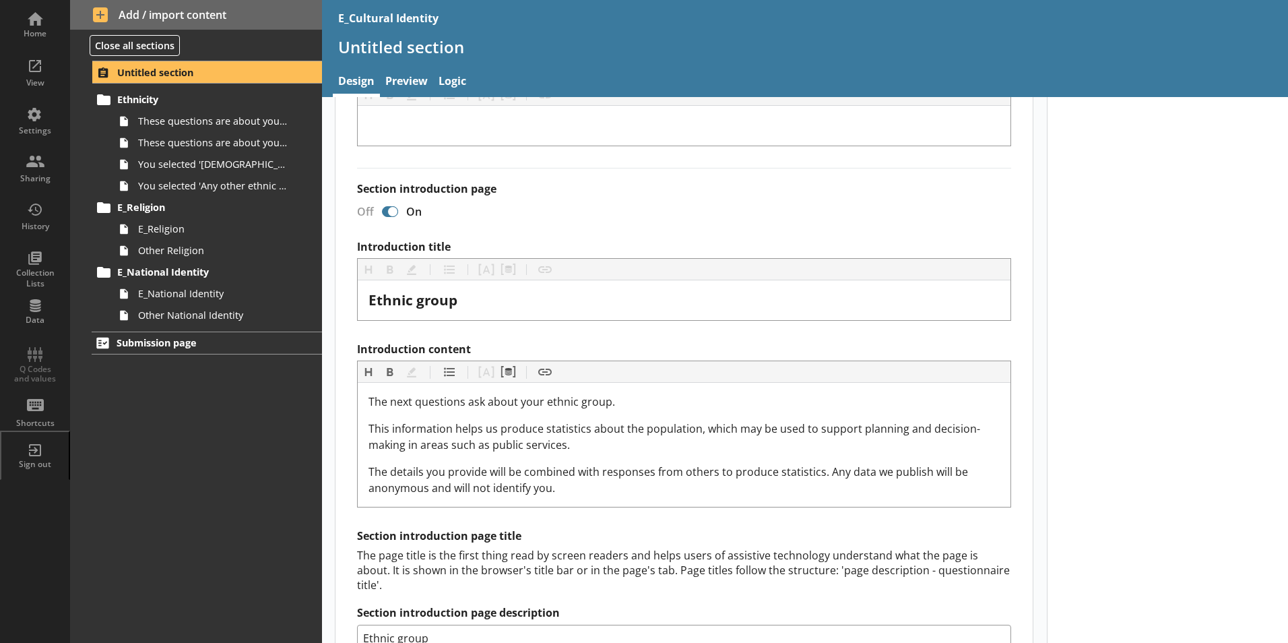
click at [553, 354] on label "Introduction content" at bounding box center [684, 349] width 654 height 14
click at [402, 75] on link "Preview" at bounding box center [406, 82] width 53 height 29
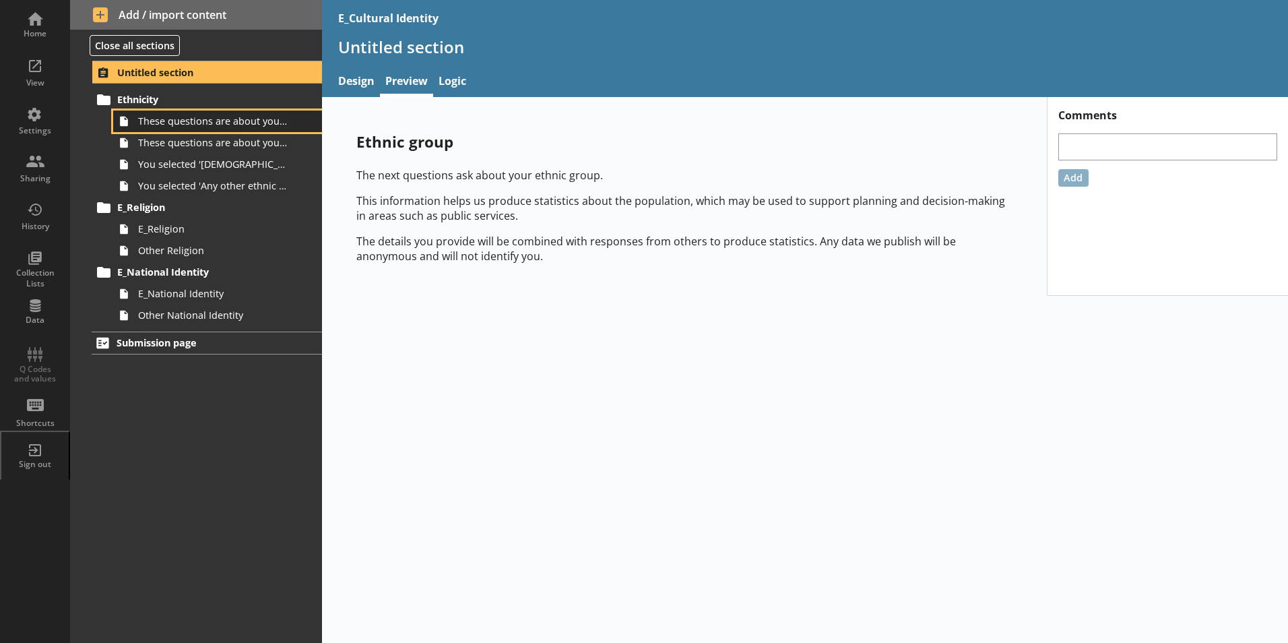
drag, startPoint x: 220, startPoint y: 122, endPoint x: 243, endPoint y: 128, distance: 23.0
click at [220, 122] on span "These questions are about your ethnic group,1 of 2." at bounding box center [213, 121] width 150 height 13
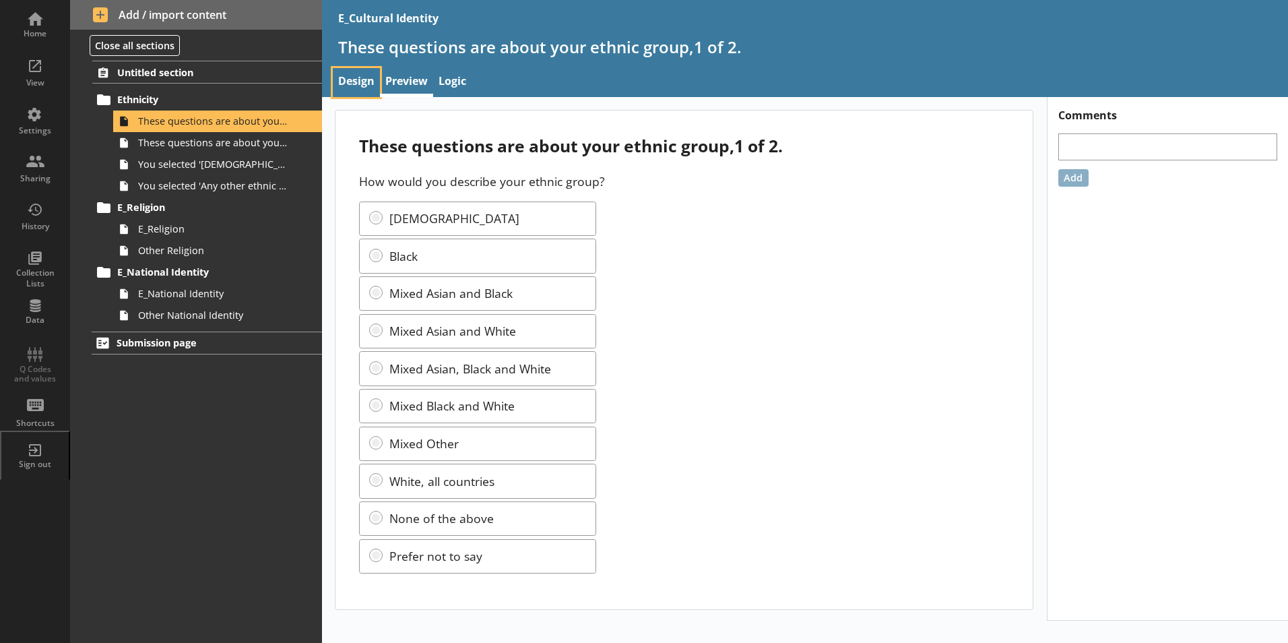
click at [364, 82] on link "Design" at bounding box center [356, 82] width 47 height 29
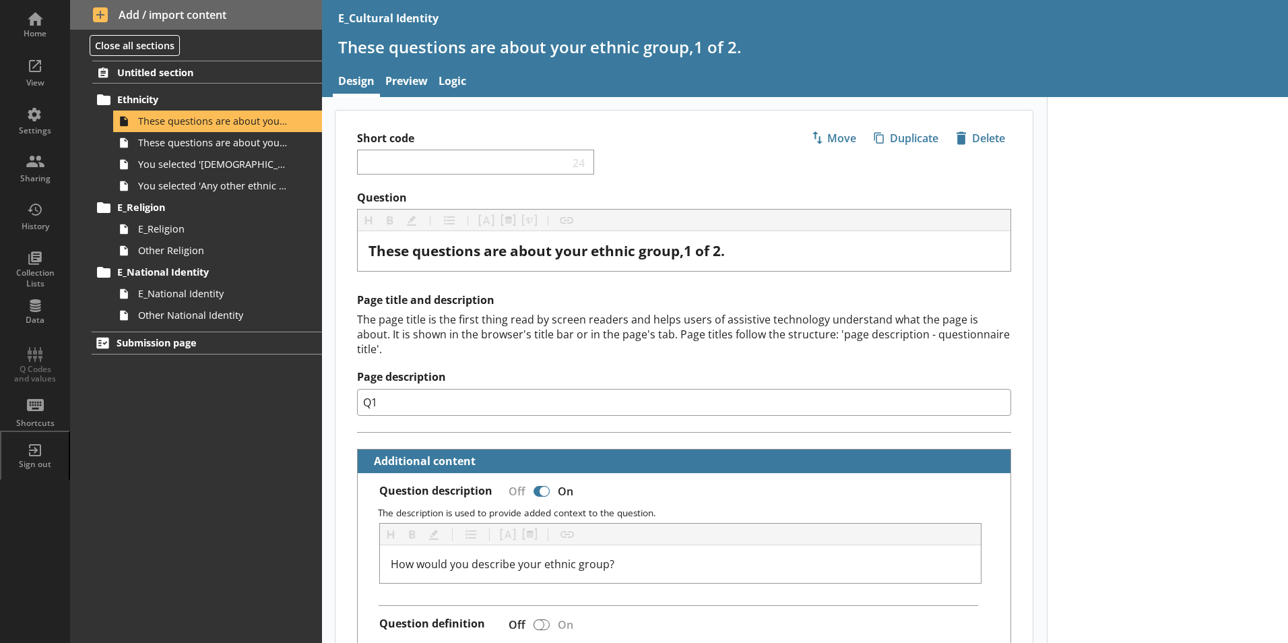
type textarea "x"
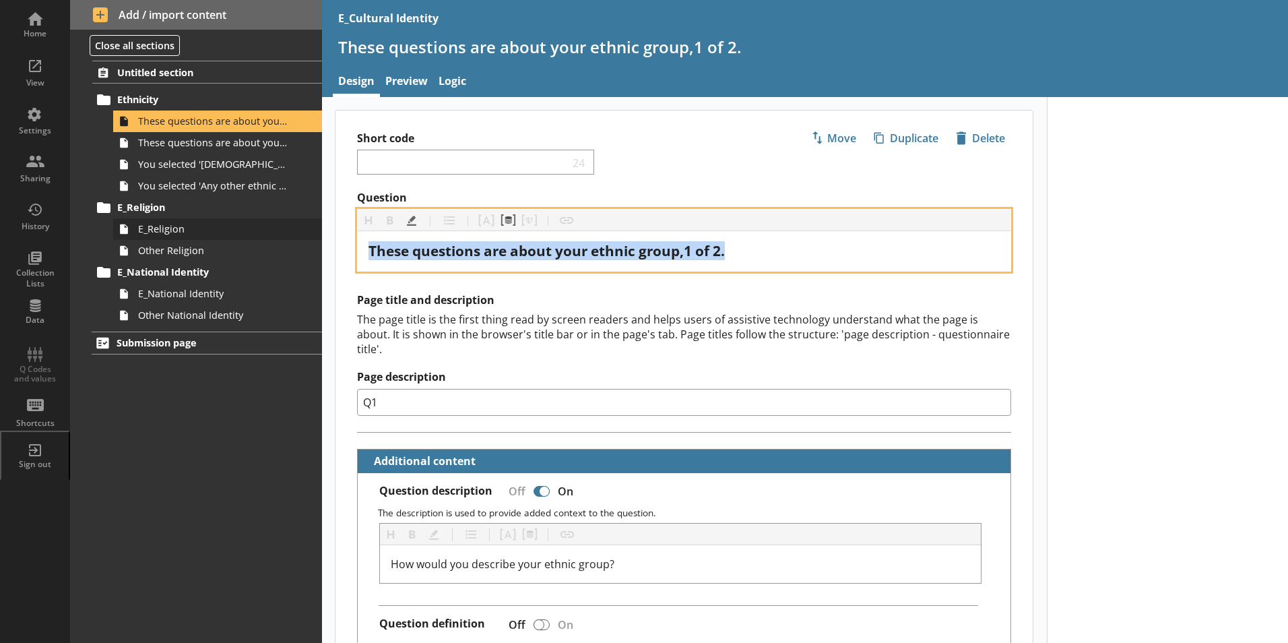
drag, startPoint x: 649, startPoint y: 249, endPoint x: 317, endPoint y: 236, distance: 332.4
click at [317, 236] on div "Home View Settings Sharing History Collection Lists Data Q Codes and values Sho…" at bounding box center [644, 321] width 1288 height 643
copy span "These questions are about your ethnic group,1 of 2."
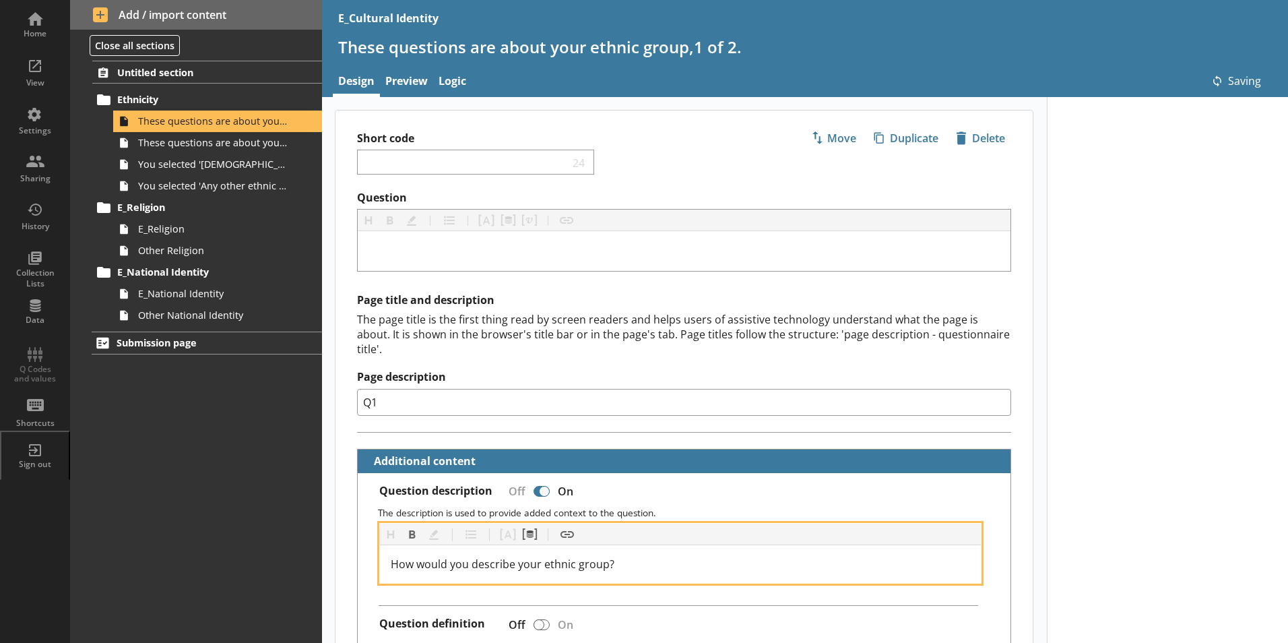
click at [659, 556] on div "How would you describe your ethnic group?" at bounding box center [681, 564] width 580 height 16
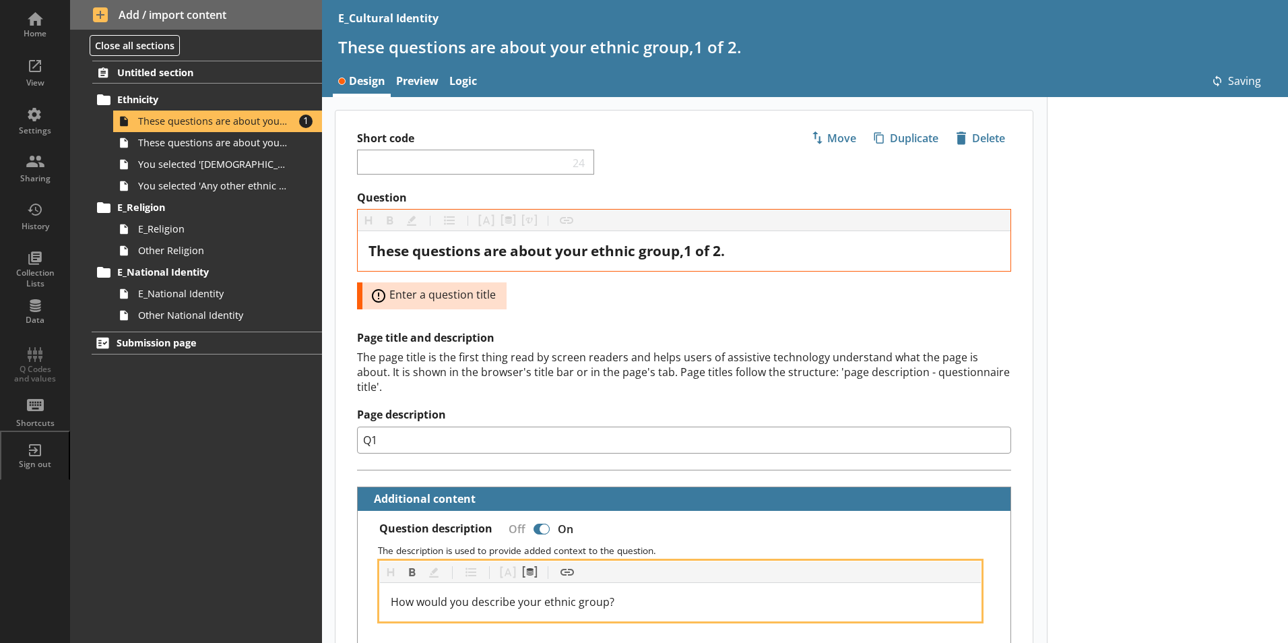
type textarea "x"
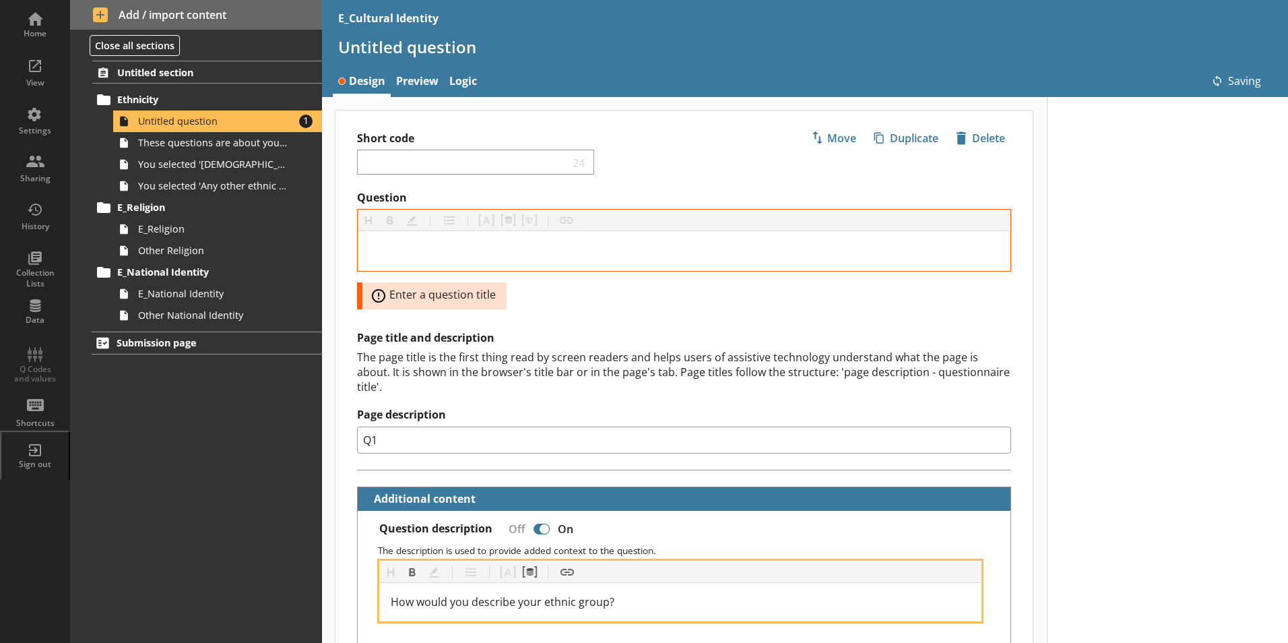
paste div
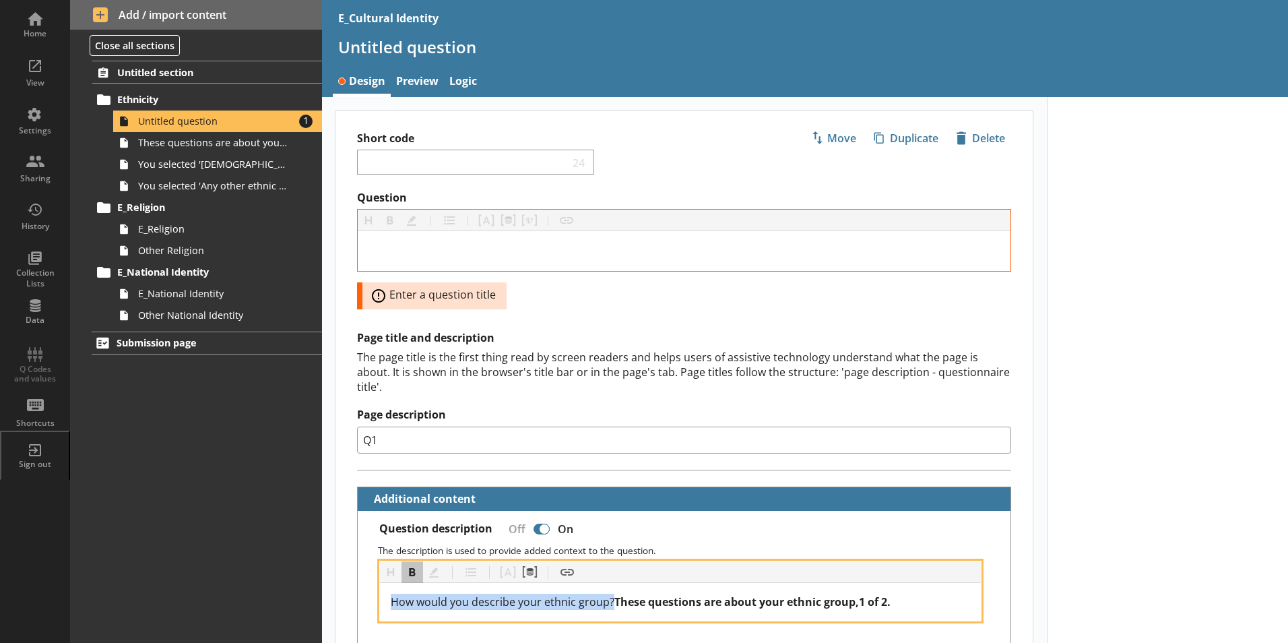
drag, startPoint x: 612, startPoint y: 589, endPoint x: 358, endPoint y: 585, distance: 254.7
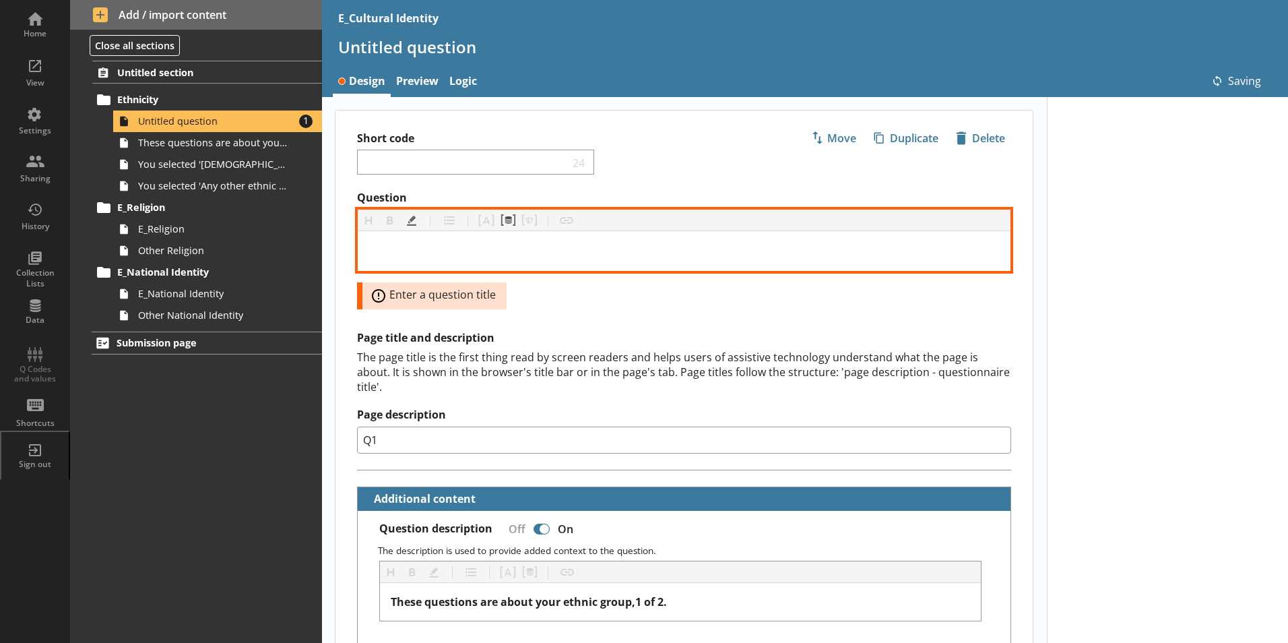
click at [534, 251] on div "Question" at bounding box center [683, 251] width 631 height 18
drag, startPoint x: 698, startPoint y: 253, endPoint x: 688, endPoint y: 251, distance: 10.2
click at [688, 251] on div "How would you describe your ethnic group?" at bounding box center [683, 251] width 631 height 18
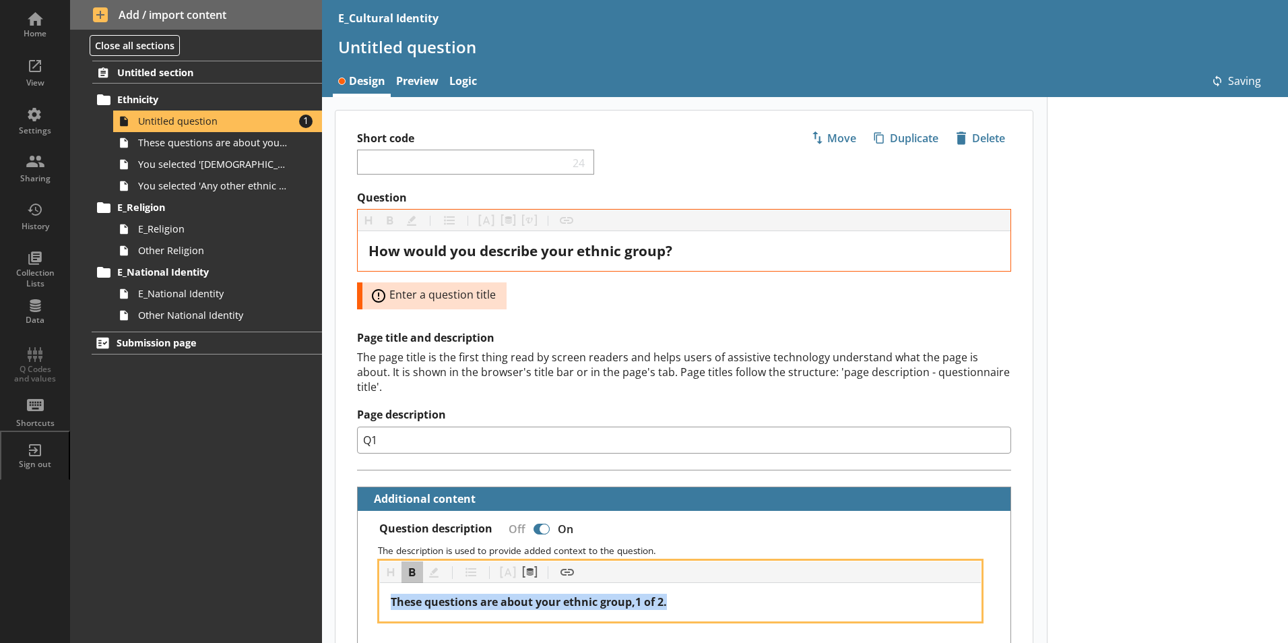
drag, startPoint x: 693, startPoint y: 585, endPoint x: 323, endPoint y: 580, distance: 369.9
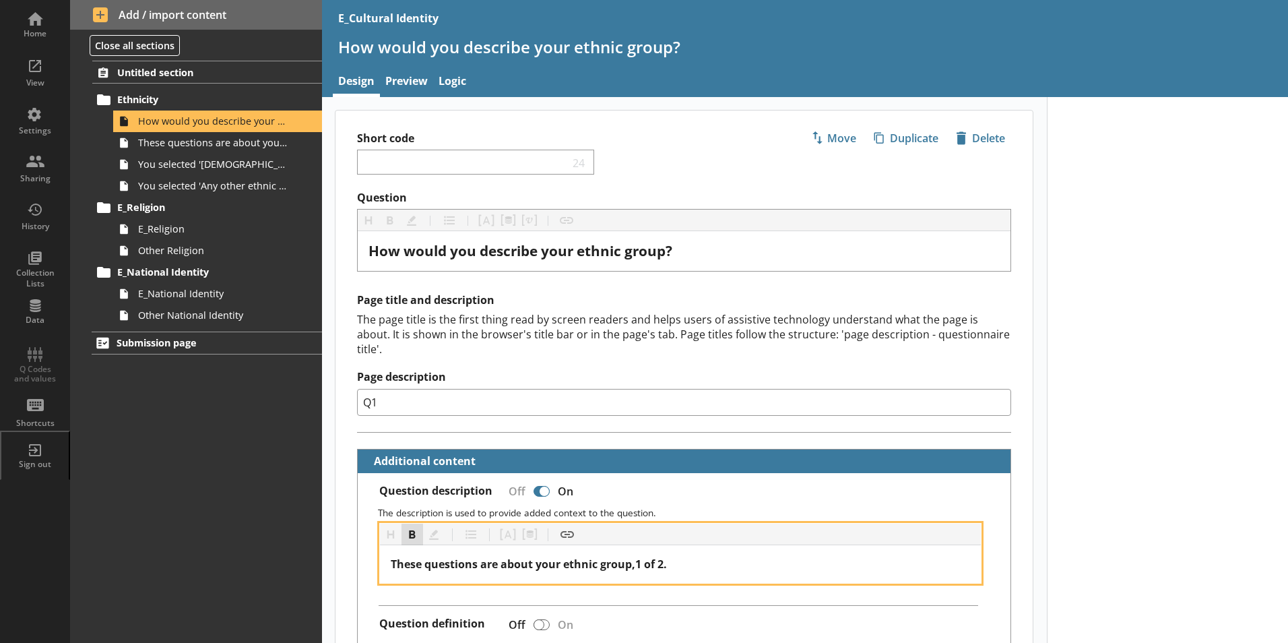
click at [411, 523] on button "Bold" at bounding box center [412, 534] width 22 height 22
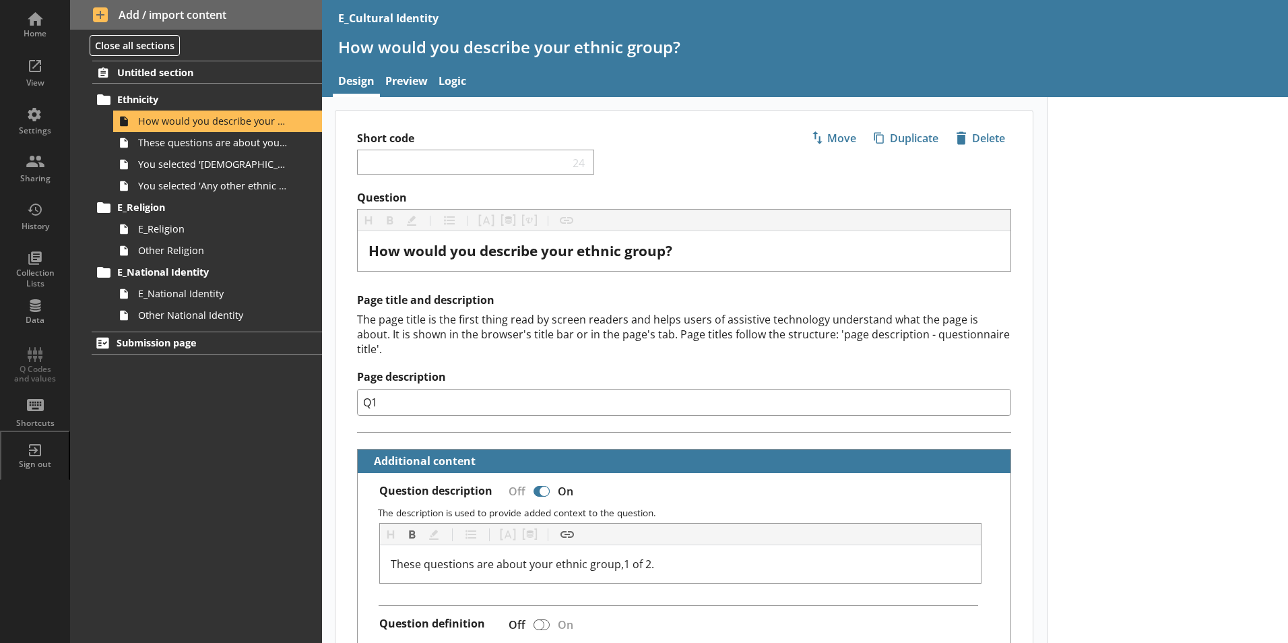
click at [640, 506] on p "The description is used to provide added context to the question." at bounding box center [689, 512] width 622 height 13
click at [418, 71] on link "Preview" at bounding box center [406, 82] width 53 height 29
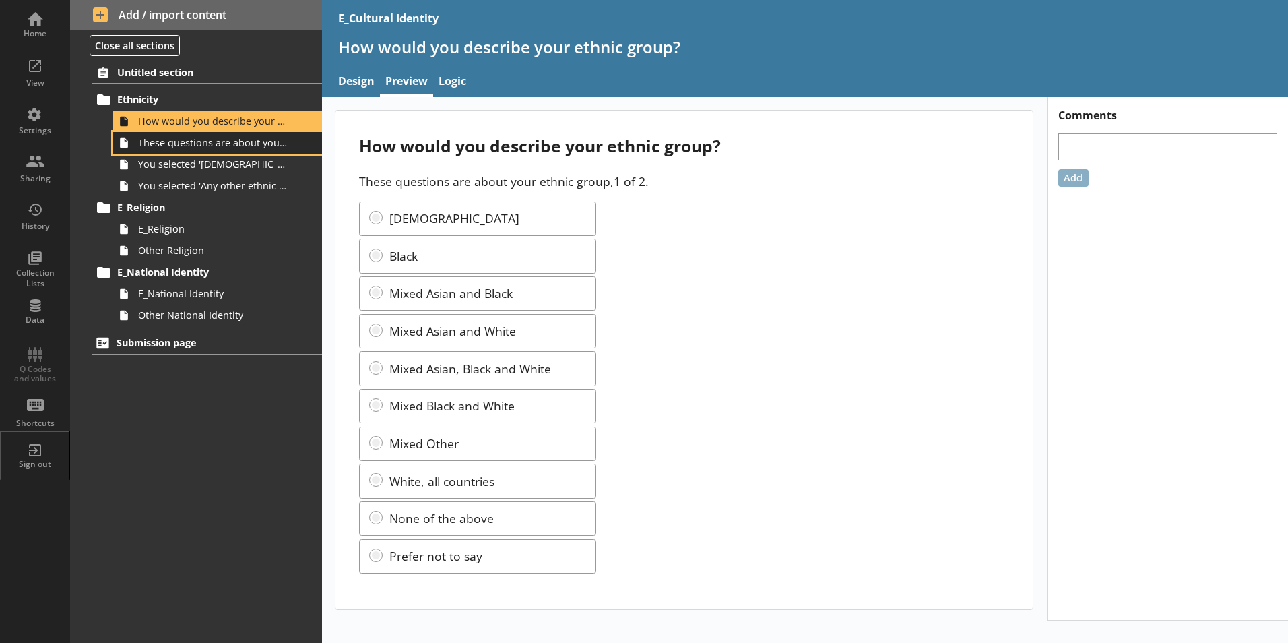
click at [238, 140] on span "These questions are about your ethnic group, 2 of 2." at bounding box center [213, 142] width 150 height 13
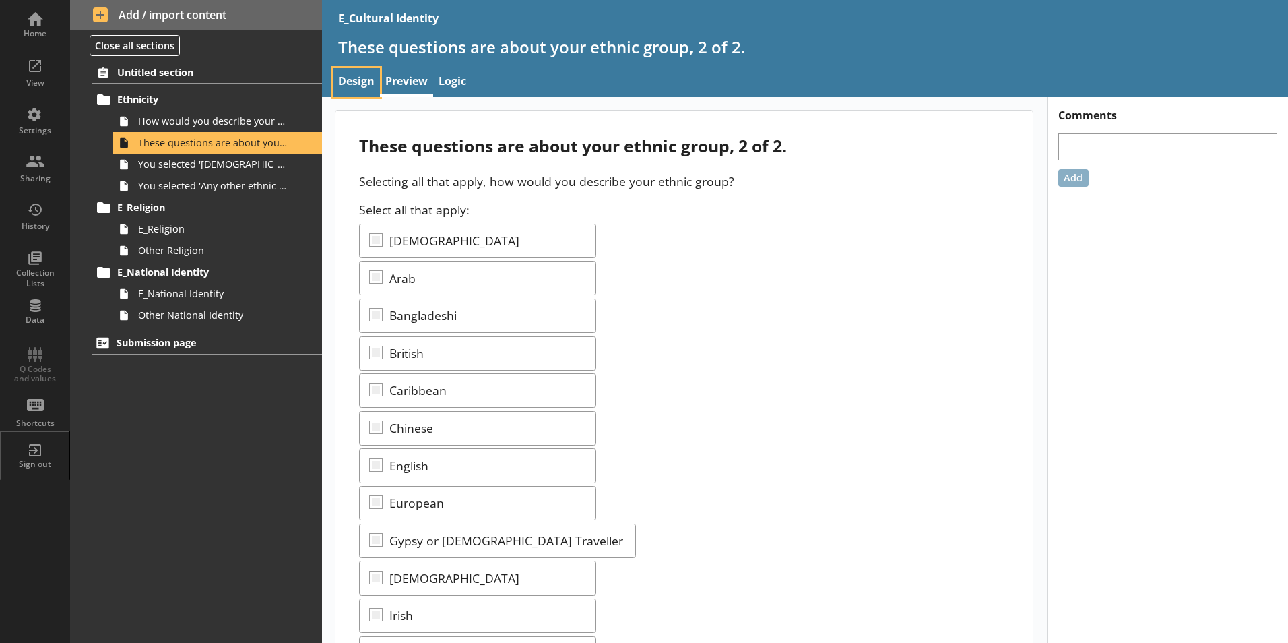
click at [352, 71] on link "Design" at bounding box center [356, 82] width 47 height 29
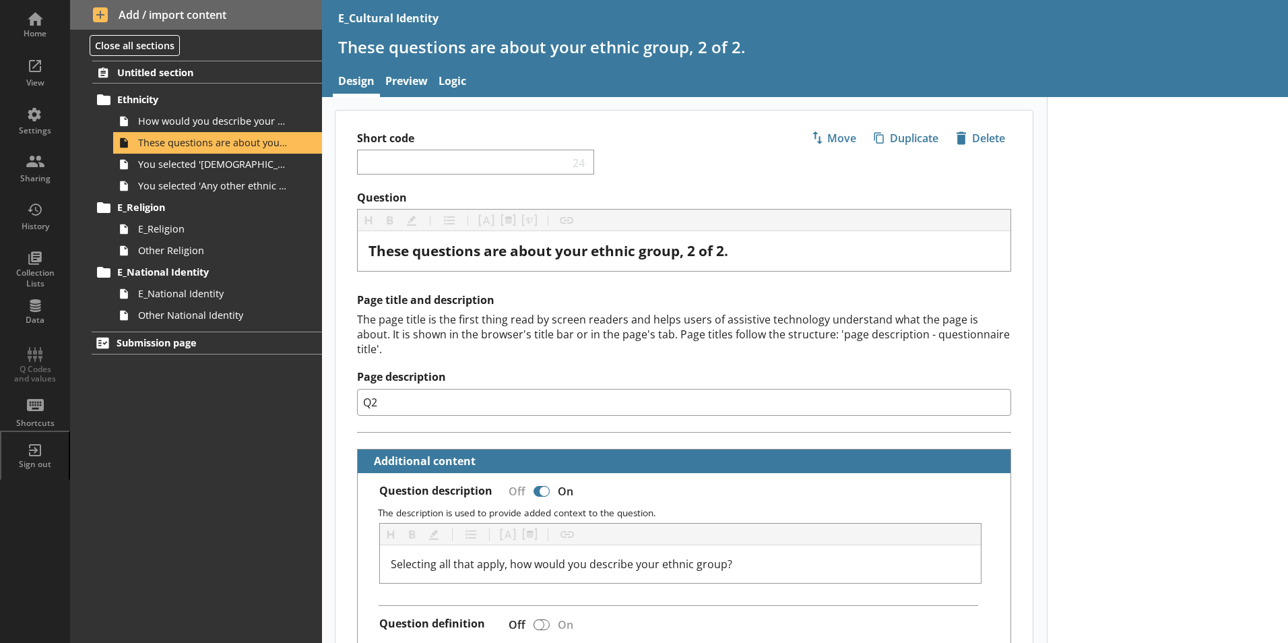
type textarea "x"
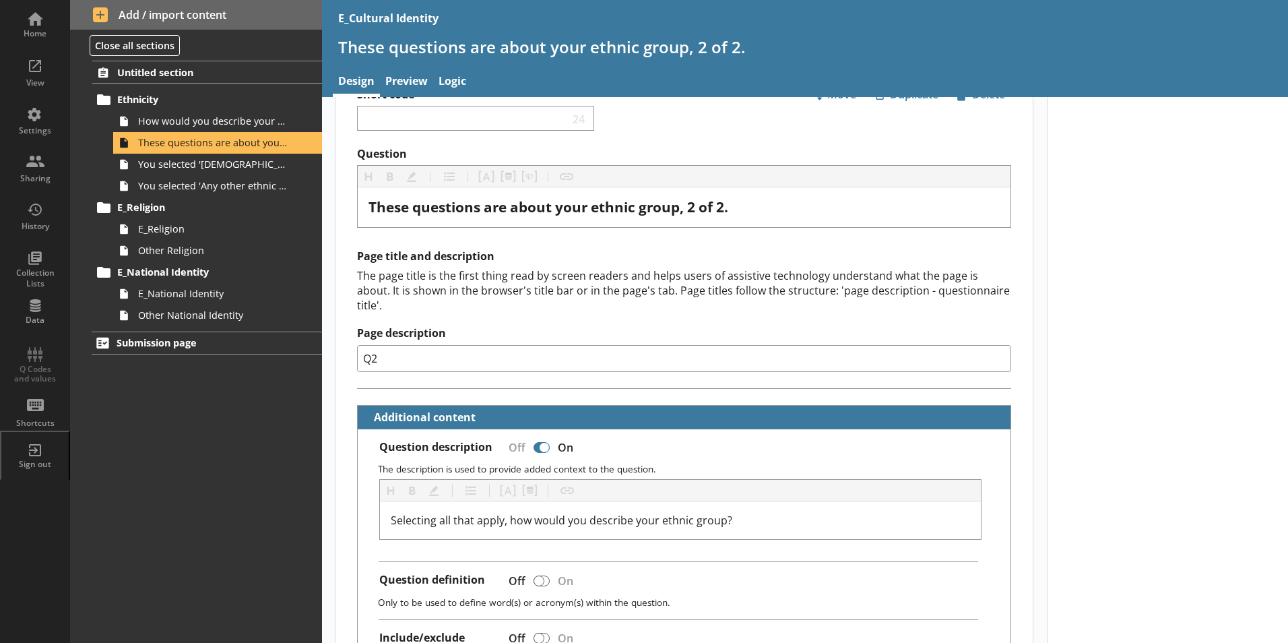
scroll to position [67, 0]
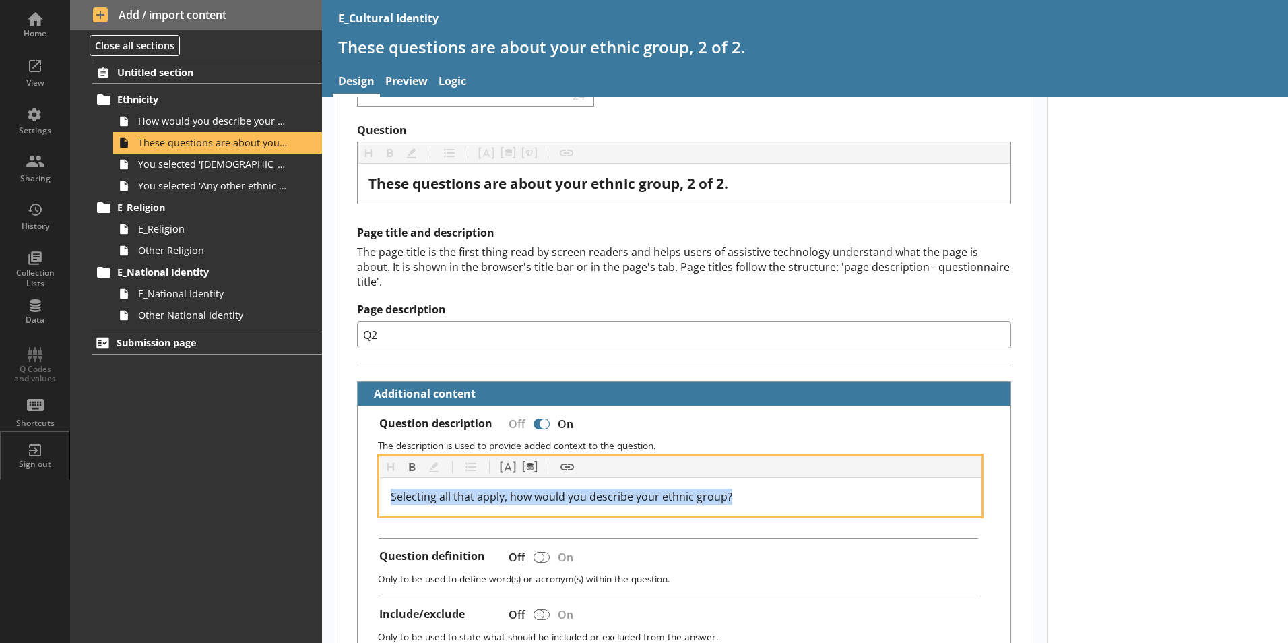
drag, startPoint x: 694, startPoint y: 473, endPoint x: 317, endPoint y: 468, distance: 376.6
click at [319, 468] on div "Home View Settings Sharing History Collection Lists Data Q Codes and values Sho…" at bounding box center [644, 321] width 1288 height 643
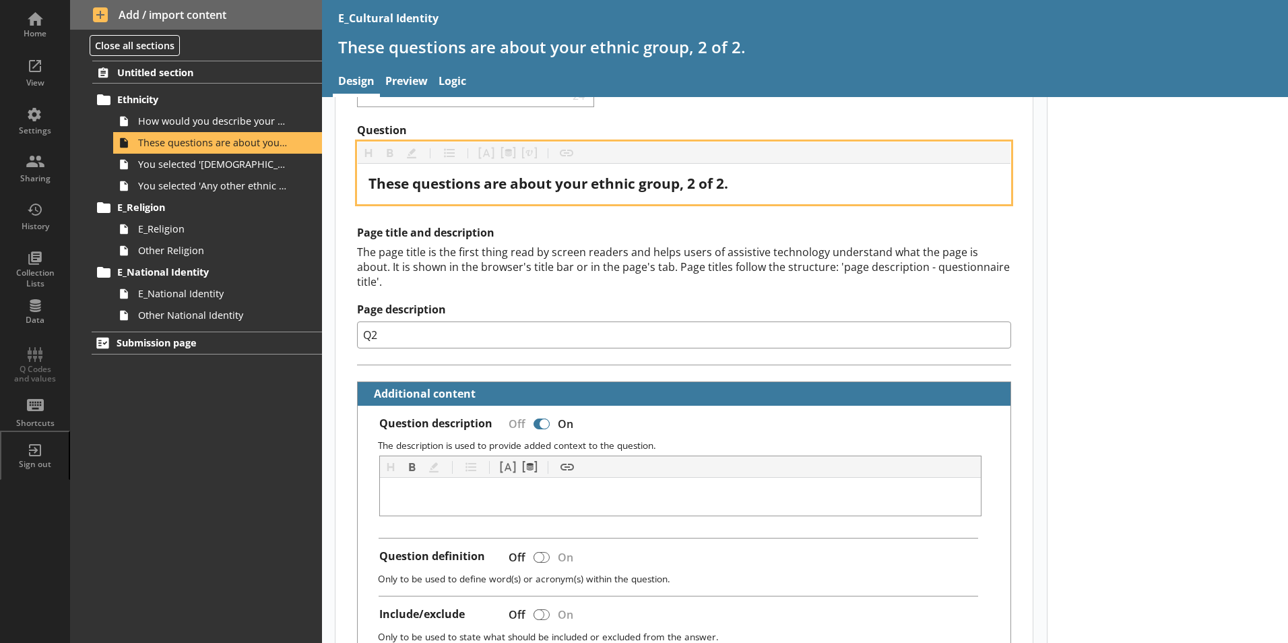
click at [762, 185] on div "These questions are about your ethnic group, 2 of 2." at bounding box center [683, 183] width 631 height 18
type textarea "x"
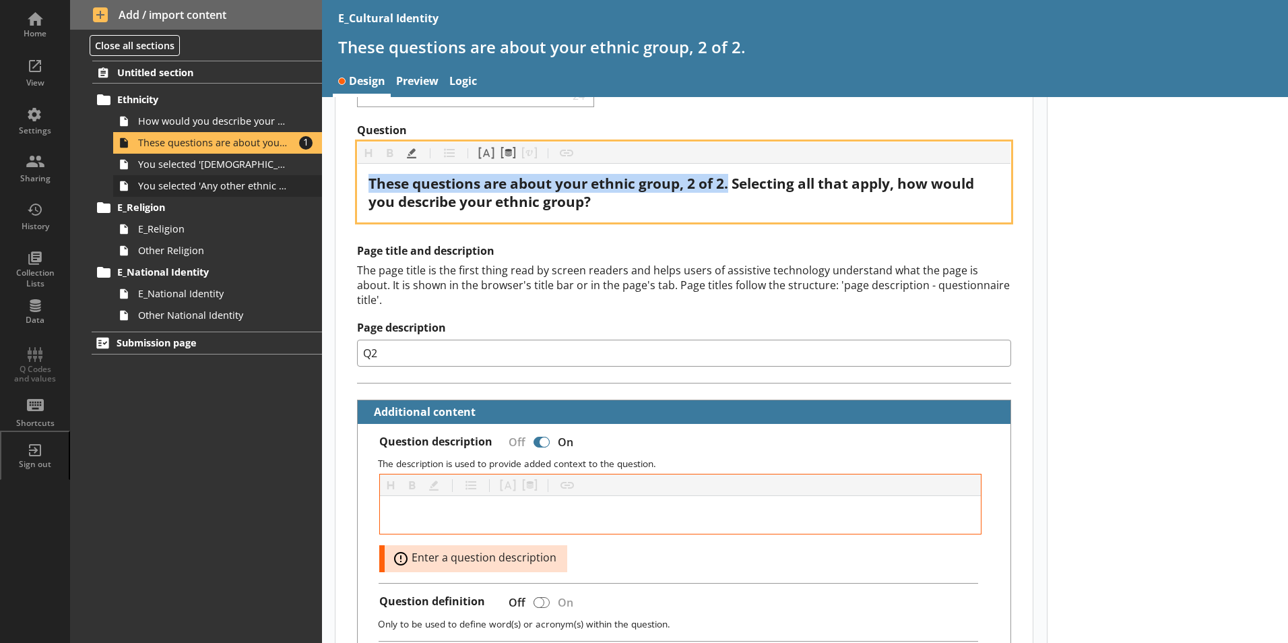
drag, startPoint x: 732, startPoint y: 183, endPoint x: 319, endPoint y: 177, distance: 413.0
click at [319, 177] on div "Home View Settings Sharing History Collection Lists Data Q Codes and values Sho…" at bounding box center [644, 321] width 1288 height 643
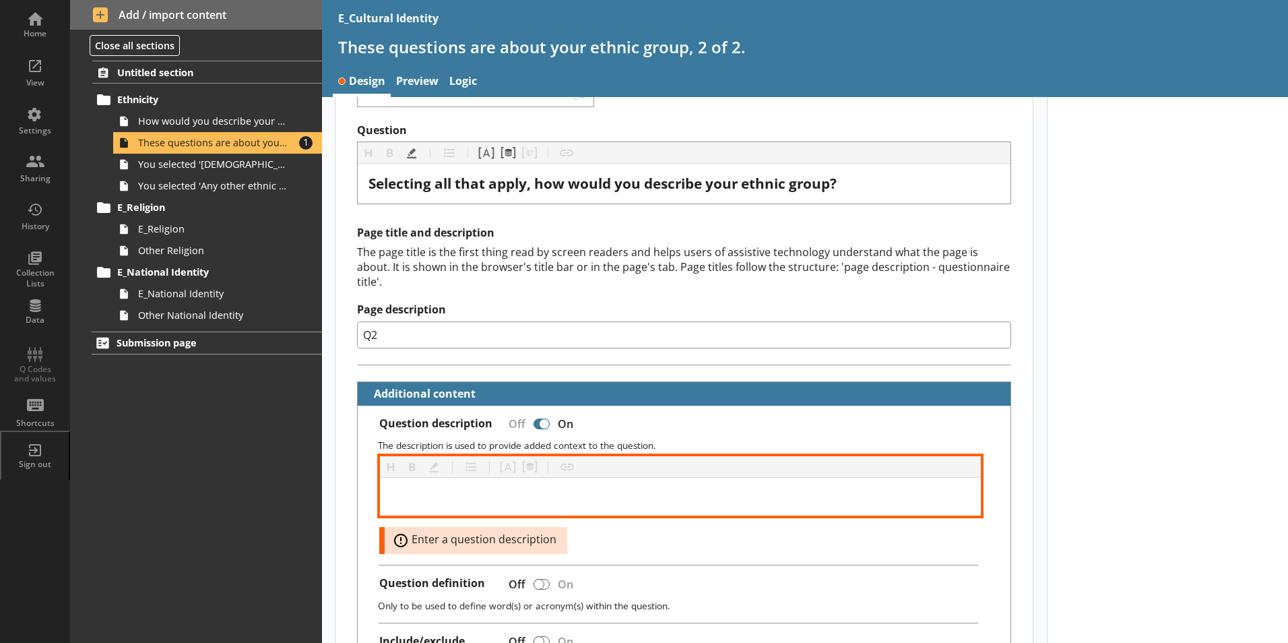
click at [518, 488] on div at bounding box center [681, 496] width 580 height 16
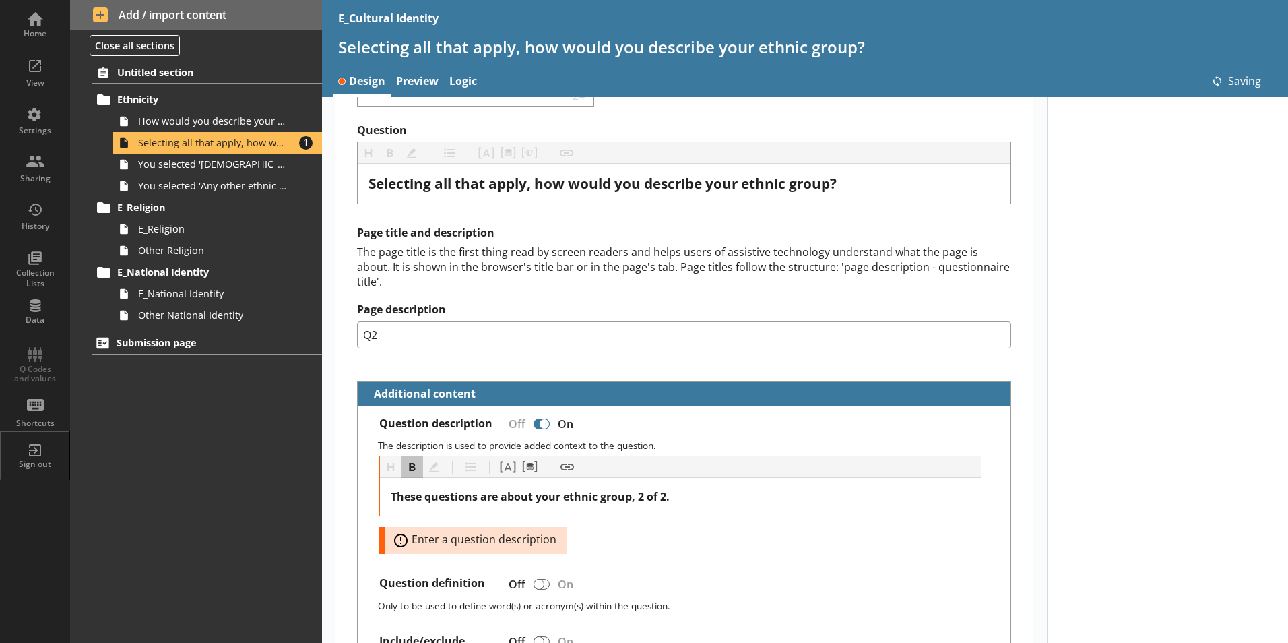
click at [684, 406] on div "Question description Off On The description is used to provide added context to…" at bounding box center [684, 574] width 653 height 337
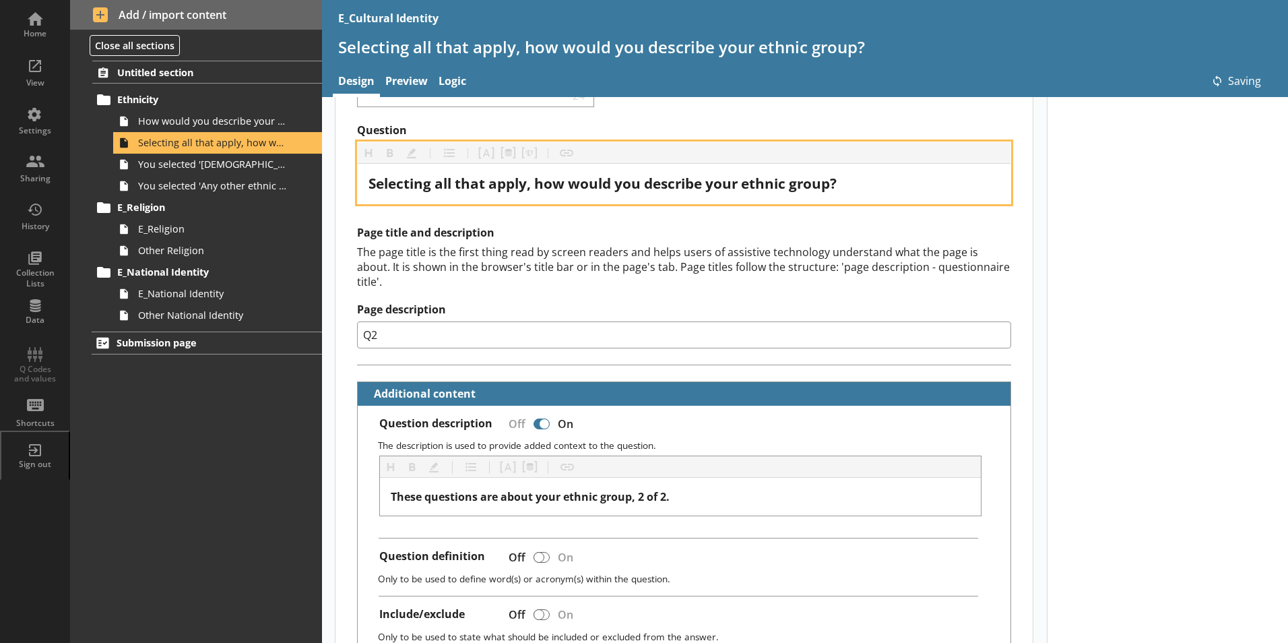
click at [371, 187] on span "Selecting all that apply, how would you describe your ethnic group?" at bounding box center [602, 183] width 468 height 19
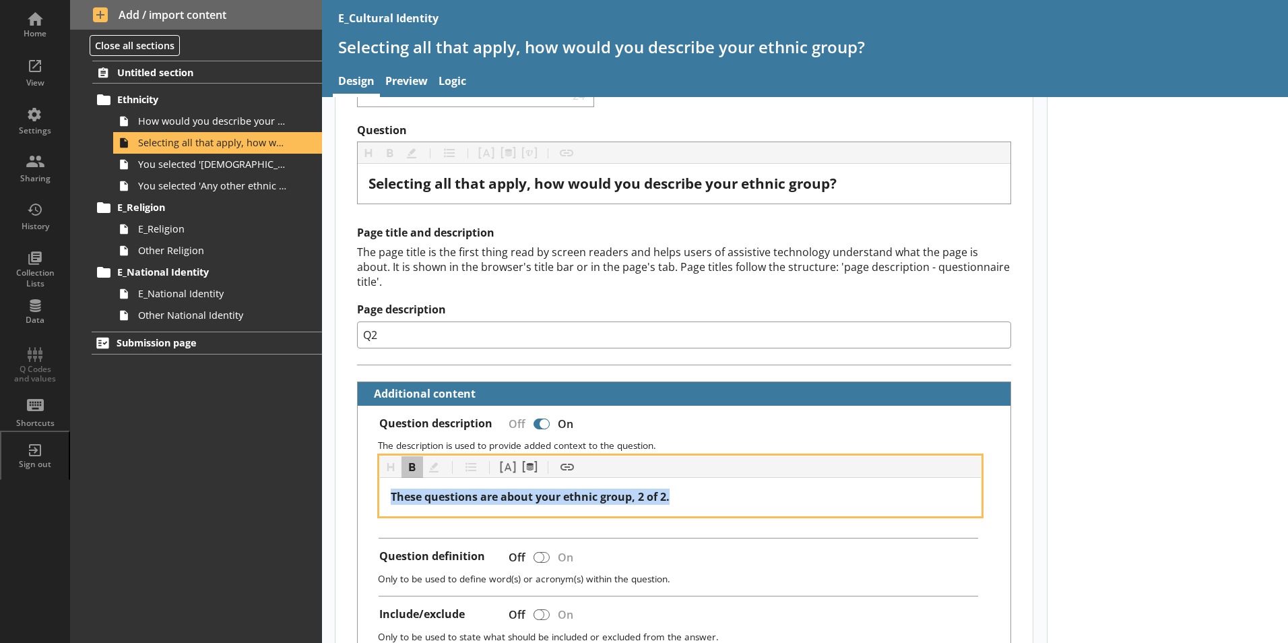
drag, startPoint x: 695, startPoint y: 484, endPoint x: 355, endPoint y: 470, distance: 340.5
click at [401, 456] on button "Bold" at bounding box center [412, 467] width 22 height 22
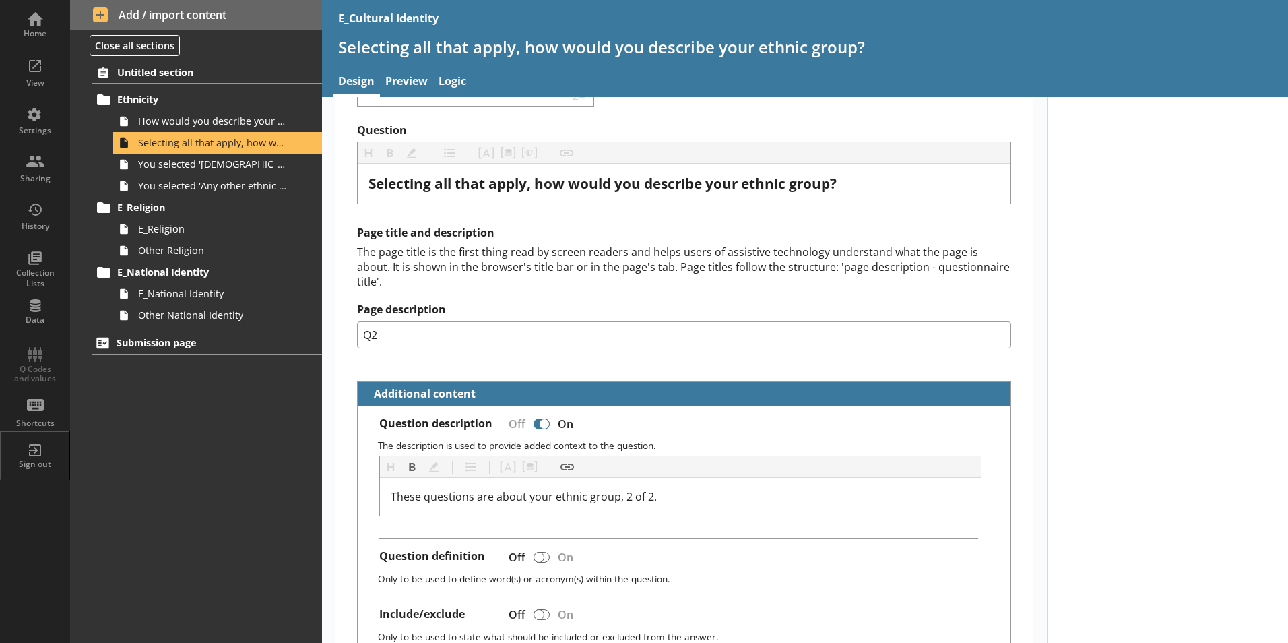
click at [635, 416] on div "Question description Off On" at bounding box center [689, 425] width 620 height 18
type textarea "x"
click at [416, 88] on link "Preview" at bounding box center [406, 82] width 53 height 29
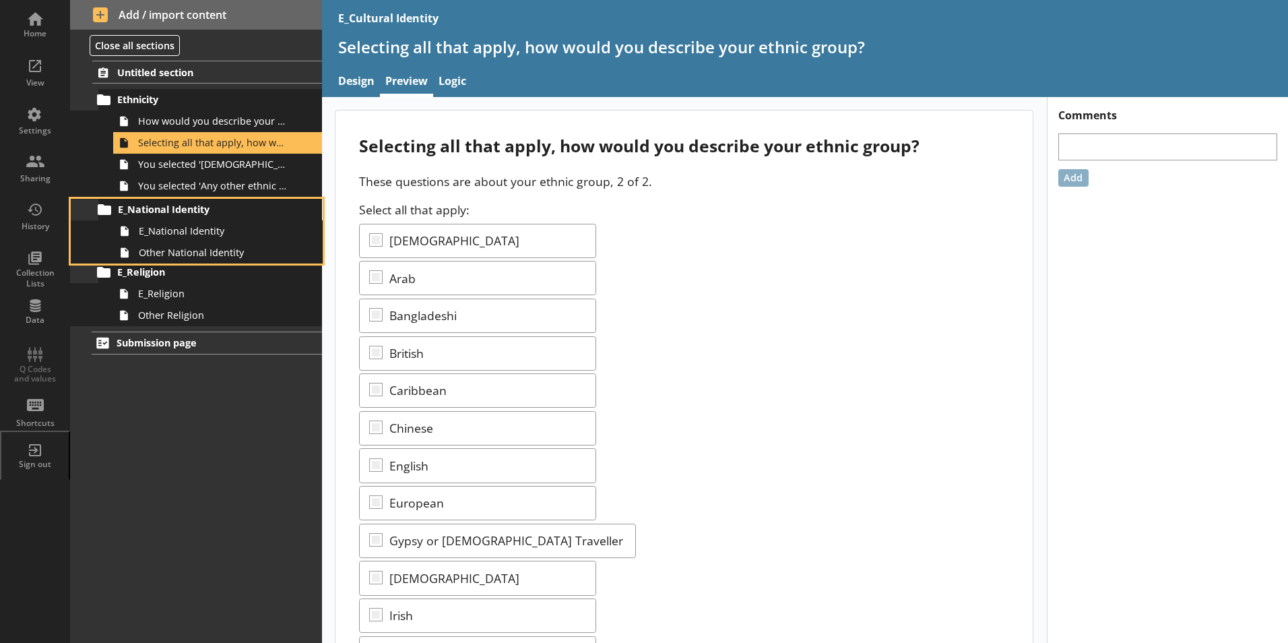
drag, startPoint x: 160, startPoint y: 272, endPoint x: 168, endPoint y: 213, distance: 59.9
click at [160, 205] on ol "Untitled section Ethnicity How would you describe your ethnic group? Selecting …" at bounding box center [196, 193] width 252 height 265
click at [242, 428] on div "Untitled section Ethnicity How would you describe your ethnic group? Selecting …" at bounding box center [196, 352] width 252 height 582
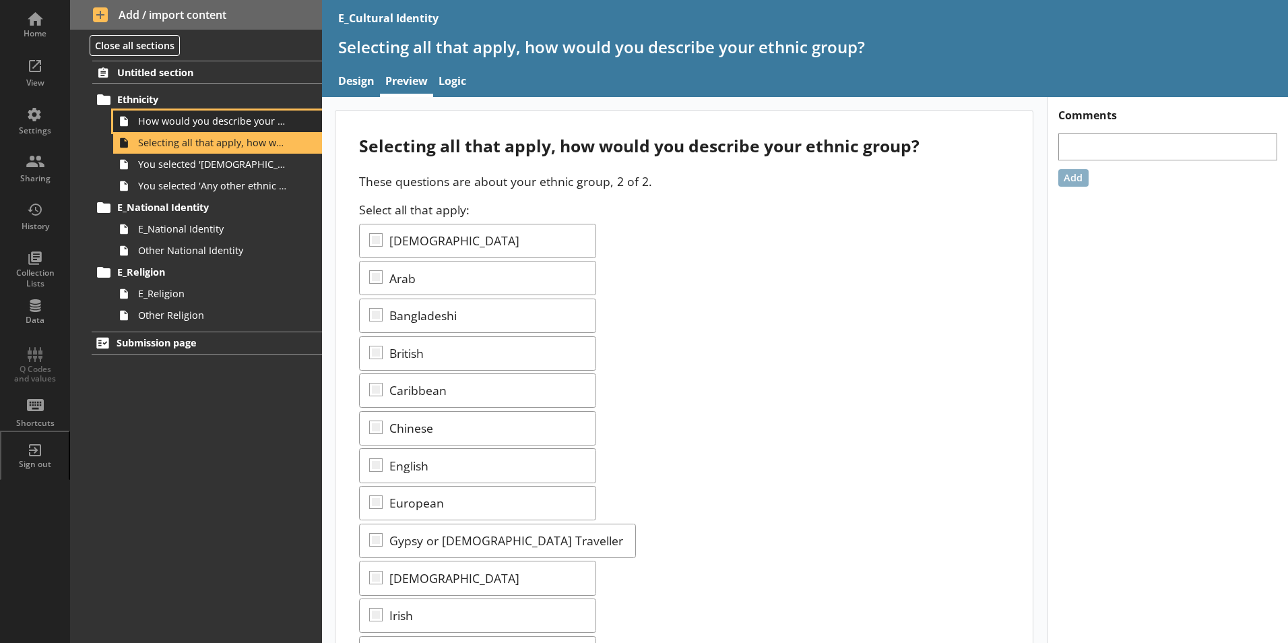
click at [241, 122] on span "How would you describe your ethnic group?" at bounding box center [213, 121] width 150 height 13
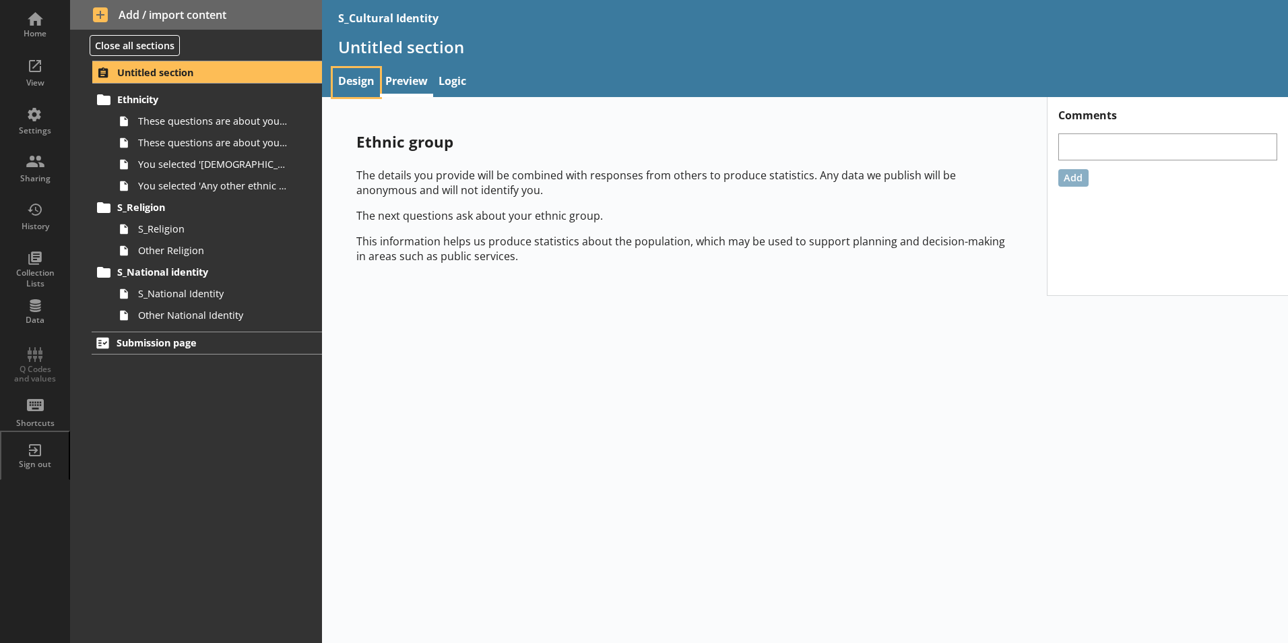
click at [356, 79] on link "Design" at bounding box center [356, 82] width 47 height 29
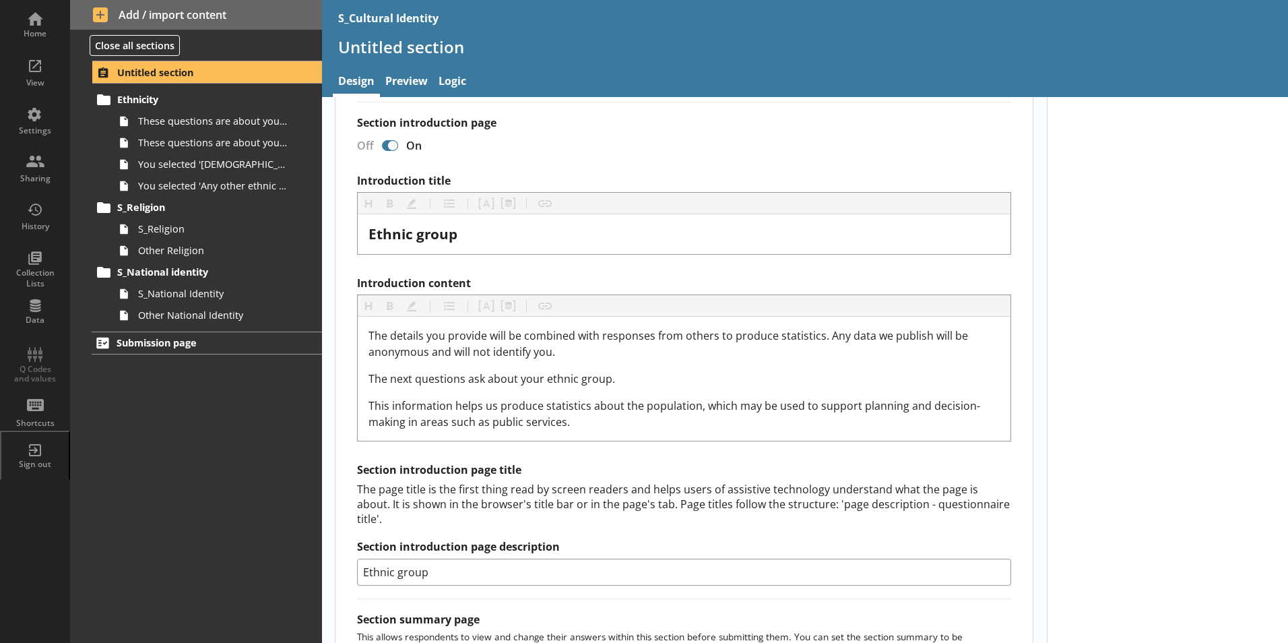
scroll to position [202, 0]
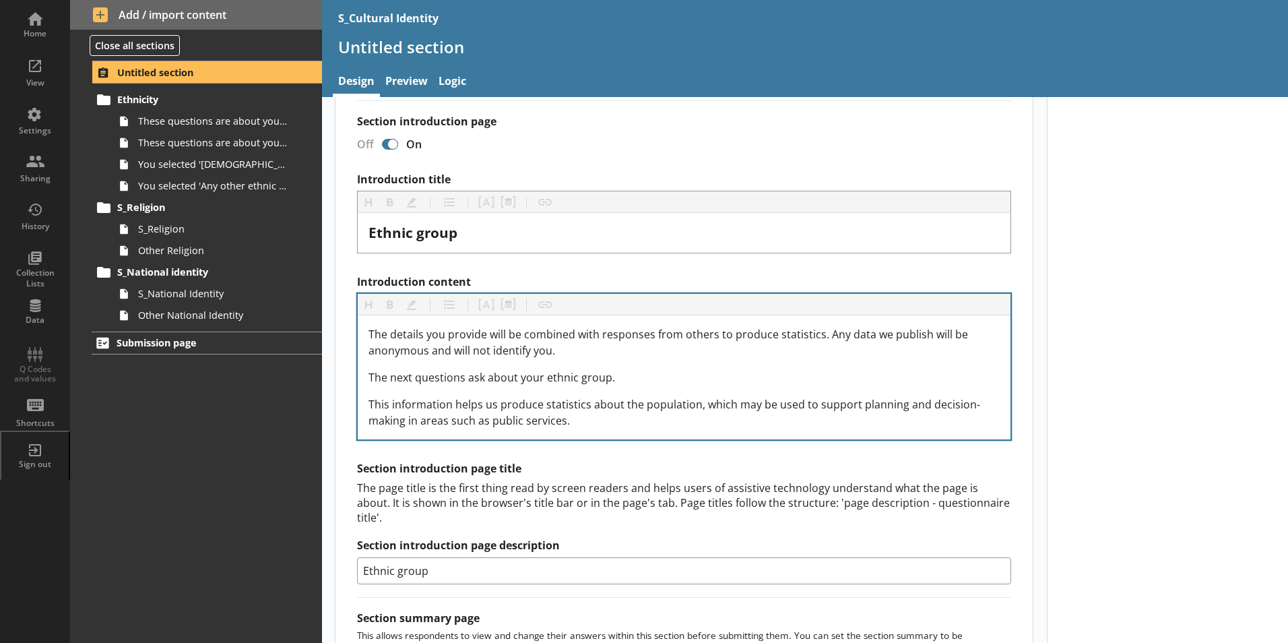
drag, startPoint x: 589, startPoint y: 439, endPoint x: 461, endPoint y: 394, distance: 134.9
click at [461, 394] on div "The details you provide will be combined with responses from others to produce …" at bounding box center [684, 377] width 653 height 124
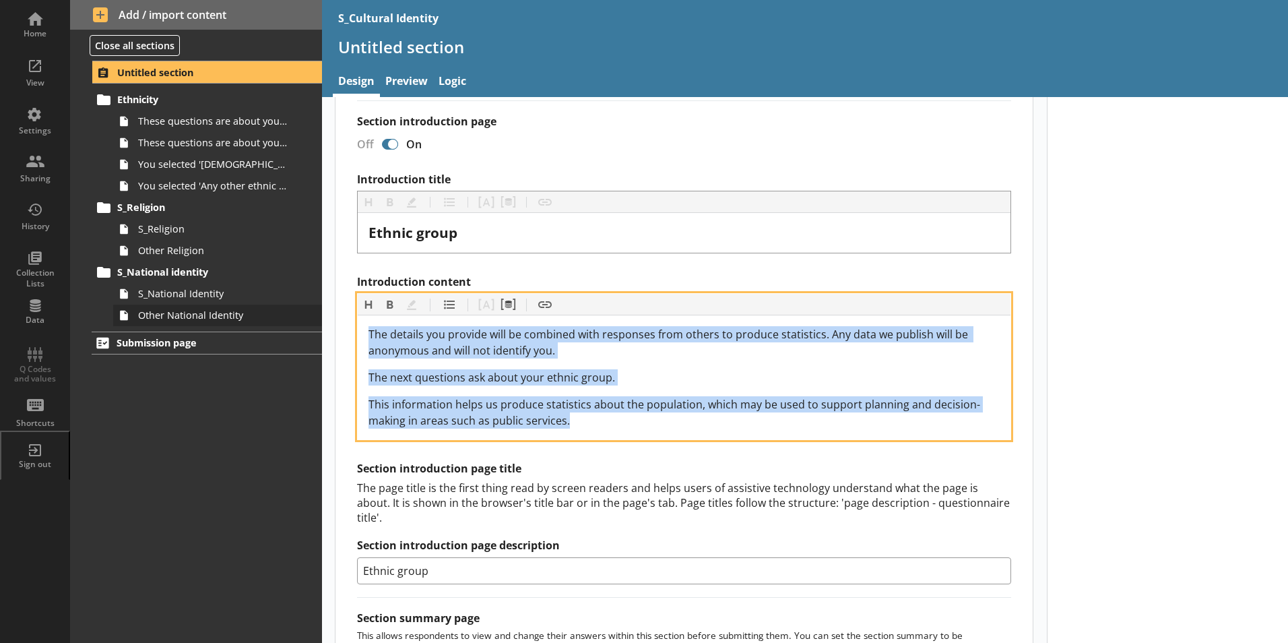
drag, startPoint x: 569, startPoint y: 426, endPoint x: 307, endPoint y: 308, distance: 287.0
click at [307, 308] on div "Home View Settings Sharing History Collection Lists Data Q Codes and values Sho…" at bounding box center [644, 321] width 1288 height 643
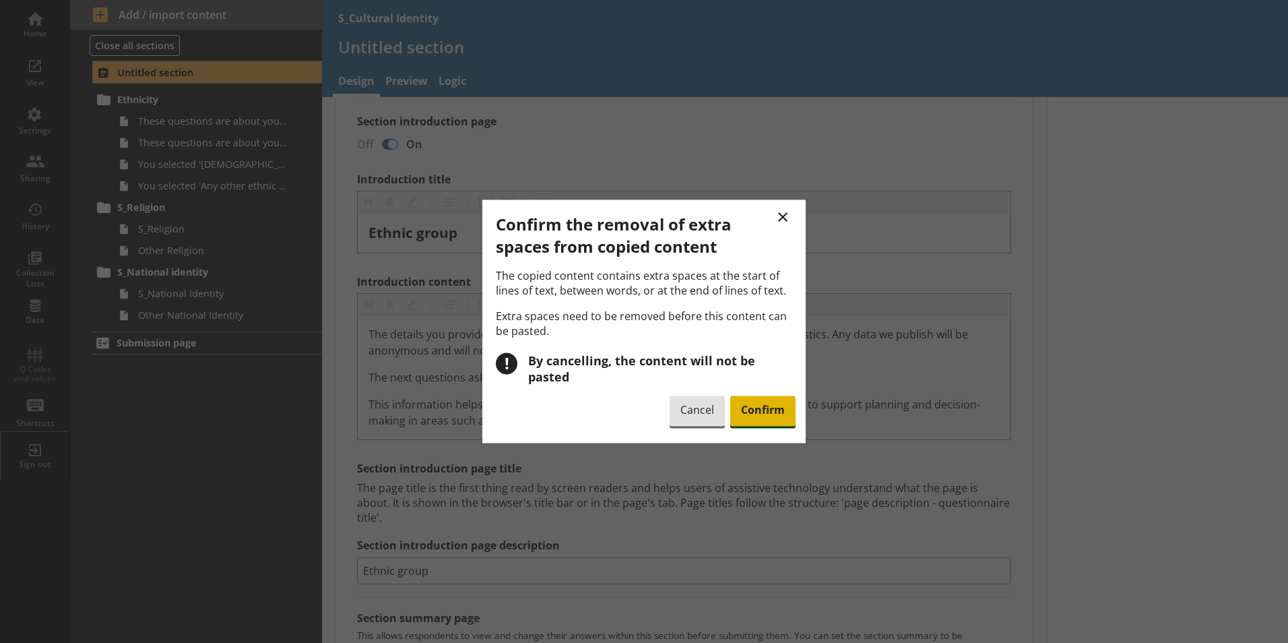
click at [771, 409] on span "Confirm" at bounding box center [762, 410] width 65 height 31
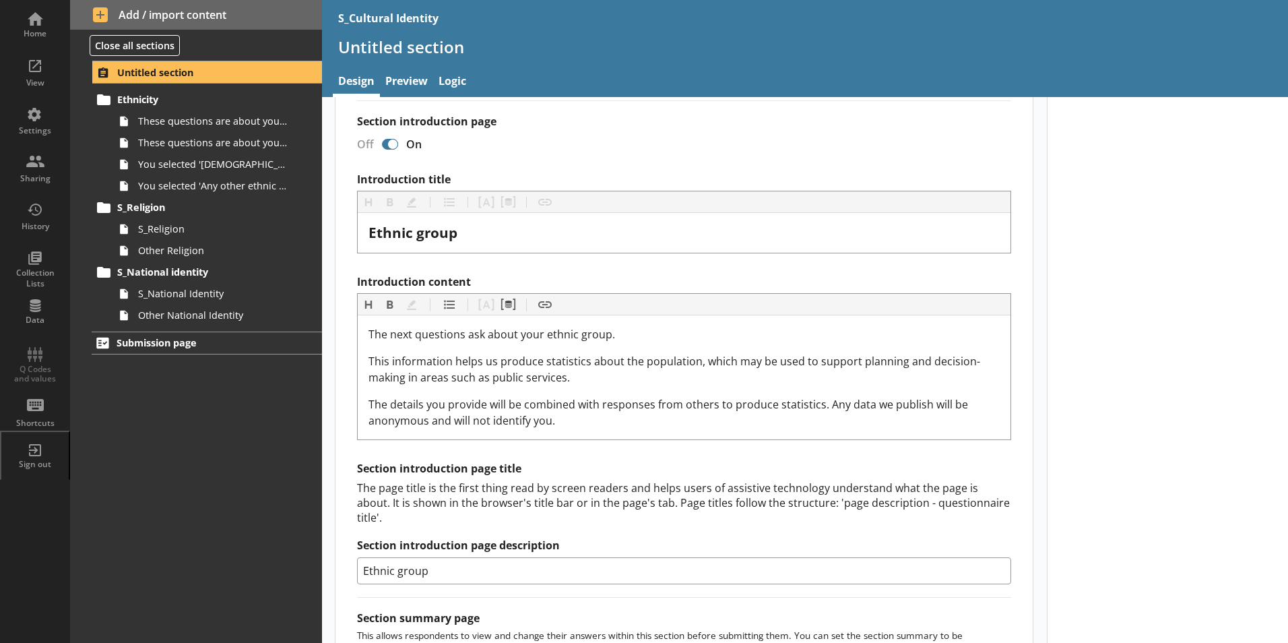
click at [541, 286] on label "Introduction content" at bounding box center [684, 282] width 654 height 14
click at [395, 79] on link "Preview" at bounding box center [406, 82] width 53 height 29
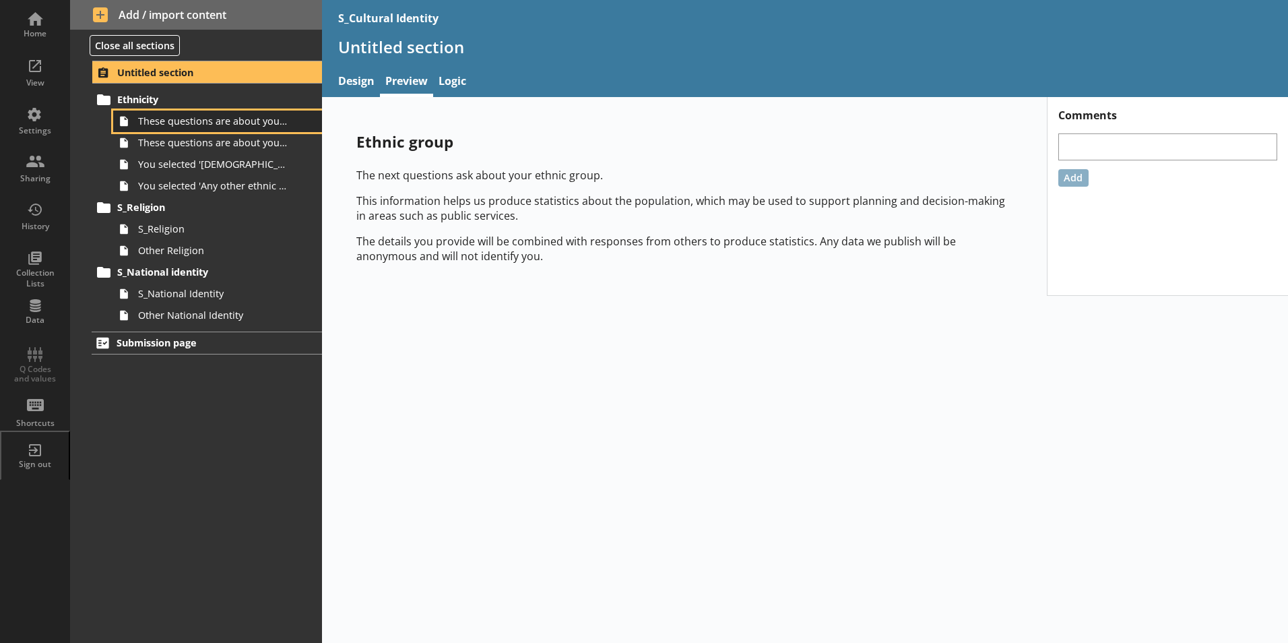
click at [249, 122] on span "These questions are about your ethnic group, 1 of 2." at bounding box center [213, 121] width 150 height 13
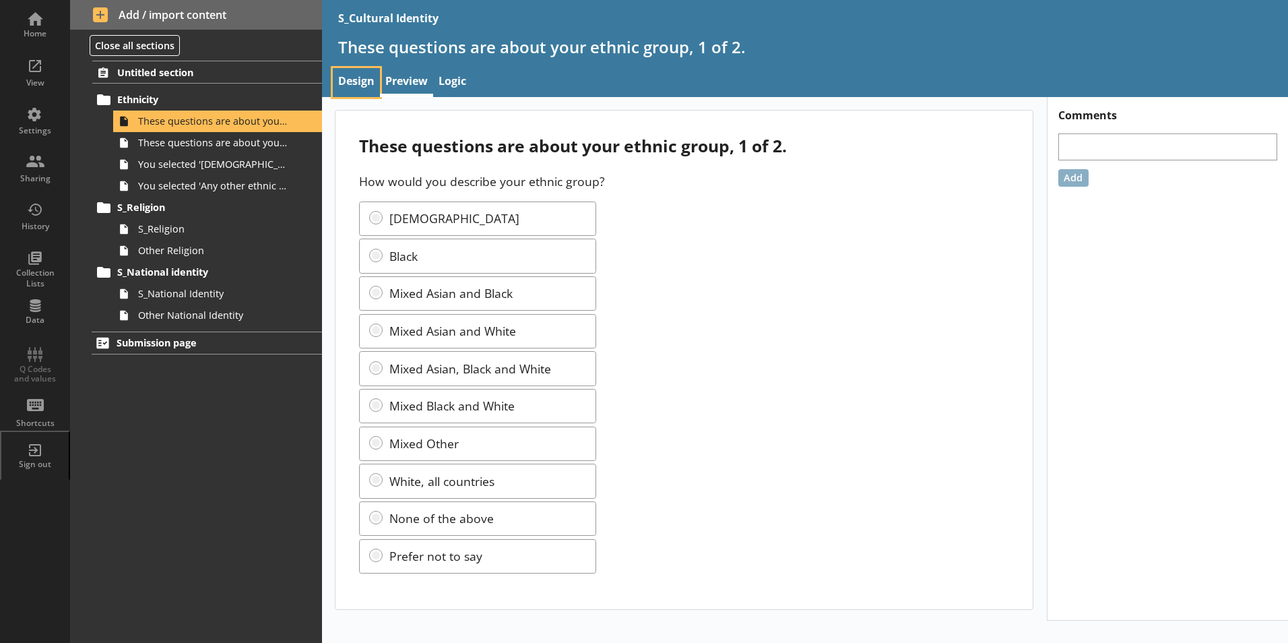
click at [358, 84] on link "Design" at bounding box center [356, 82] width 47 height 29
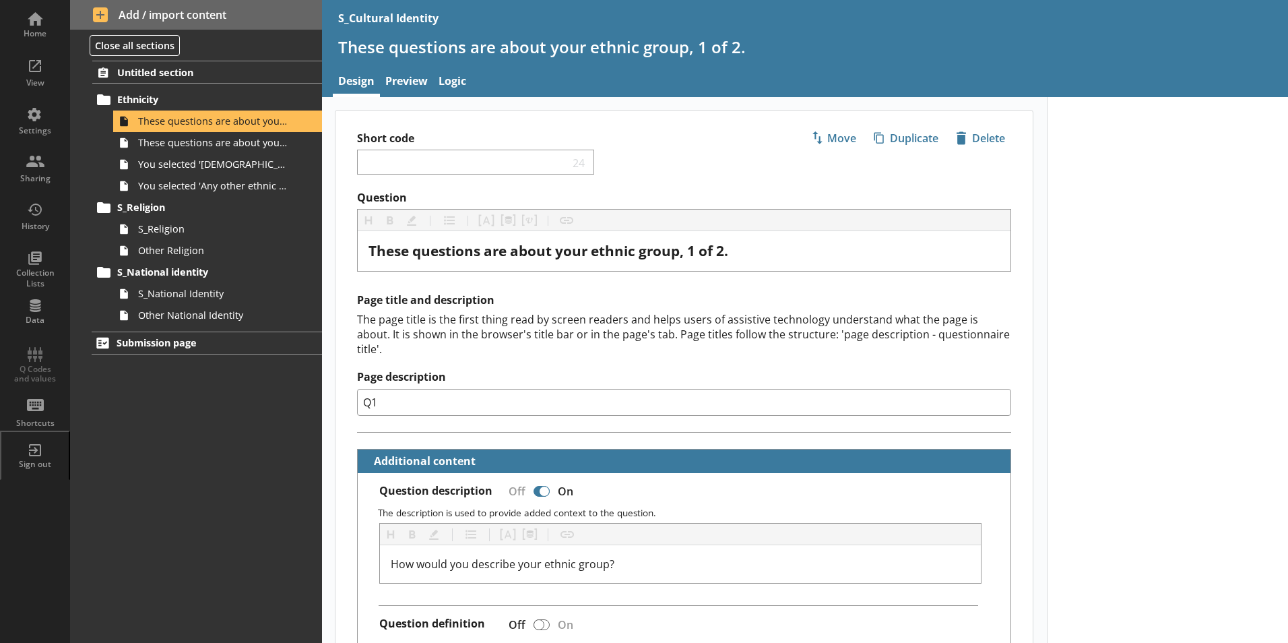
type textarea "x"
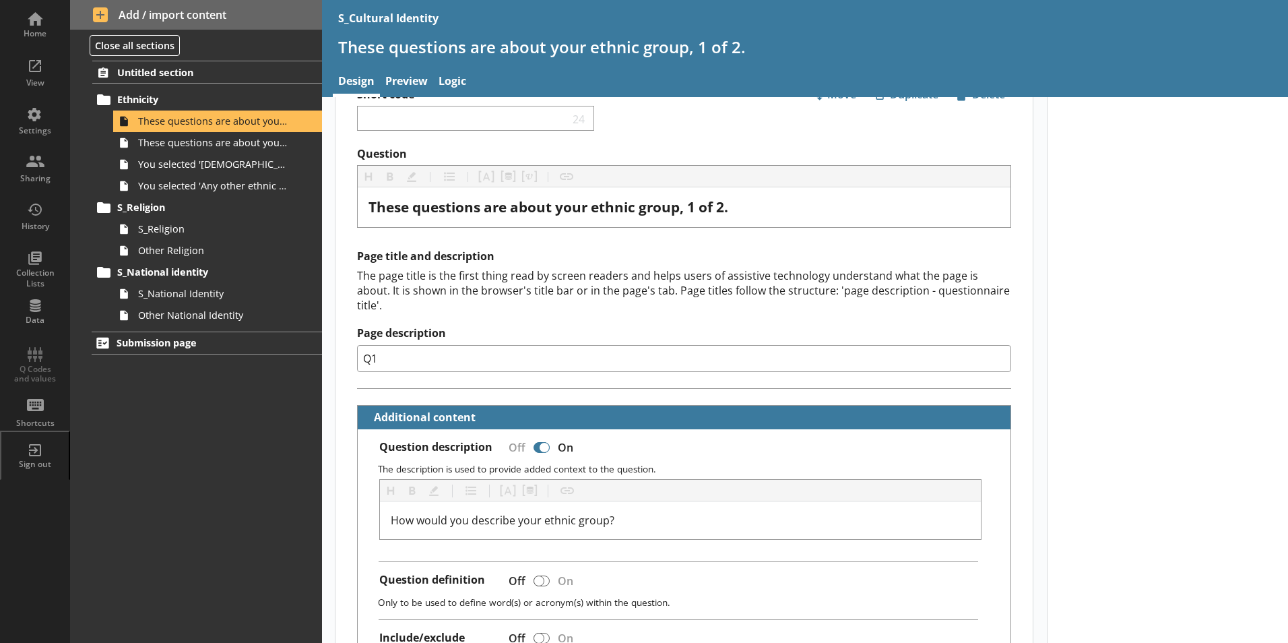
scroll to position [67, 0]
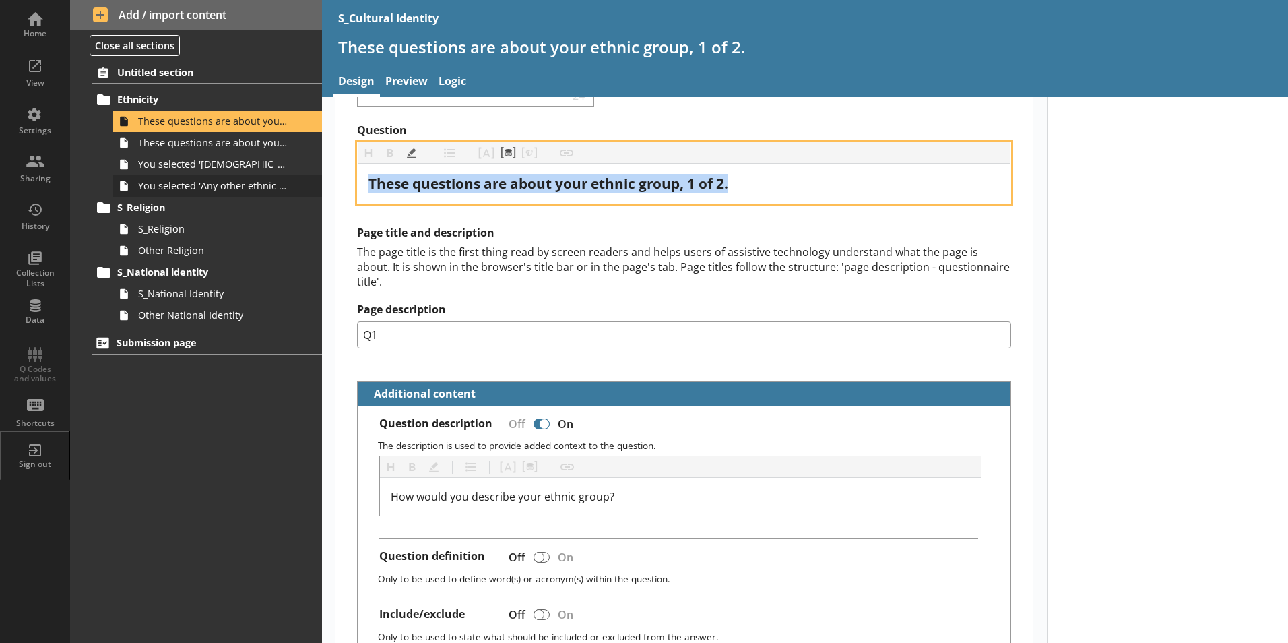
drag, startPoint x: 759, startPoint y: 180, endPoint x: 270, endPoint y: 195, distance: 489.3
click at [270, 195] on div "Home View Settings Sharing History Collection Lists Data Q Codes and values Sho…" at bounding box center [644, 321] width 1288 height 643
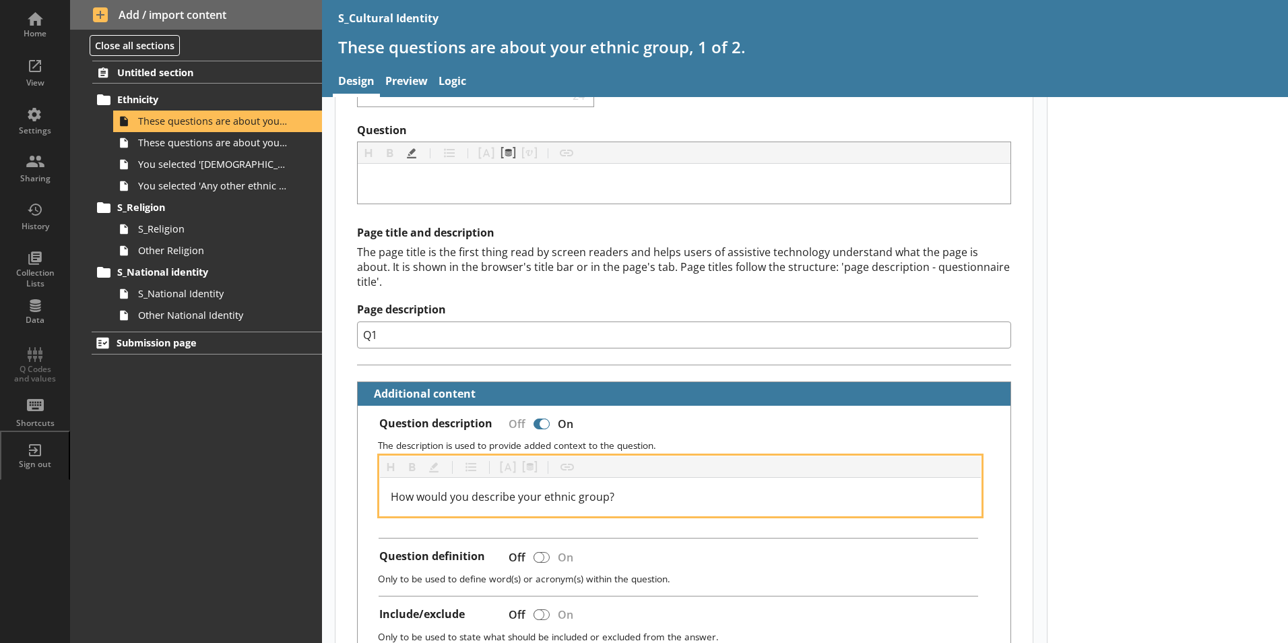
click at [737, 488] on div "How would you describe your ethnic group?" at bounding box center [681, 496] width 580 height 16
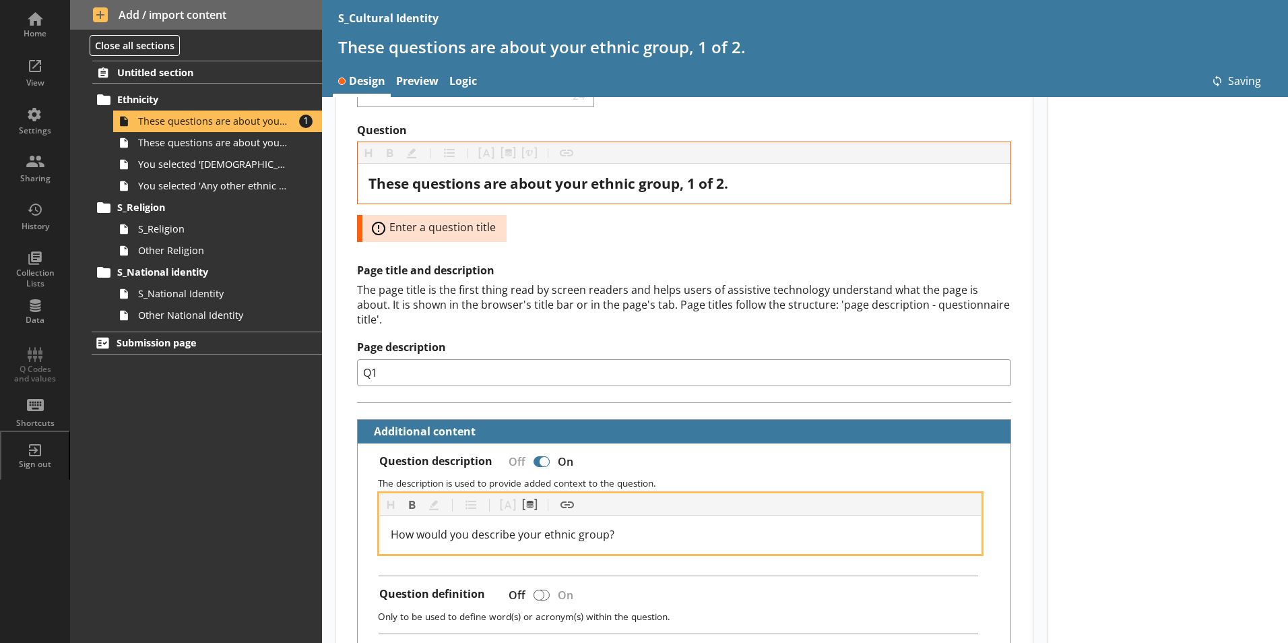
scroll to position [105, 0]
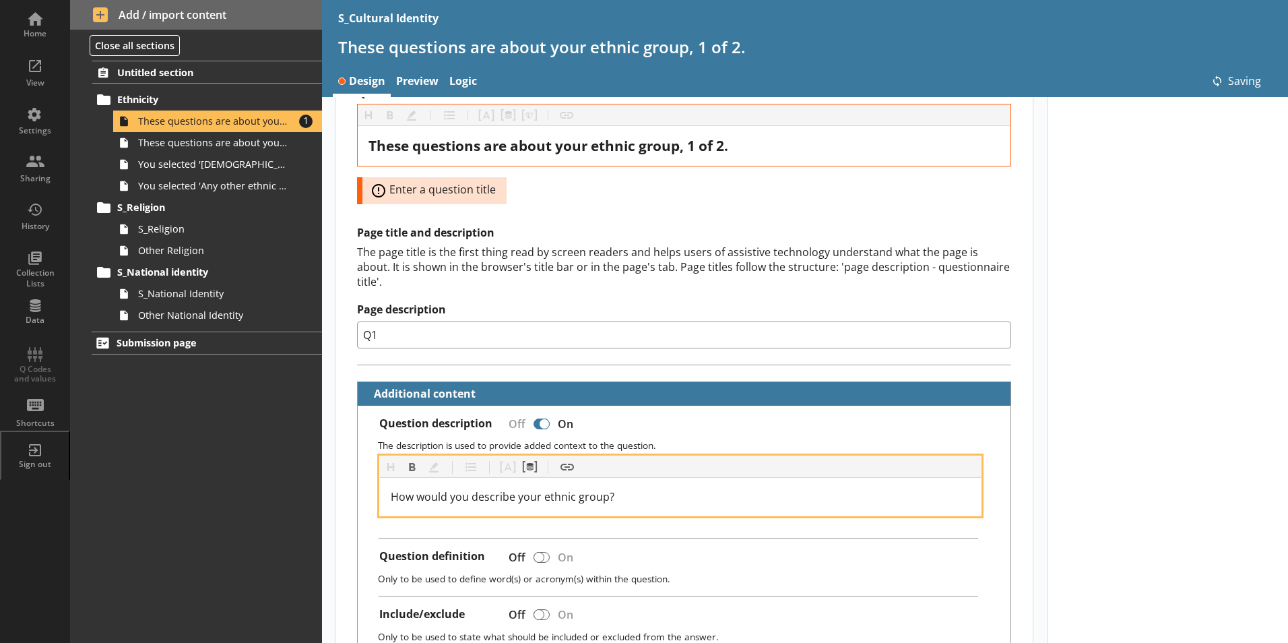
type textarea "x"
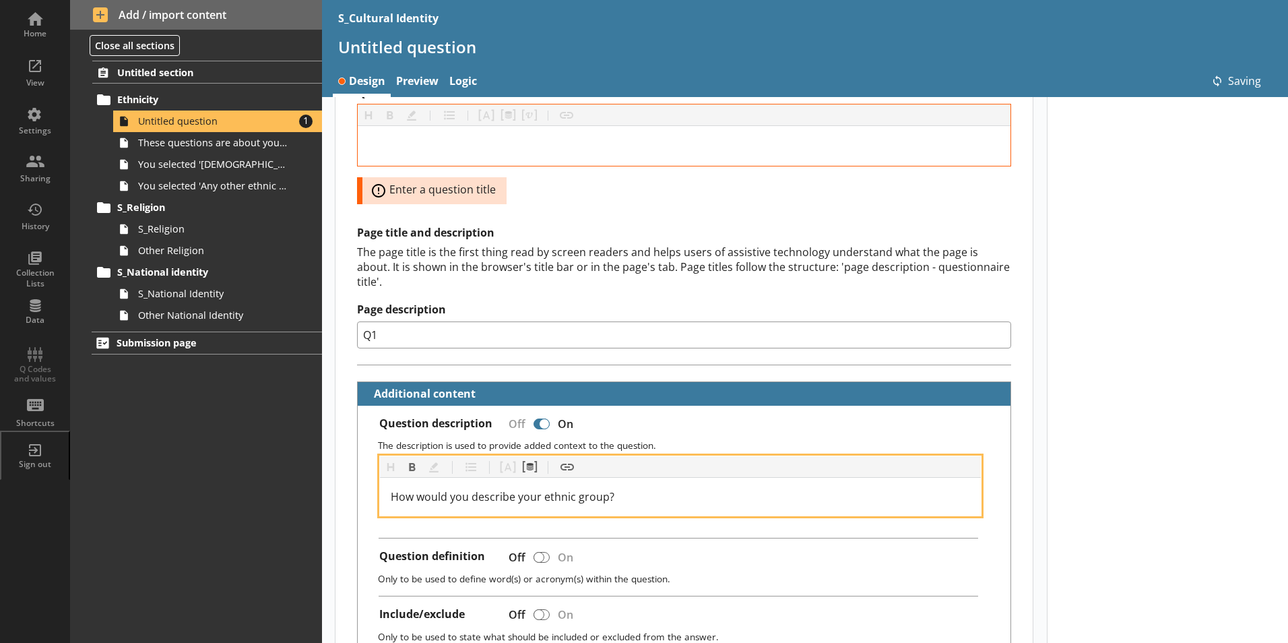
paste div
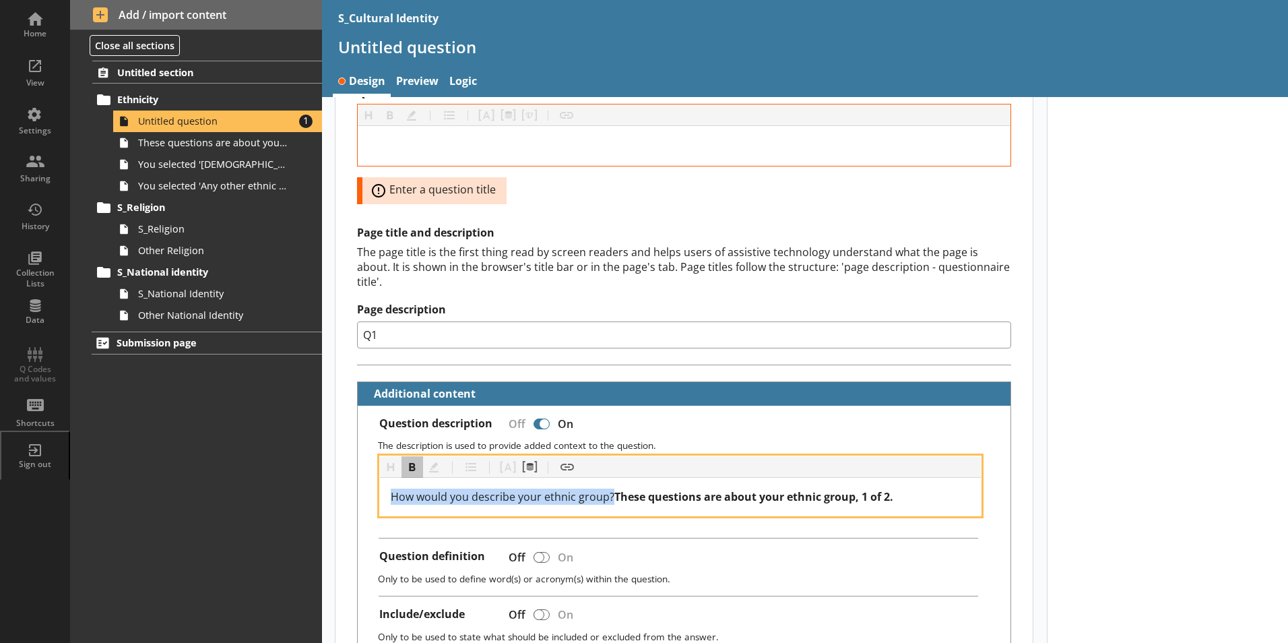
drag, startPoint x: 610, startPoint y: 484, endPoint x: 303, endPoint y: 488, distance: 307.2
click at [303, 488] on div "Home View Settings Sharing History Collection Lists Data Q Codes and values Sho…" at bounding box center [644, 321] width 1288 height 643
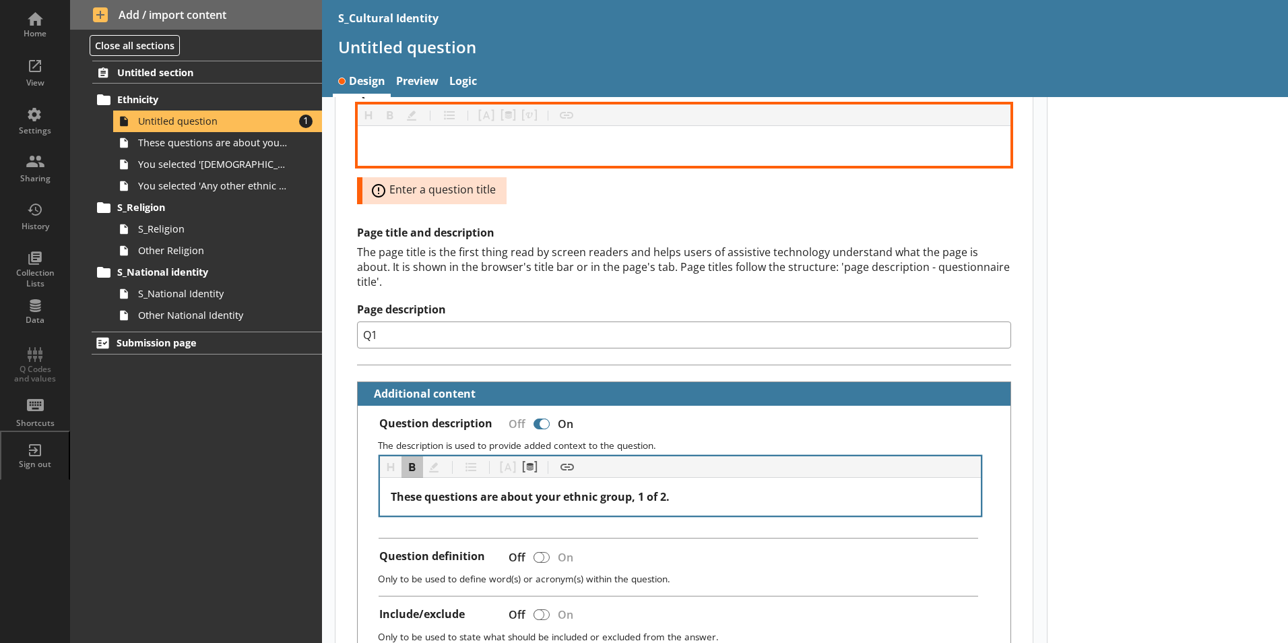
click at [501, 149] on div "Question" at bounding box center [683, 146] width 631 height 18
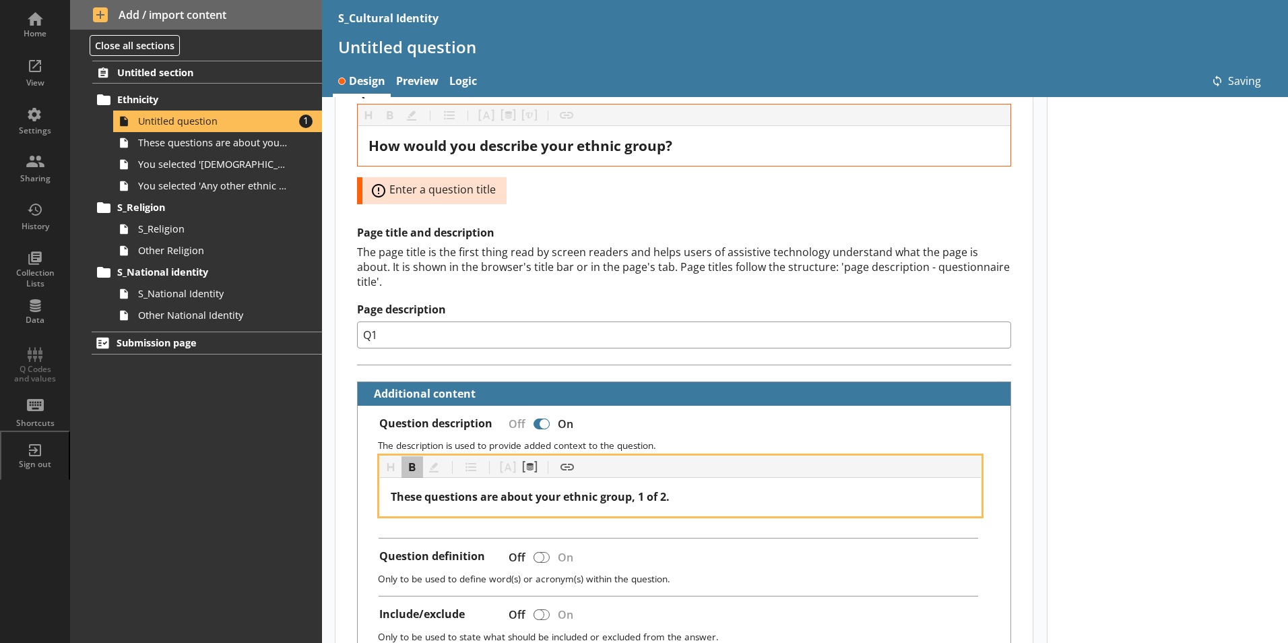
drag, startPoint x: 703, startPoint y: 491, endPoint x: 426, endPoint y: 484, distance: 276.9
click at [366, 488] on div "Question description Off On The description is used to provide added context to…" at bounding box center [684, 561] width 653 height 310
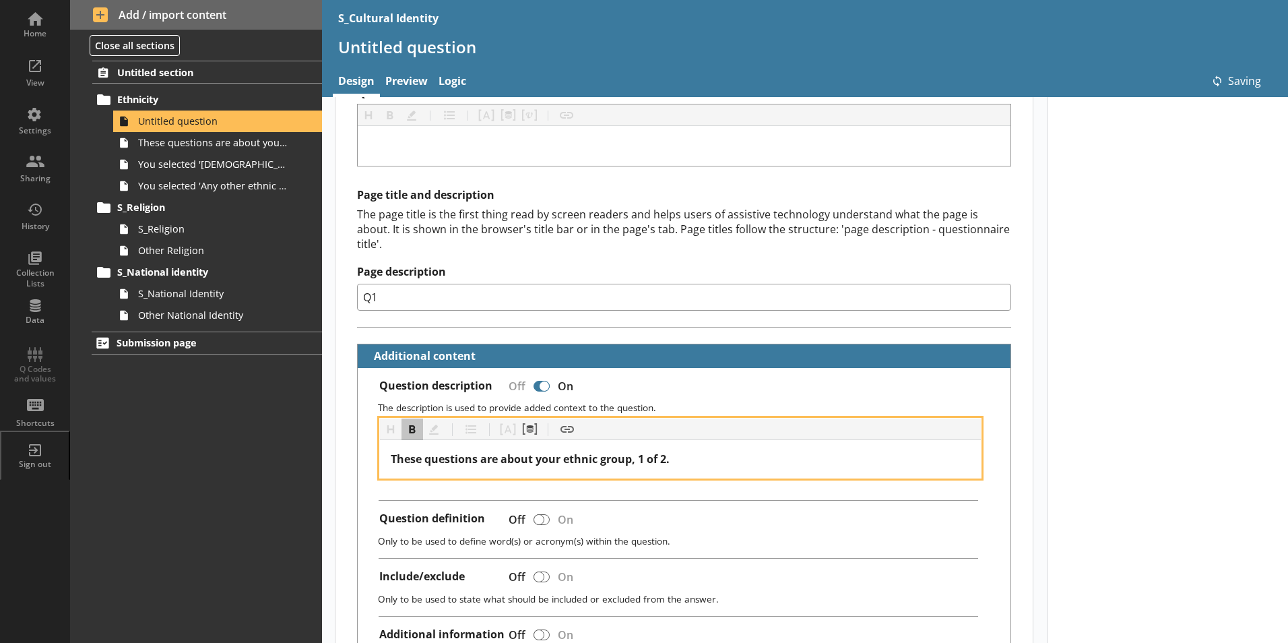
scroll to position [67, 0]
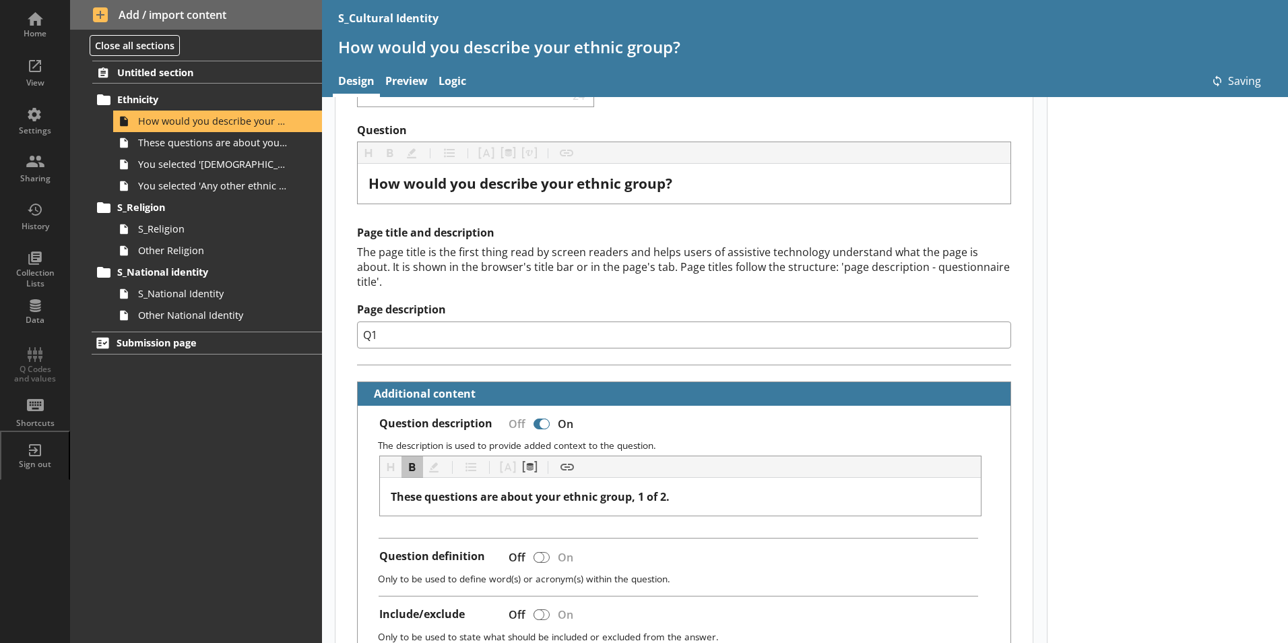
click at [726, 478] on div "These questions are about your ethnic group, 1 of 2." at bounding box center [681, 497] width 602 height 38
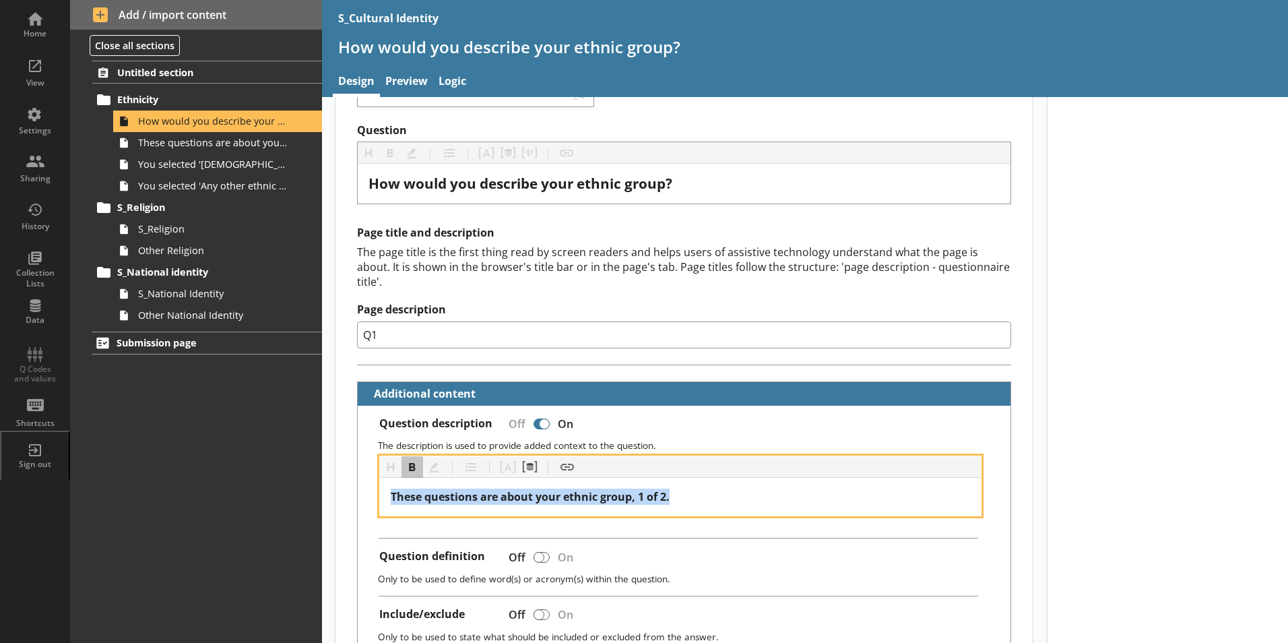
drag, startPoint x: 562, startPoint y: 483, endPoint x: 315, endPoint y: 483, distance: 247.2
click at [315, 483] on div "Home View Settings Sharing History Collection Lists Data Q Codes and values Sho…" at bounding box center [644, 321] width 1288 height 643
click at [402, 456] on button "Bold" at bounding box center [412, 467] width 22 height 22
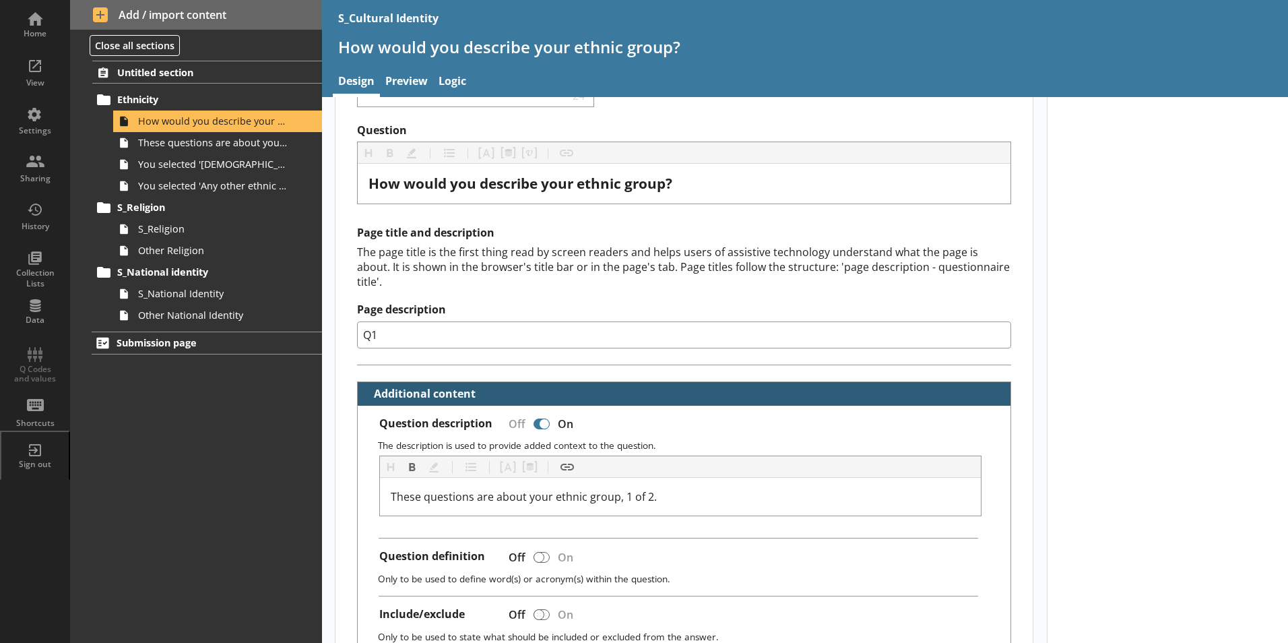
click at [680, 388] on h2 "Additional content" at bounding box center [684, 394] width 653 height 24
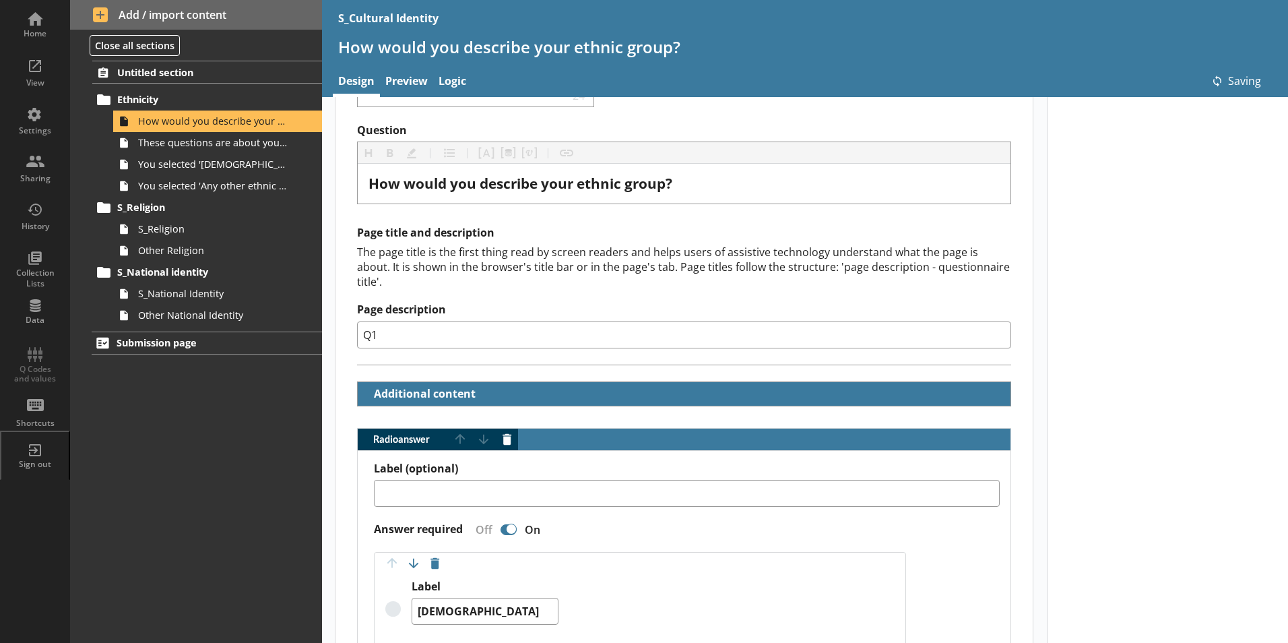
click at [447, 118] on div "Short code 24 Move icon-copy Duplicate icon-delete Created with Sketch. Delete" at bounding box center [683, 83] width 697 height 80
click at [399, 79] on link "Preview" at bounding box center [406, 82] width 53 height 29
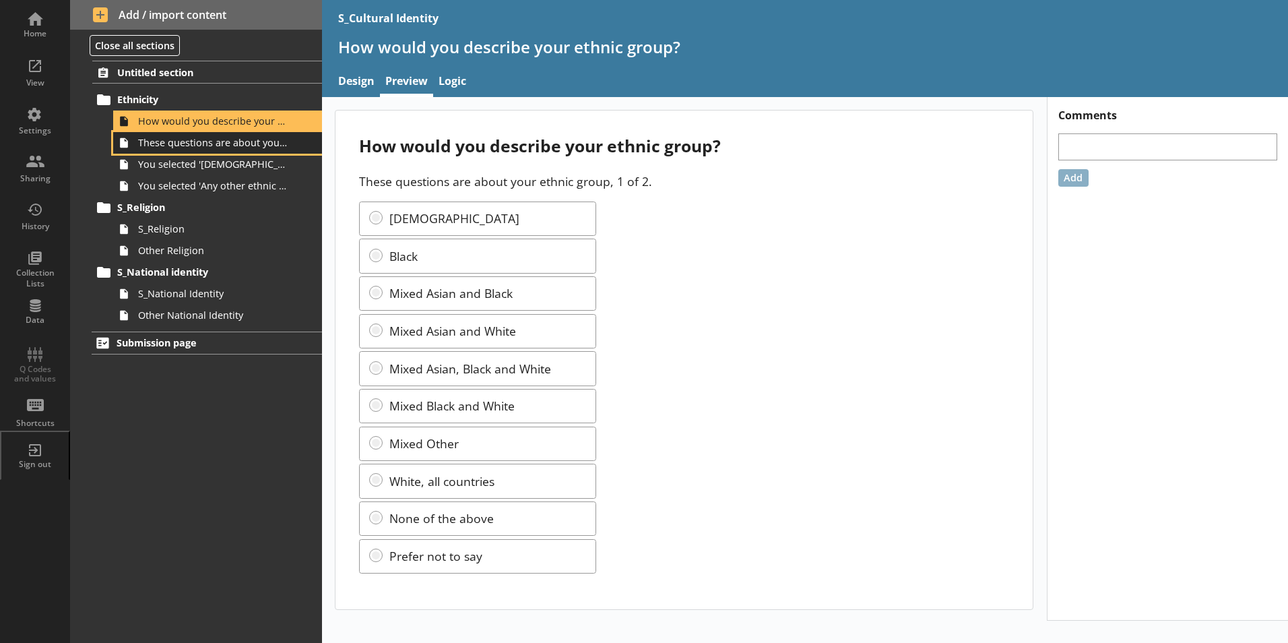
click at [255, 143] on span "These questions are about your ethnic group, 2 of 2." at bounding box center [213, 142] width 150 height 13
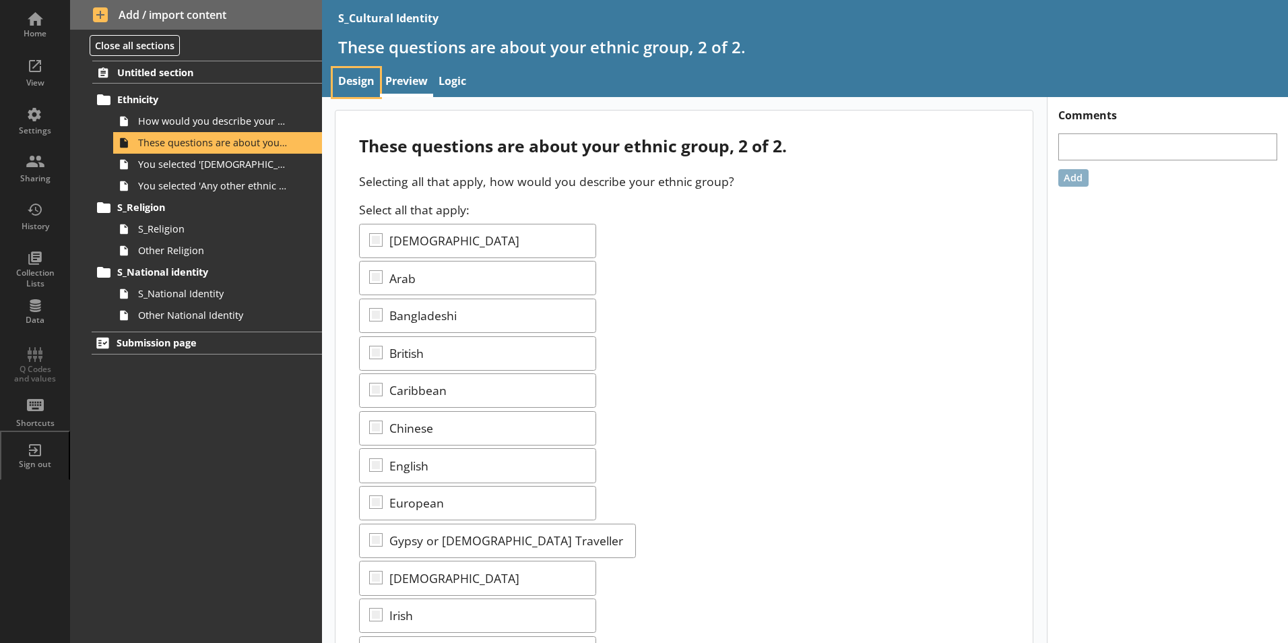
click at [361, 81] on link "Design" at bounding box center [356, 82] width 47 height 29
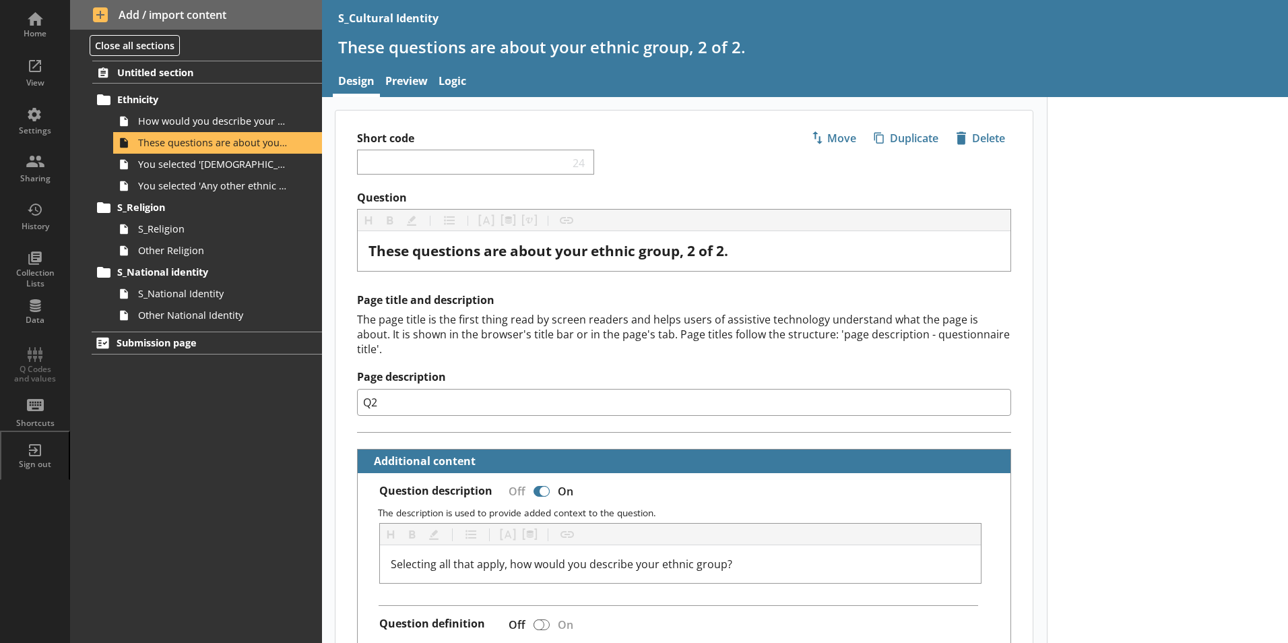
type textarea "x"
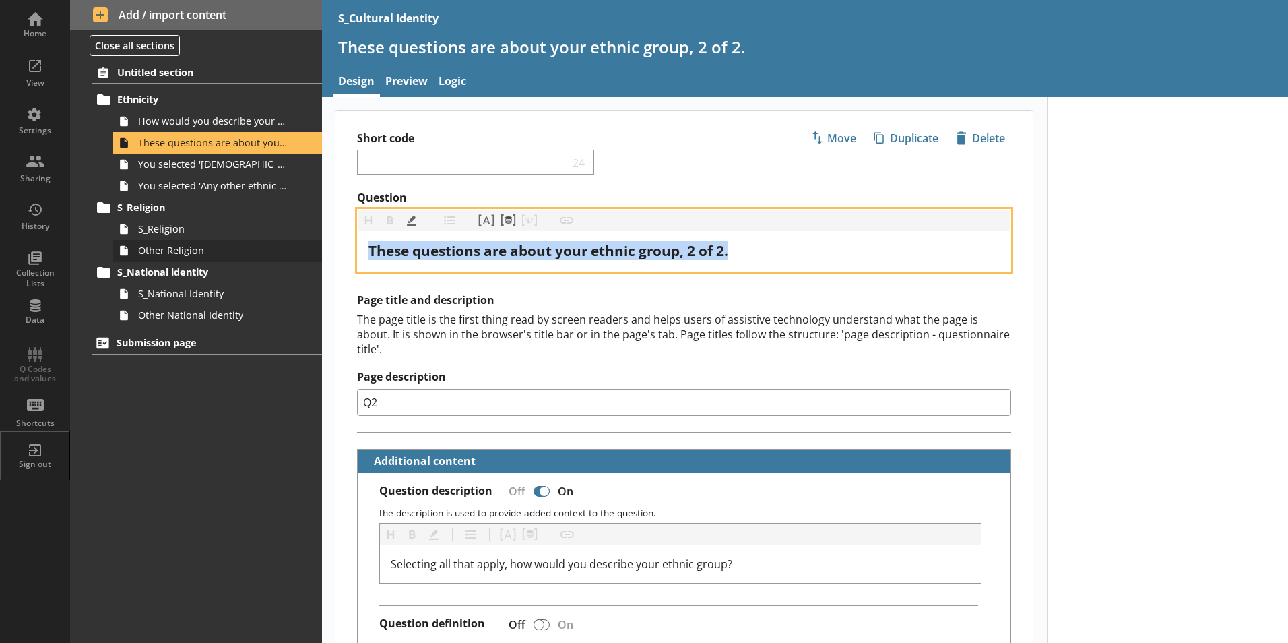
drag, startPoint x: 758, startPoint y: 255, endPoint x: 293, endPoint y: 247, distance: 464.9
click at [293, 247] on div "Home View Settings Sharing History Collection Lists Data Q Codes and values Sho…" at bounding box center [644, 321] width 1288 height 643
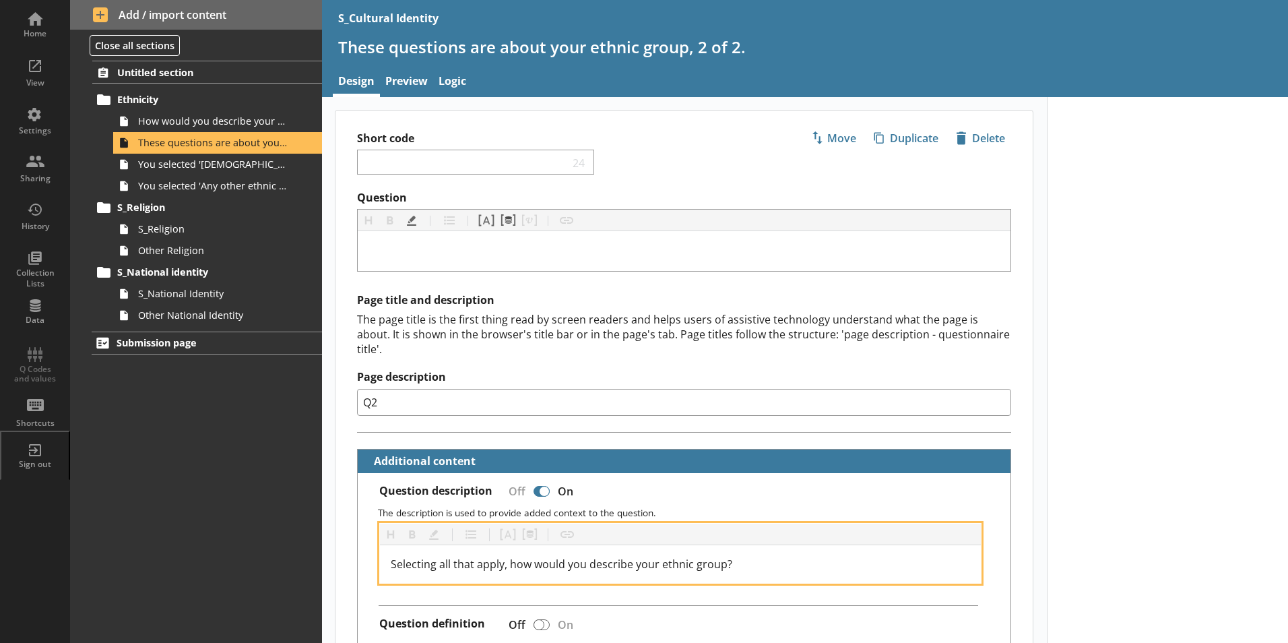
click at [749, 556] on div "Selecting all that apply, how would you describe your ethnic group?" at bounding box center [681, 564] width 580 height 16
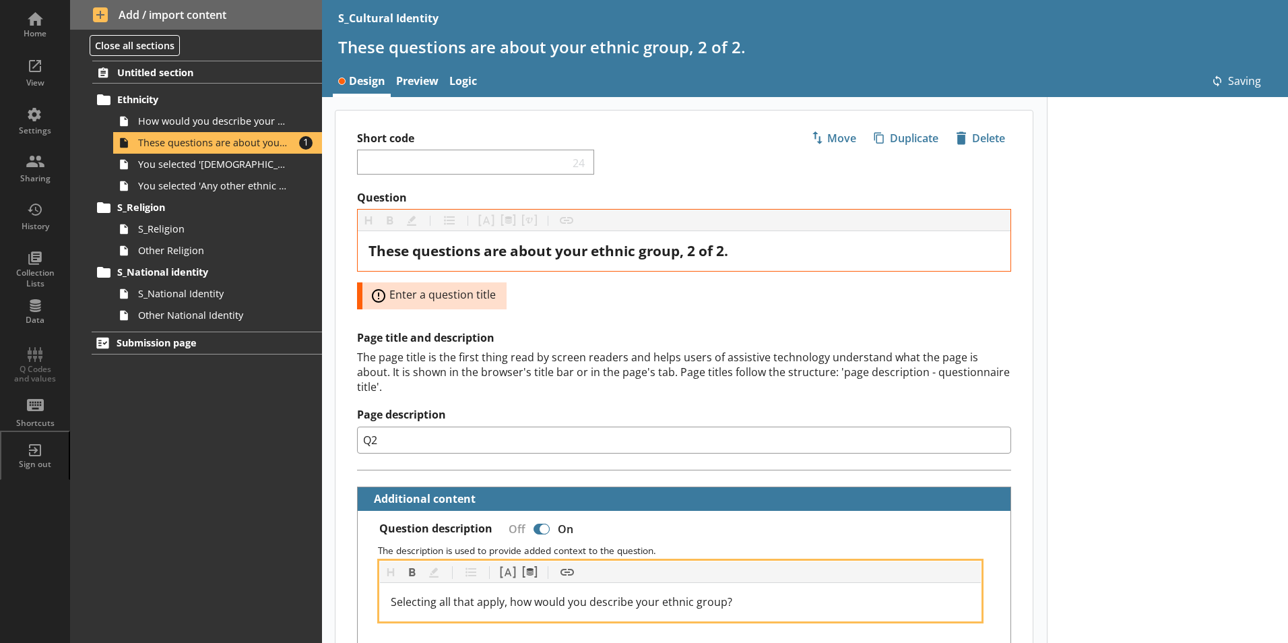
paste div
type textarea "x"
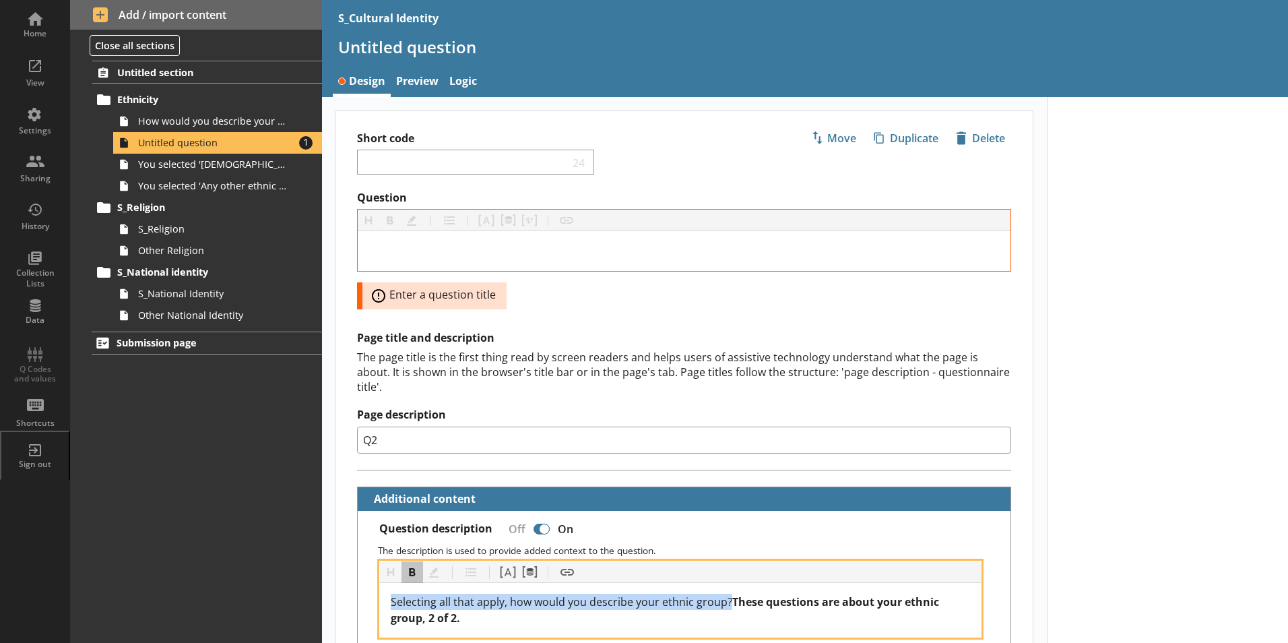
drag, startPoint x: 727, startPoint y: 589, endPoint x: 317, endPoint y: 587, distance: 410.3
click at [321, 590] on div "Home View Settings Sharing History Collection Lists Data Q Codes and values Sho…" at bounding box center [644, 321] width 1288 height 643
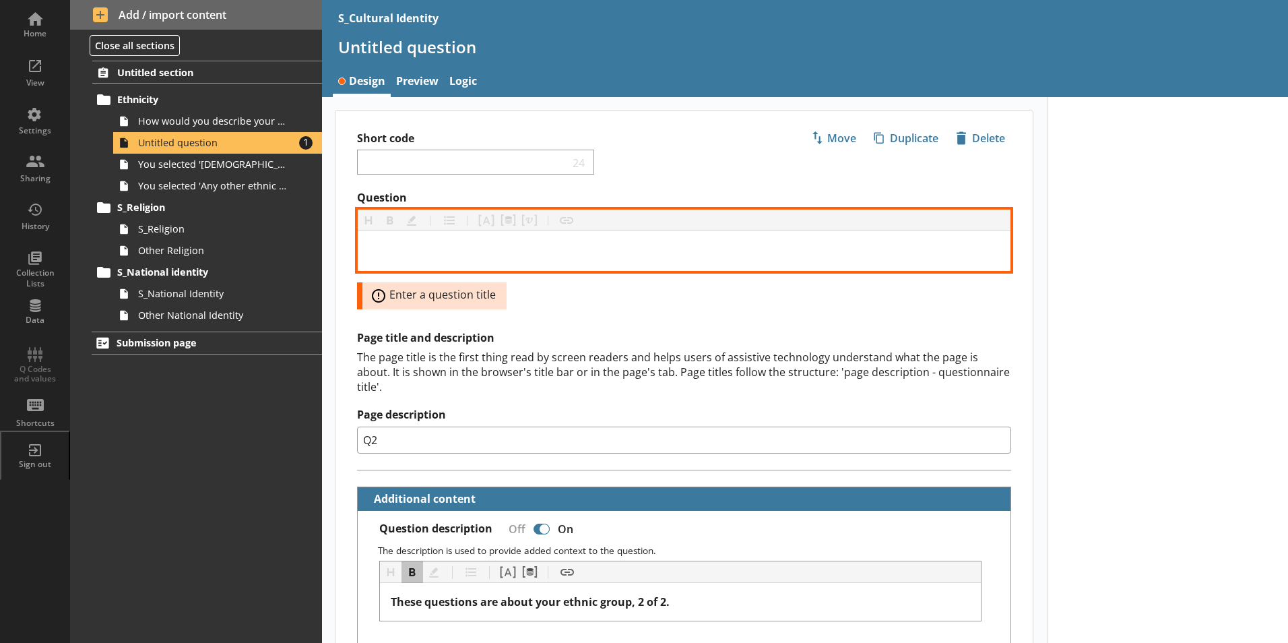
click at [490, 255] on div "Question" at bounding box center [683, 251] width 631 height 18
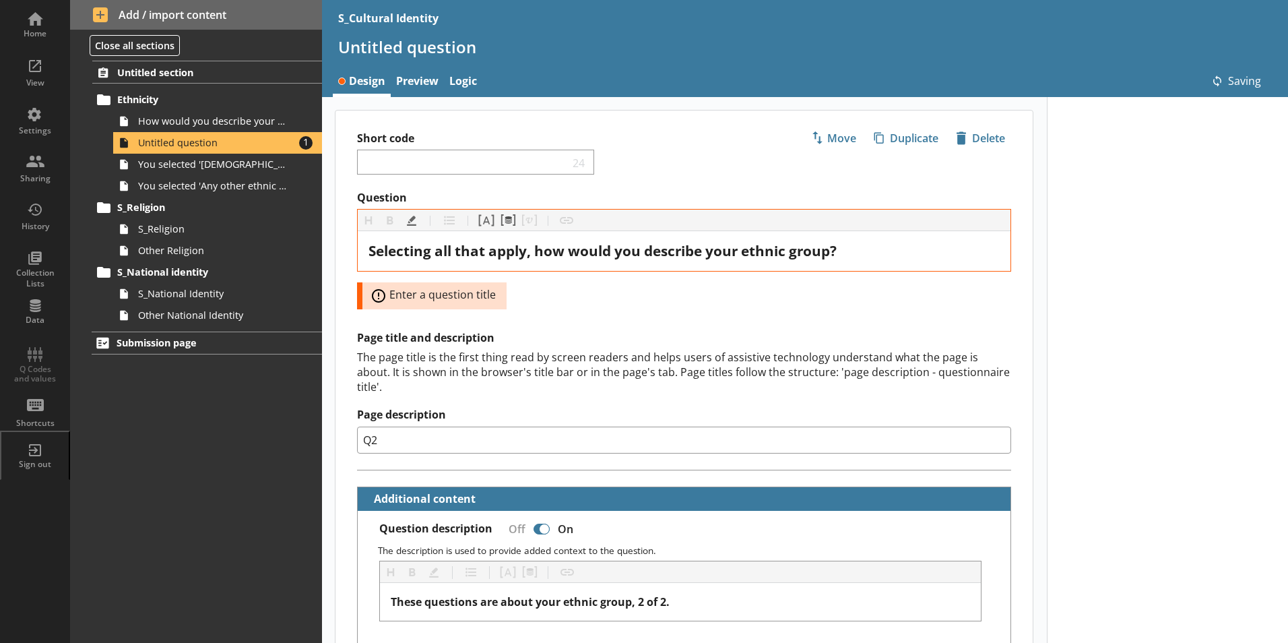
click at [621, 186] on div "Short code 24 Move icon-copy Duplicate icon-delete Created with Sketch. Delete" at bounding box center [683, 150] width 697 height 80
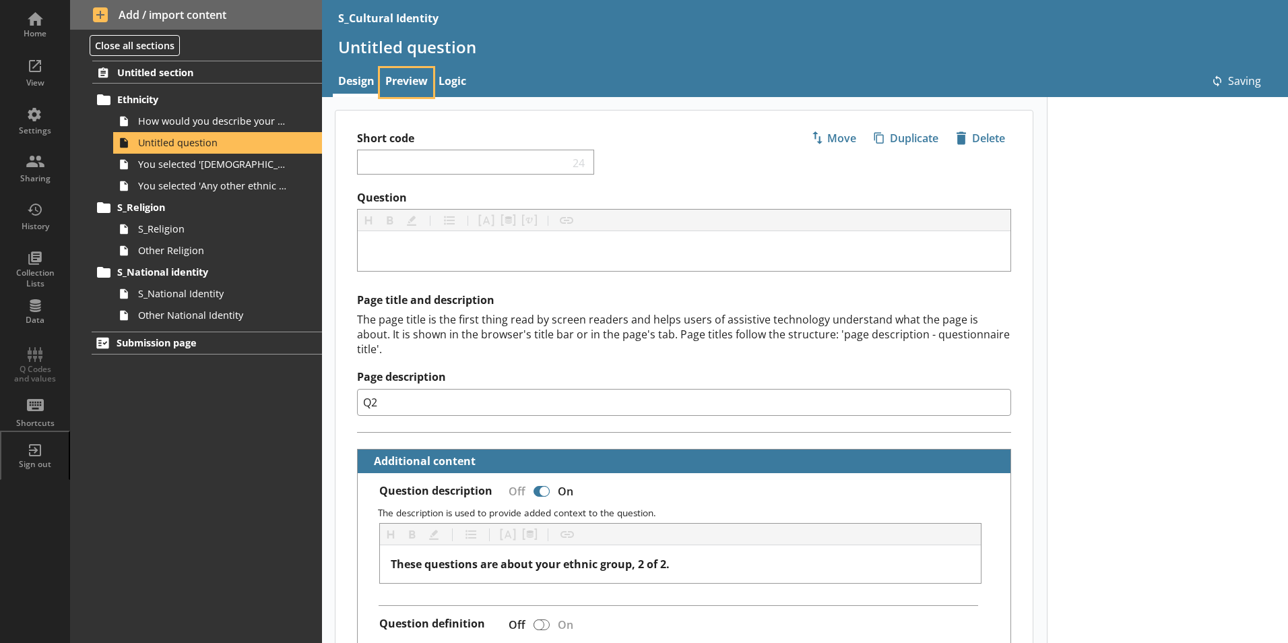
click at [432, 80] on link "Preview" at bounding box center [406, 82] width 53 height 29
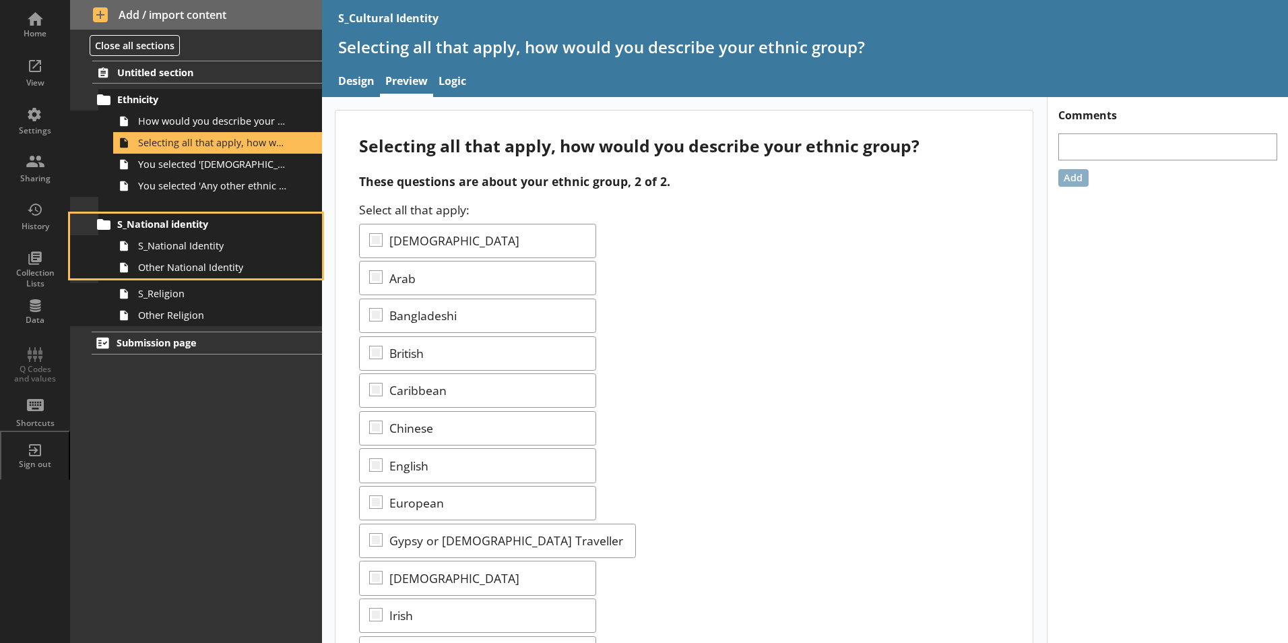
drag, startPoint x: 180, startPoint y: 276, endPoint x: 180, endPoint y: 211, distance: 64.7
click at [180, 211] on ol "Untitled section Ethnicity How would you describe your ethnic group? Selecting …" at bounding box center [196, 193] width 252 height 265
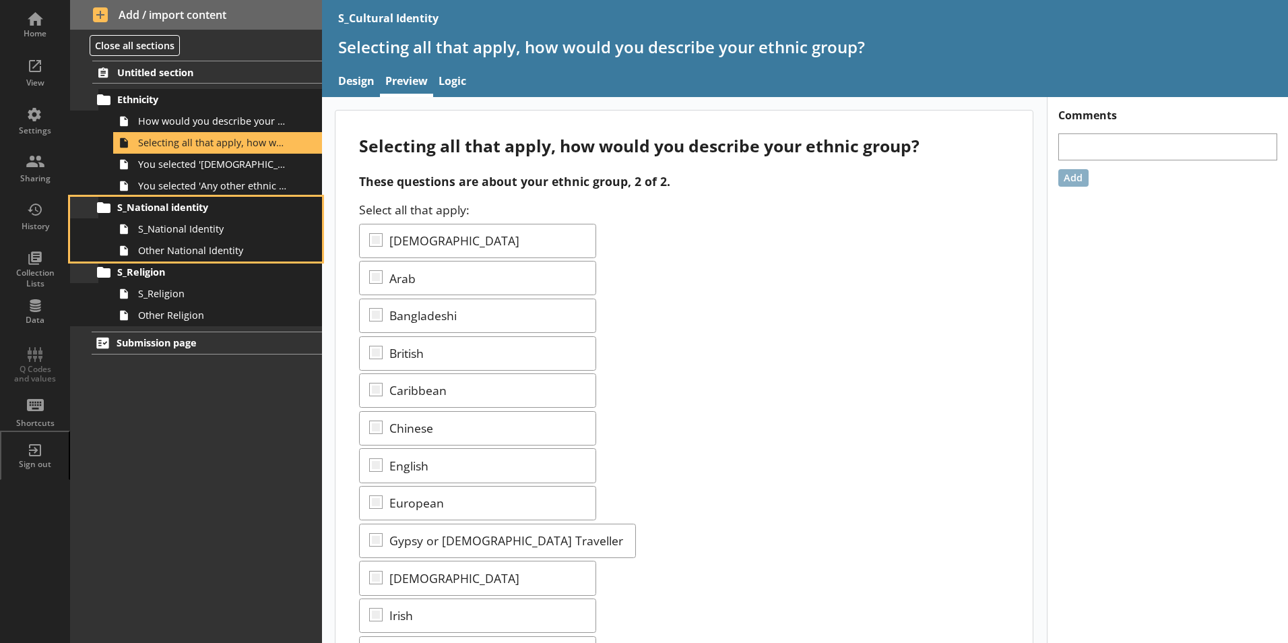
click at [188, 463] on div "Untitled section Ethnicity How would you describe your ethnic group? Selecting …" at bounding box center [196, 352] width 252 height 582
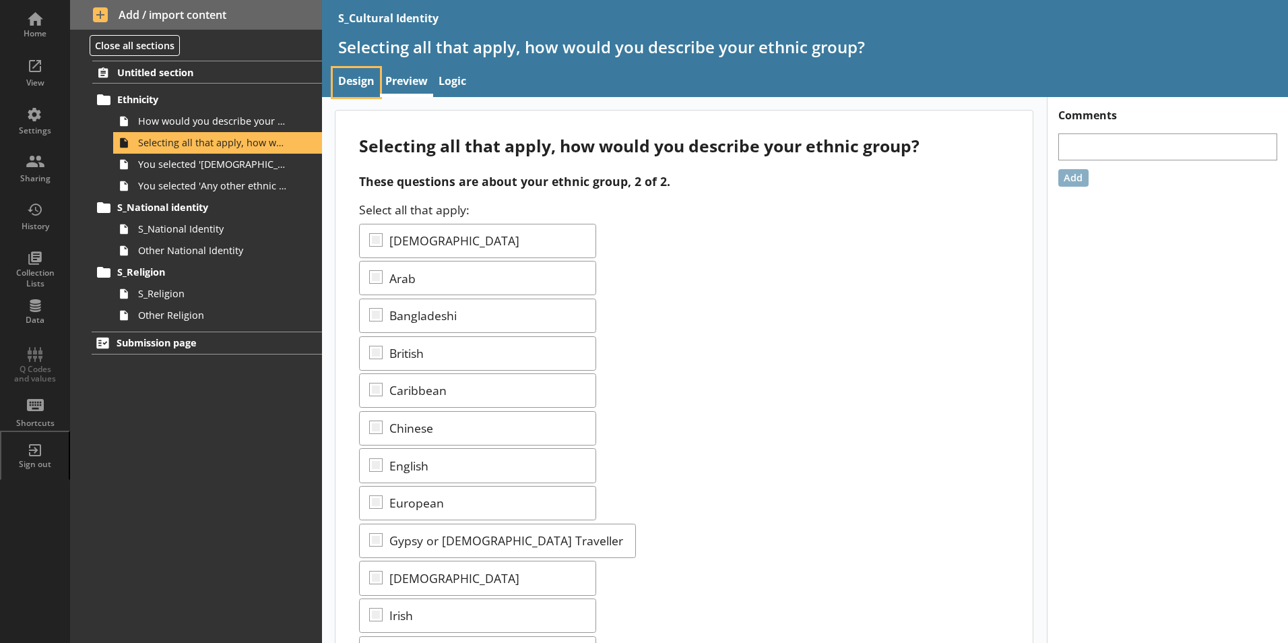
click at [360, 70] on link "Design" at bounding box center [356, 82] width 47 height 29
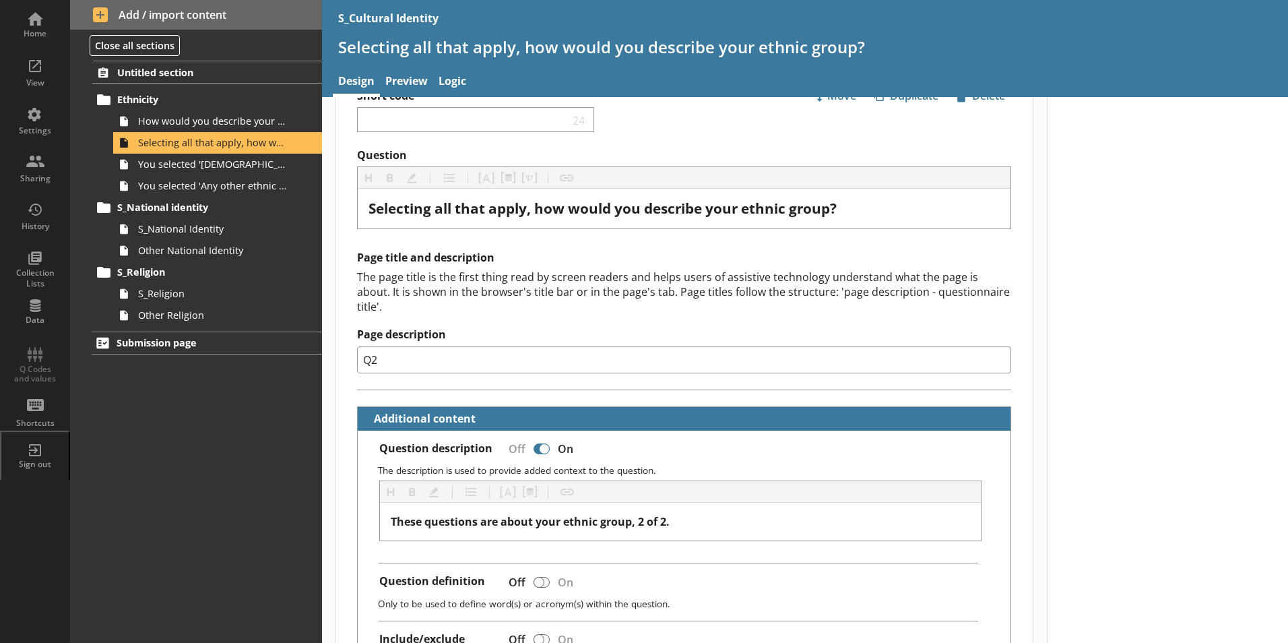
scroll to position [135, 0]
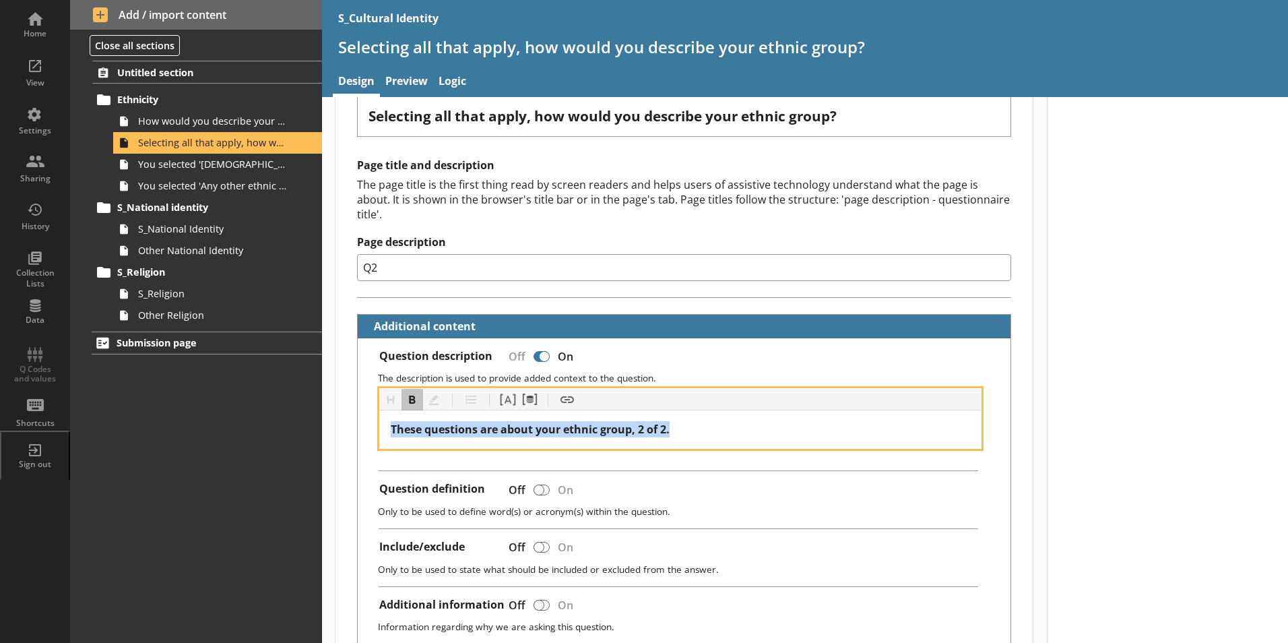
drag, startPoint x: 682, startPoint y: 412, endPoint x: 360, endPoint y: 403, distance: 322.1
click at [360, 404] on div "Question description Off On The description is used to provide added context to…" at bounding box center [684, 493] width 653 height 310
click at [412, 389] on button "Bold" at bounding box center [412, 400] width 22 height 22
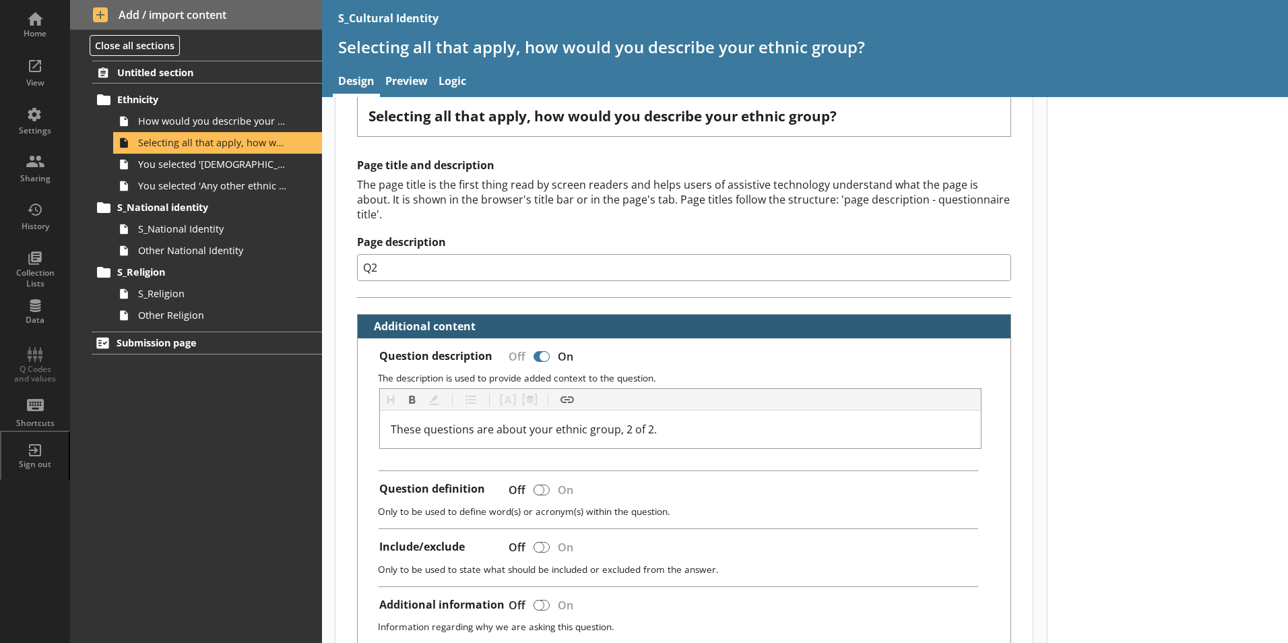
click at [647, 317] on h2 "Additional content" at bounding box center [684, 327] width 653 height 24
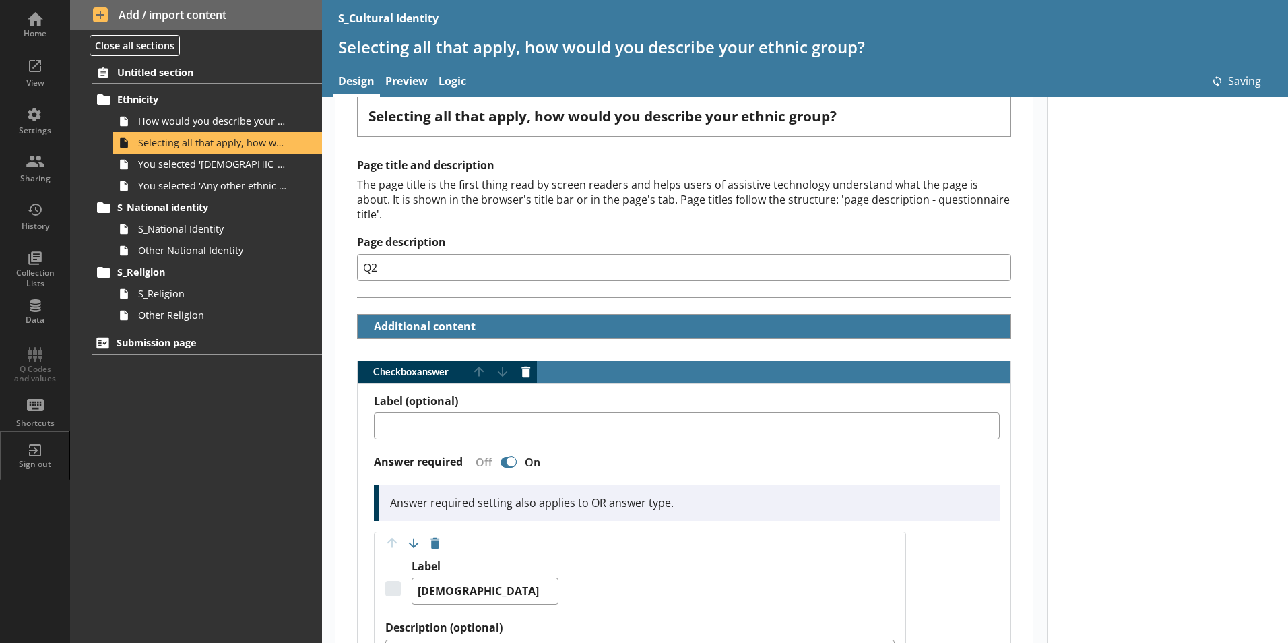
type textarea "x"
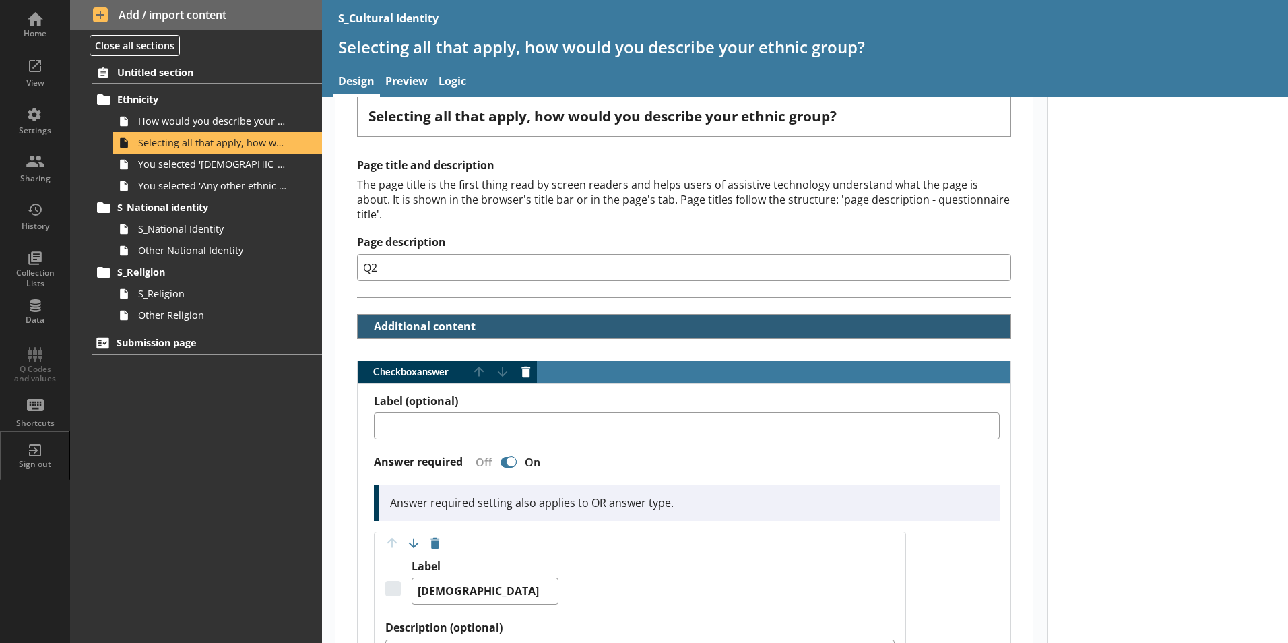
click at [371, 315] on button "Additional content" at bounding box center [420, 327] width 115 height 24
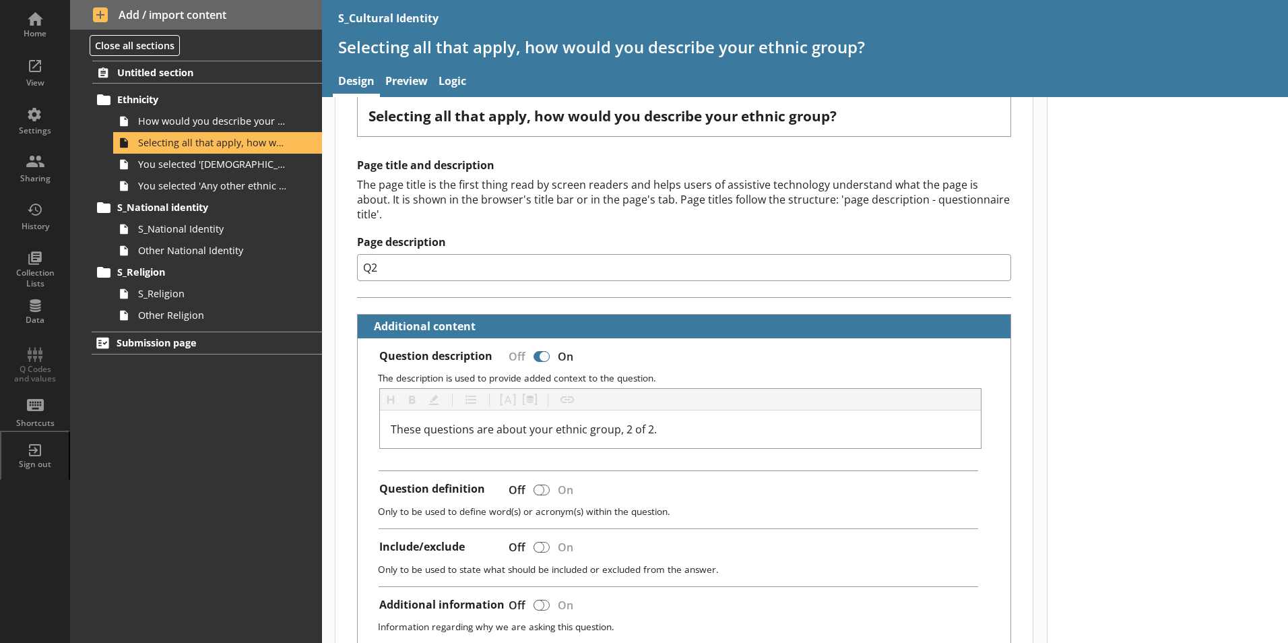
click at [649, 371] on p "The description is used to provide added context to the question." at bounding box center [689, 377] width 622 height 13
click at [410, 85] on link "Preview" at bounding box center [406, 82] width 53 height 29
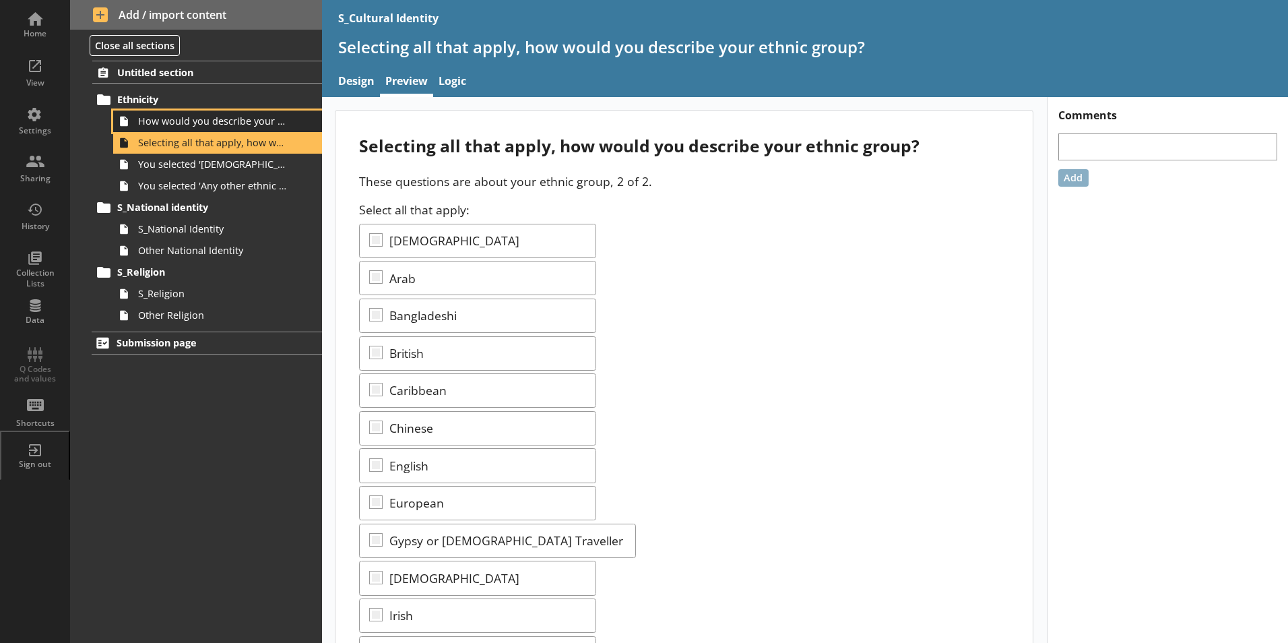
click at [251, 124] on span "How would you describe your ethnic group?" at bounding box center [213, 121] width 150 height 13
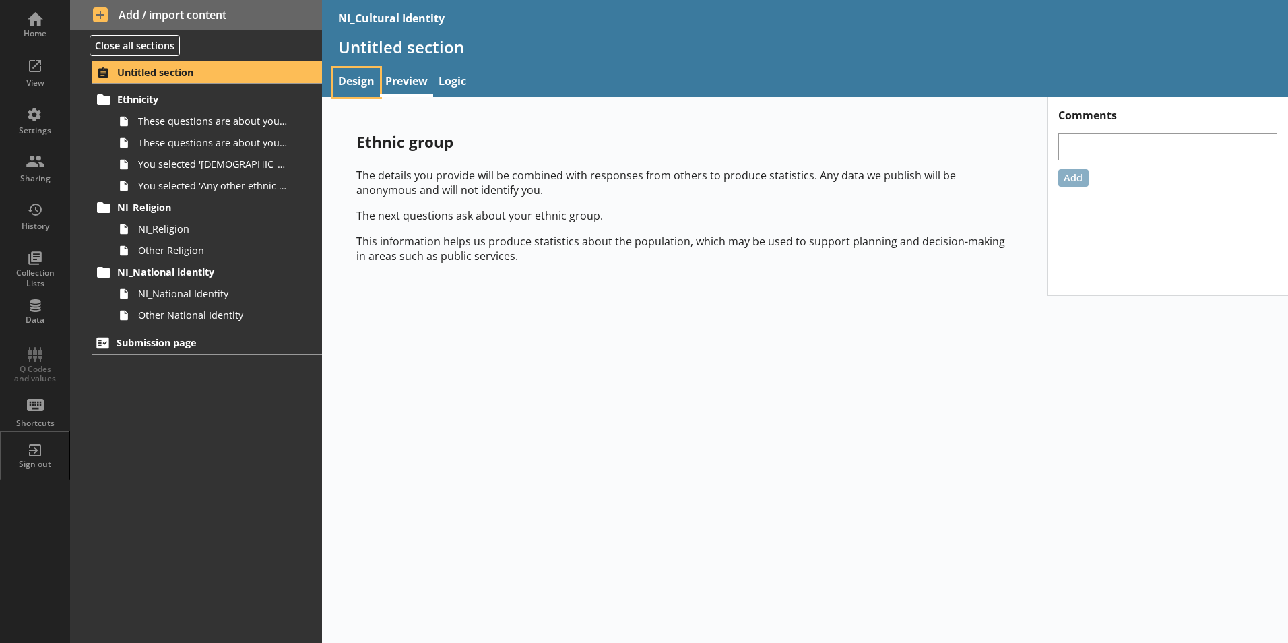
click at [341, 82] on link "Design" at bounding box center [356, 82] width 47 height 29
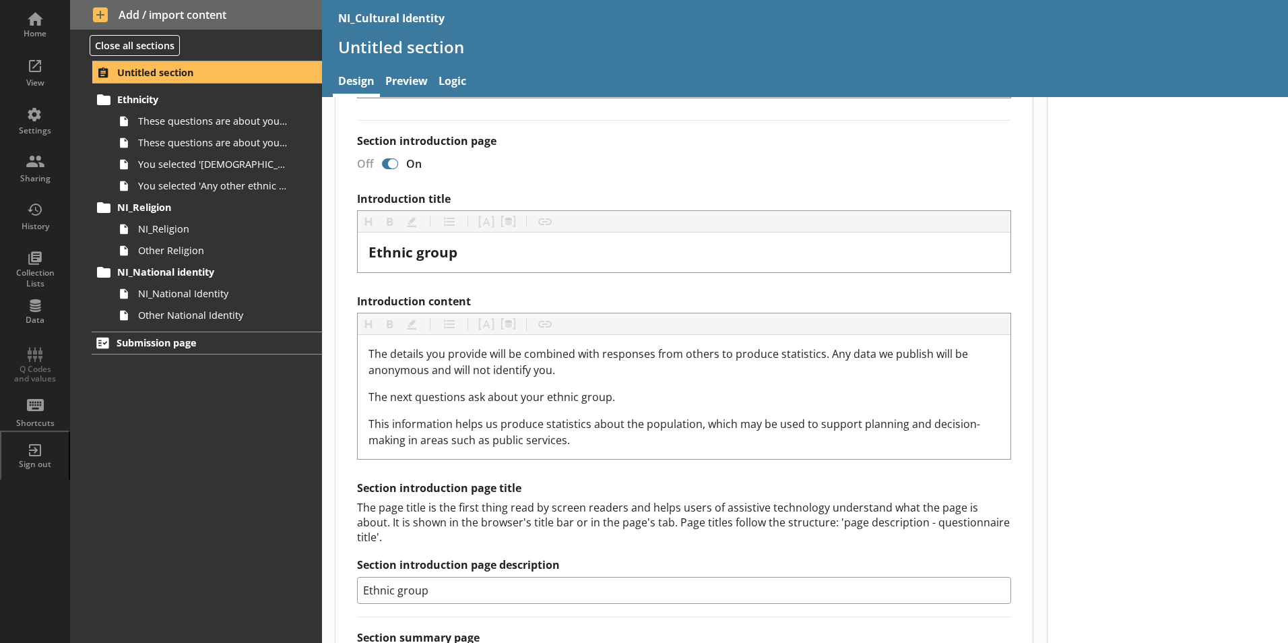
scroll to position [202, 0]
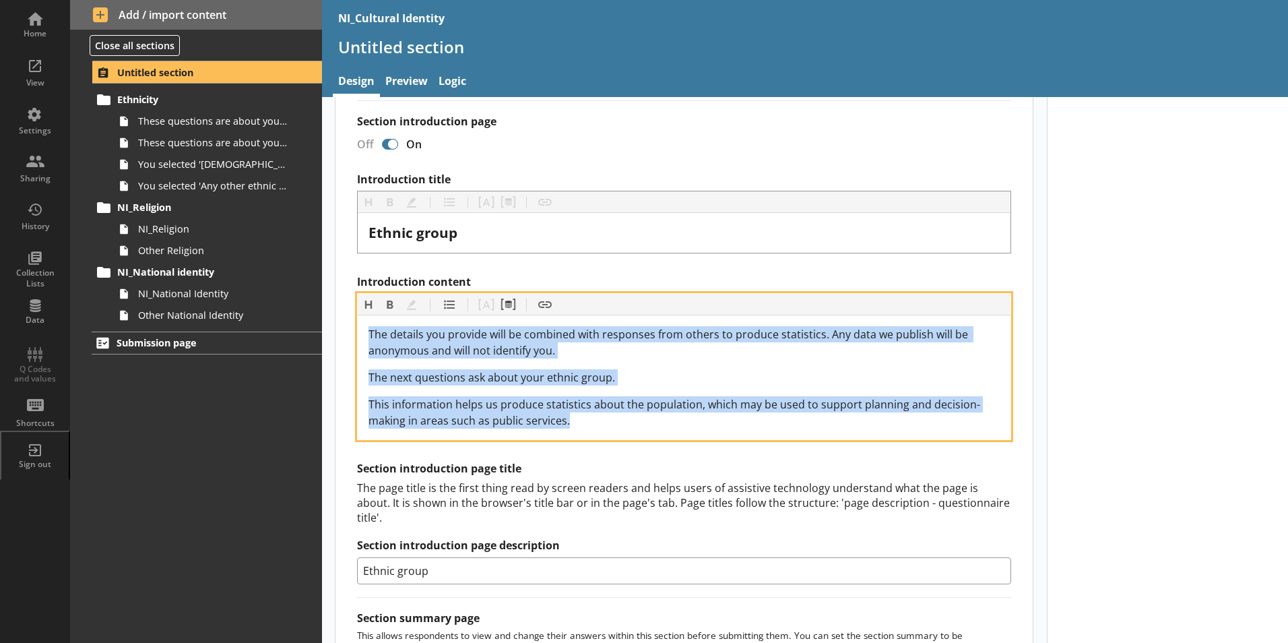
drag, startPoint x: 577, startPoint y: 418, endPoint x: 344, endPoint y: 314, distance: 255.4
click at [344, 314] on div "Section title This will be shown on the hub. Heading Heading Bold Bold Highligh…" at bounding box center [683, 400] width 697 height 832
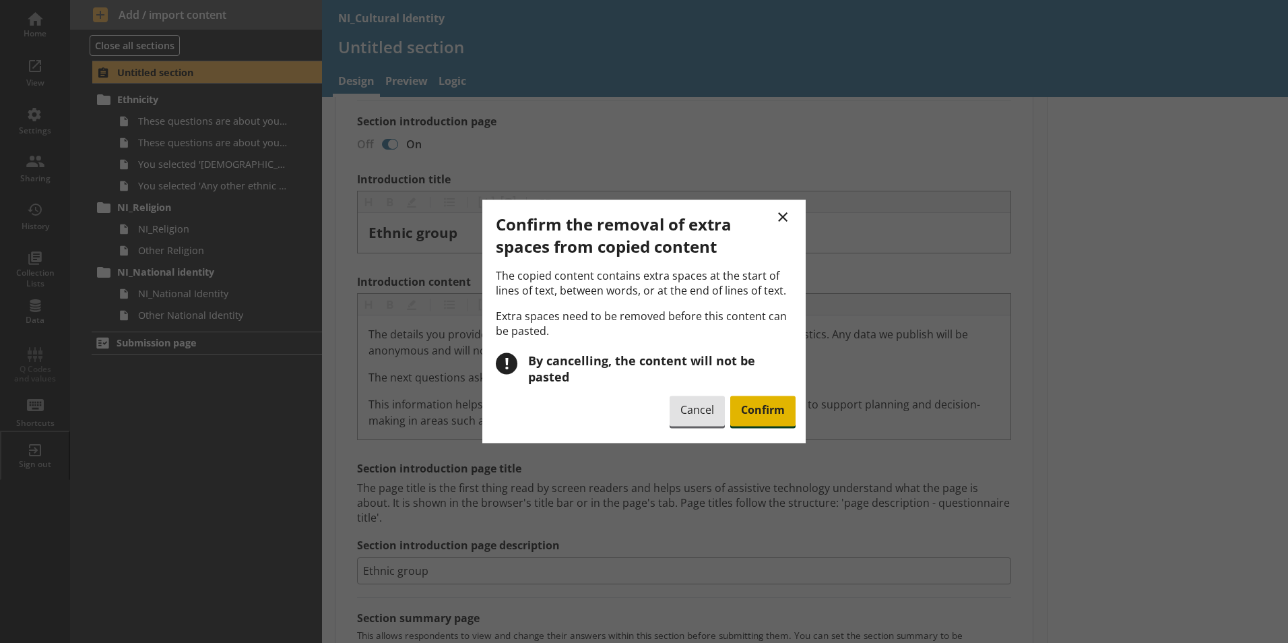
click at [736, 396] on span "Confirm" at bounding box center [762, 410] width 65 height 31
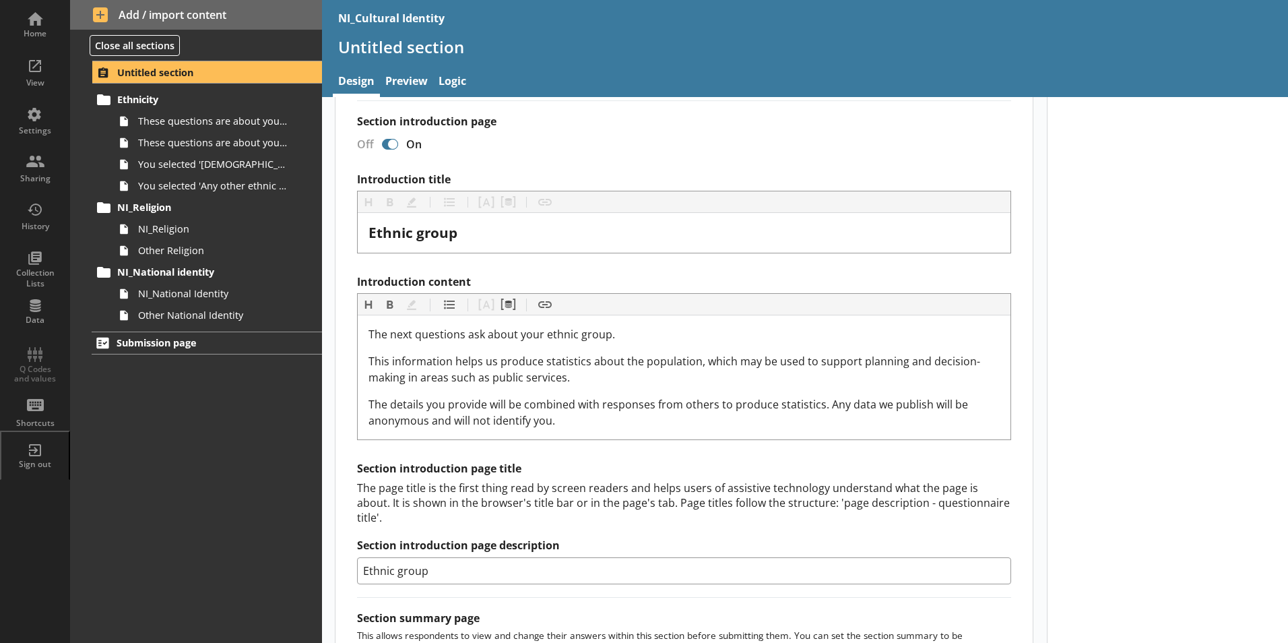
click at [538, 274] on div "Introduction title Heading Heading Bold Bold Highlight Highlight List List Pipe…" at bounding box center [684, 378] width 654 height 412
click at [412, 73] on link "Preview" at bounding box center [406, 82] width 53 height 29
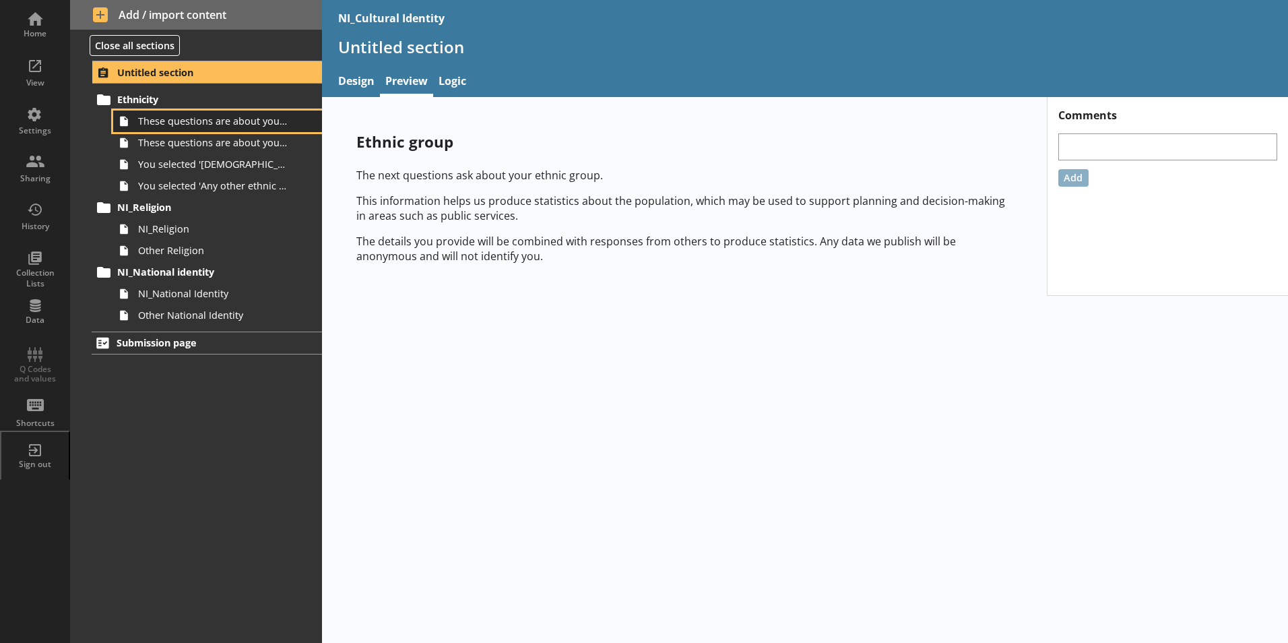
click at [226, 127] on span "These questions are about your ethnic group,1 of 2." at bounding box center [213, 121] width 150 height 13
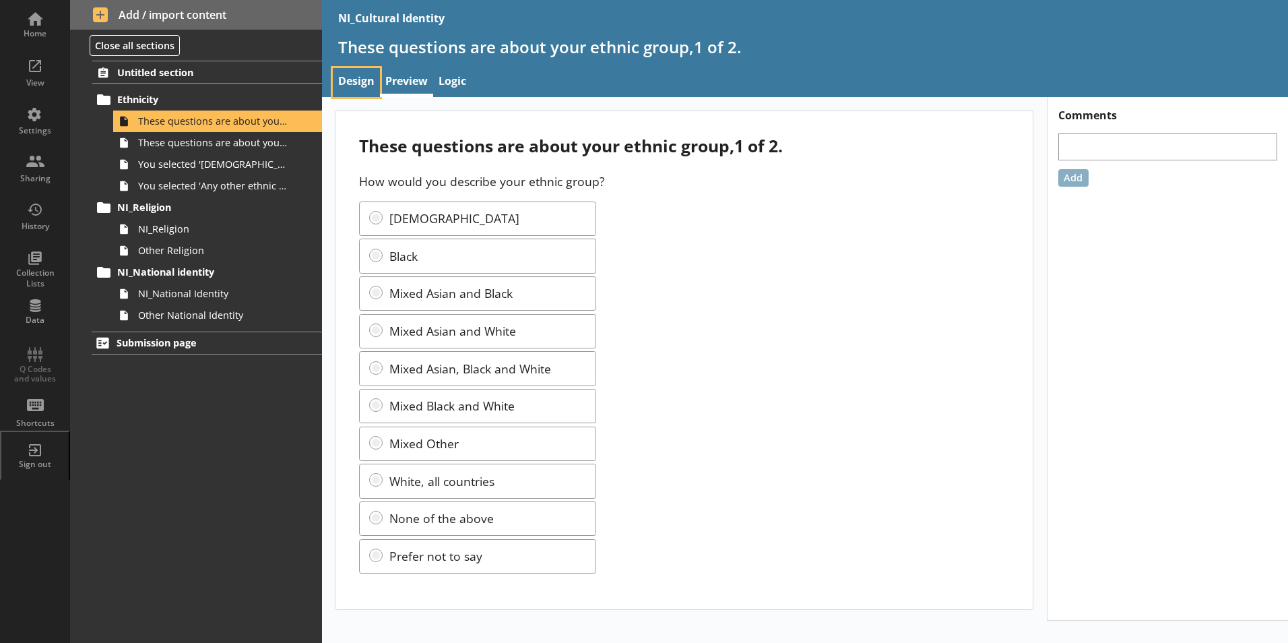
click at [372, 74] on link "Design" at bounding box center [356, 82] width 47 height 29
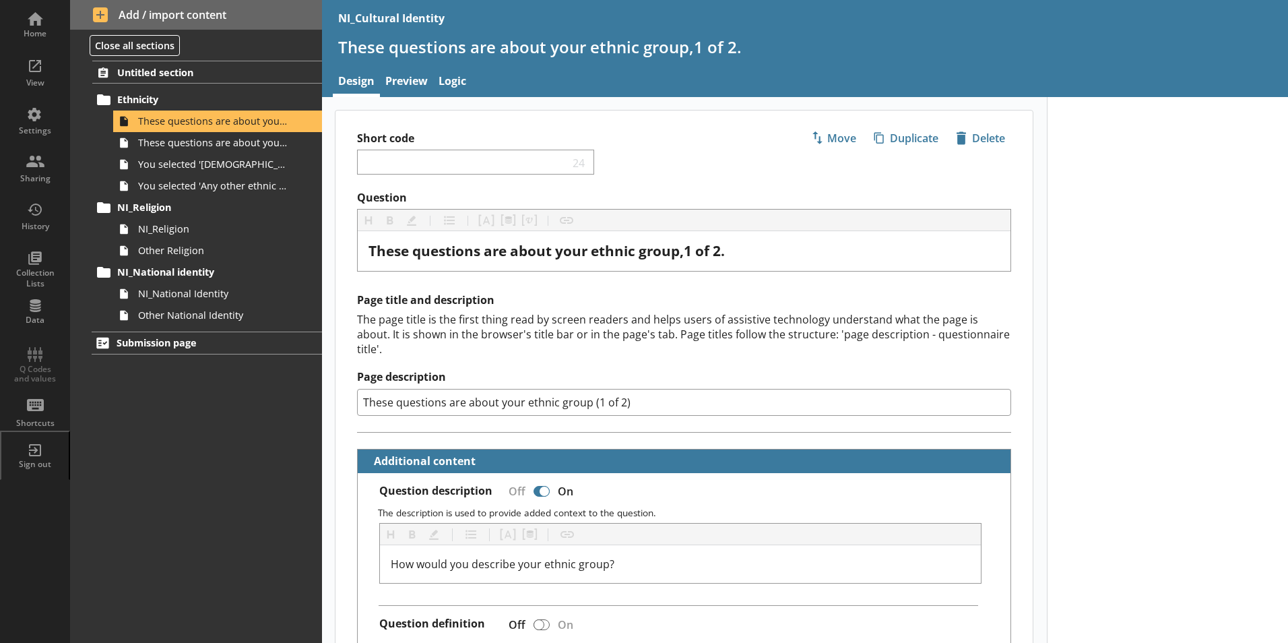
type textarea "x"
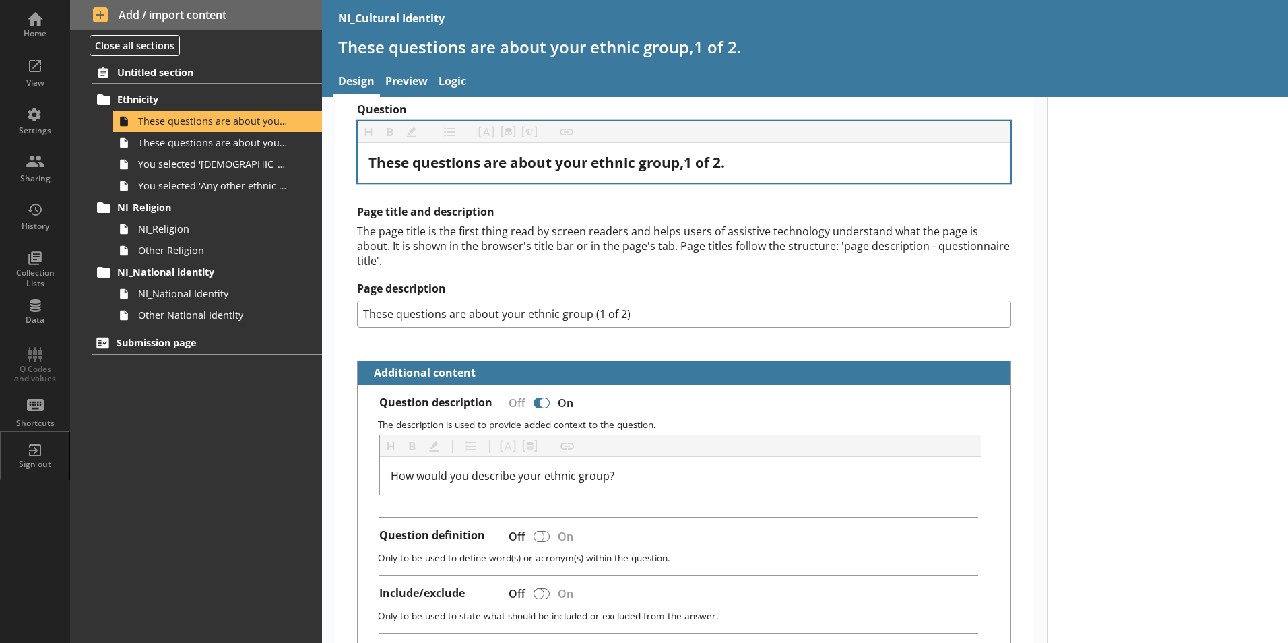
scroll to position [67, 0]
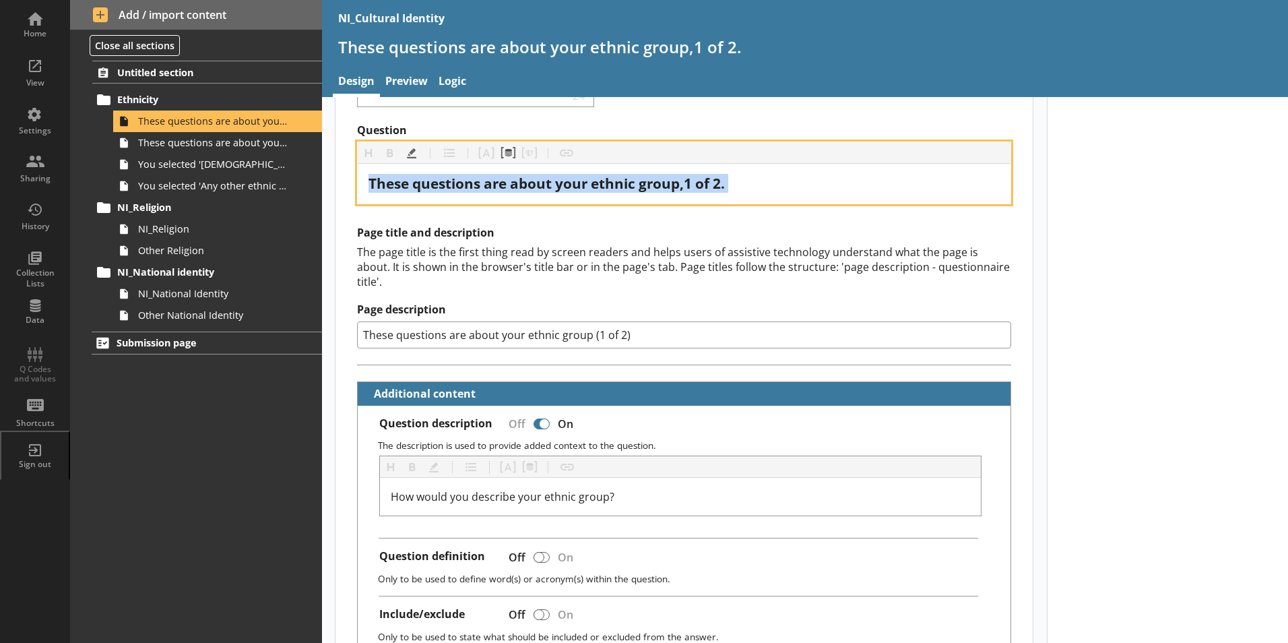
drag, startPoint x: 776, startPoint y: 195, endPoint x: 535, endPoint y: 191, distance: 241.2
click at [508, 191] on div "These questions are about your ethnic group,1 of 2." at bounding box center [684, 184] width 653 height 40
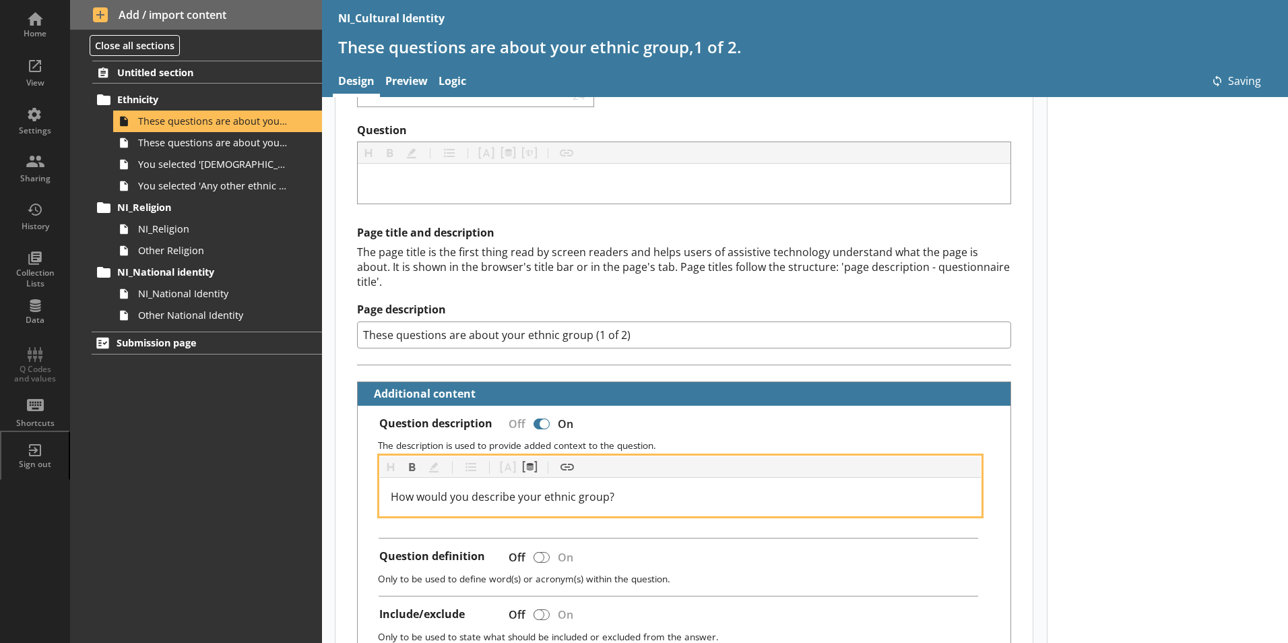
click at [664, 488] on div "How would you describe your ethnic group?" at bounding box center [681, 496] width 580 height 16
type textarea "x"
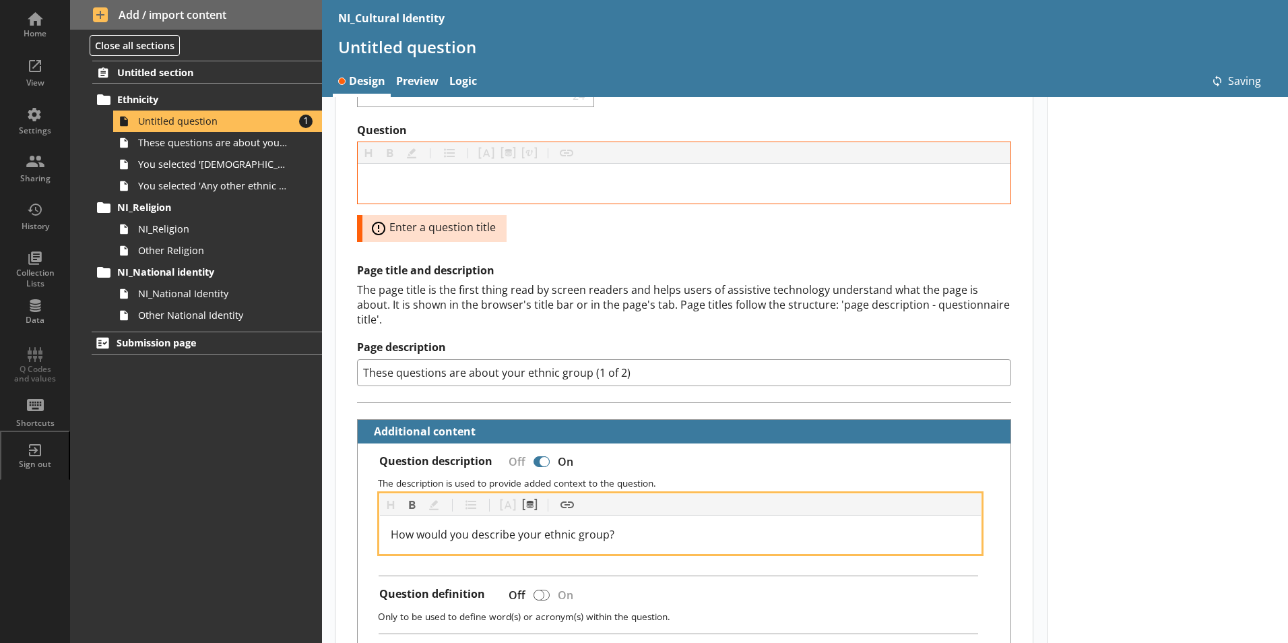
scroll to position [105, 0]
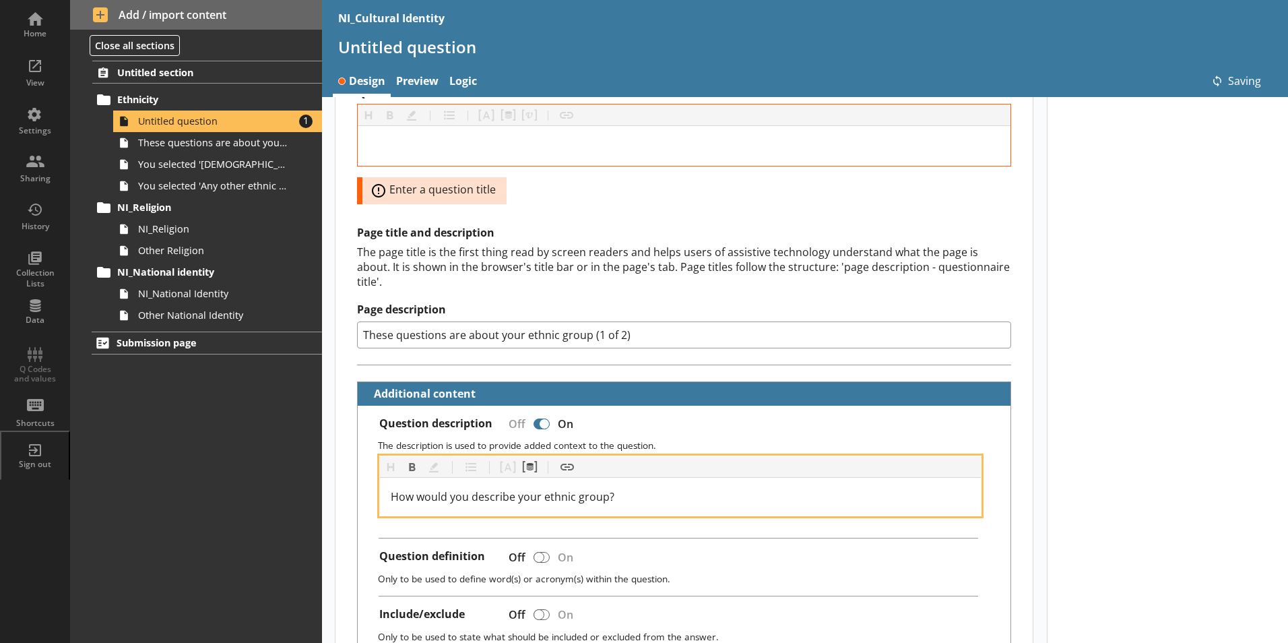
paste div
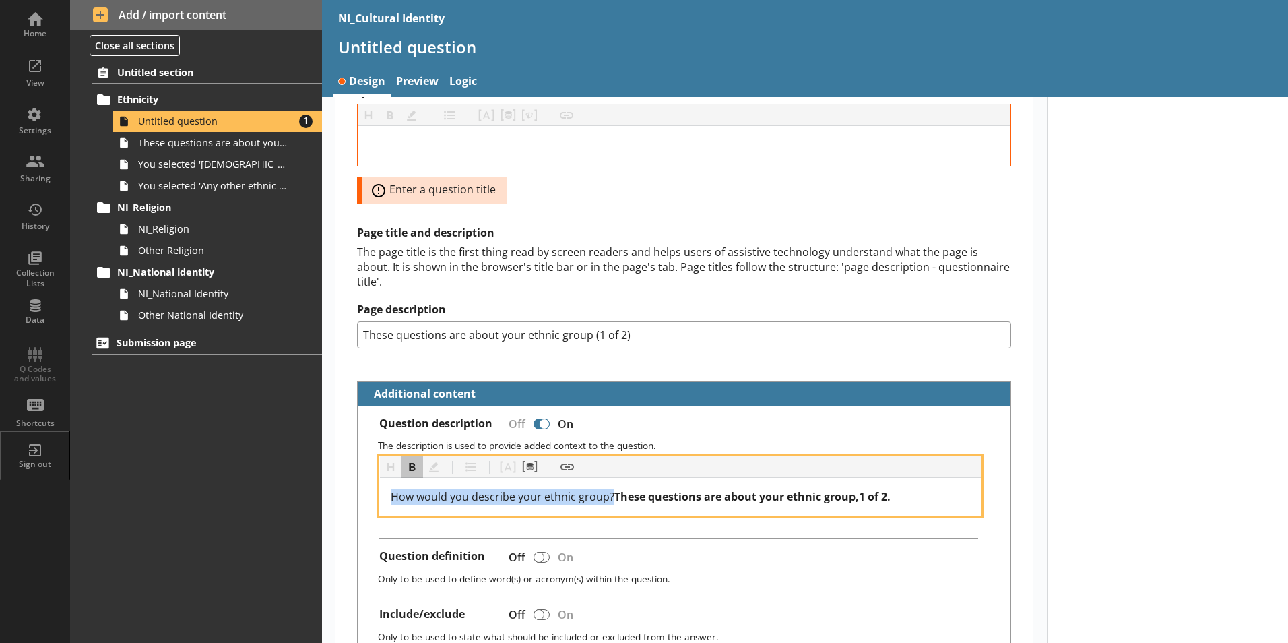
drag, startPoint x: 611, startPoint y: 481, endPoint x: 320, endPoint y: 480, distance: 291.0
click at [320, 480] on div "Home View Settings Sharing History Collection Lists Data Q Codes and values Sho…" at bounding box center [644, 321] width 1288 height 643
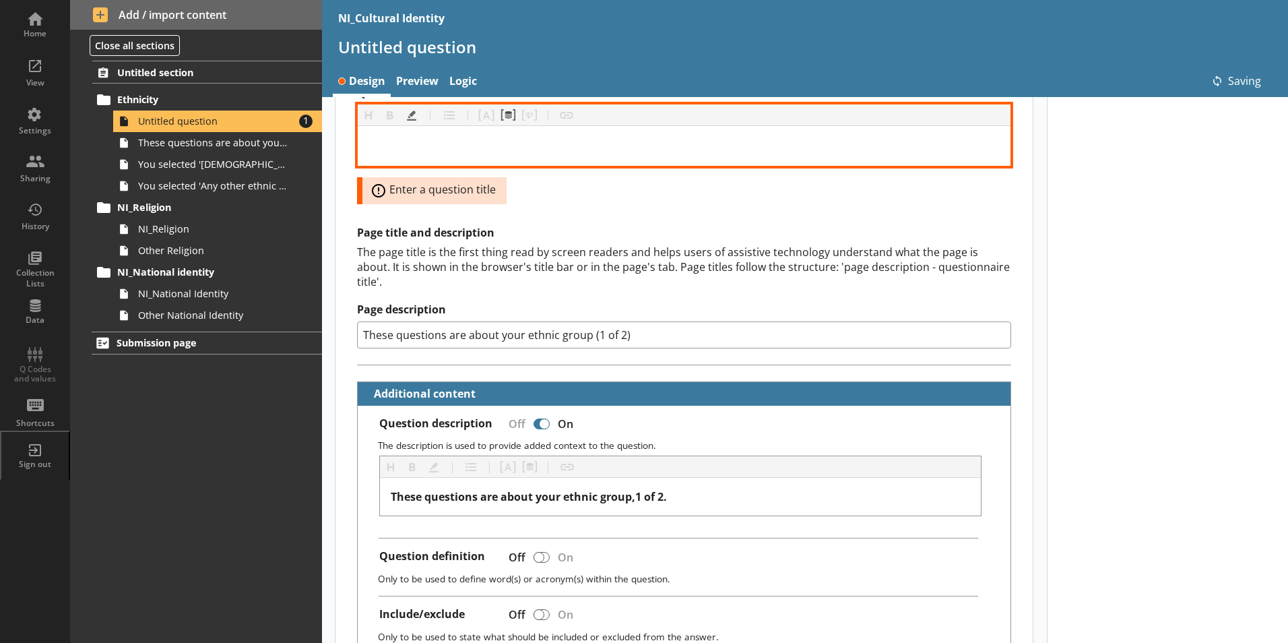
click at [529, 144] on div "Question" at bounding box center [683, 146] width 631 height 18
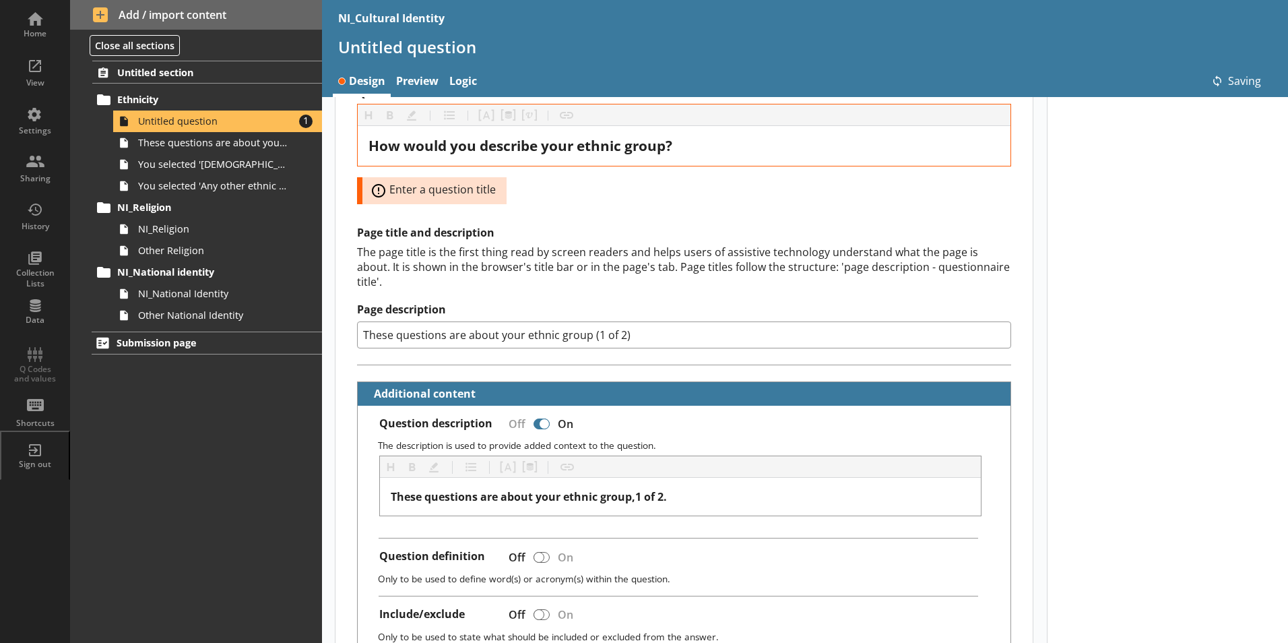
click at [423, 77] on link "Preview" at bounding box center [417, 82] width 53 height 29
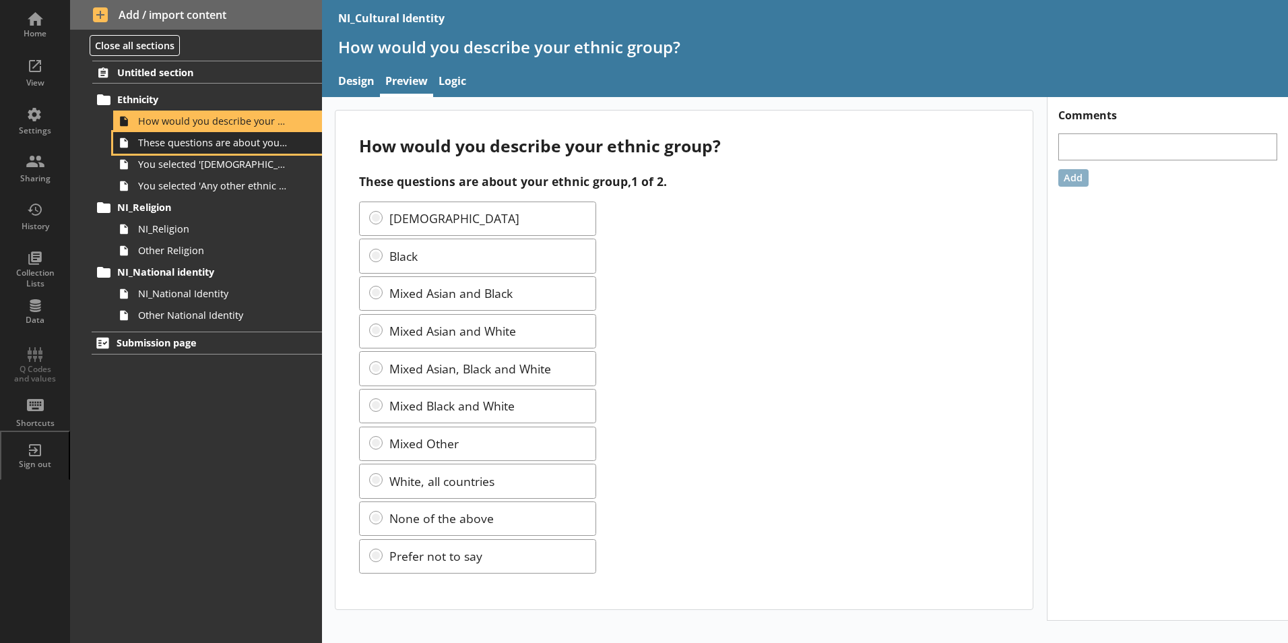
click at [264, 151] on link "These questions are about your ethnic group, 2 of 2." at bounding box center [217, 143] width 209 height 22
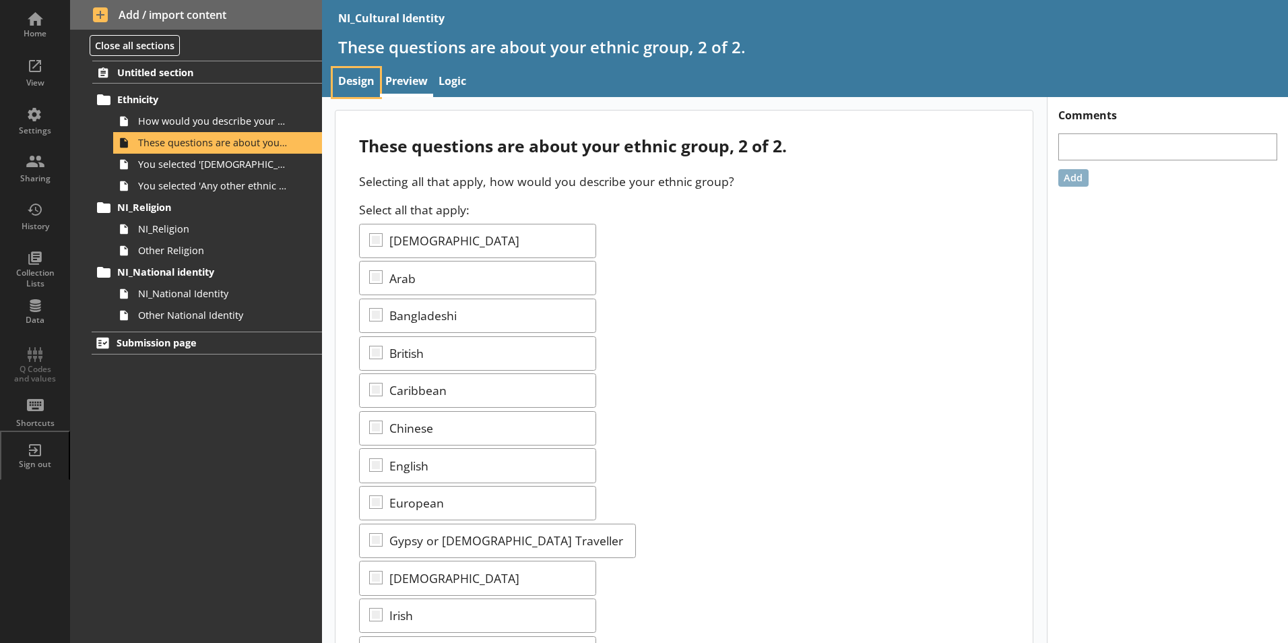
click at [371, 81] on link "Design" at bounding box center [356, 82] width 47 height 29
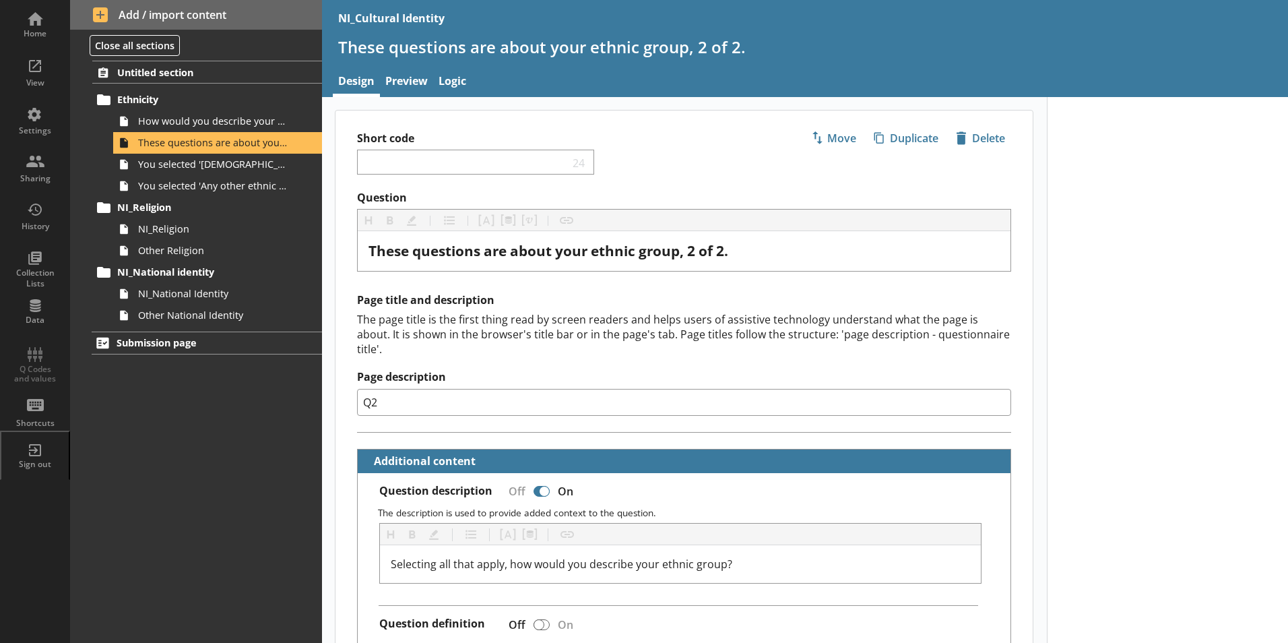
type textarea "x"
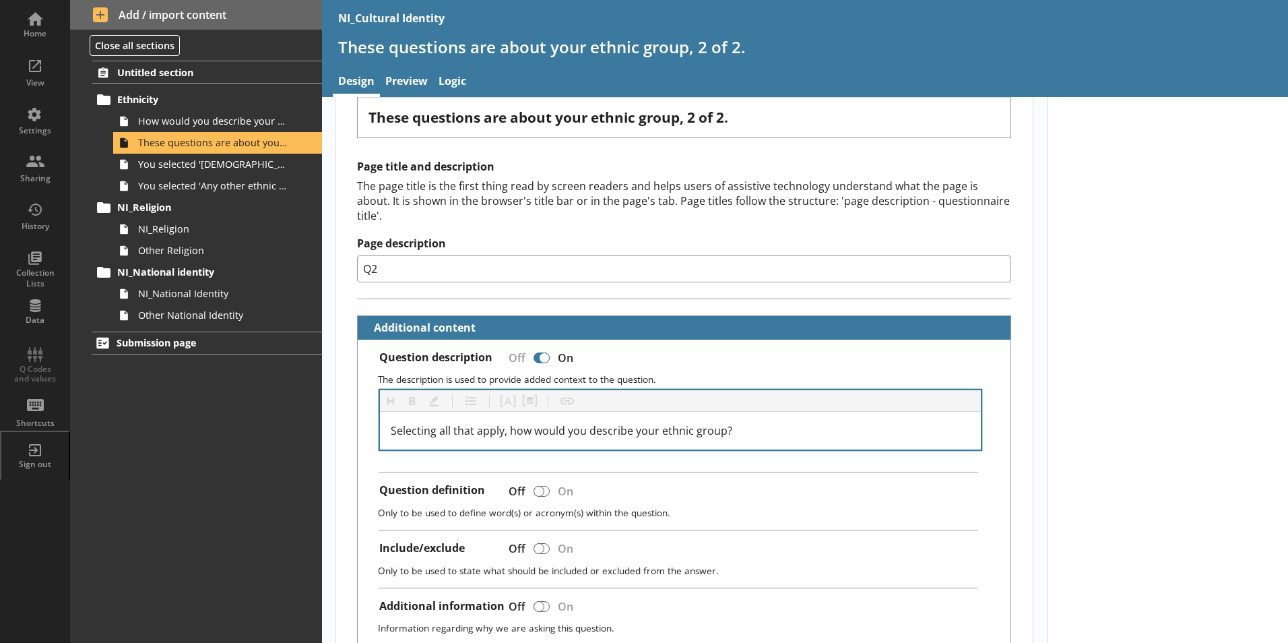
scroll to position [135, 0]
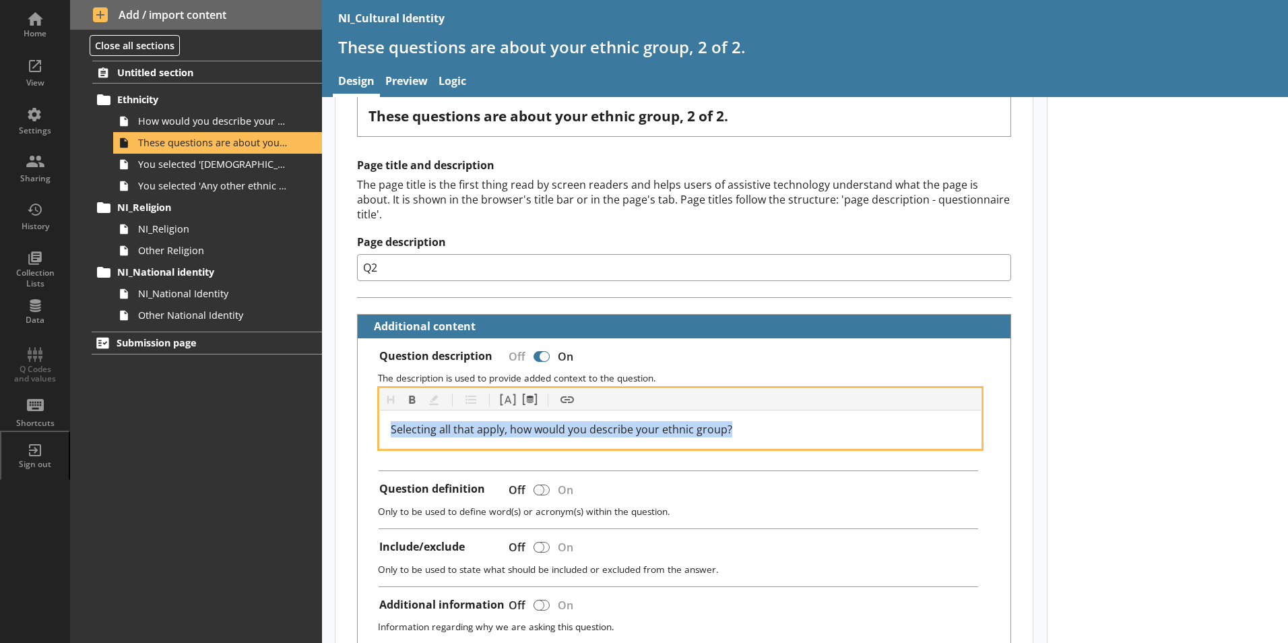
drag, startPoint x: 775, startPoint y: 412, endPoint x: 322, endPoint y: 412, distance: 453.4
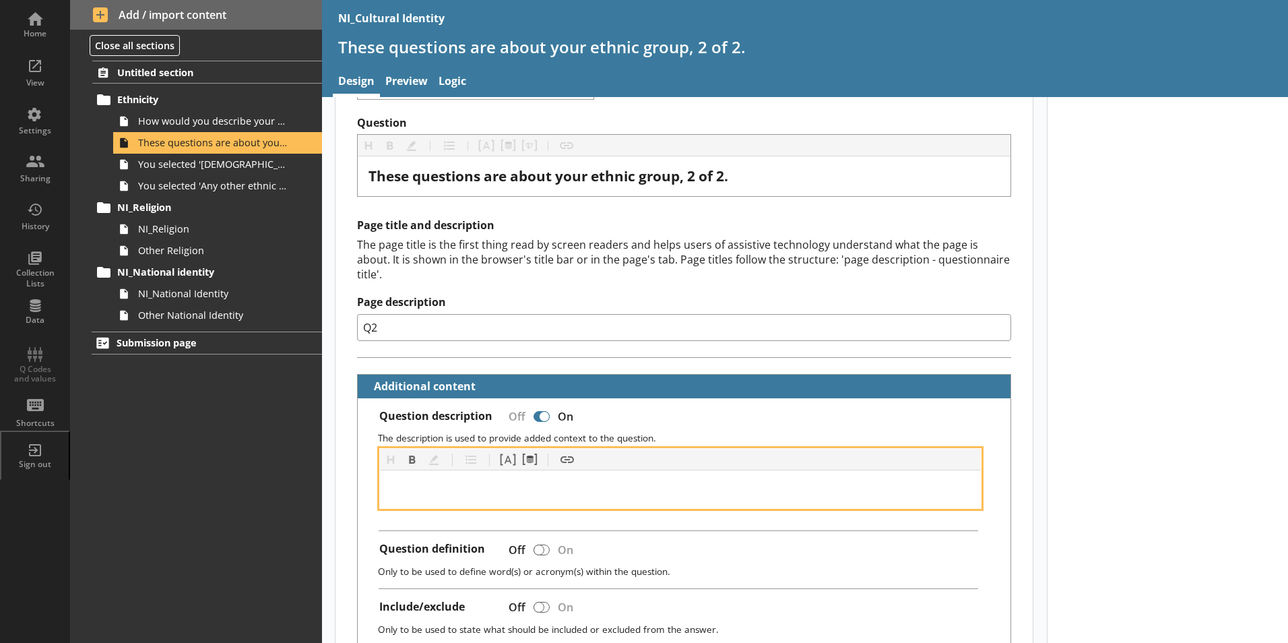
scroll to position [0, 0]
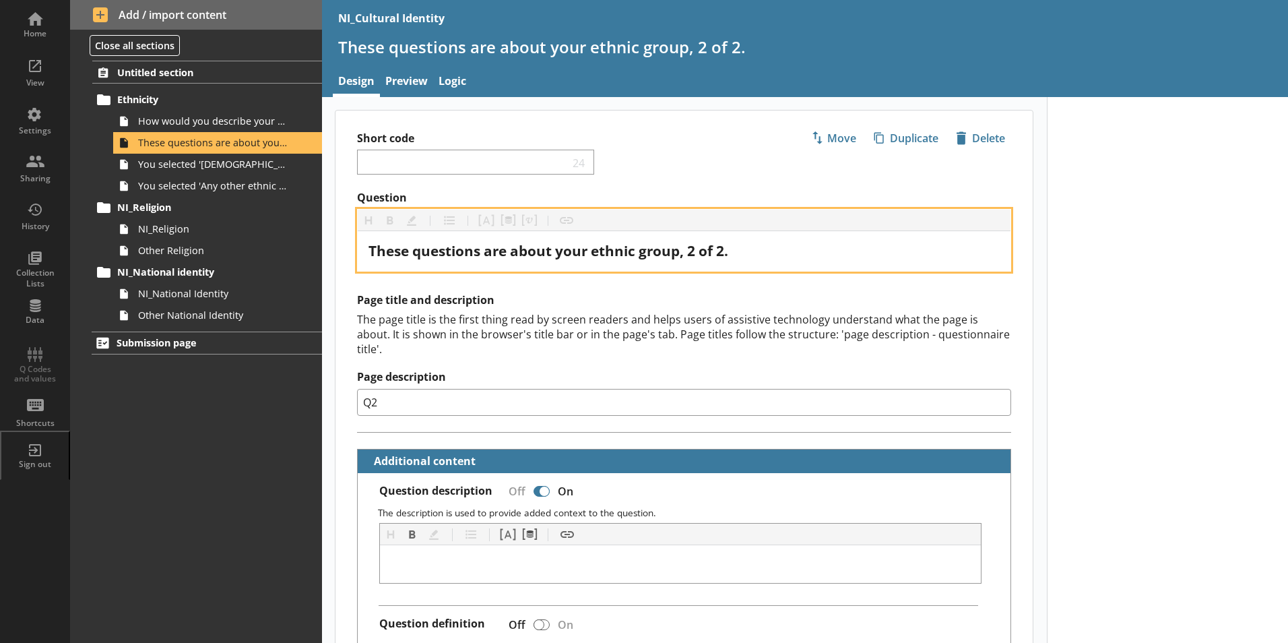
click at [773, 258] on div "These questions are about your ethnic group, 2 of 2." at bounding box center [683, 251] width 631 height 18
type textarea "x"
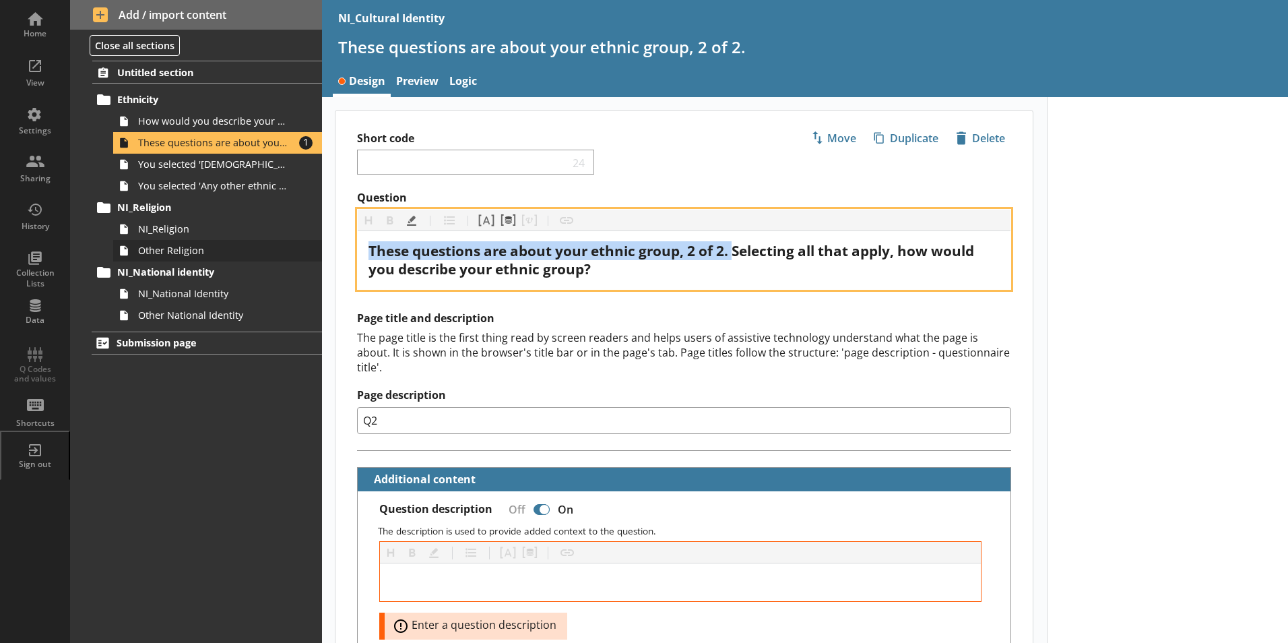
drag, startPoint x: 734, startPoint y: 251, endPoint x: 189, endPoint y: 250, distance: 545.0
click at [189, 250] on div "Home View Settings Sharing History Collection Lists Data Q Codes and values Sho…" at bounding box center [644, 321] width 1288 height 643
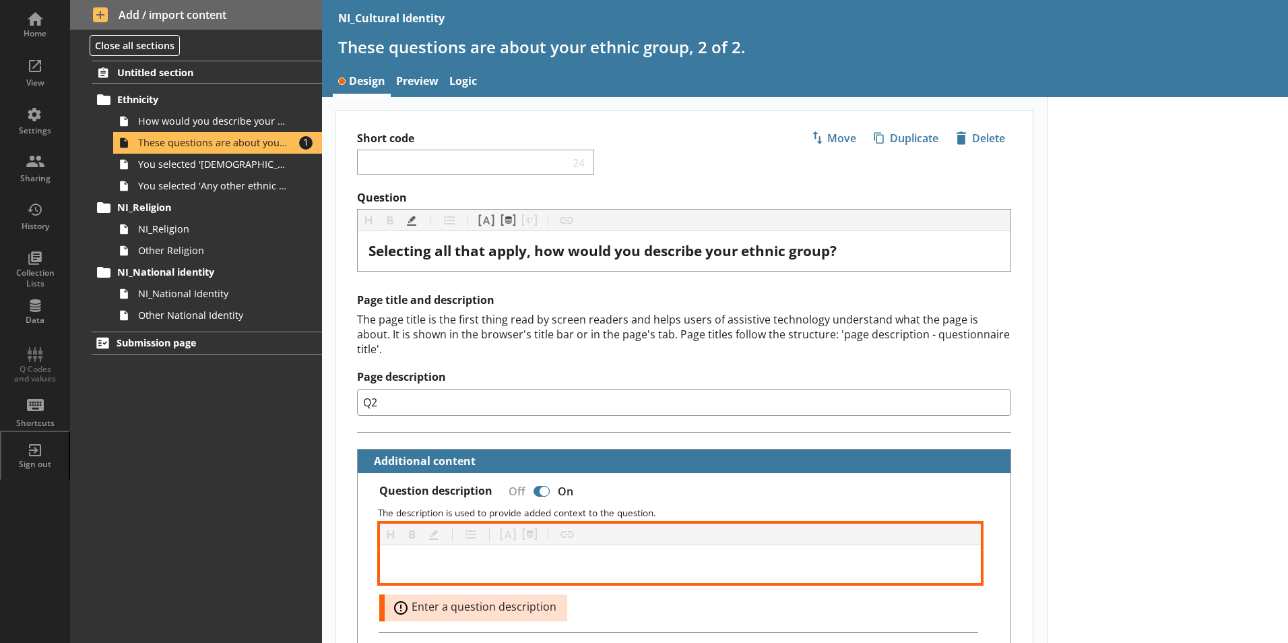
click at [498, 556] on div at bounding box center [681, 564] width 580 height 16
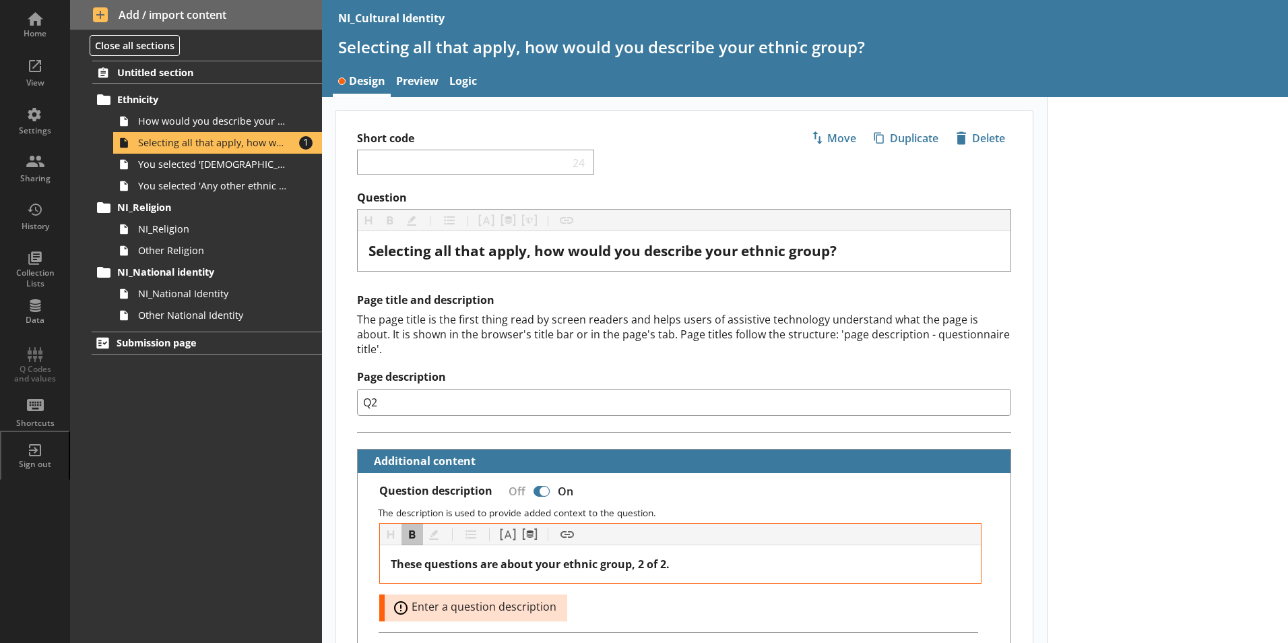
click at [591, 389] on input "Q2" at bounding box center [684, 402] width 654 height 27
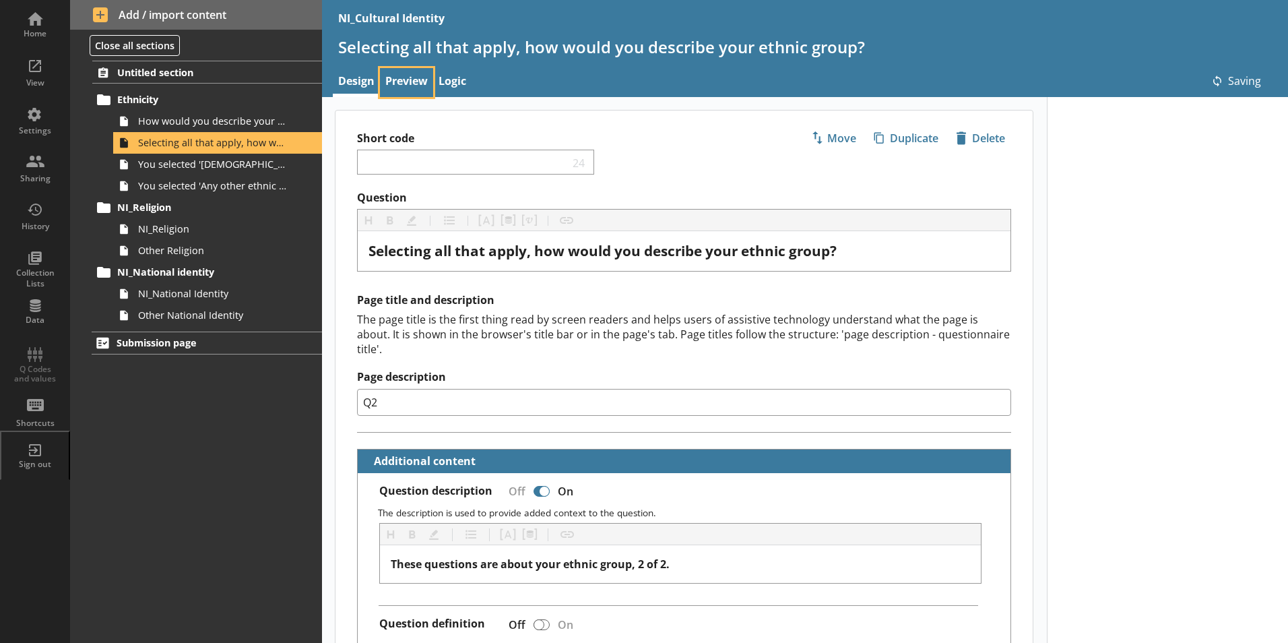
click at [410, 81] on link "Preview" at bounding box center [406, 82] width 53 height 29
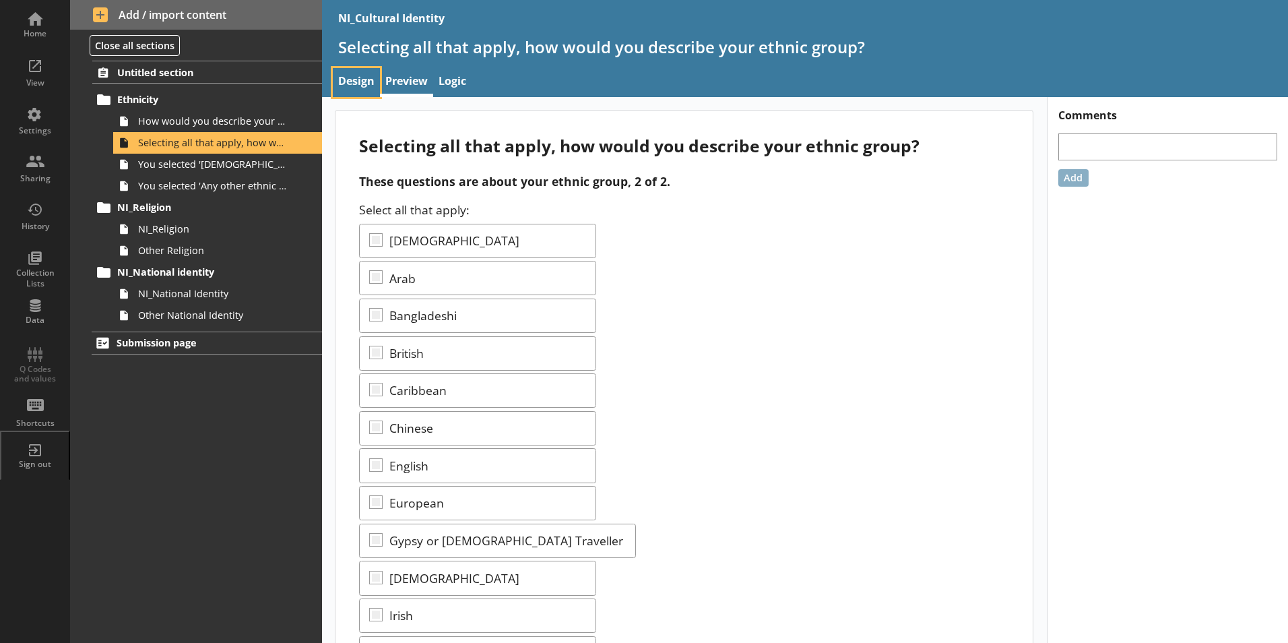
click at [352, 72] on link "Design" at bounding box center [356, 82] width 47 height 29
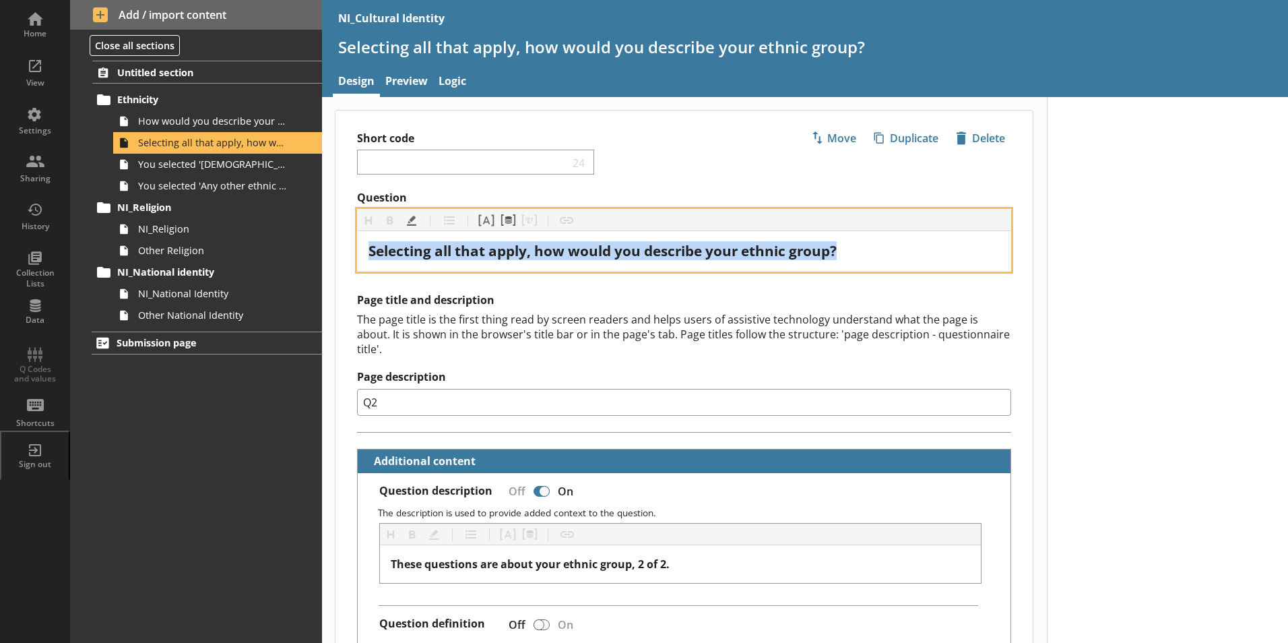
drag, startPoint x: 863, startPoint y: 247, endPoint x: 332, endPoint y: 235, distance: 531.0
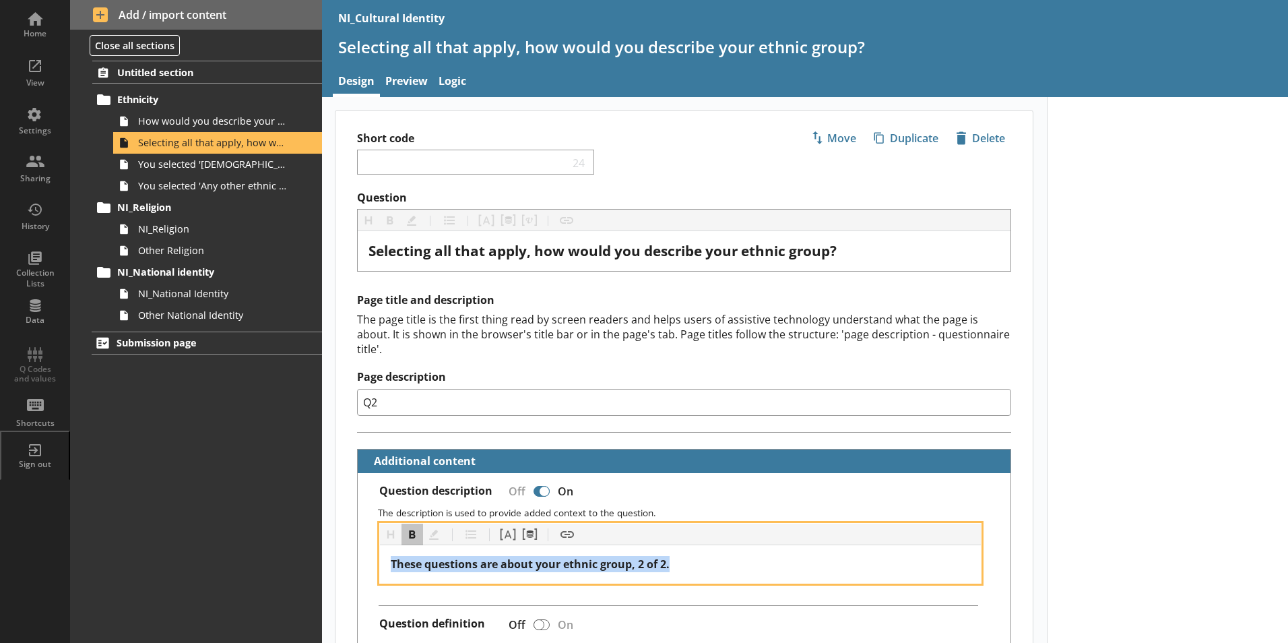
drag, startPoint x: 688, startPoint y: 546, endPoint x: 350, endPoint y: 547, distance: 338.2
click at [404, 523] on button "Bold" at bounding box center [412, 534] width 22 height 22
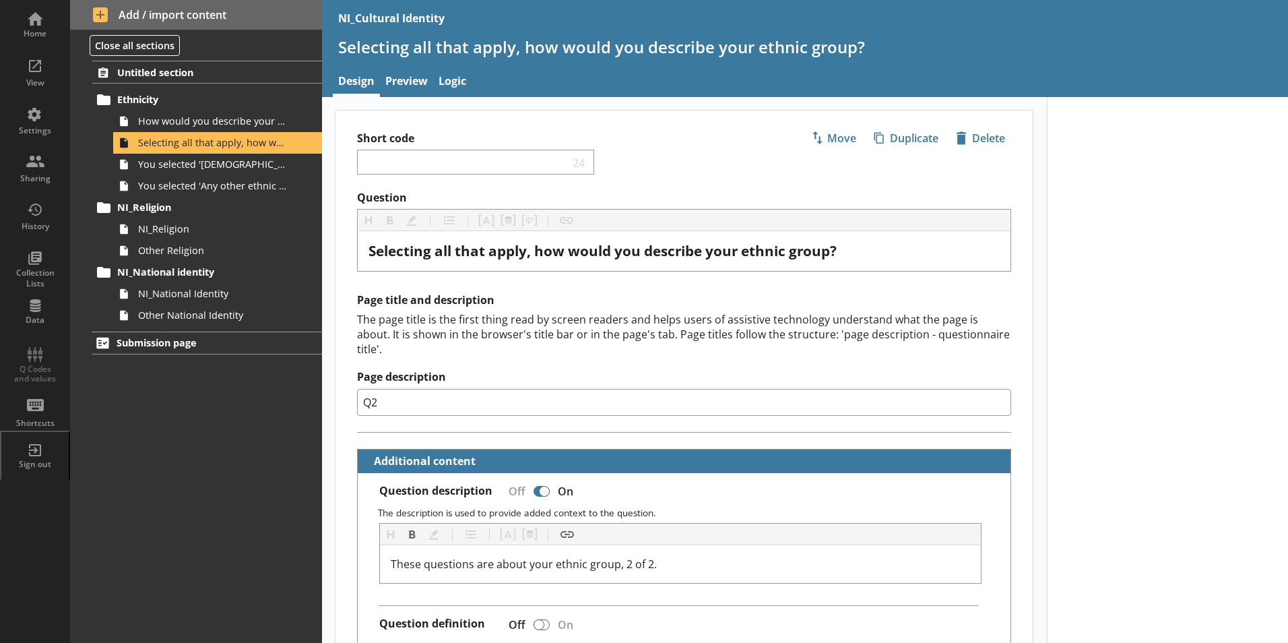
click at [398, 73] on link "Preview" at bounding box center [406, 82] width 53 height 29
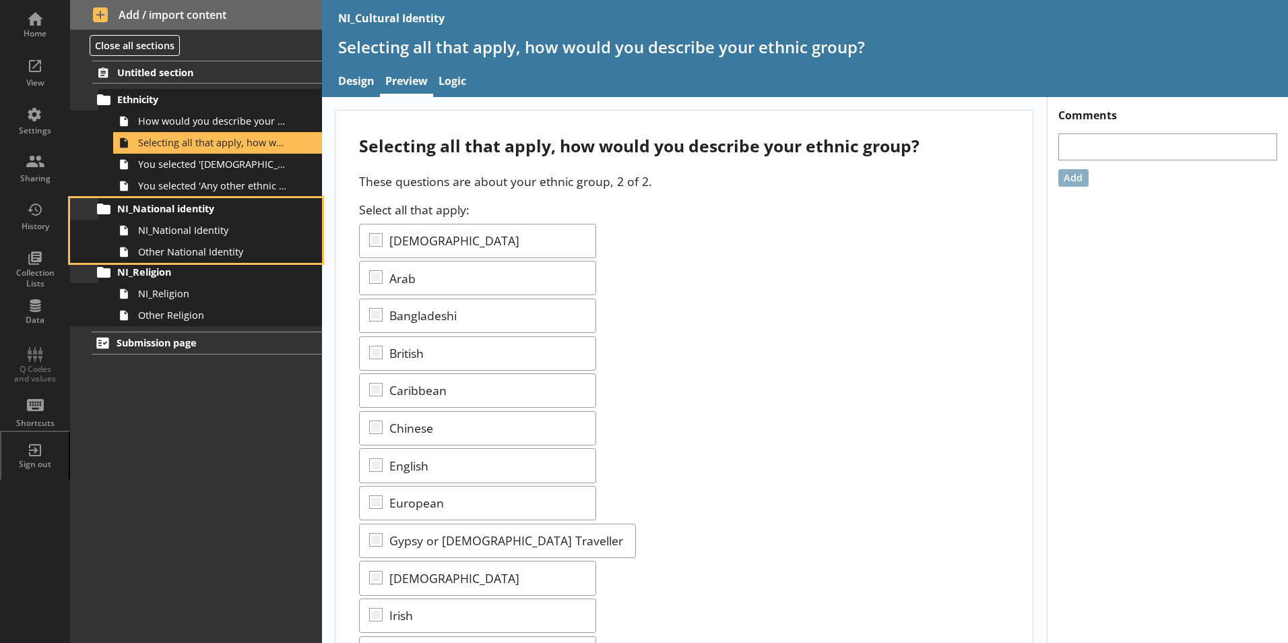
drag, startPoint x: 214, startPoint y: 269, endPoint x: 219, endPoint y: 261, distance: 9.4
click at [216, 199] on ol "Untitled section Ethnicity How would you describe your ethnic group? Selecting …" at bounding box center [196, 193] width 252 height 265
click at [212, 430] on div "Untitled section Ethnicity How would you describe your ethnic group? Selecting …" at bounding box center [196, 352] width 252 height 582
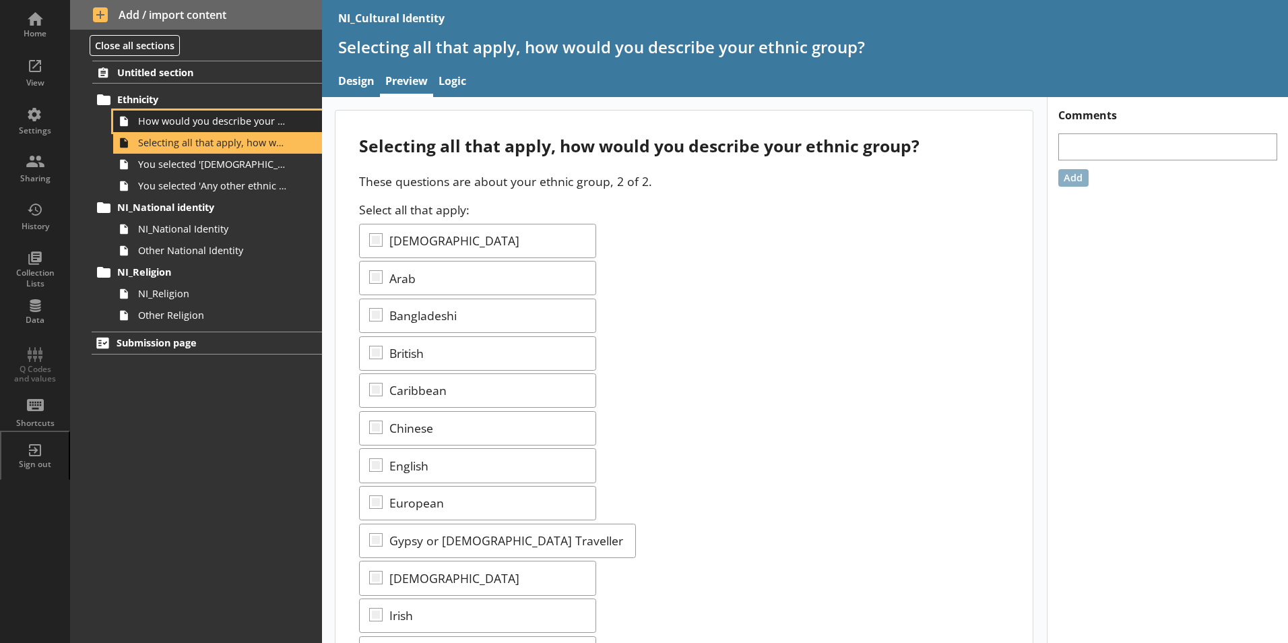
click at [266, 115] on span "How would you describe your ethnic group?" at bounding box center [213, 121] width 150 height 13
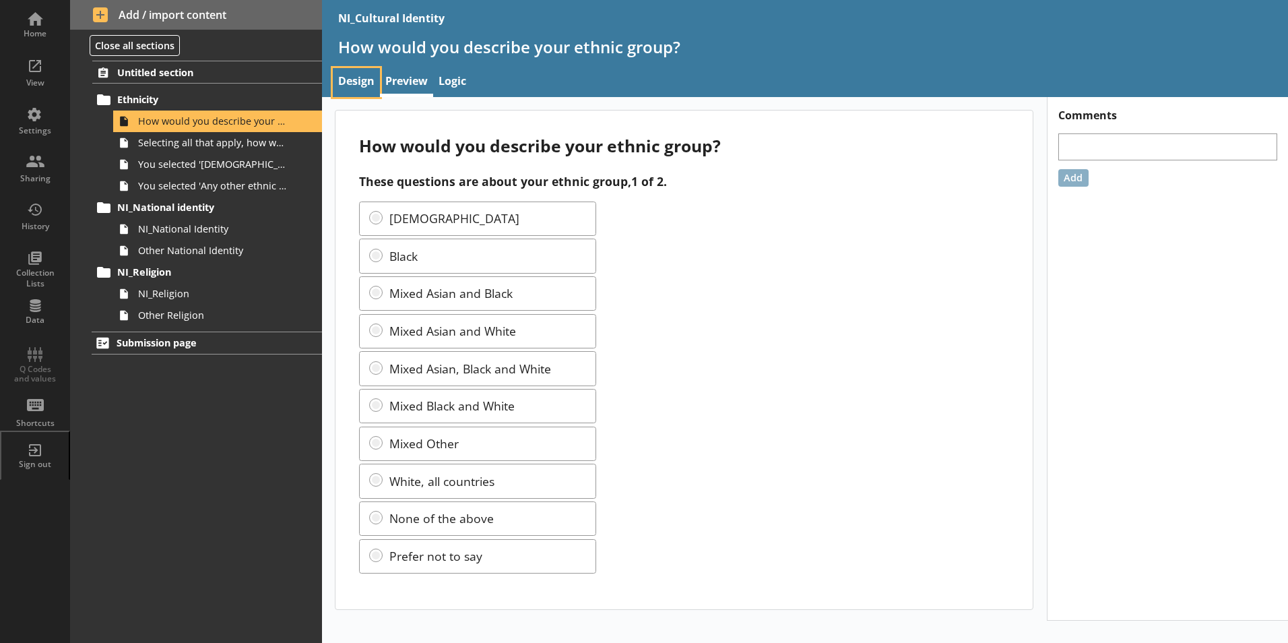
click at [352, 84] on link "Design" at bounding box center [356, 82] width 47 height 29
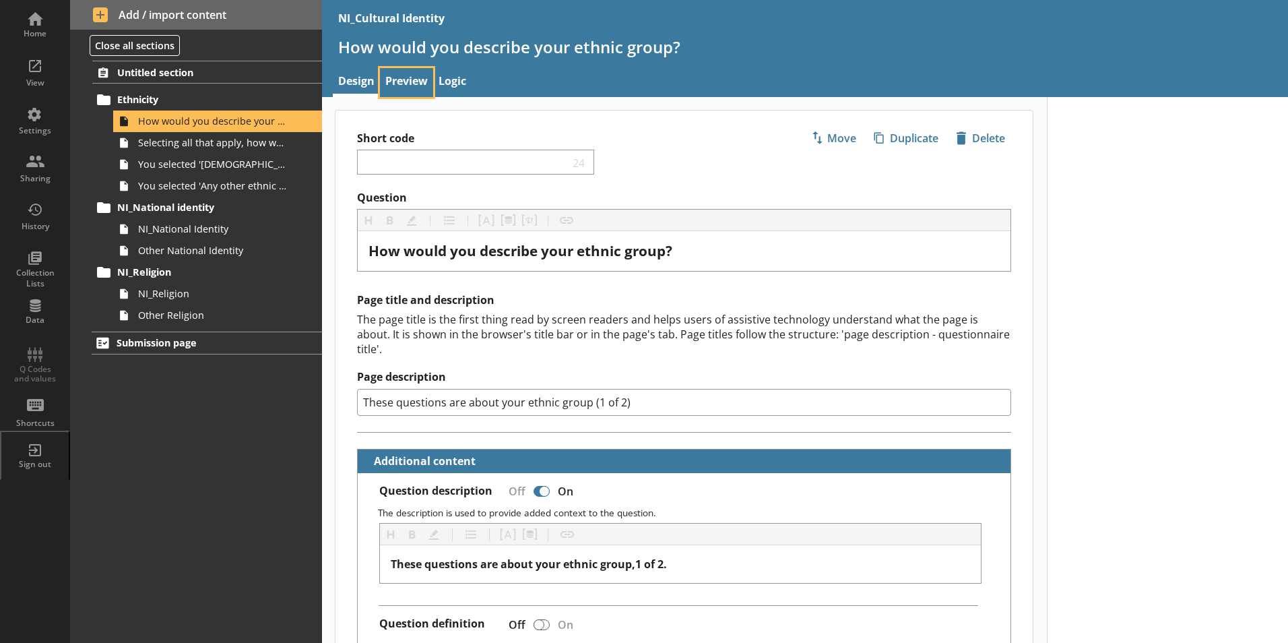
click at [419, 89] on link "Preview" at bounding box center [406, 82] width 53 height 29
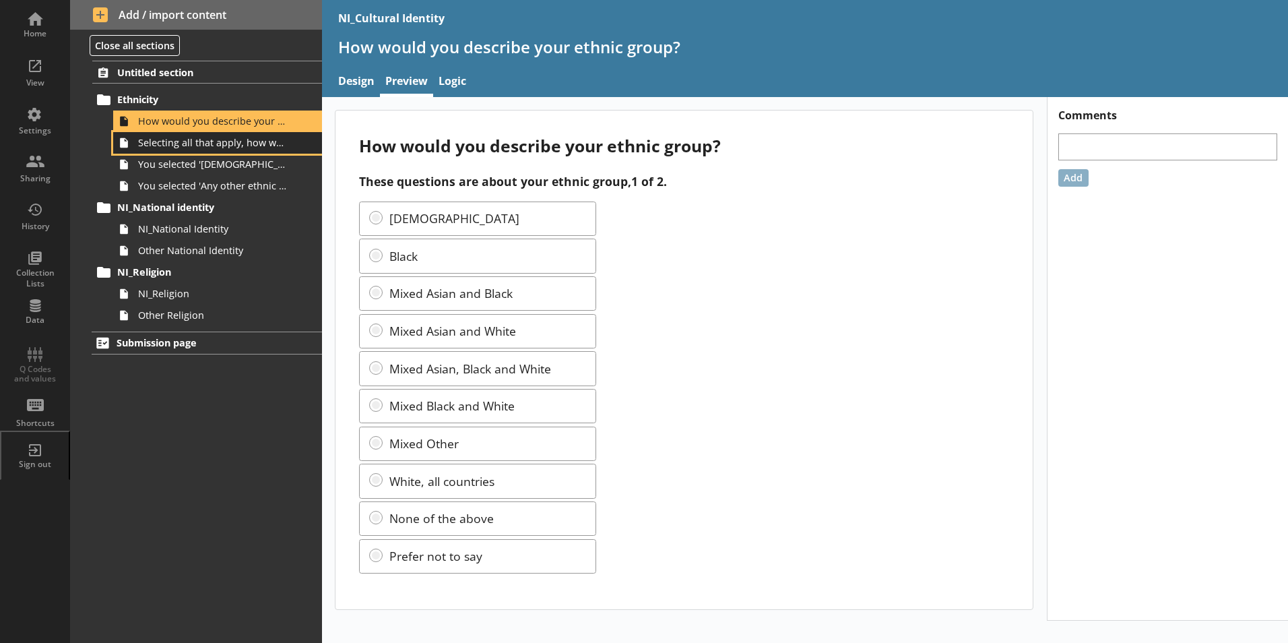
click at [176, 150] on link "Selecting all that apply, how would you describe your ethnic group?" at bounding box center [217, 143] width 209 height 22
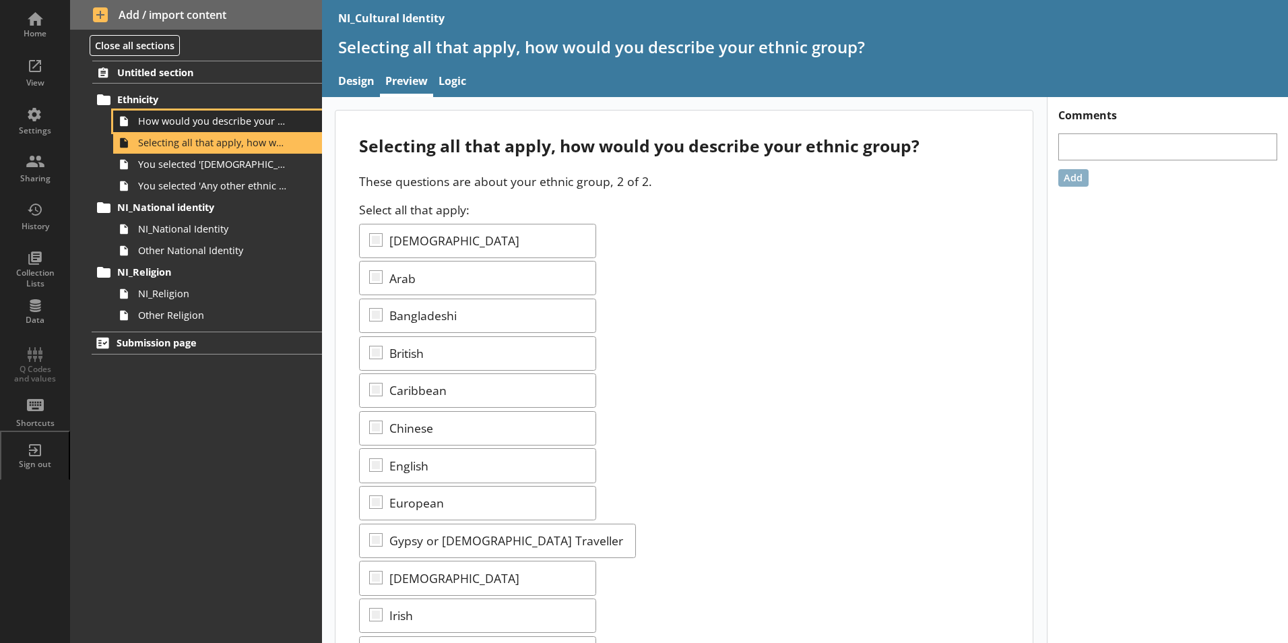
click at [198, 120] on span "How would you describe your ethnic group?" at bounding box center [213, 121] width 150 height 13
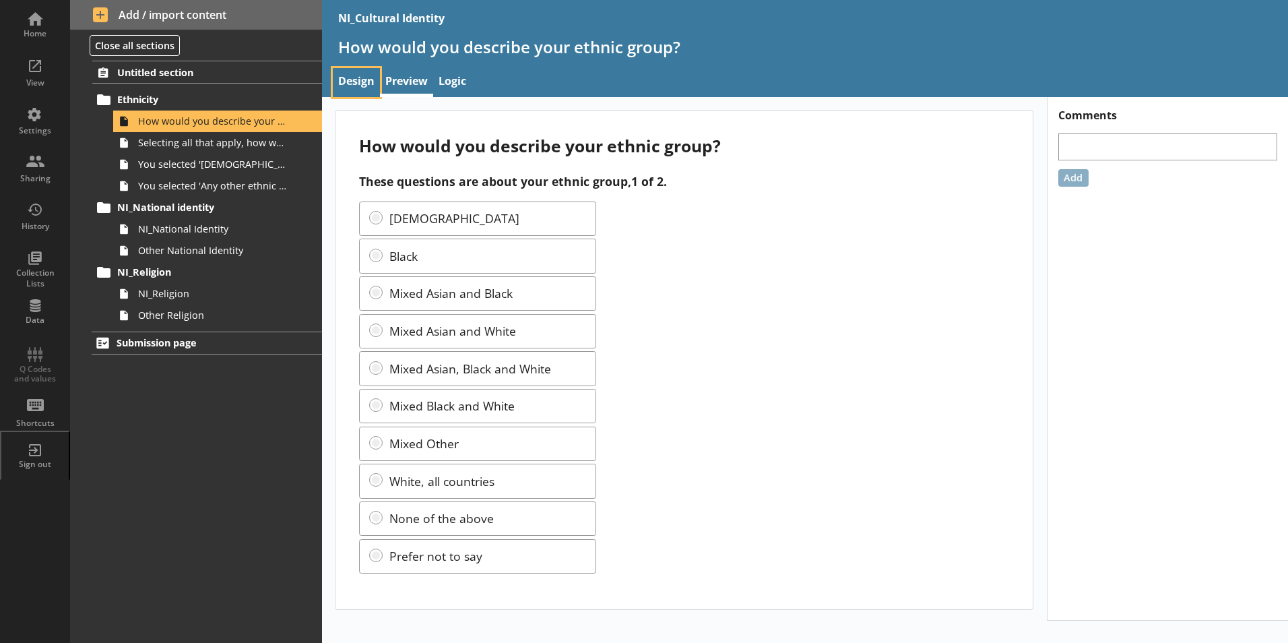
click at [368, 73] on link "Design" at bounding box center [356, 82] width 47 height 29
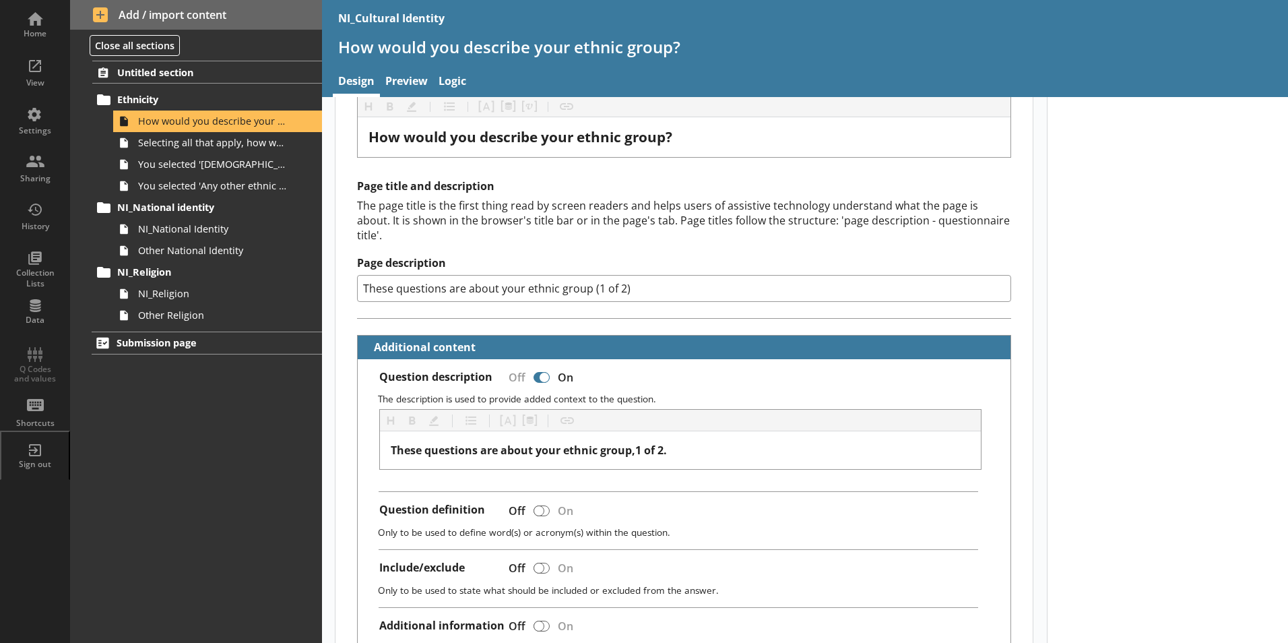
scroll to position [269, 0]
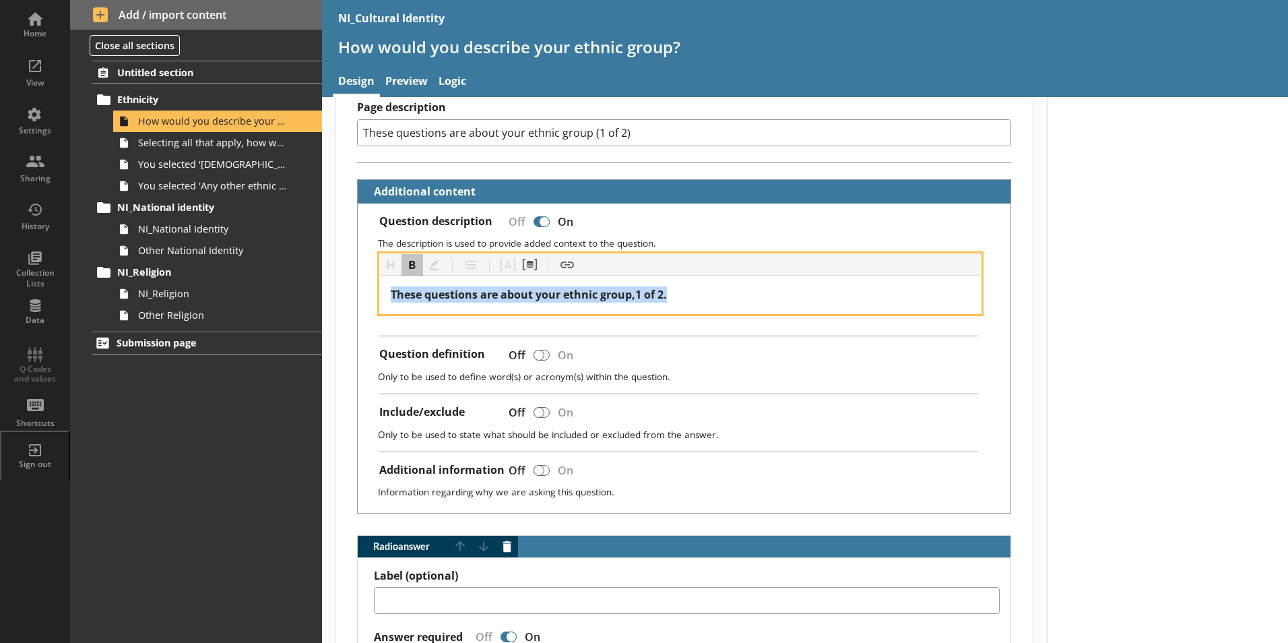
drag, startPoint x: 699, startPoint y: 277, endPoint x: 371, endPoint y: 284, distance: 328.1
click at [371, 284] on div "Heading Heading Bold Bold Highlight Highlight List List Pipe answer Pipe answer…" at bounding box center [683, 283] width 631 height 61
click at [412, 254] on button "Bold" at bounding box center [412, 265] width 22 height 22
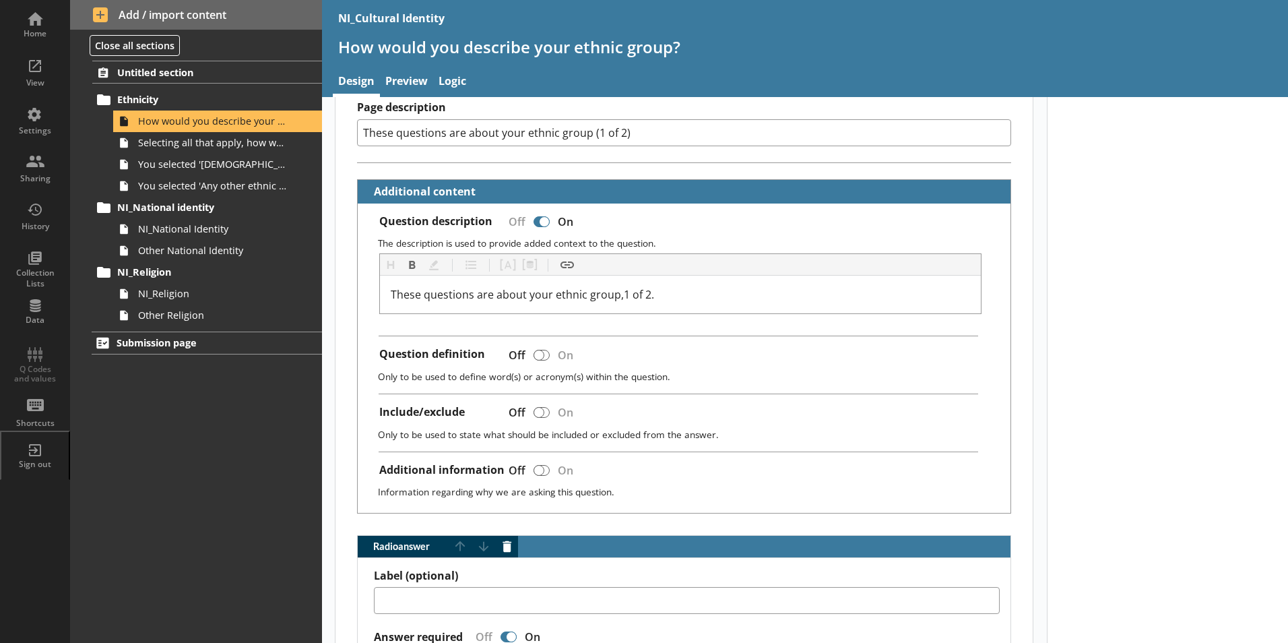
click at [380, 298] on div "These questions are about your ethnic group,1 of 2." at bounding box center [681, 295] width 602 height 38
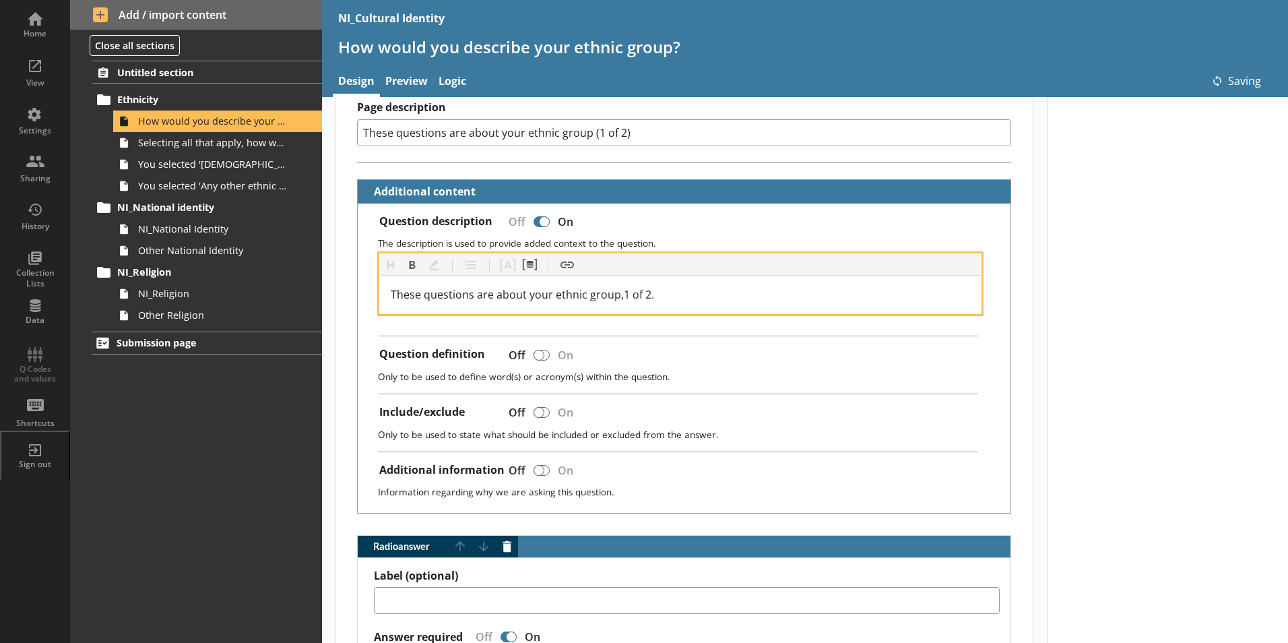
type textarea "x"
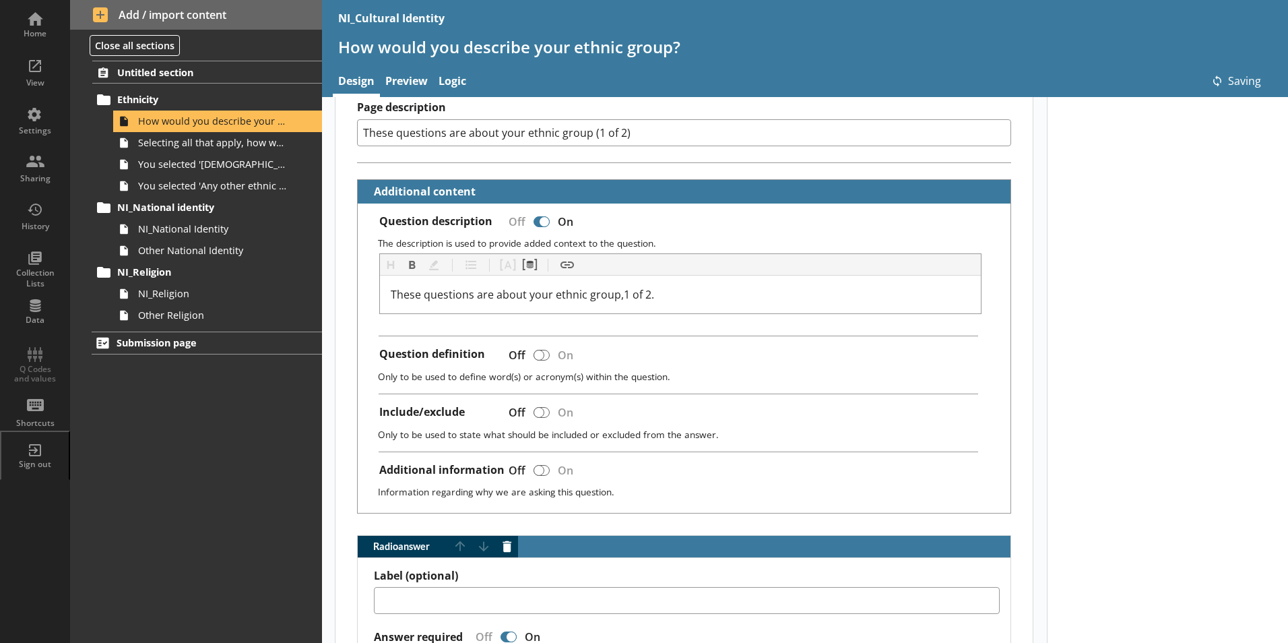
click at [401, 61] on div "How would you describe your ethnic group?" at bounding box center [805, 52] width 966 height 32
click at [401, 72] on link "Preview" at bounding box center [406, 82] width 53 height 29
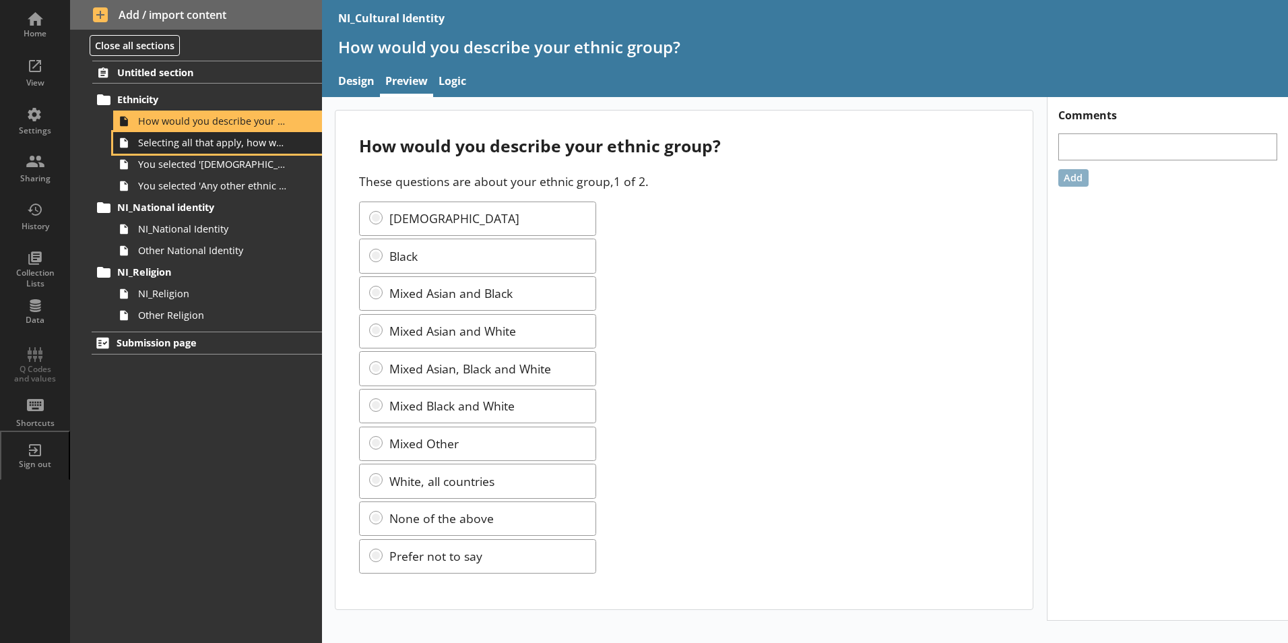
click at [261, 141] on span "Selecting all that apply, how would you describe your ethnic group?" at bounding box center [213, 142] width 150 height 13
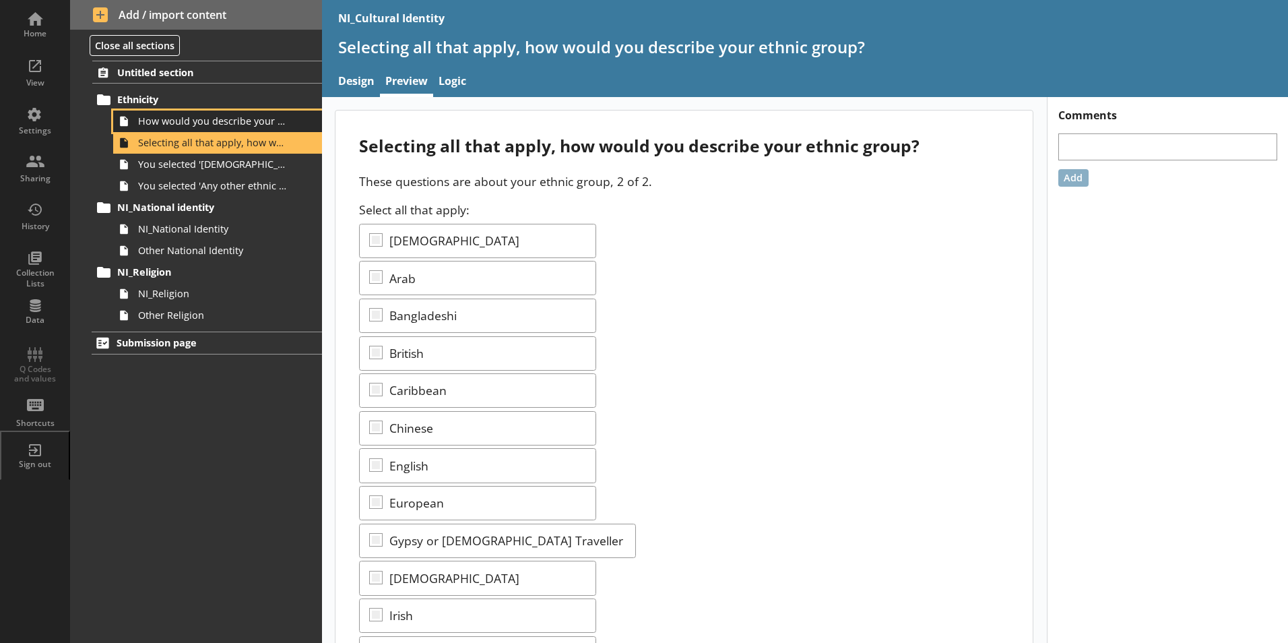
click at [259, 126] on span "How would you describe your ethnic group?" at bounding box center [213, 121] width 150 height 13
